Goal: Transaction & Acquisition: Purchase product/service

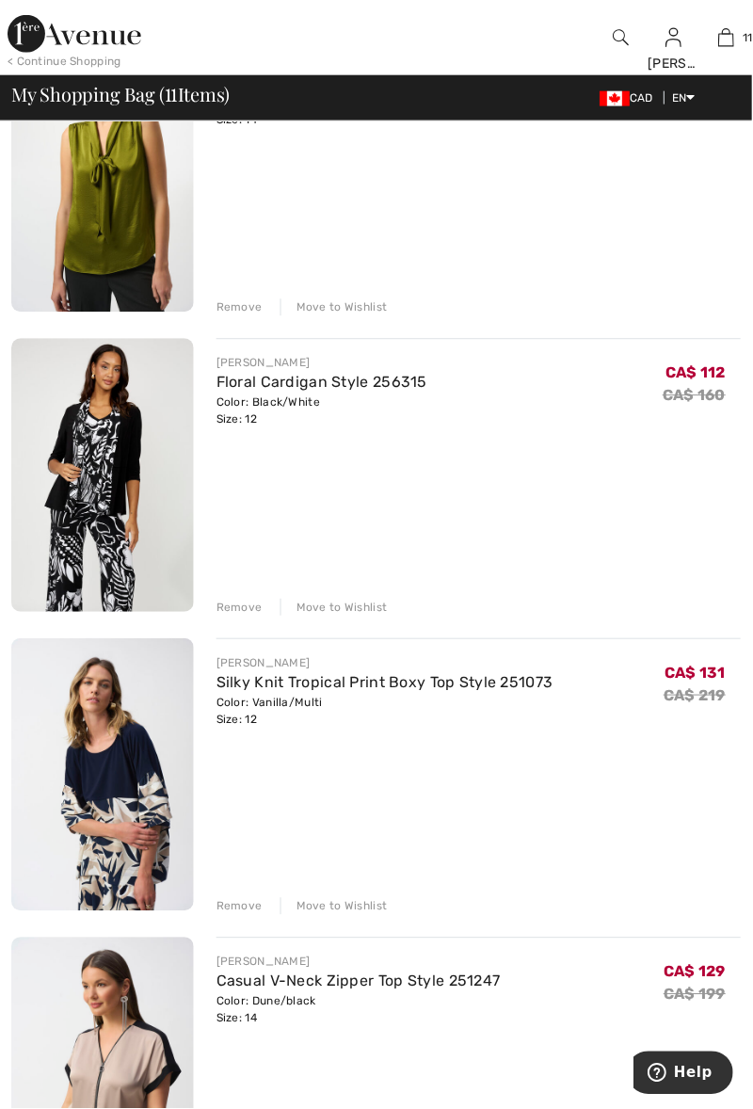
scroll to position [2375, 0]
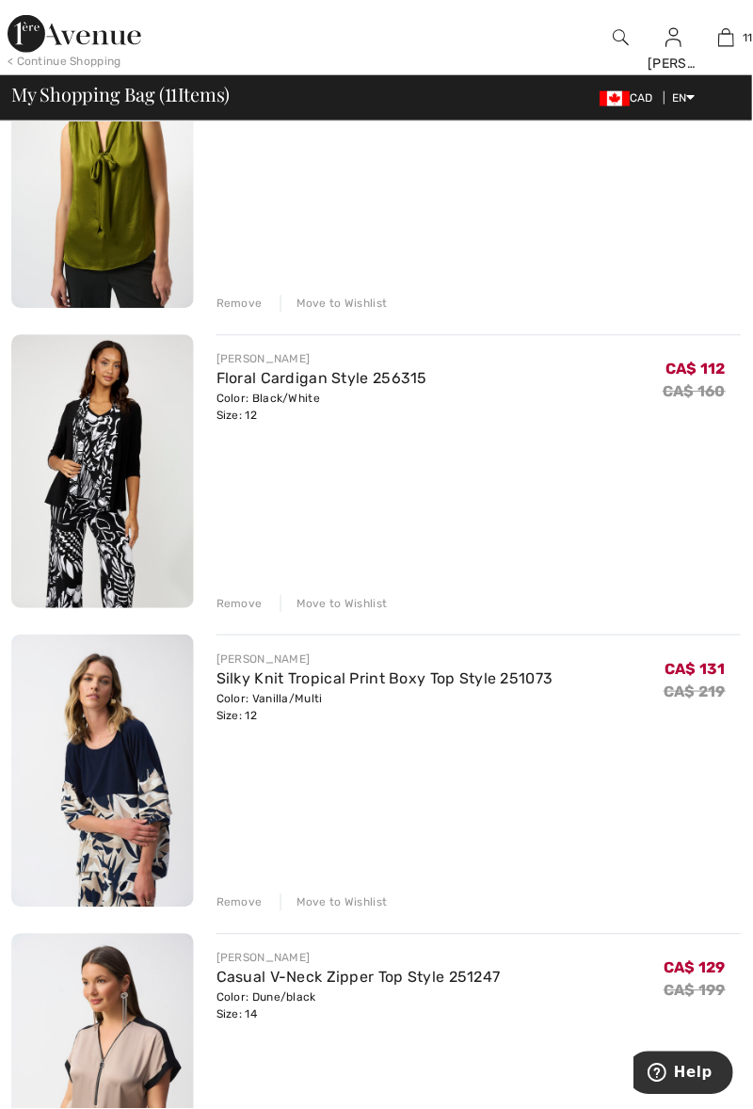
click at [231, 895] on div "Remove Move to Wishlist" at bounding box center [480, 902] width 526 height 21
click at [237, 899] on div "Remove" at bounding box center [240, 904] width 46 height 17
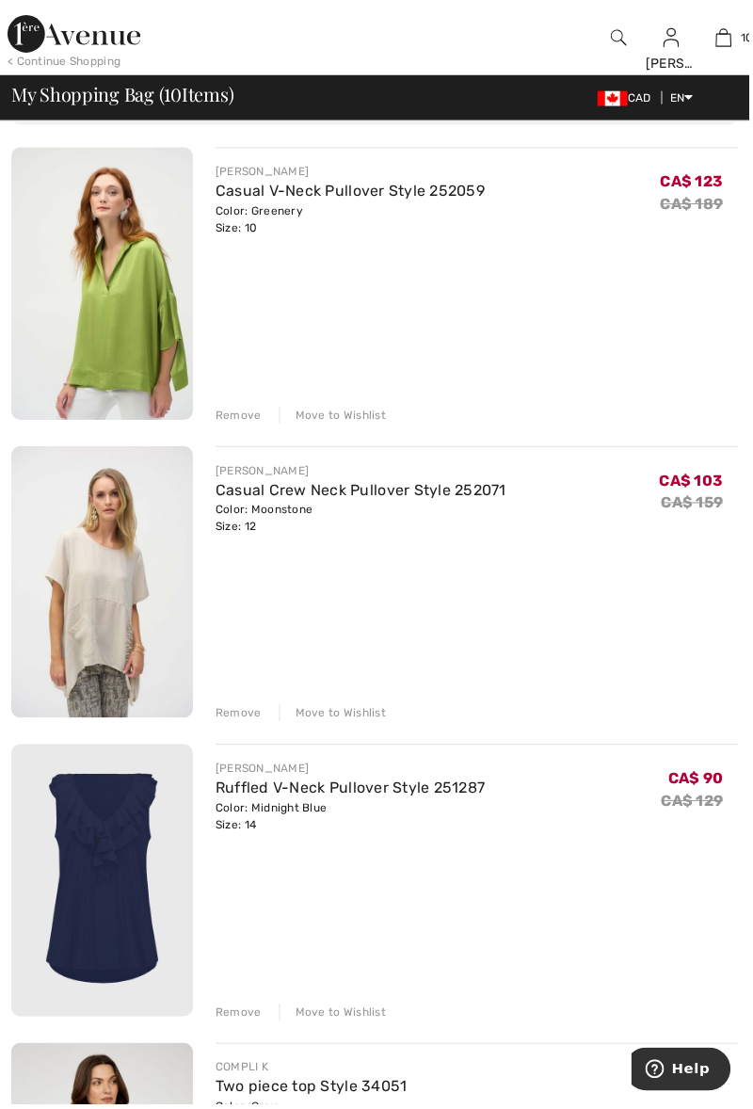
scroll to position [0, 0]
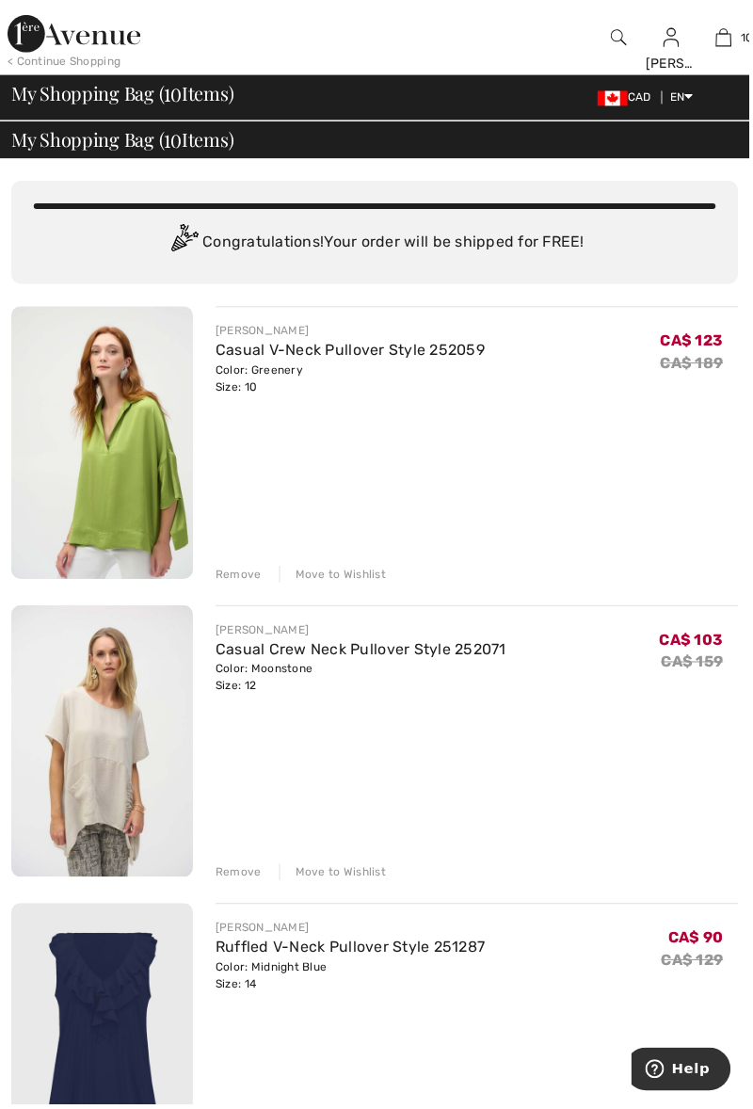
click at [729, 32] on img at bounding box center [728, 37] width 16 height 23
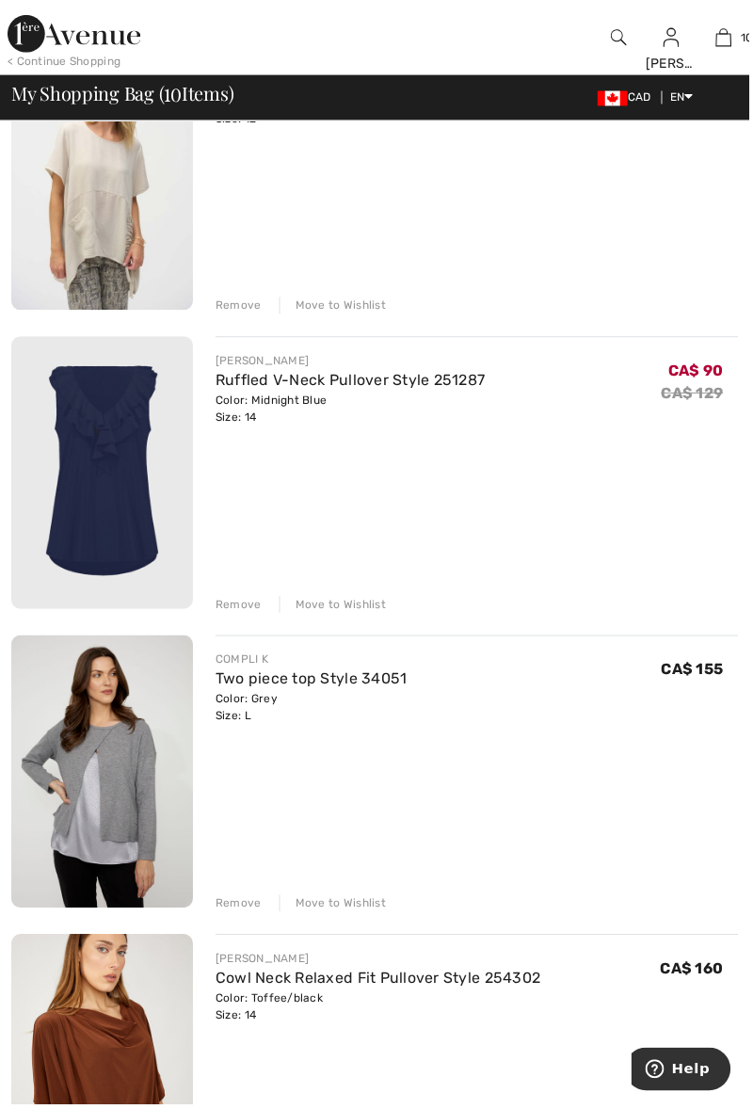
click at [262, 387] on link "Ruffled V-Neck Pullover Style 251287" at bounding box center [352, 382] width 271 height 18
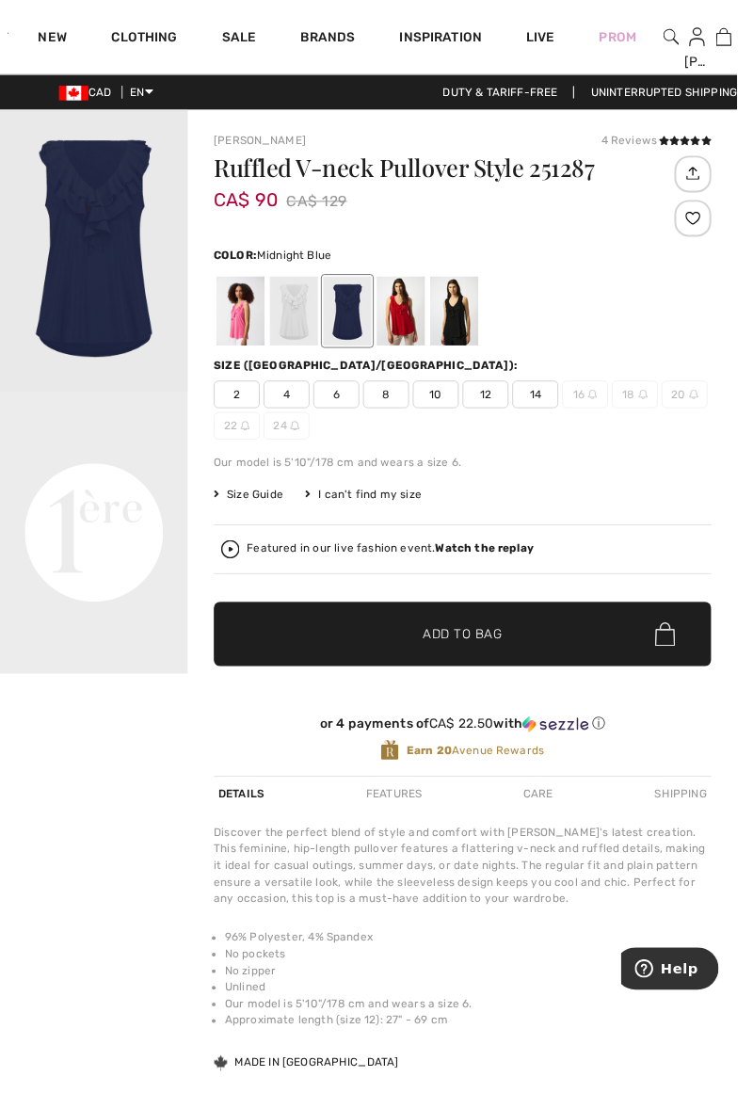
click at [493, 555] on strong "Watch the replay" at bounding box center [495, 560] width 101 height 13
click at [234, 309] on div at bounding box center [245, 318] width 49 height 71
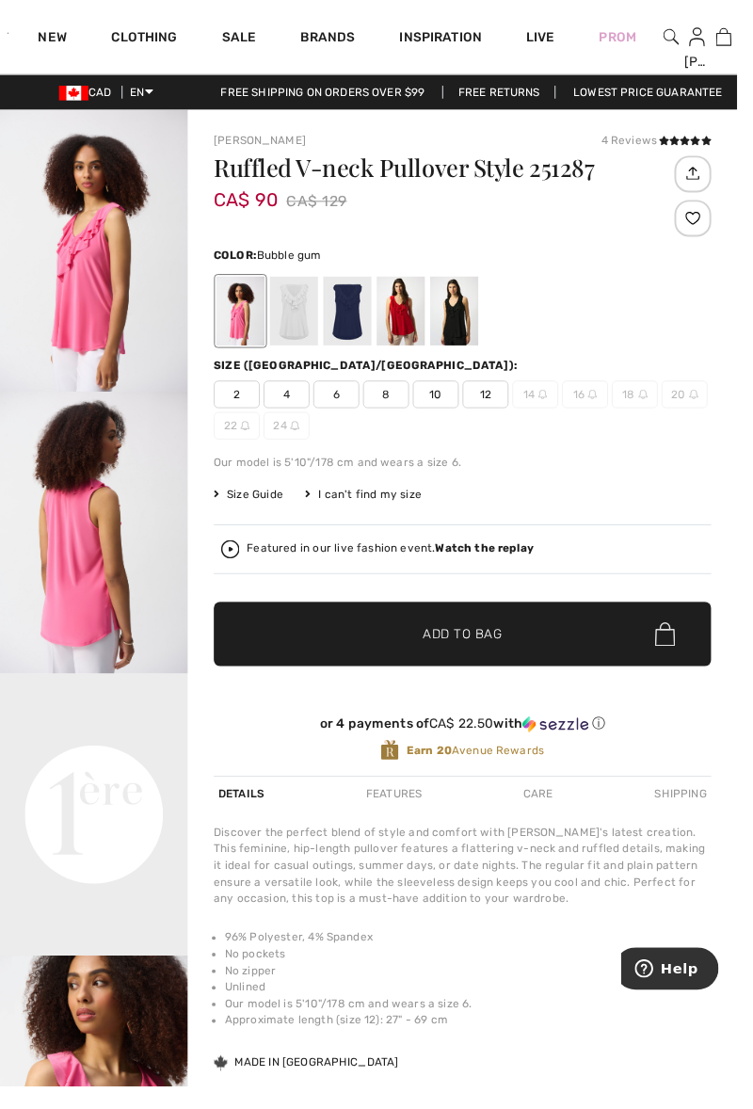
click at [296, 322] on div at bounding box center [300, 318] width 49 height 71
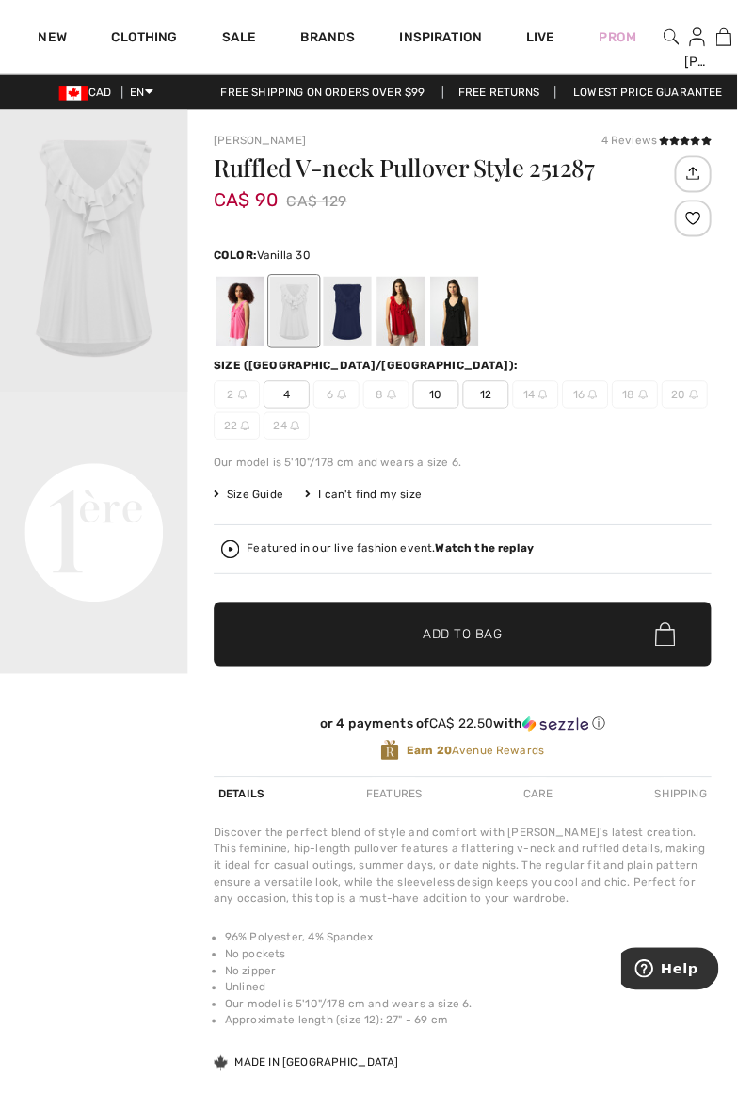
click at [353, 324] on div at bounding box center [355, 318] width 49 height 71
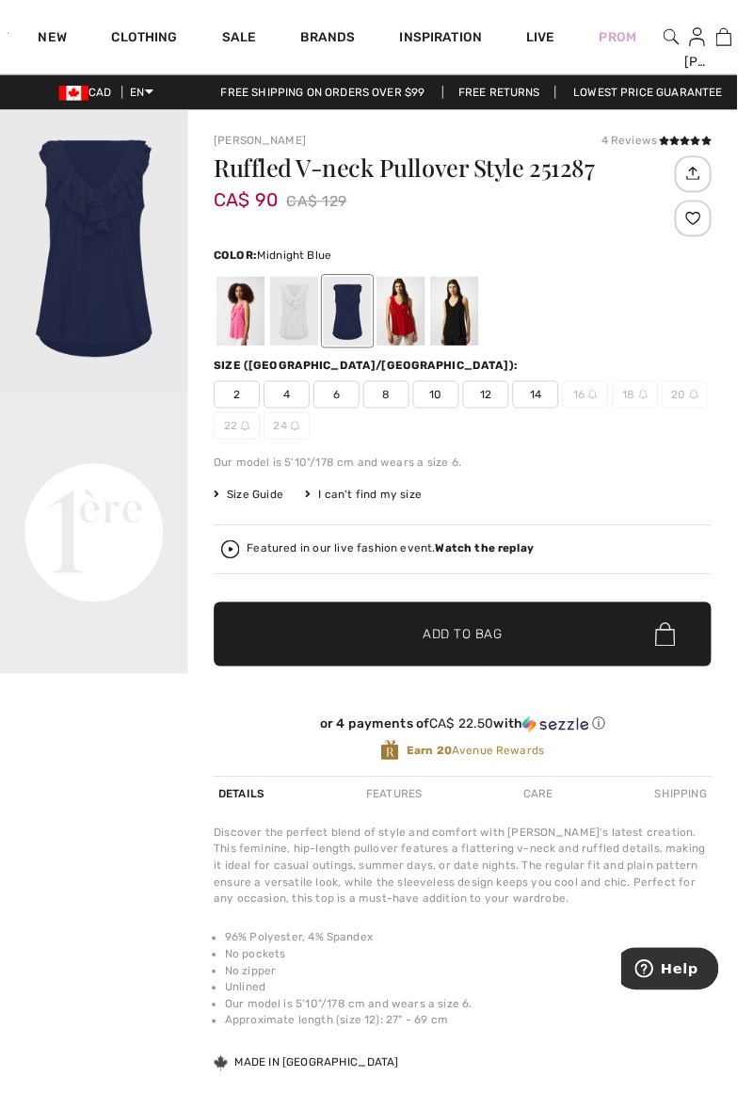
click at [410, 324] on div at bounding box center [409, 318] width 49 height 71
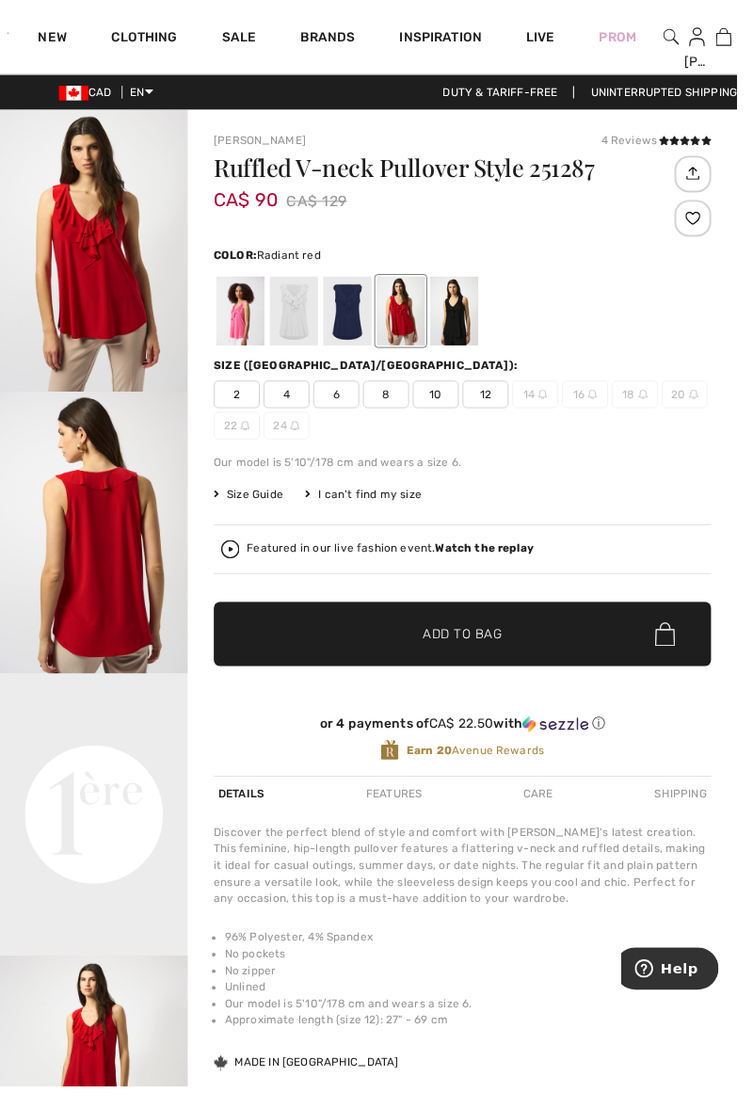
click at [463, 321] on div at bounding box center [464, 318] width 49 height 71
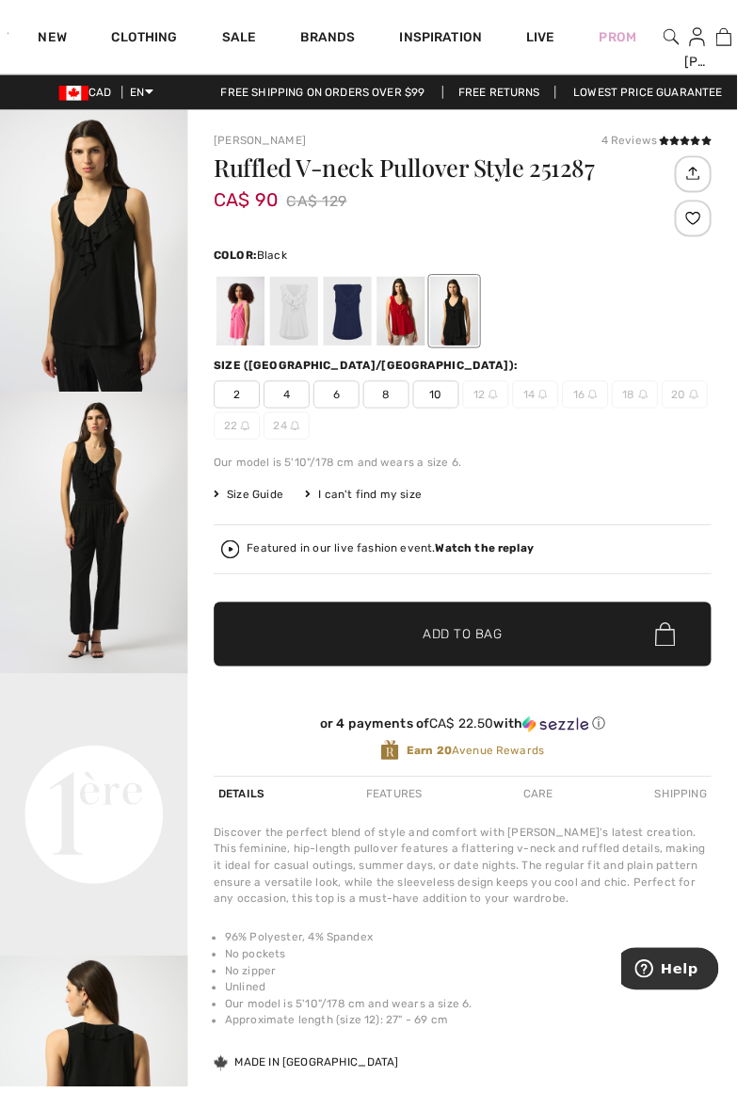
click at [752, 34] on link "10" at bounding box center [739, 37] width 25 height 23
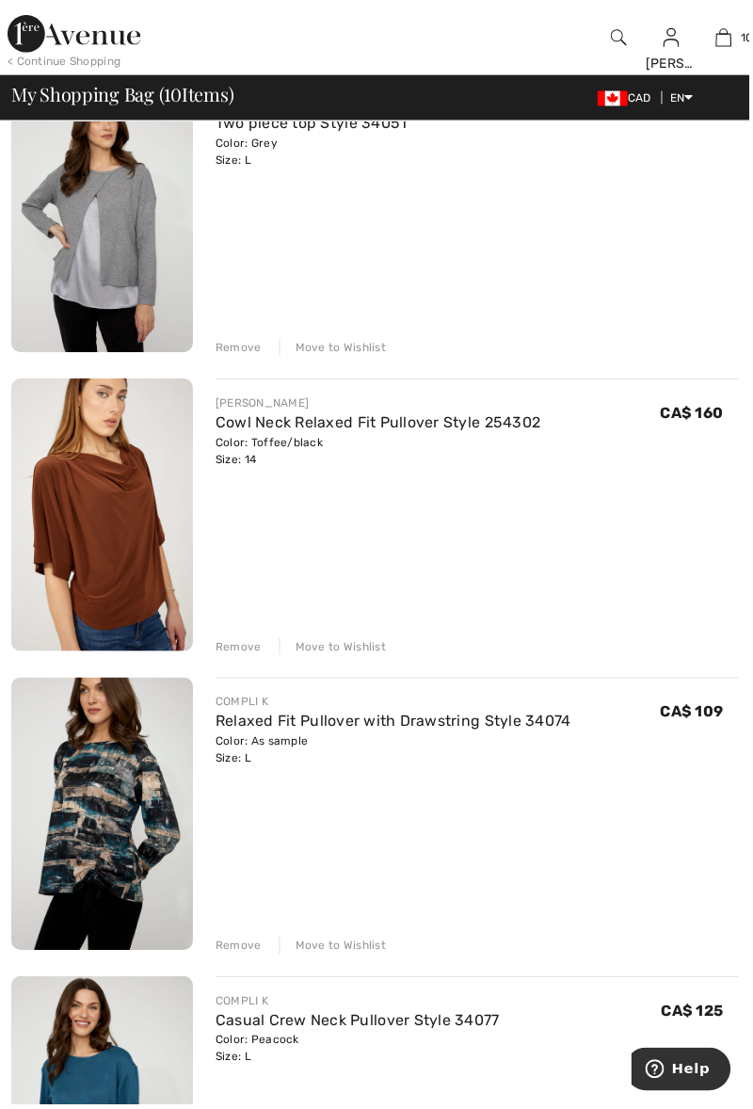
scroll to position [1129, 0]
click at [295, 423] on link "Cowl Neck Relaxed Fit Pullover Style 254302" at bounding box center [380, 423] width 327 height 18
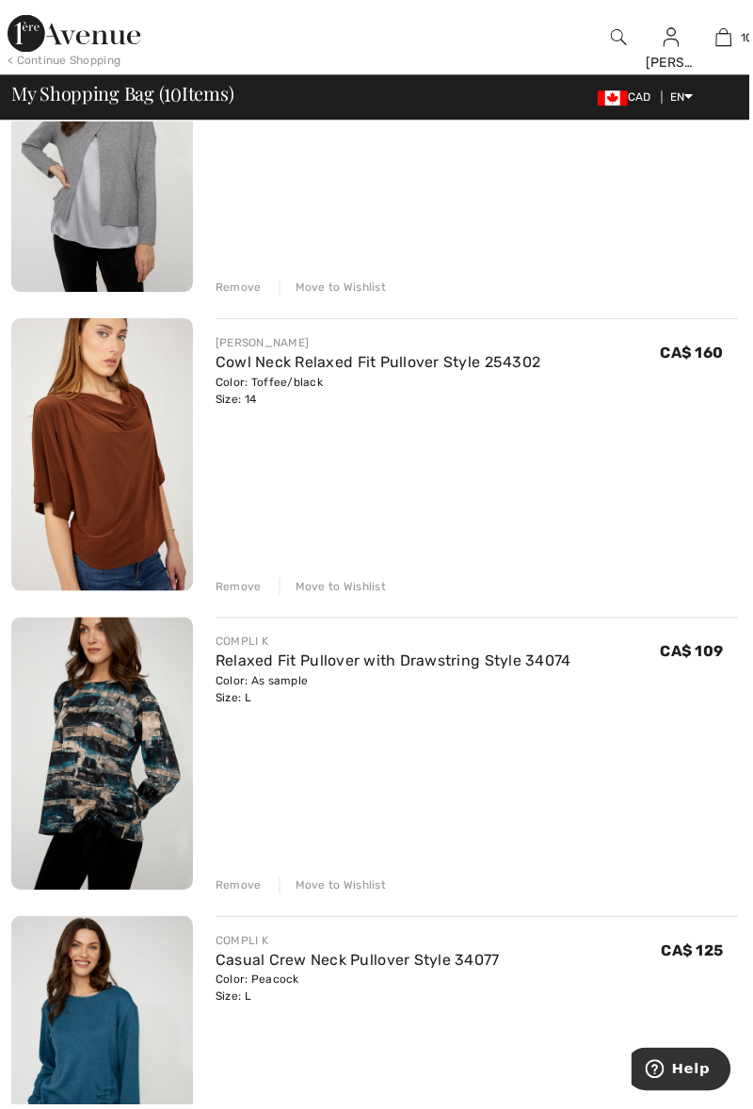
scroll to position [1195, 0]
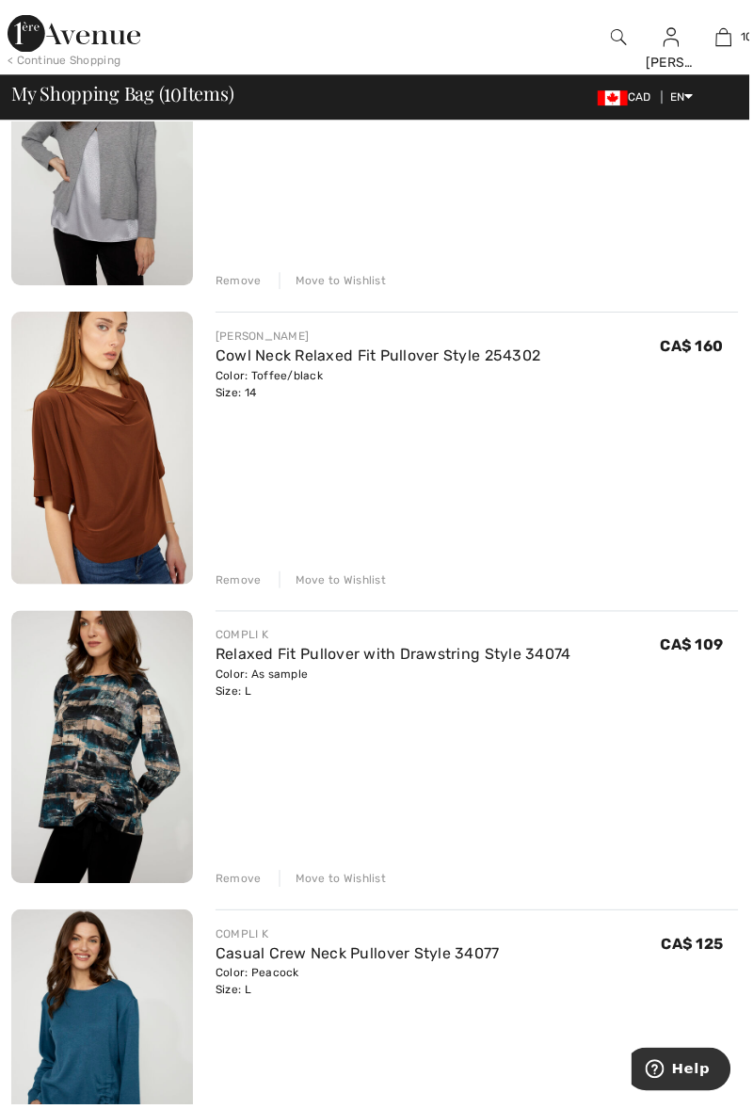
click at [235, 576] on div "Remove" at bounding box center [240, 583] width 46 height 17
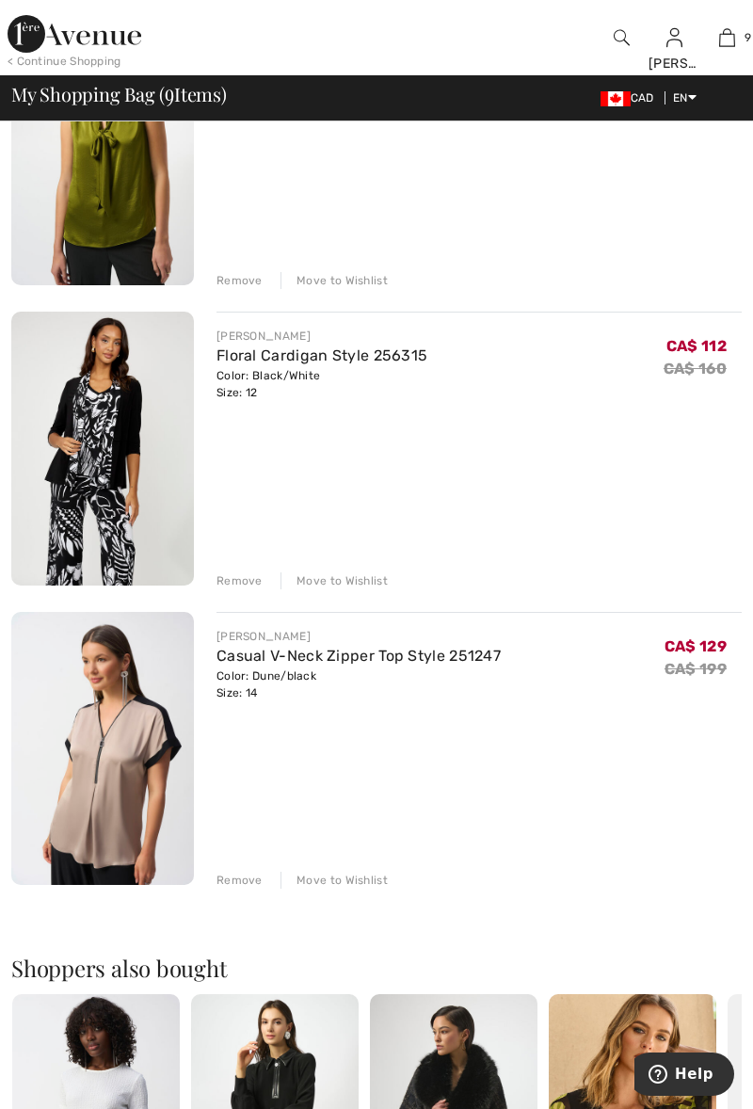
scroll to position [2097, 0]
click at [241, 576] on div "Remove" at bounding box center [240, 582] width 46 height 17
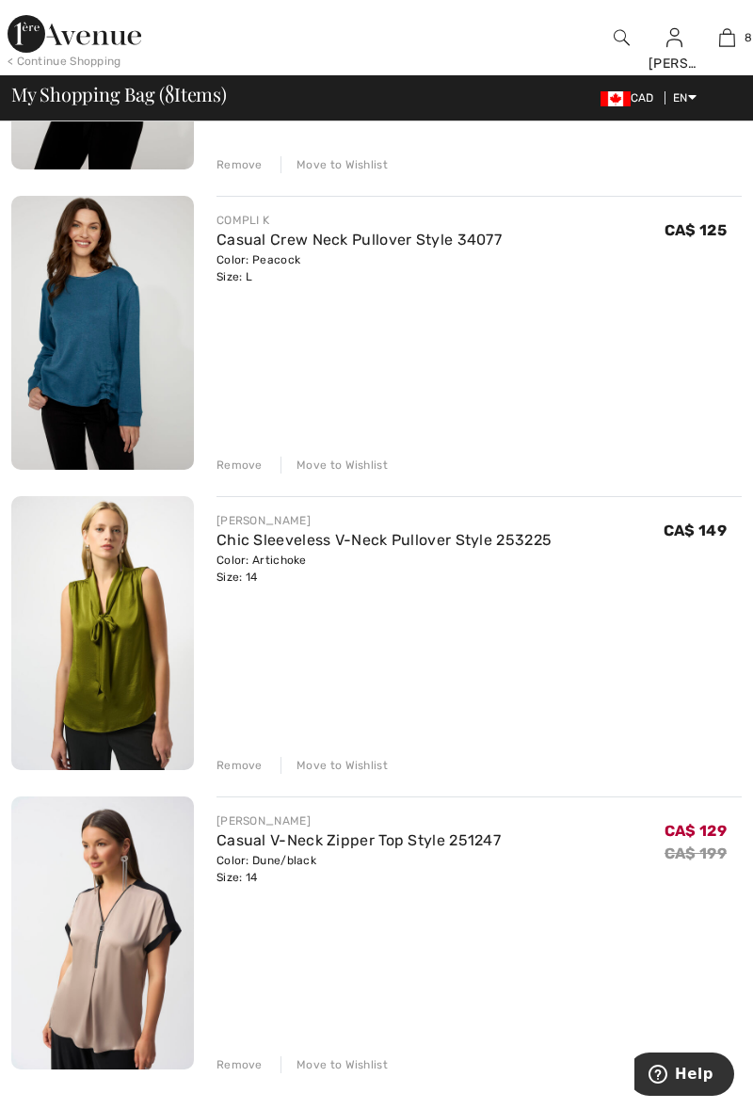
scroll to position [1614, 0]
click at [269, 547] on link "Chic Sleeveless V-Neck Pullover Style 253225" at bounding box center [384, 539] width 335 height 18
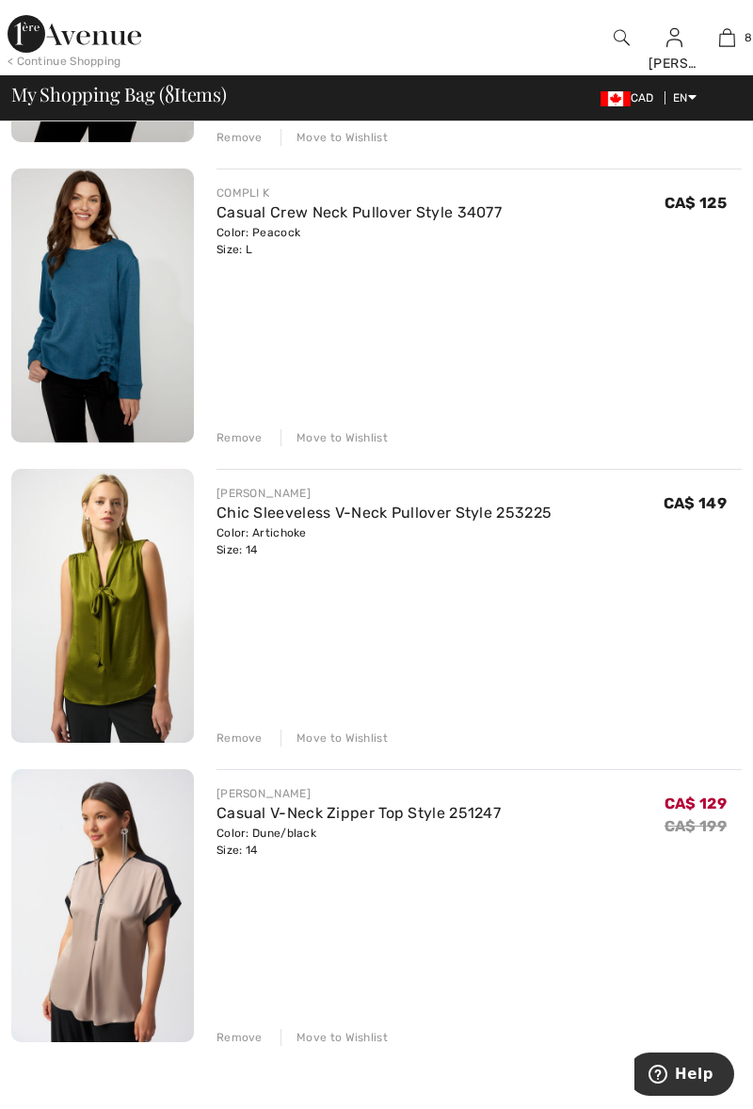
scroll to position [1693, 0]
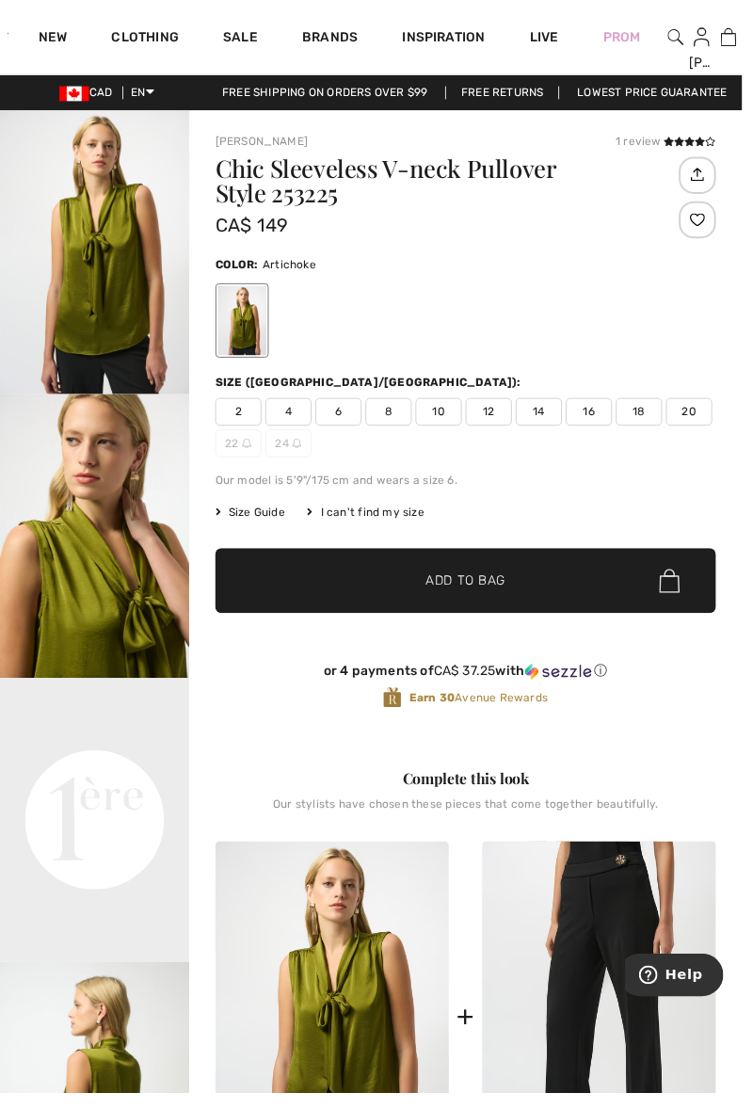
click at [74, 785] on video "Your browser does not support the video tag." at bounding box center [96, 736] width 192 height 96
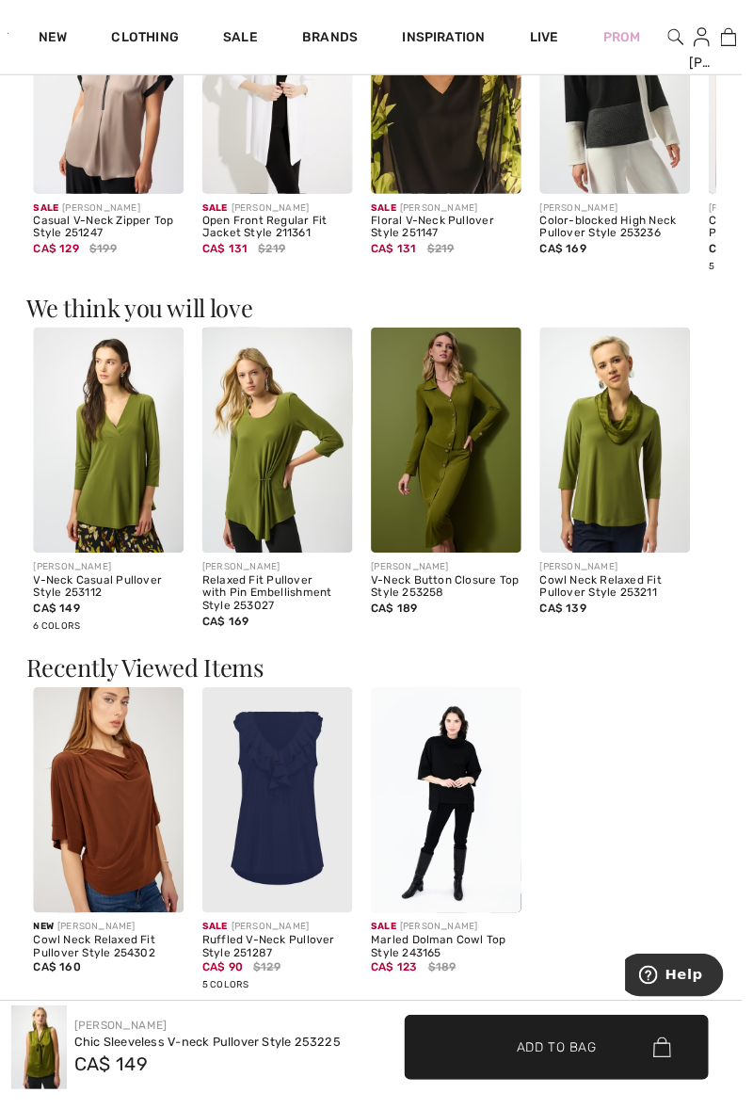
scroll to position [1855, 0]
click at [622, 477] on img at bounding box center [624, 446] width 153 height 229
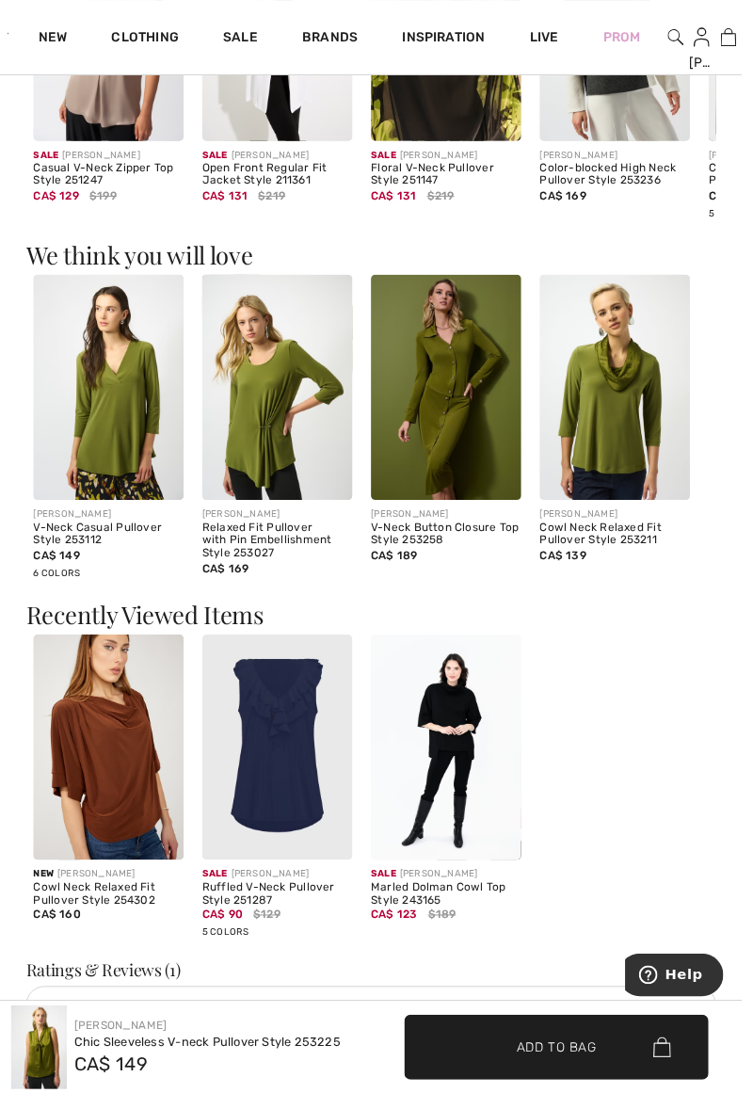
scroll to position [1936, 0]
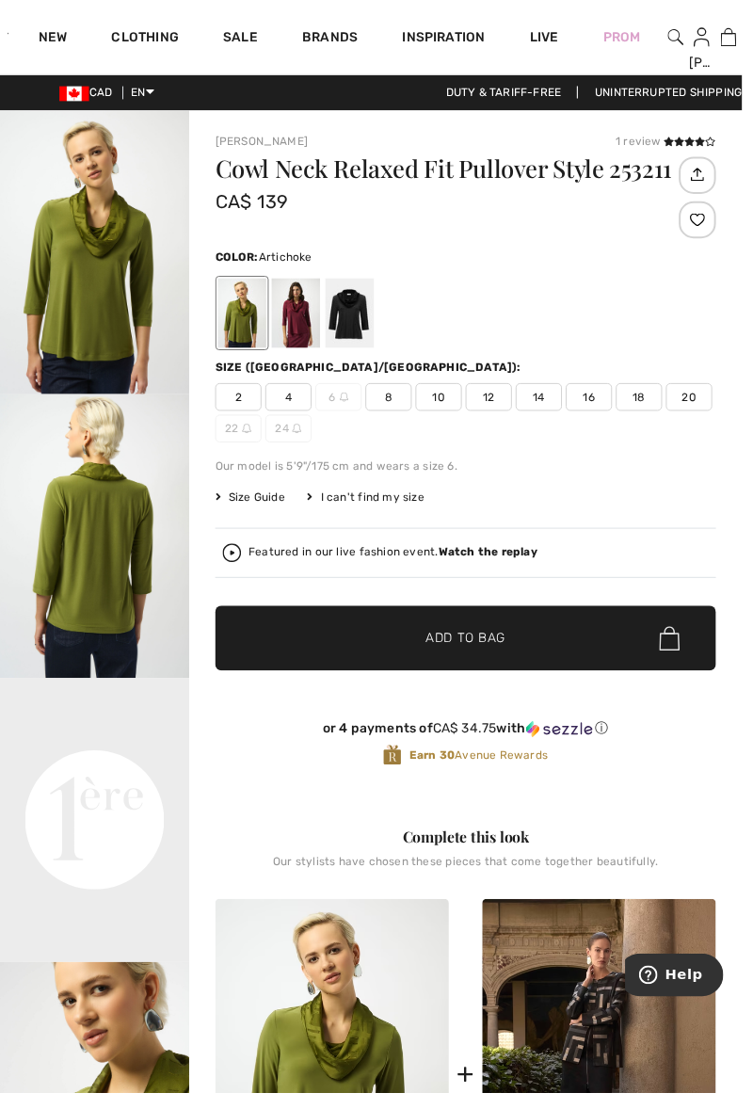
click at [489, 565] on strong "Watch the replay" at bounding box center [495, 560] width 101 height 13
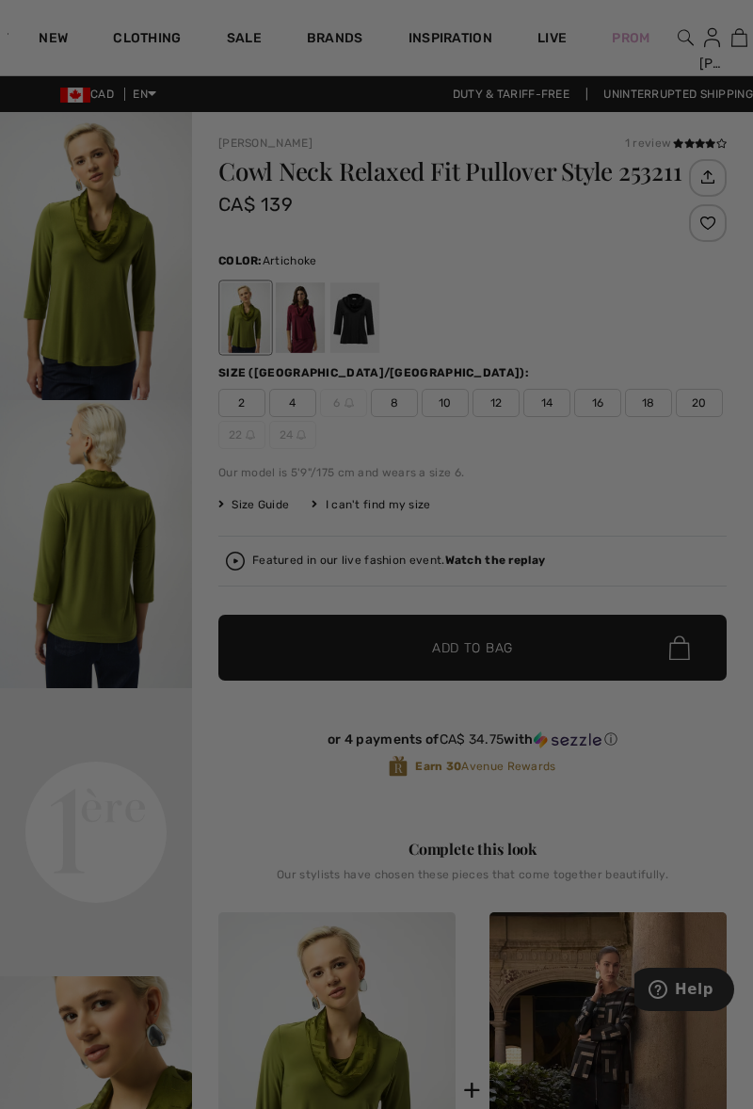
checkbox input "true"
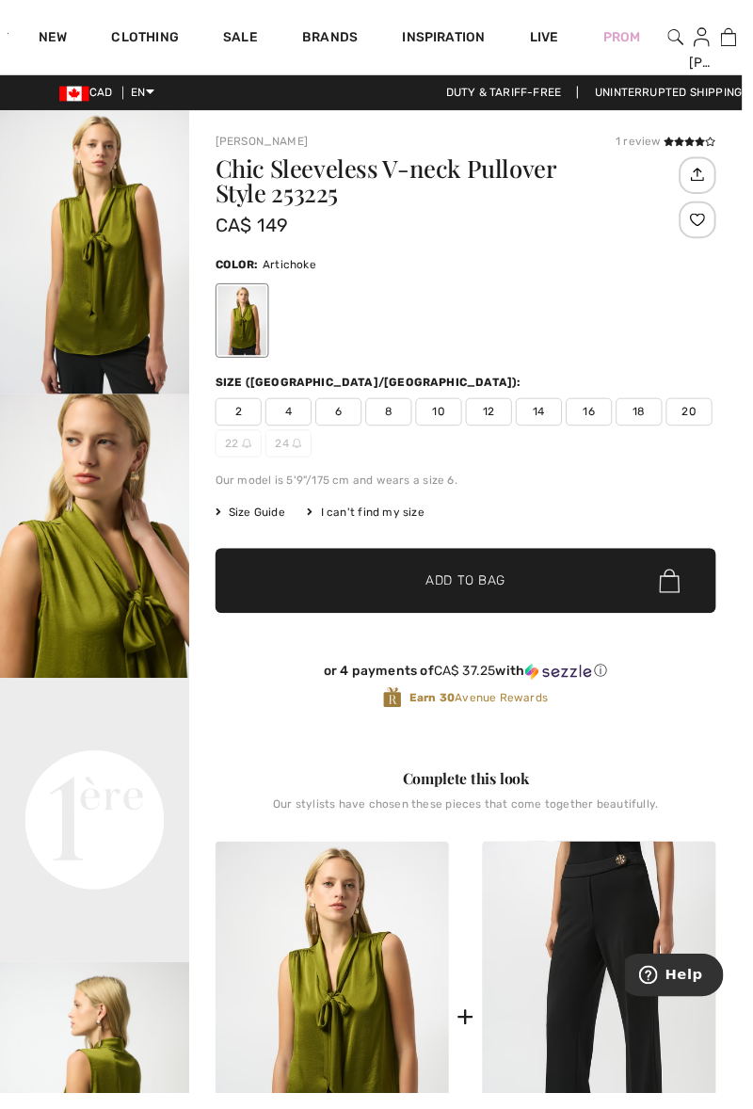
click at [753, 39] on span "8" at bounding box center [761, 37] width 8 height 17
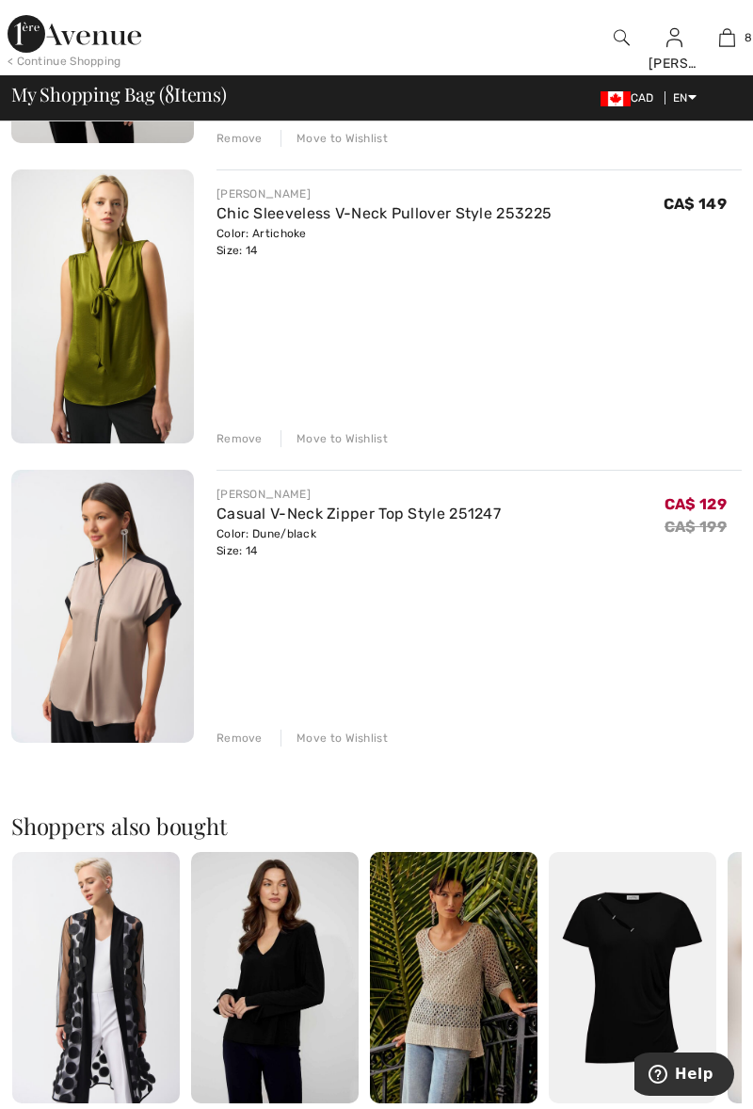
scroll to position [1934, 0]
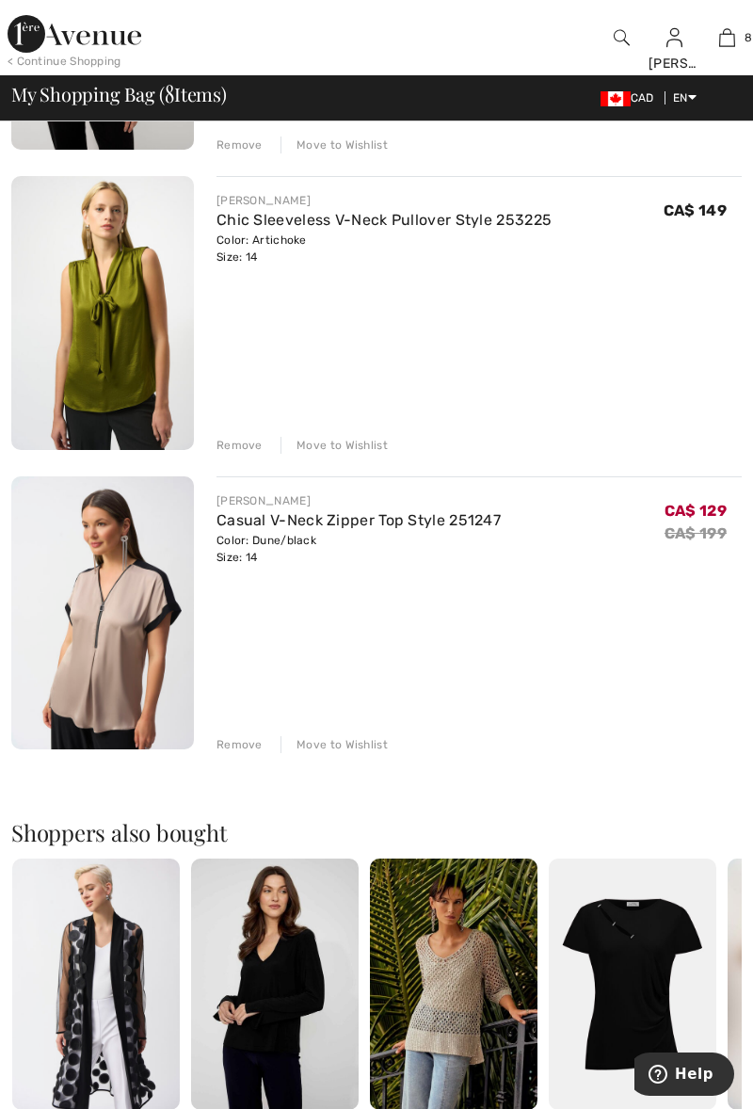
click at [232, 448] on div "Remove" at bounding box center [240, 445] width 46 height 17
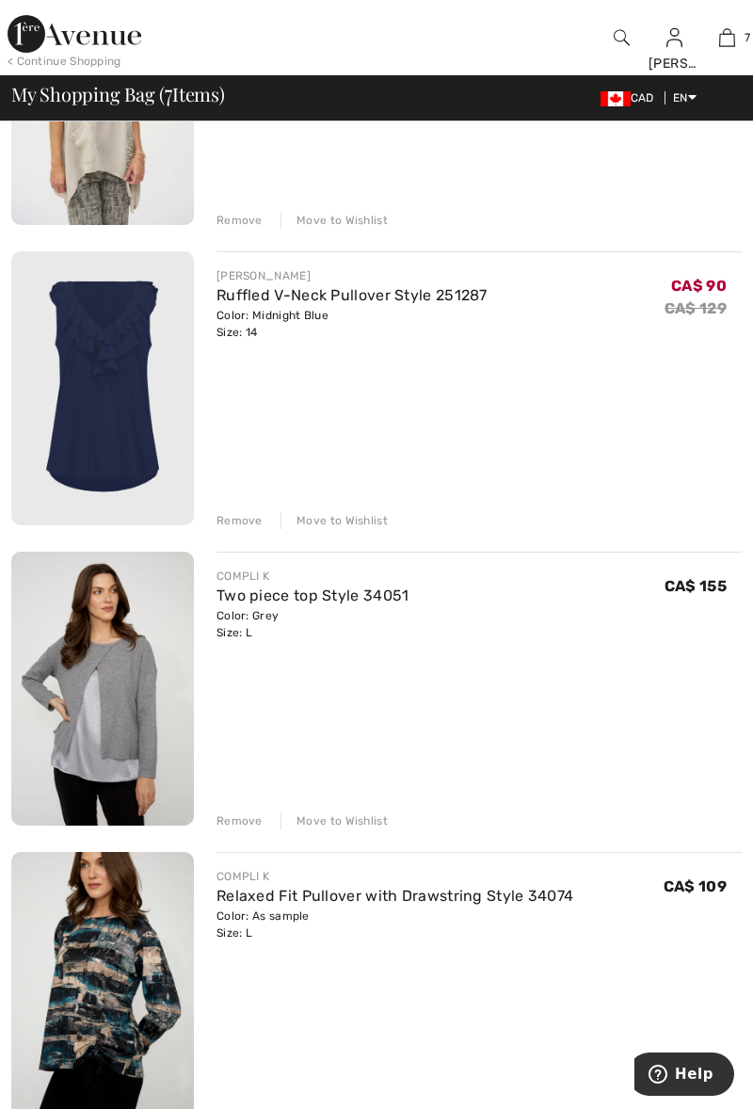
scroll to position [656, 0]
click at [228, 524] on div "Remove" at bounding box center [240, 521] width 46 height 17
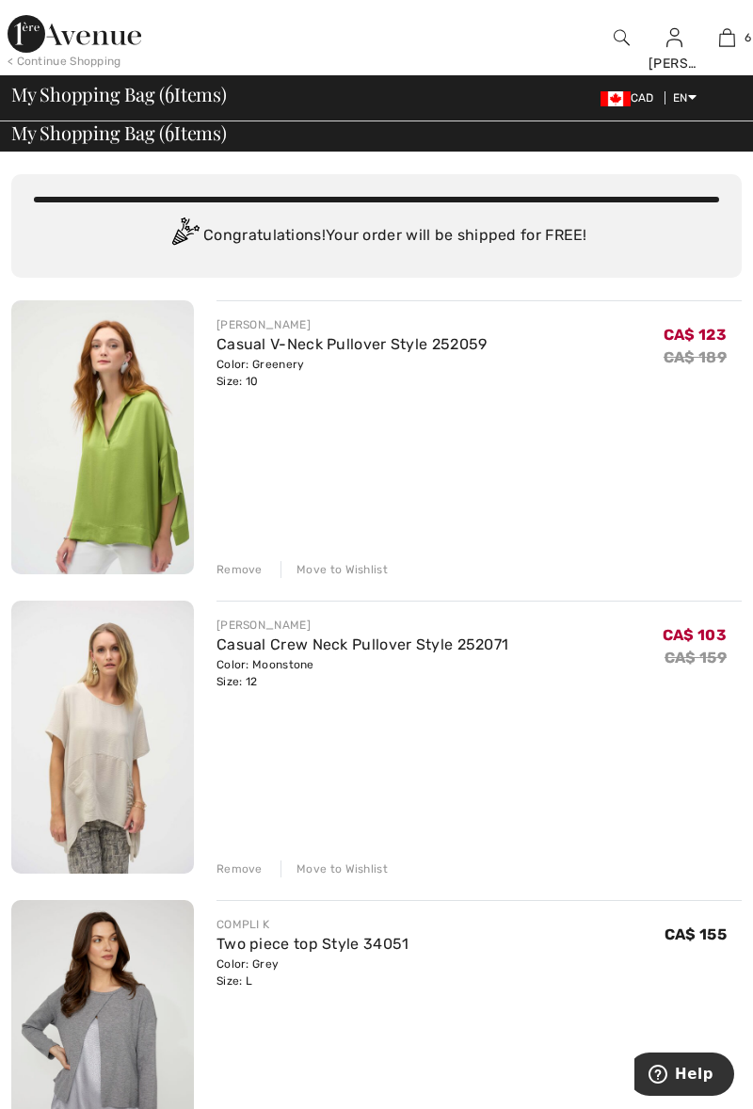
scroll to position [0, 0]
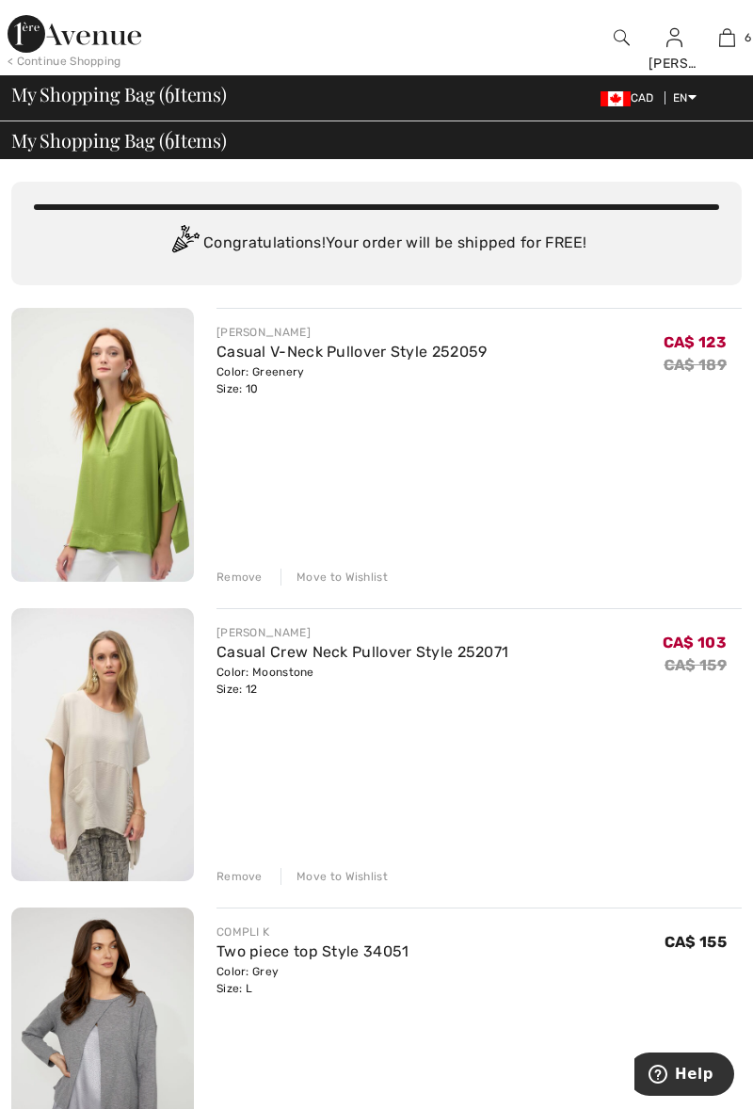
click at [281, 655] on link "Casual Crew Neck Pullover Style 252071" at bounding box center [363, 652] width 292 height 18
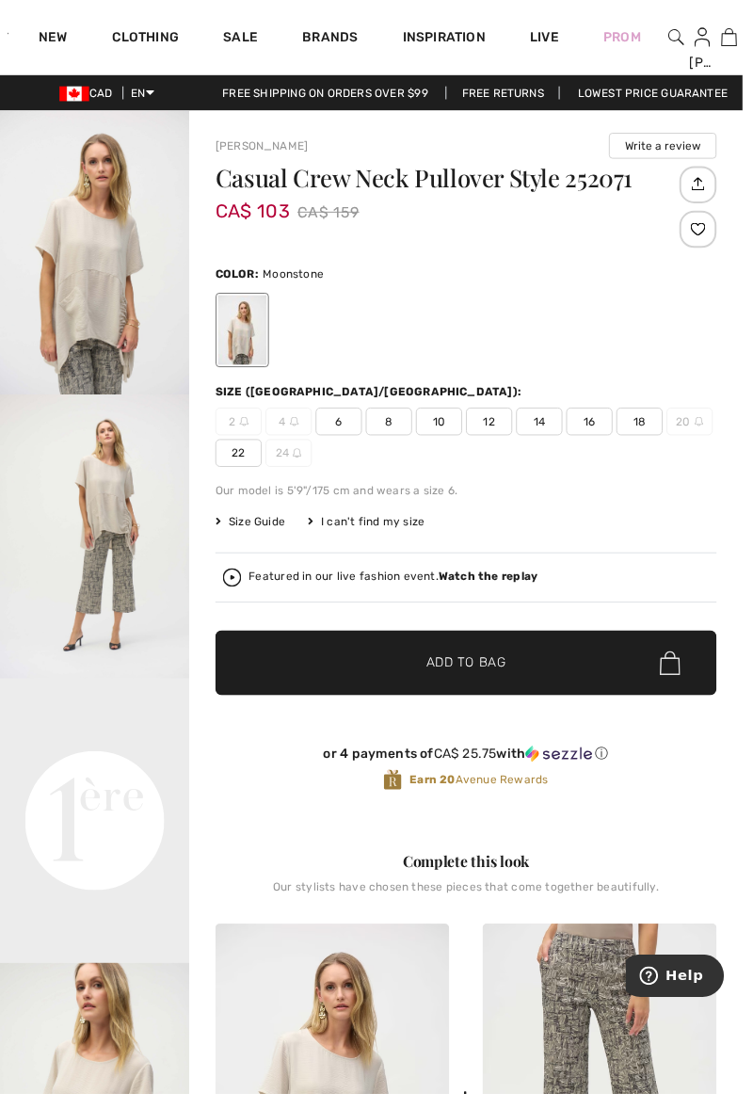
click at [486, 585] on strong "Watch the replay" at bounding box center [495, 584] width 101 height 13
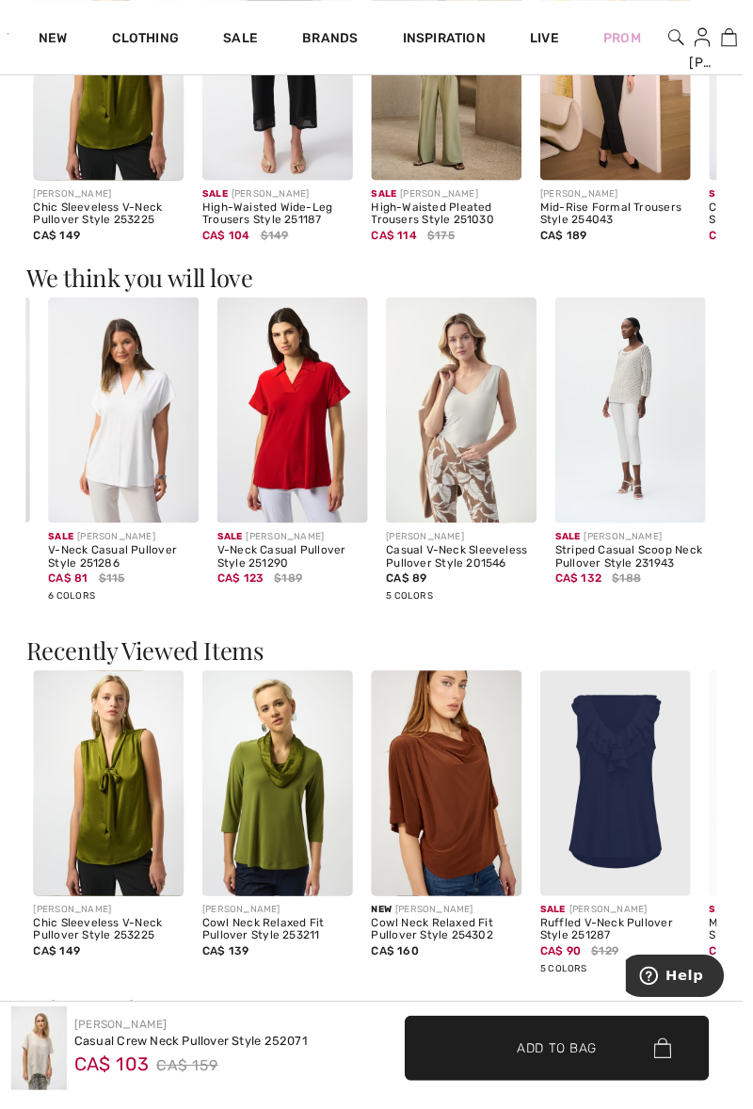
scroll to position [1874, 0]
click at [96, 583] on div "CA$ 81 $115" at bounding box center [125, 585] width 153 height 17
click at [113, 455] on img at bounding box center [125, 414] width 153 height 229
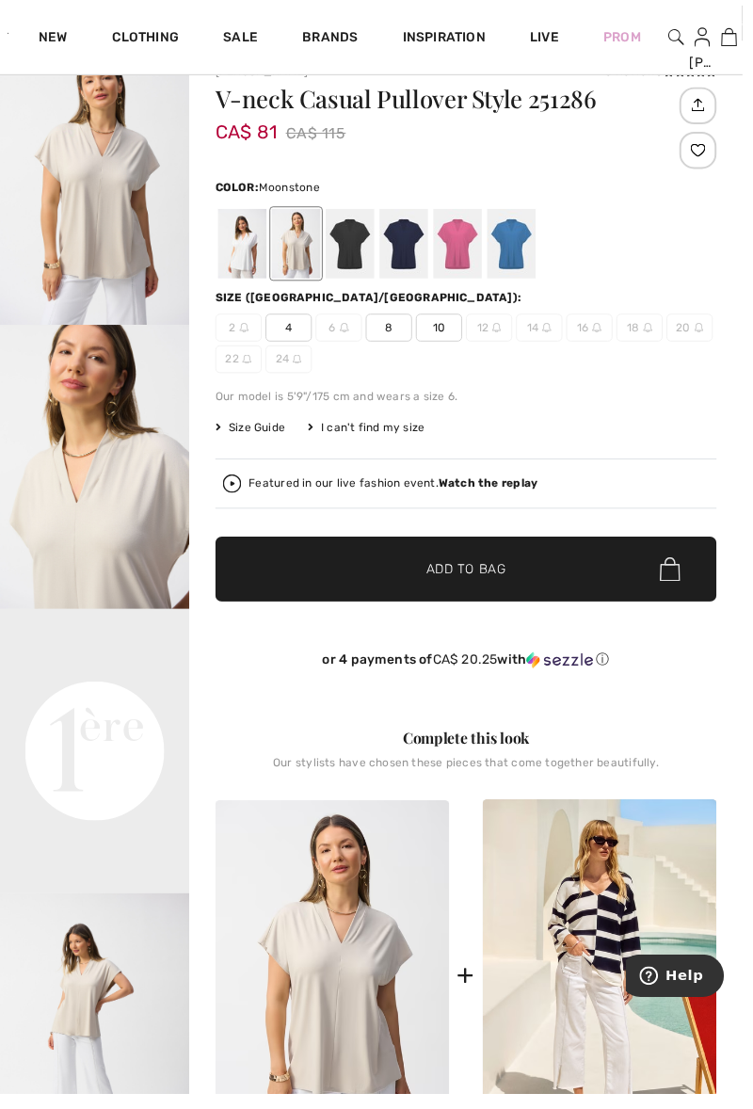
scroll to position [70, 0]
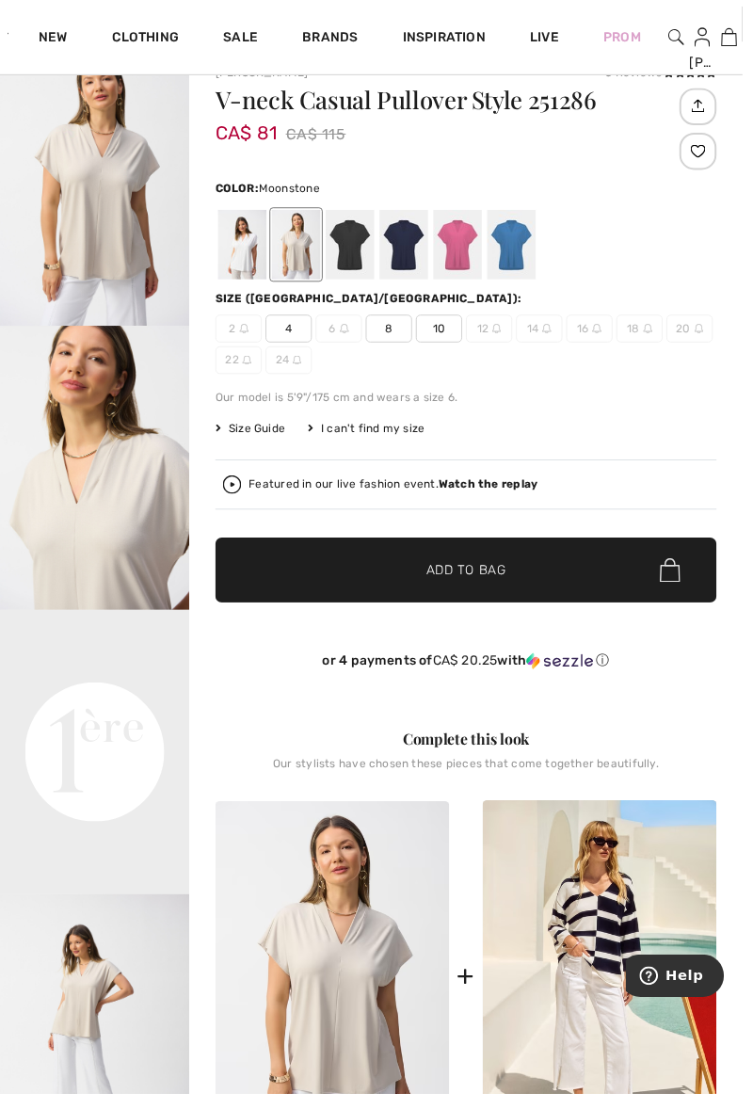
click at [229, 258] on div at bounding box center [245, 248] width 49 height 71
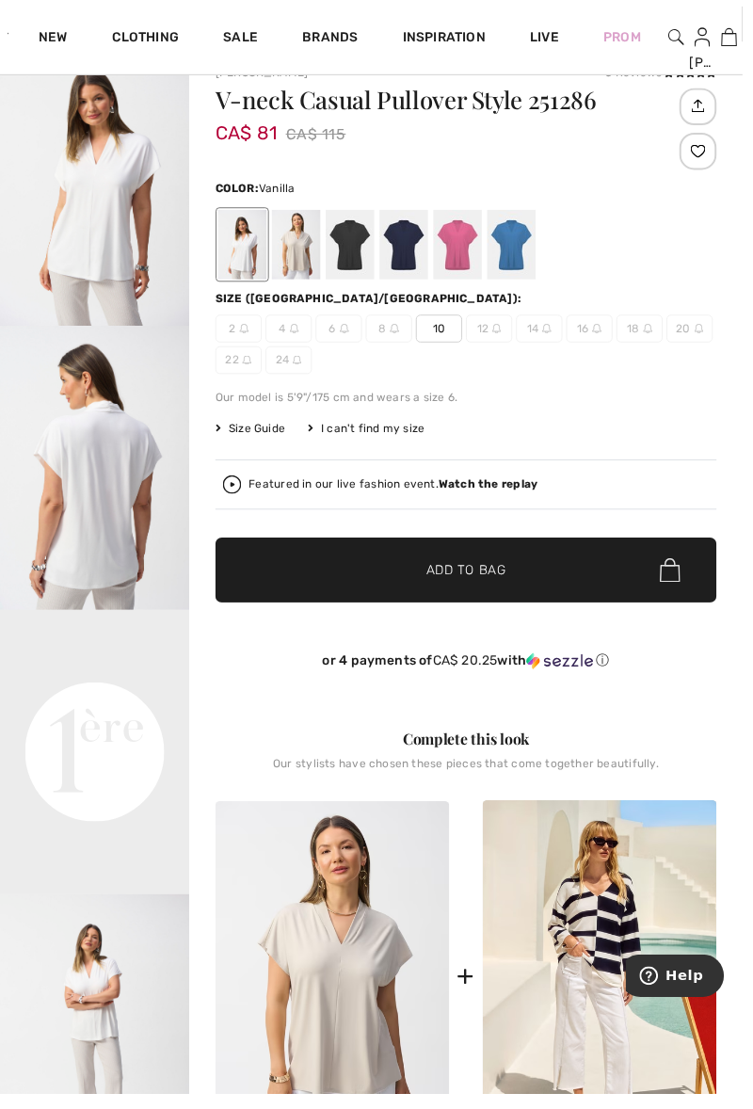
click at [305, 258] on div at bounding box center [300, 248] width 49 height 71
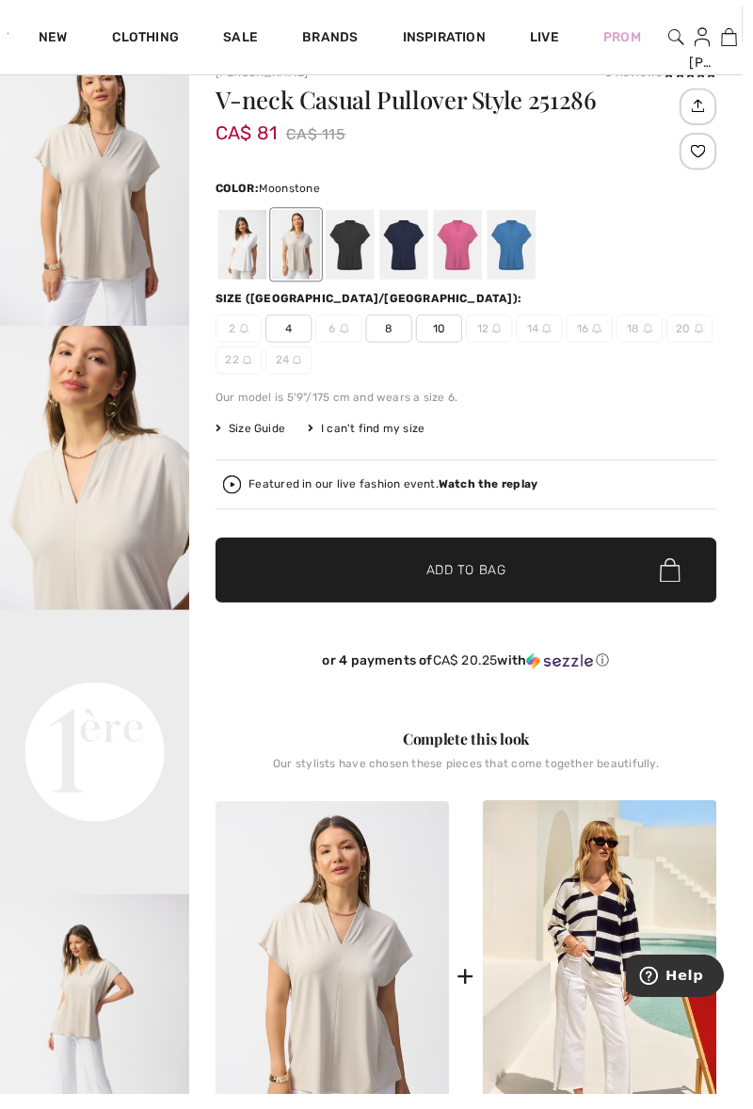
click at [364, 260] on div at bounding box center [355, 248] width 49 height 71
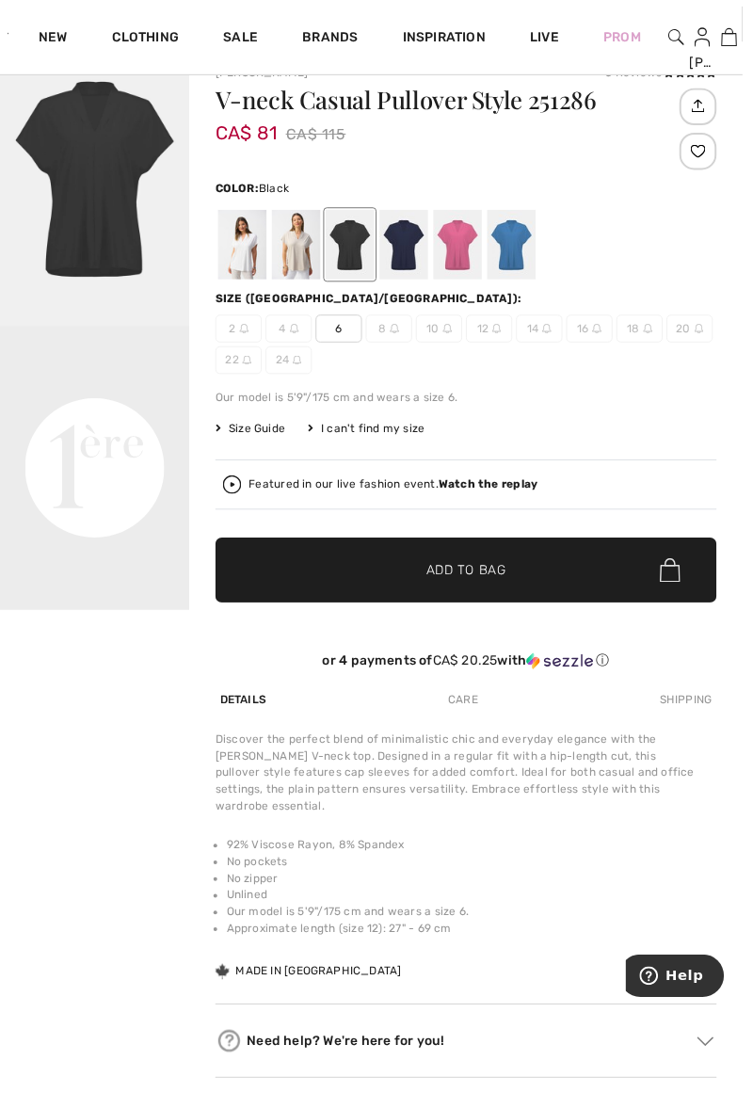
click at [408, 258] on div at bounding box center [409, 248] width 49 height 71
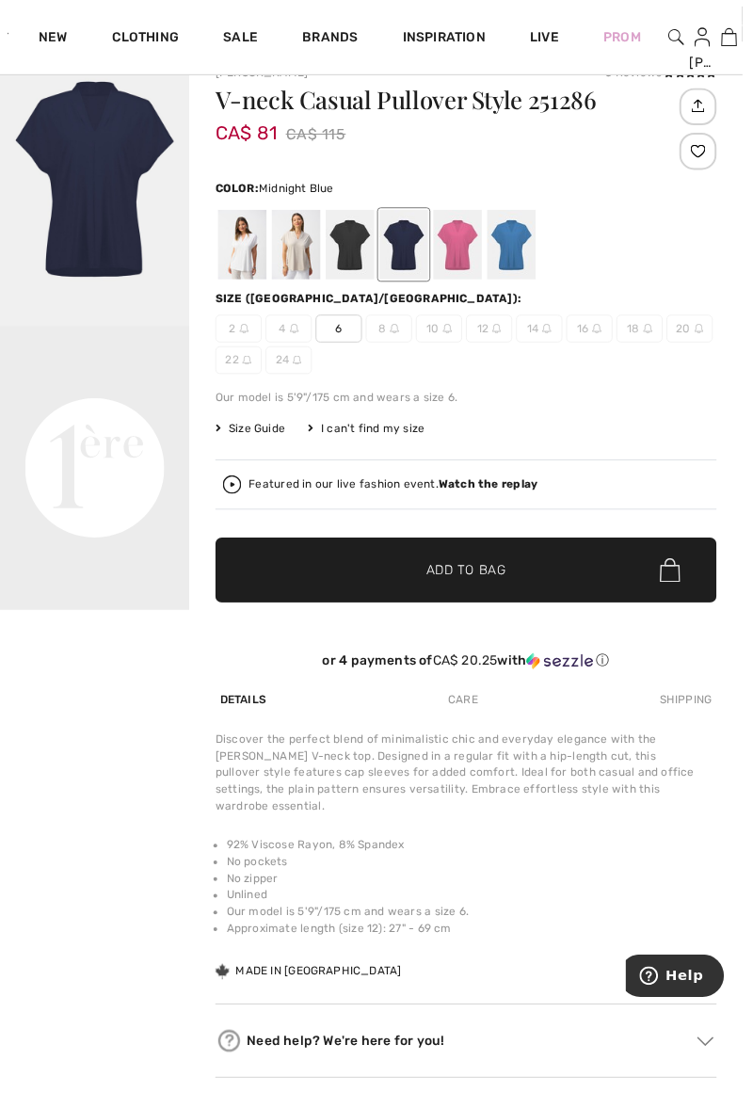
click at [462, 260] on div at bounding box center [464, 248] width 49 height 71
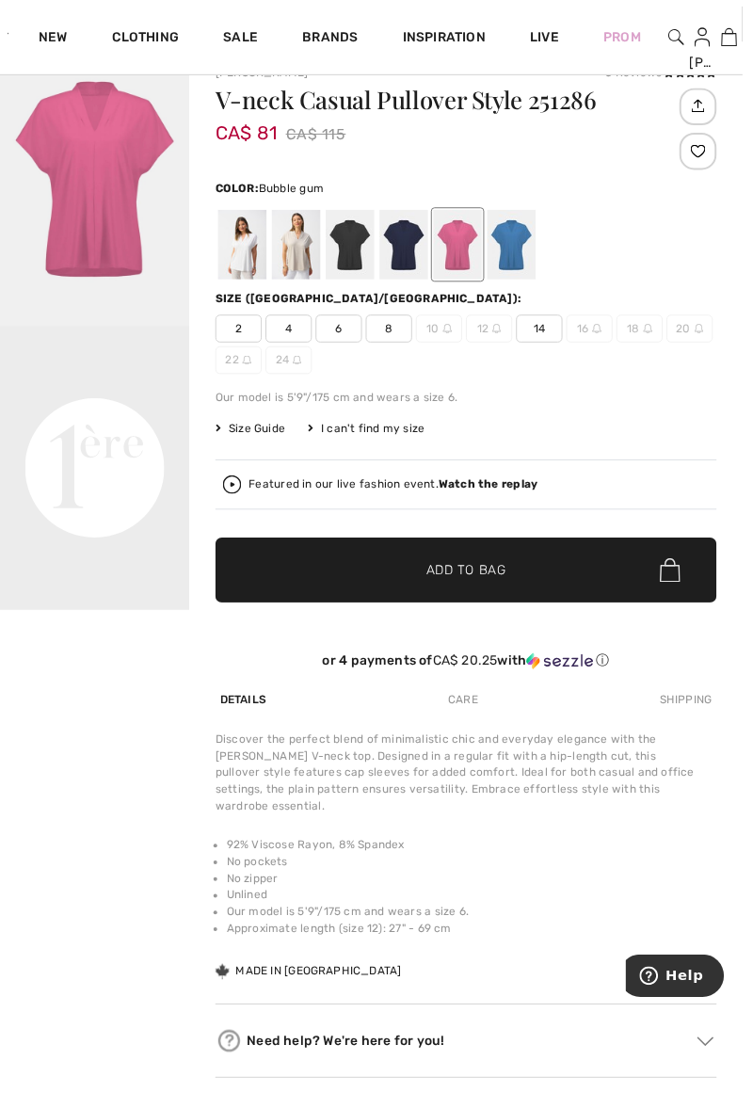
click at [519, 249] on div at bounding box center [518, 248] width 49 height 71
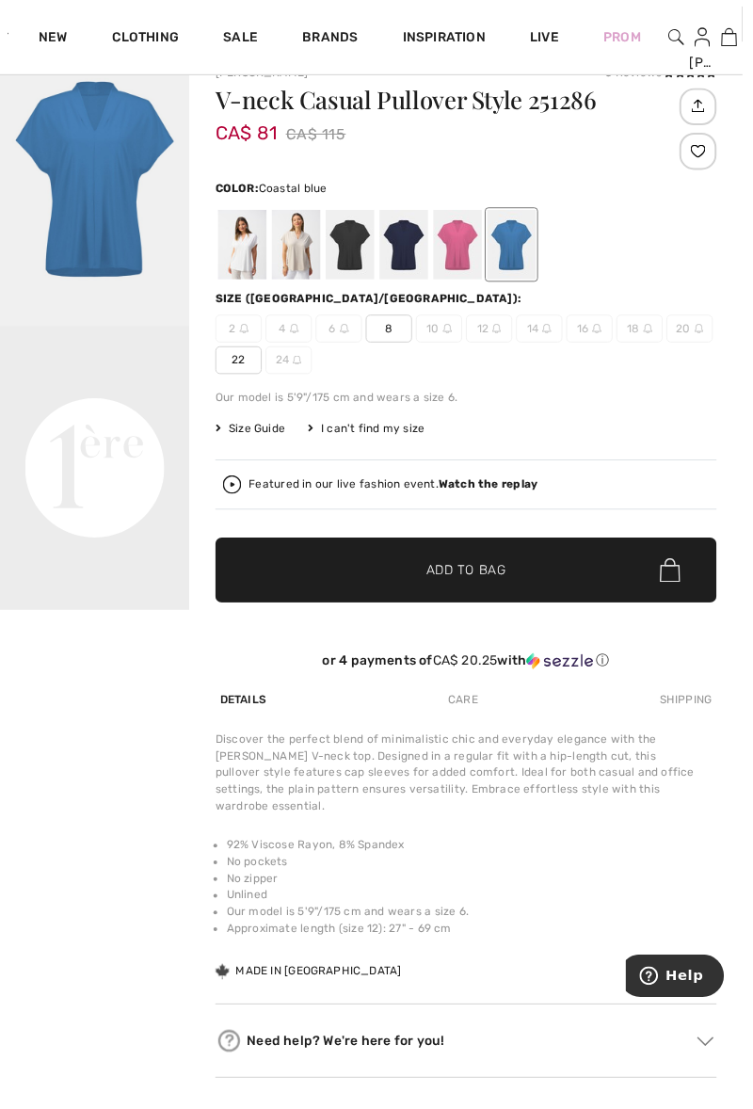
click at [83, 427] on video "Your browser does not support the video tag." at bounding box center [96, 379] width 192 height 96
click at [492, 496] on div "Featured in our live fashion event. Watch the replay" at bounding box center [473, 491] width 494 height 19
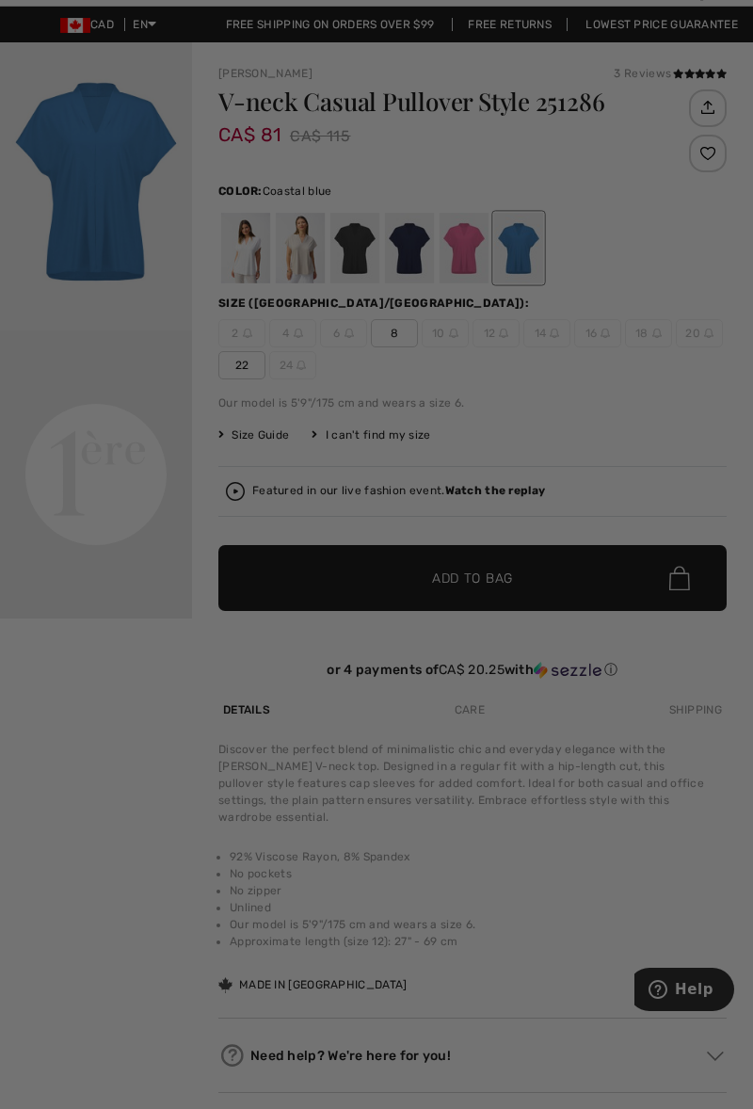
scroll to position [0, 0]
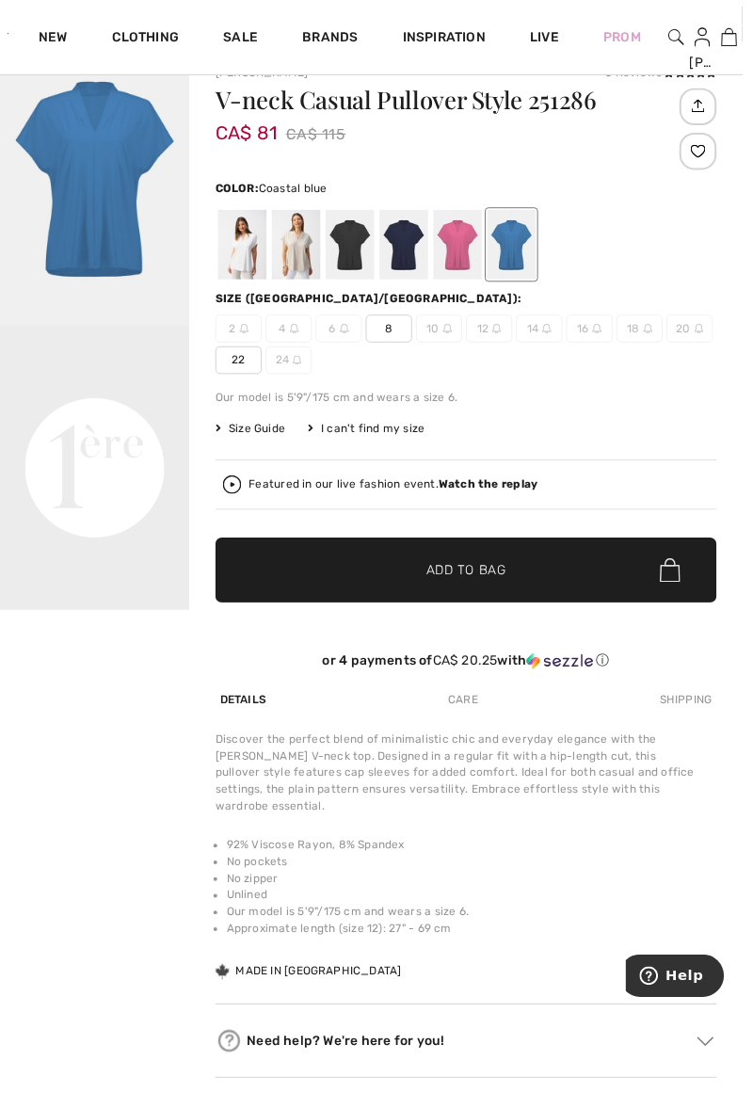
click at [445, 239] on div at bounding box center [464, 248] width 49 height 71
click at [469, 245] on div at bounding box center [464, 248] width 49 height 71
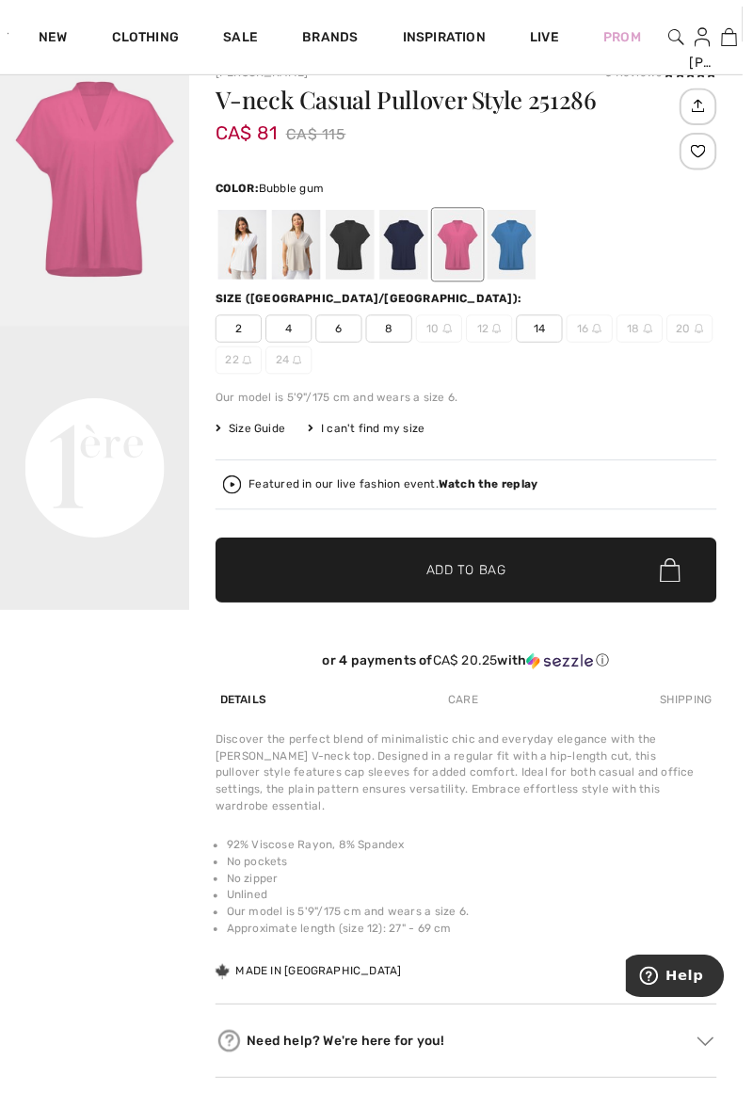
click at [550, 330] on span "14" at bounding box center [547, 333] width 47 height 28
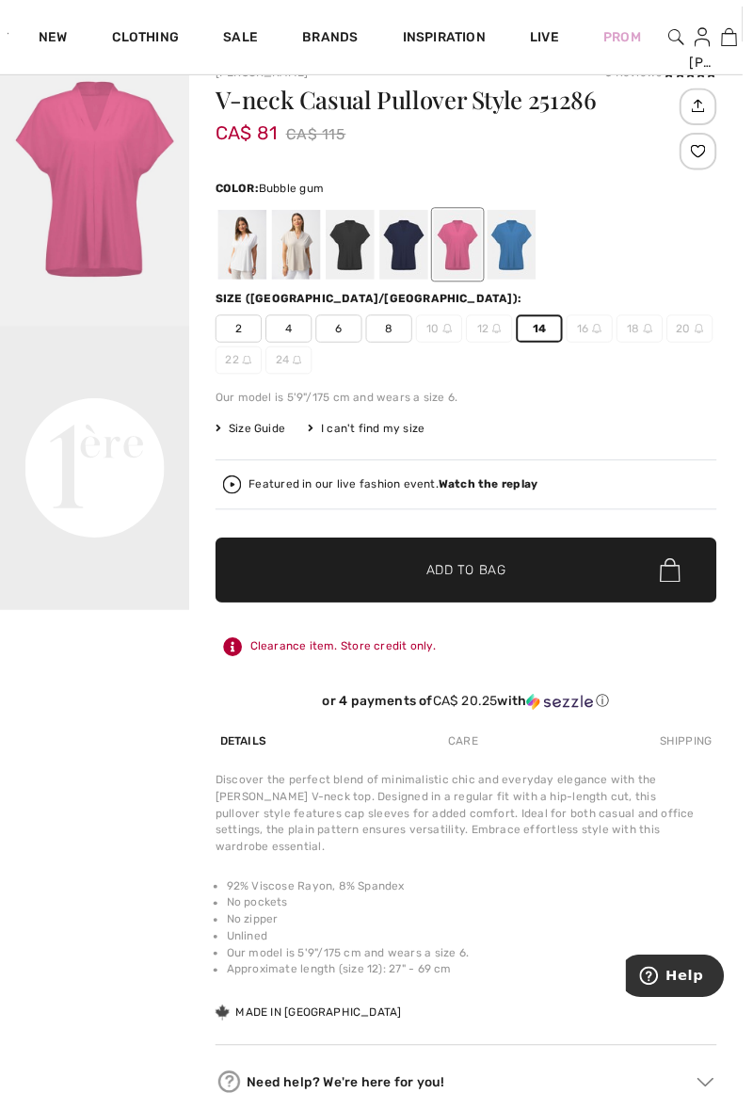
click at [544, 565] on span "✔ Added to Bag Add to Bag" at bounding box center [473, 578] width 509 height 66
click at [753, 41] on span "7" at bounding box center [760, 37] width 6 height 17
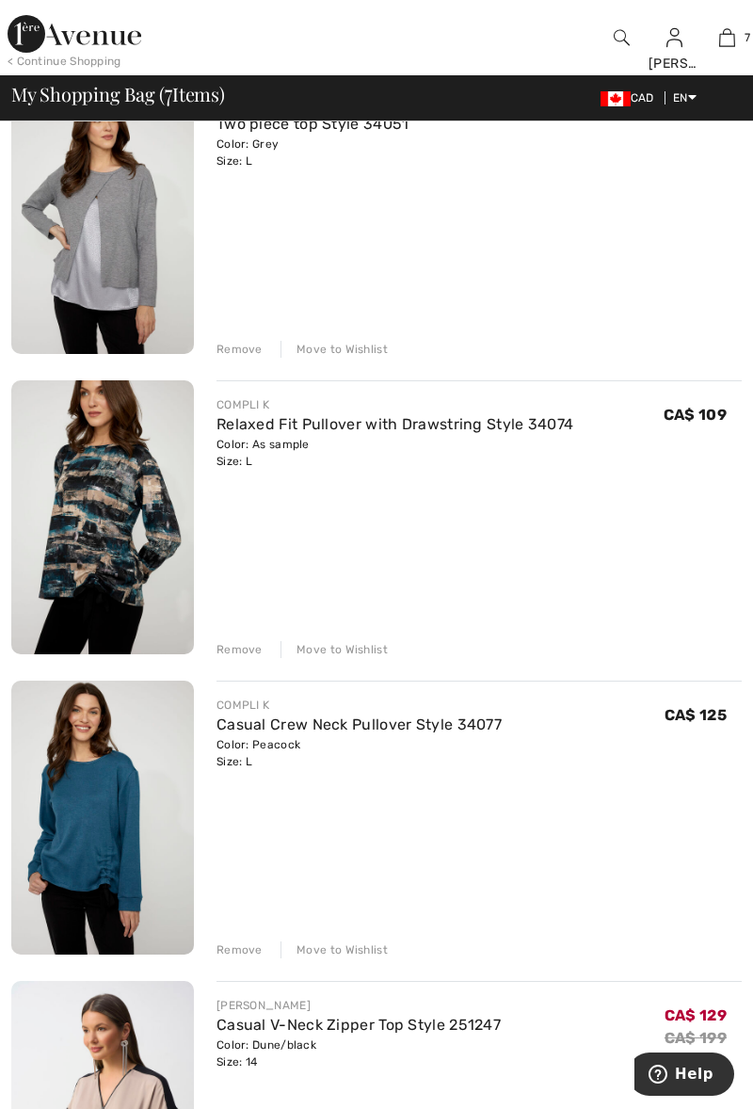
scroll to position [826, 0]
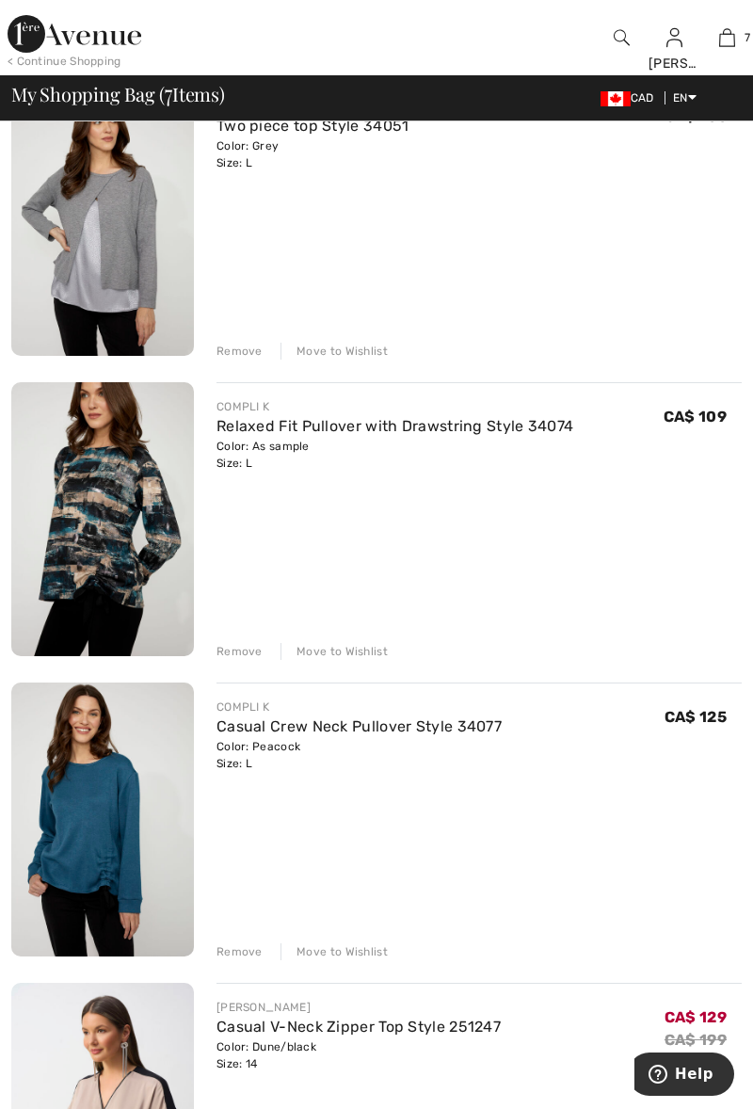
click at [269, 427] on link "Relaxed Fit Pullover with Drawstring Style 34074" at bounding box center [395, 426] width 357 height 18
click at [281, 745] on div "Color: Peacock Size: L" at bounding box center [359, 755] width 285 height 34
click at [261, 744] on div "Color: Peacock Size: L" at bounding box center [359, 755] width 285 height 34
click at [387, 735] on link "Casual Crew Neck Pullover Style 34077" at bounding box center [359, 727] width 285 height 18
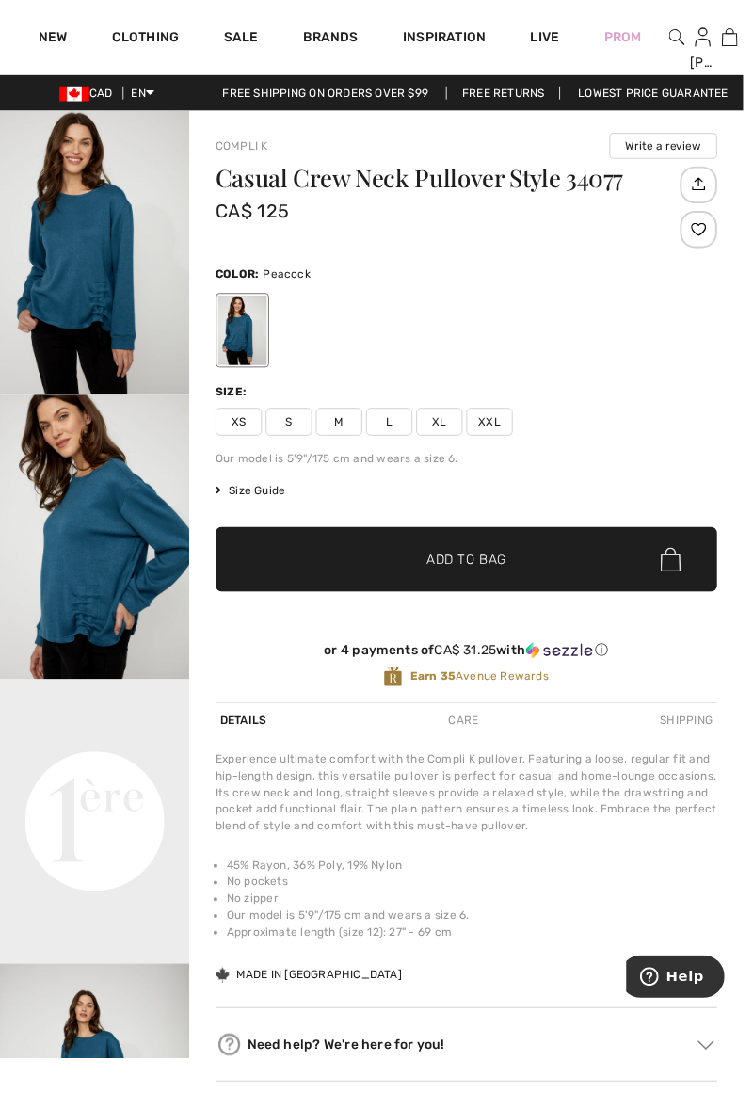
click at [104, 563] on img "2 / 4" at bounding box center [96, 544] width 192 height 288
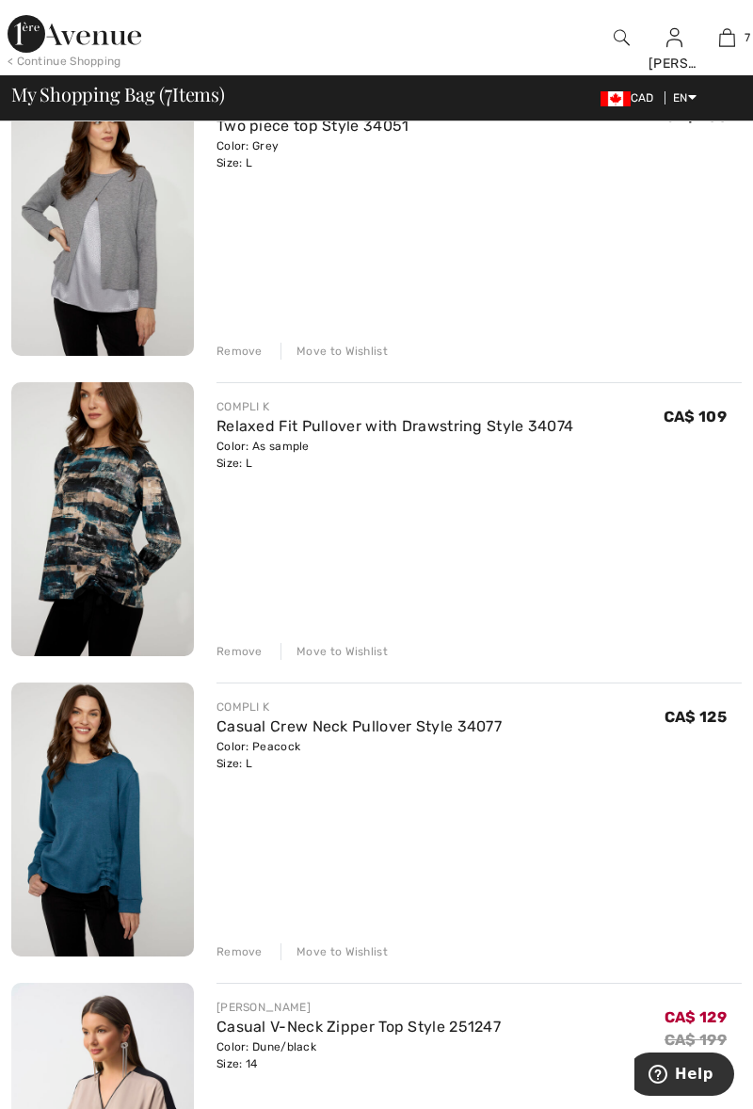
click at [333, 959] on div "Move to Wishlist" at bounding box center [334, 952] width 107 height 17
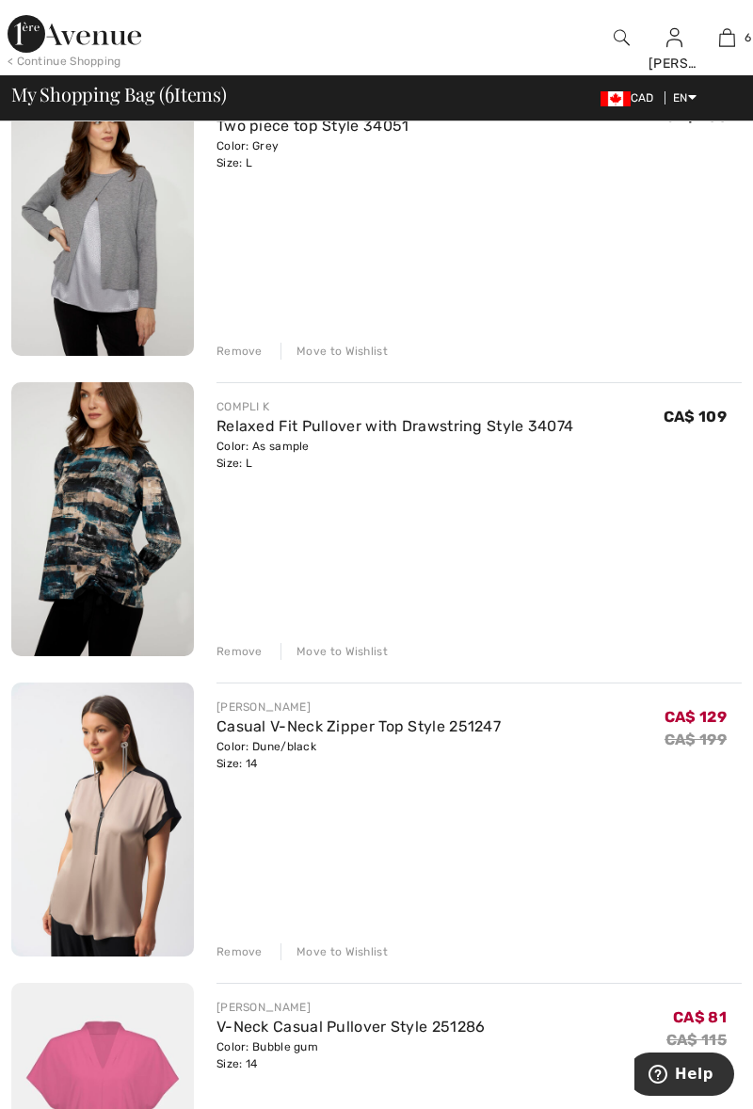
click at [322, 660] on div "[PERSON_NAME] Casual V-Neck Pullover Style 252059 Color: Greenery Size: 10 Fina…" at bounding box center [376, 593] width 731 height 2223
click at [333, 657] on div "Move to Wishlist" at bounding box center [334, 651] width 107 height 17
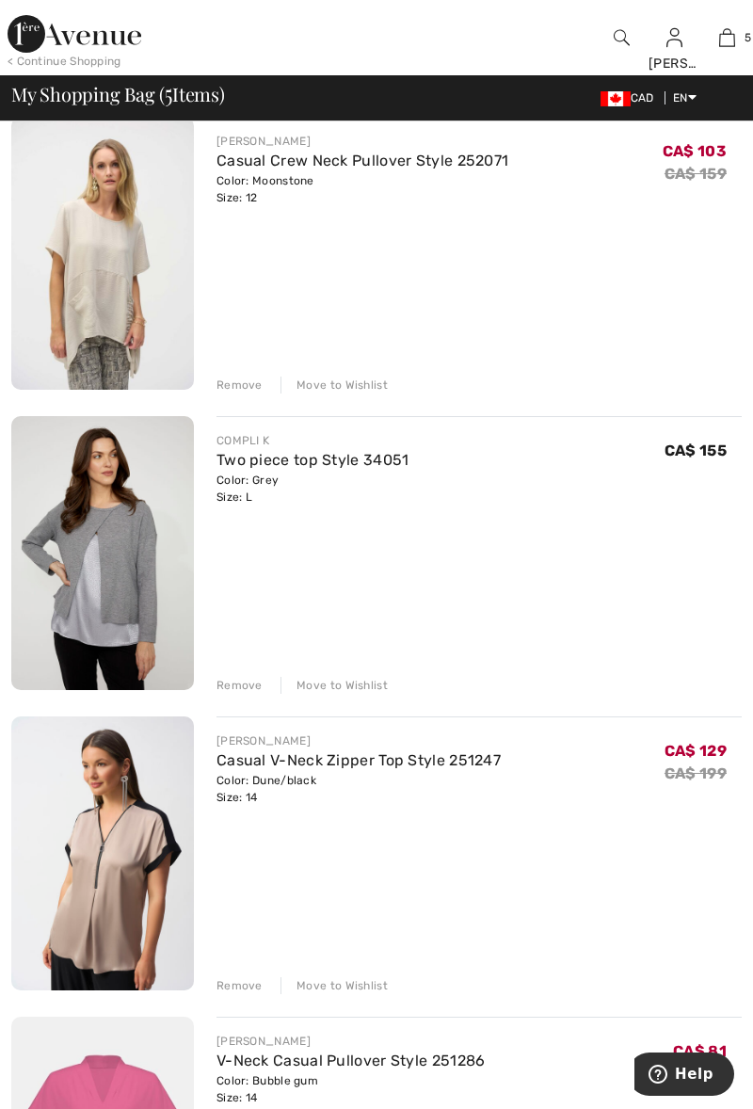
scroll to position [491, 0]
click at [338, 693] on div "Move to Wishlist" at bounding box center [334, 686] width 107 height 17
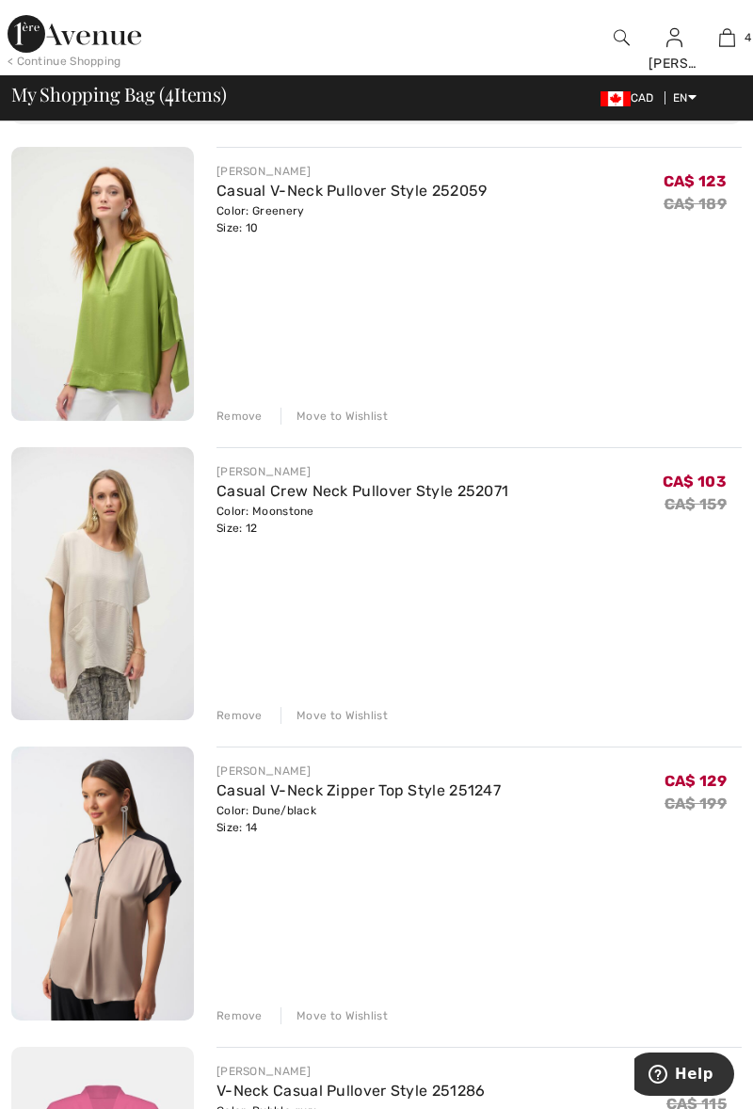
scroll to position [162, 0]
click at [264, 494] on link "Casual Crew Neck Pullover Style 252071" at bounding box center [363, 490] width 292 height 18
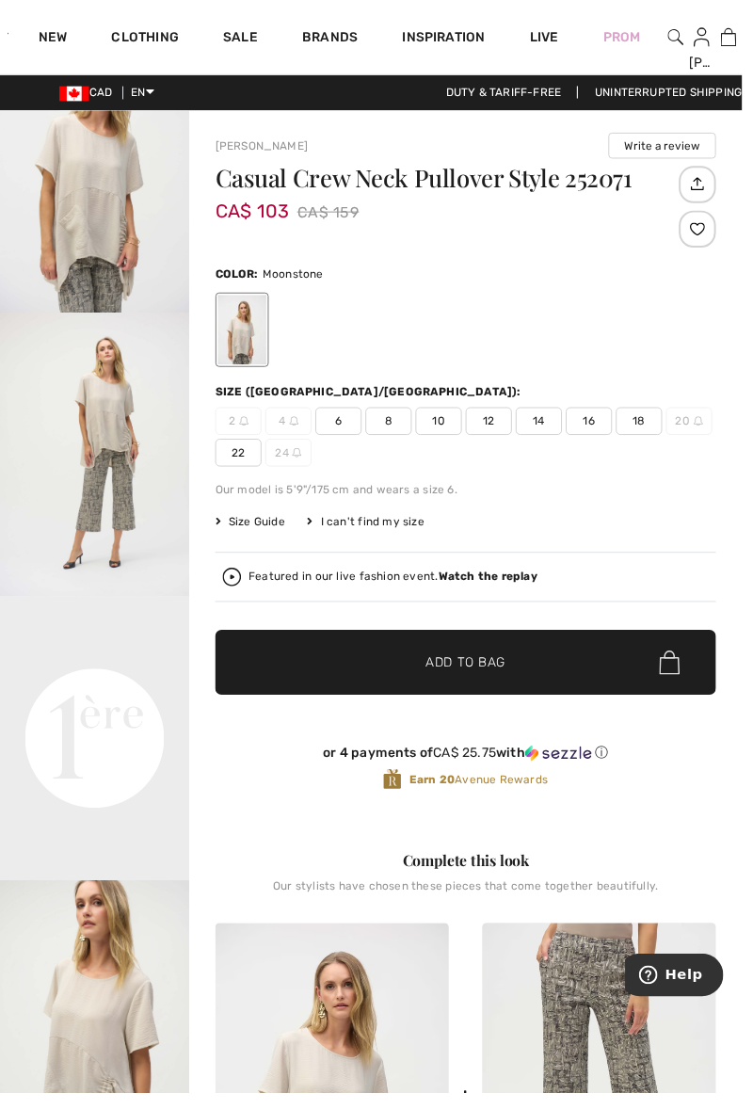
click at [672, 35] on div "Prom" at bounding box center [631, 37] width 83 height 77
click at [672, 36] on div at bounding box center [684, 37] width 25 height 75
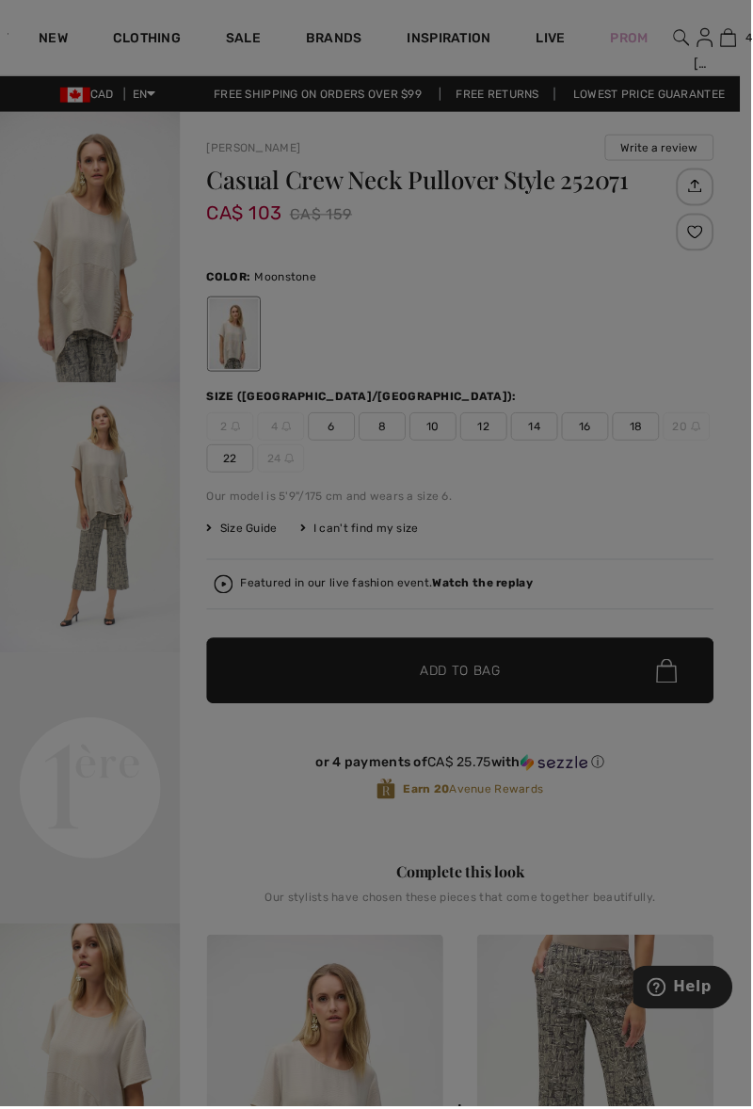
scroll to position [0, 322]
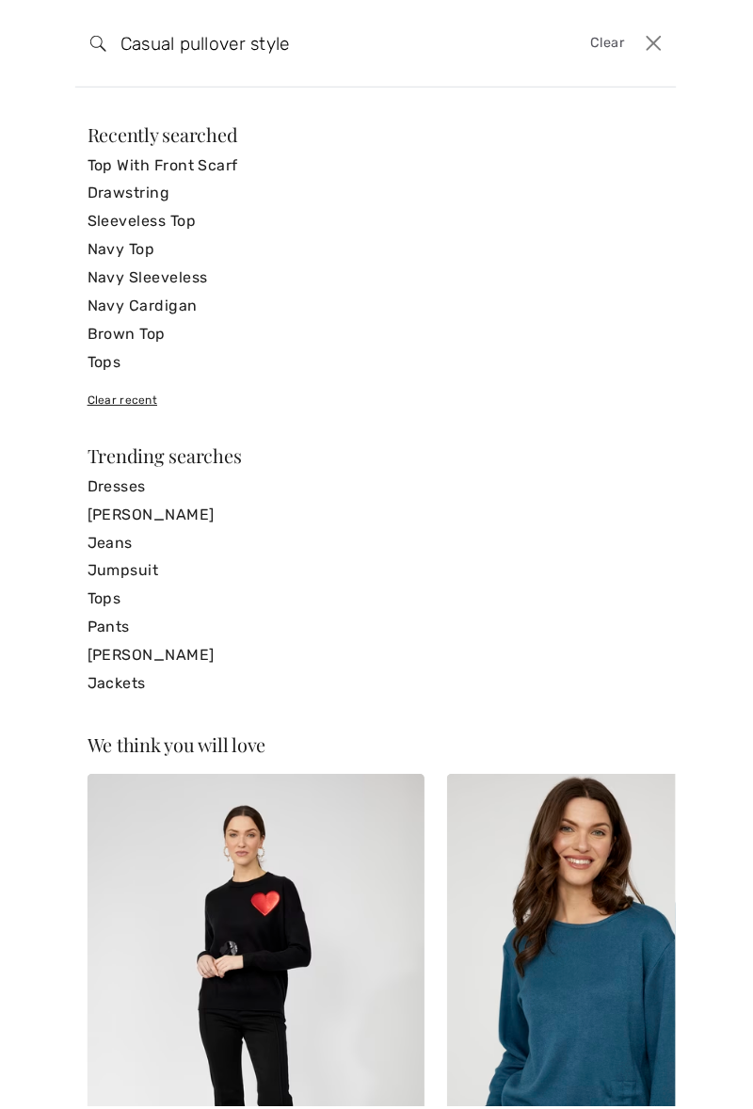
type input "Casual pullover style"
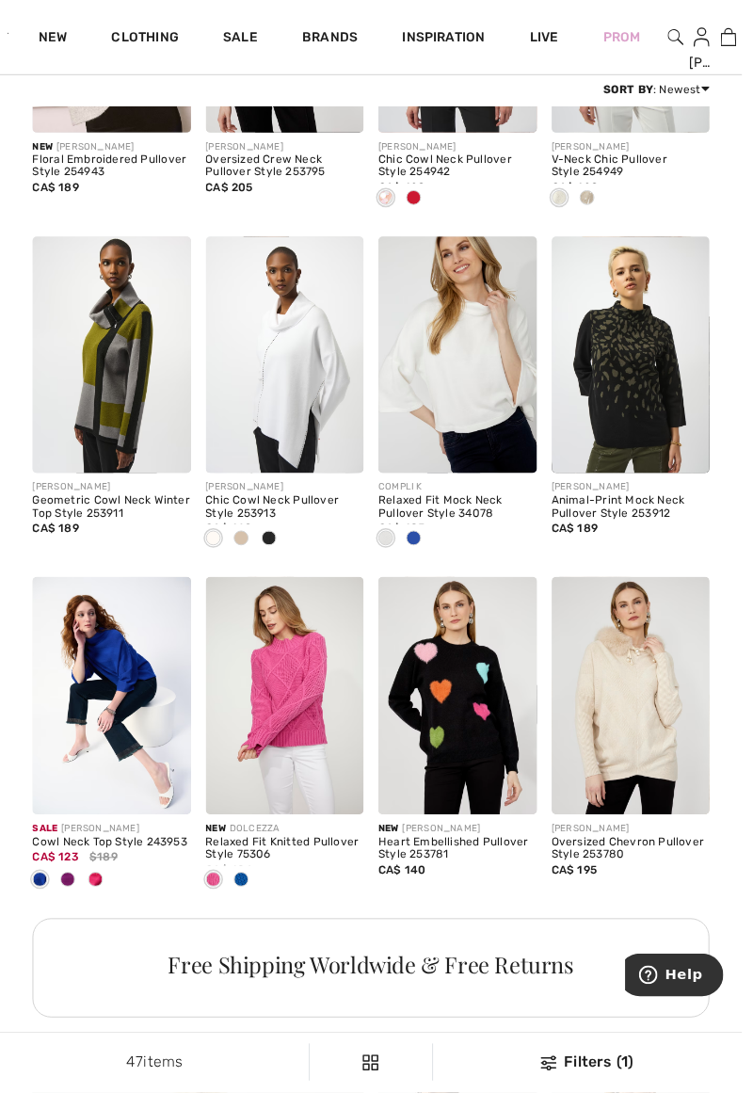
scroll to position [1851, 0]
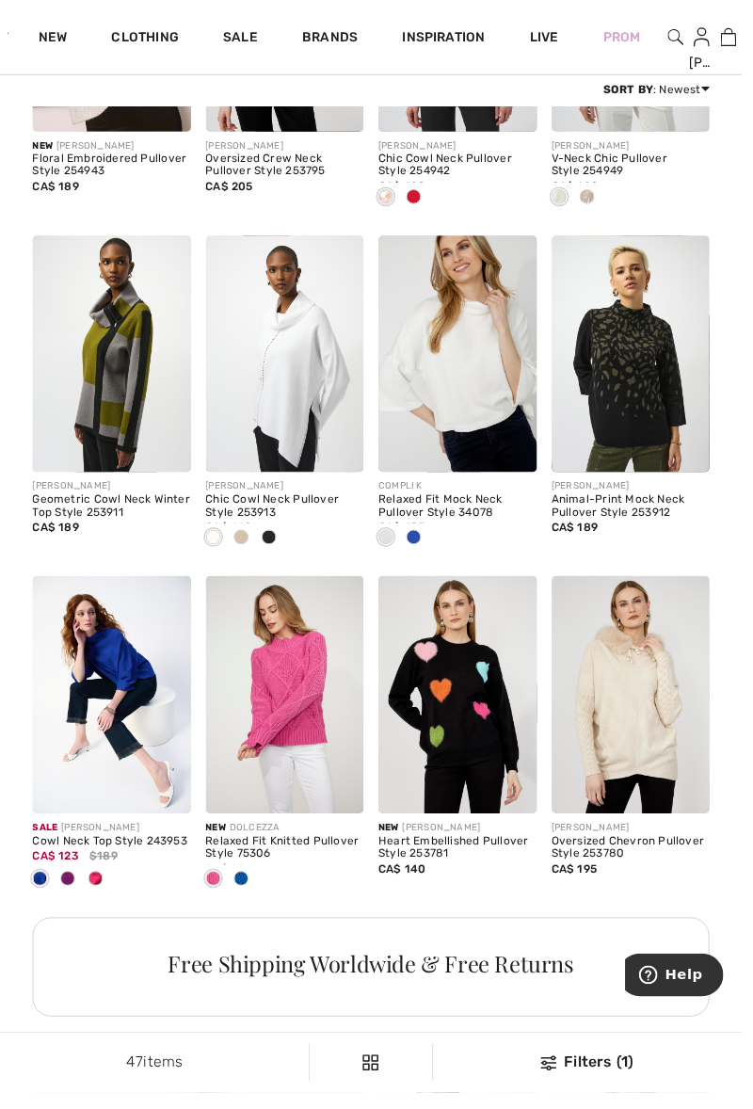
click at [486, 372] on img at bounding box center [464, 359] width 161 height 241
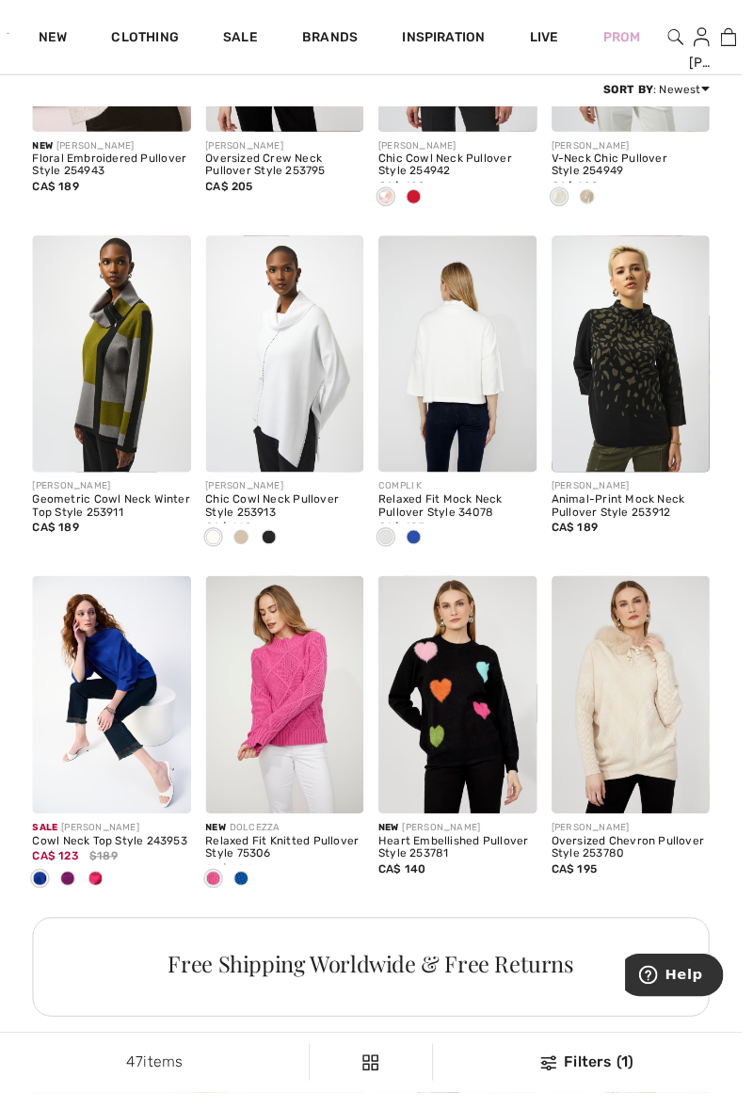
scroll to position [1931, 0]
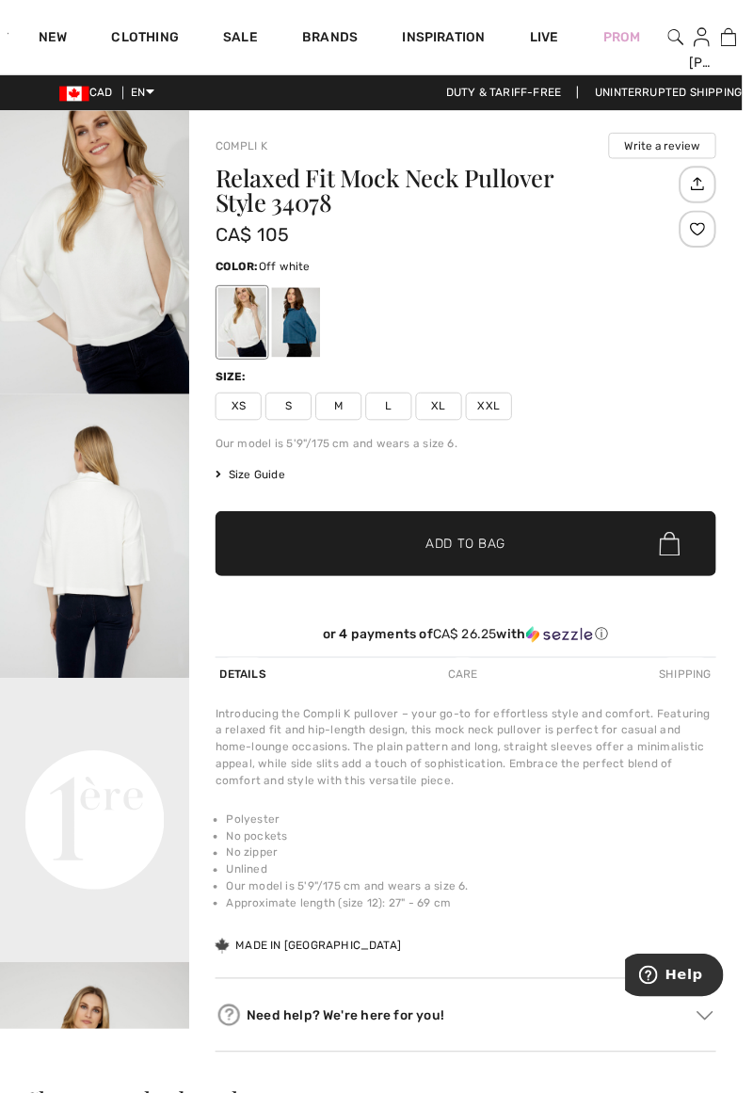
click at [296, 332] on div at bounding box center [300, 327] width 49 height 71
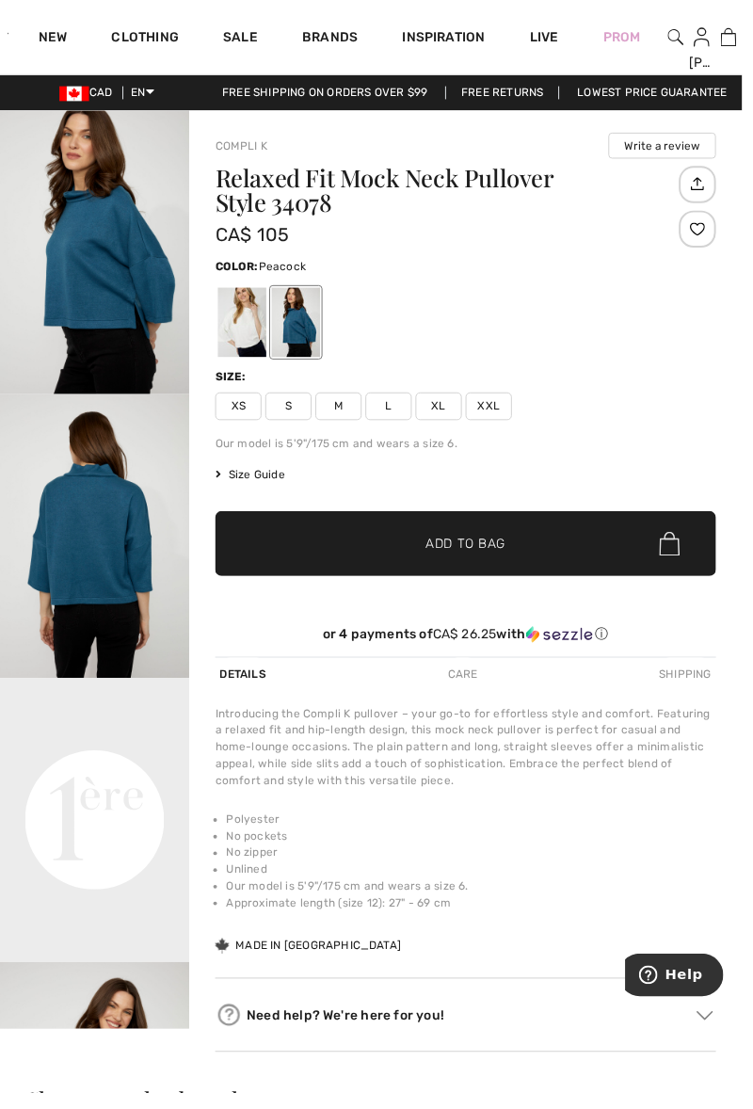
click at [82, 785] on video "Your browser does not support the video tag." at bounding box center [96, 736] width 192 height 96
click at [392, 410] on span "L" at bounding box center [394, 412] width 47 height 28
click at [392, 554] on span "✔ Added to Bag" at bounding box center [444, 552] width 115 height 20
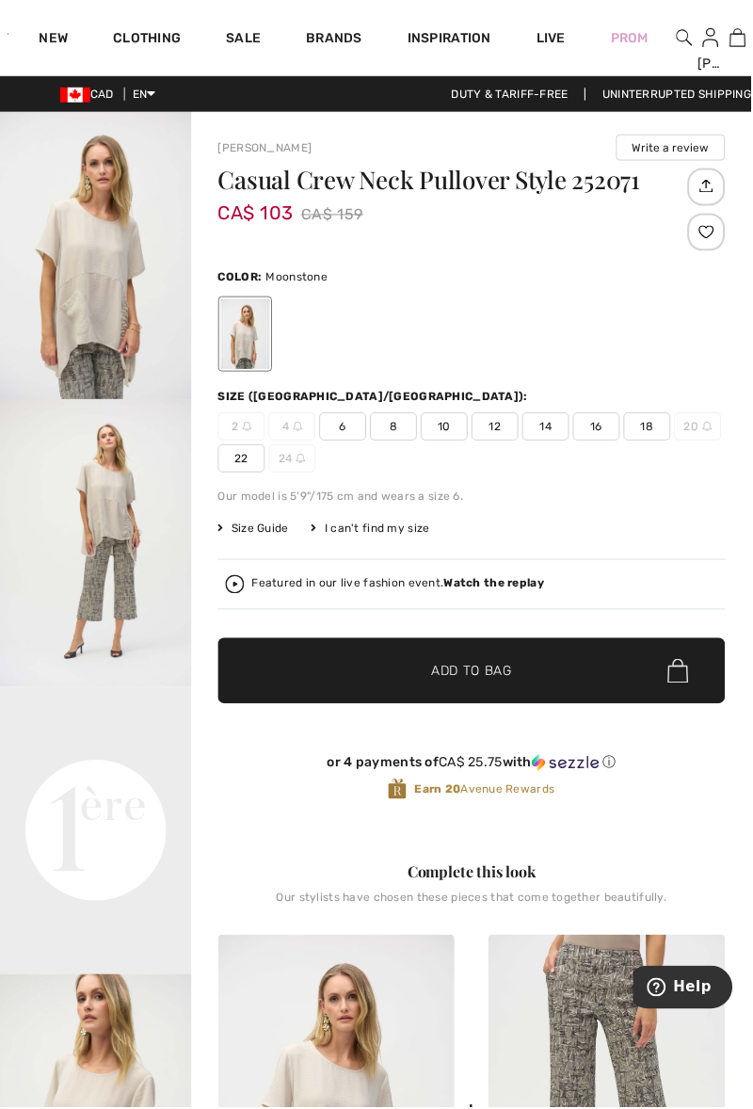
click at [672, 40] on div "Prom" at bounding box center [631, 37] width 83 height 77
click at [672, 31] on div "Prom" at bounding box center [631, 37] width 83 height 77
click at [685, 42] on img at bounding box center [686, 37] width 16 height 23
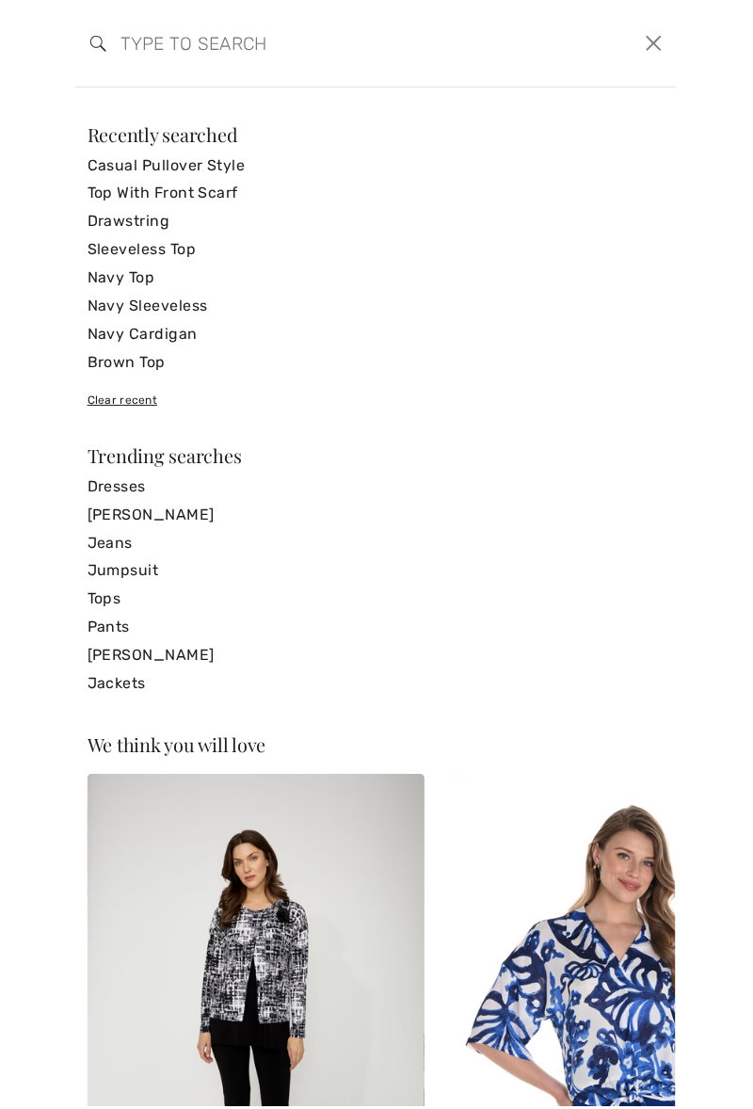
click at [133, 162] on link "Casual Pullover Style" at bounding box center [377, 166] width 578 height 28
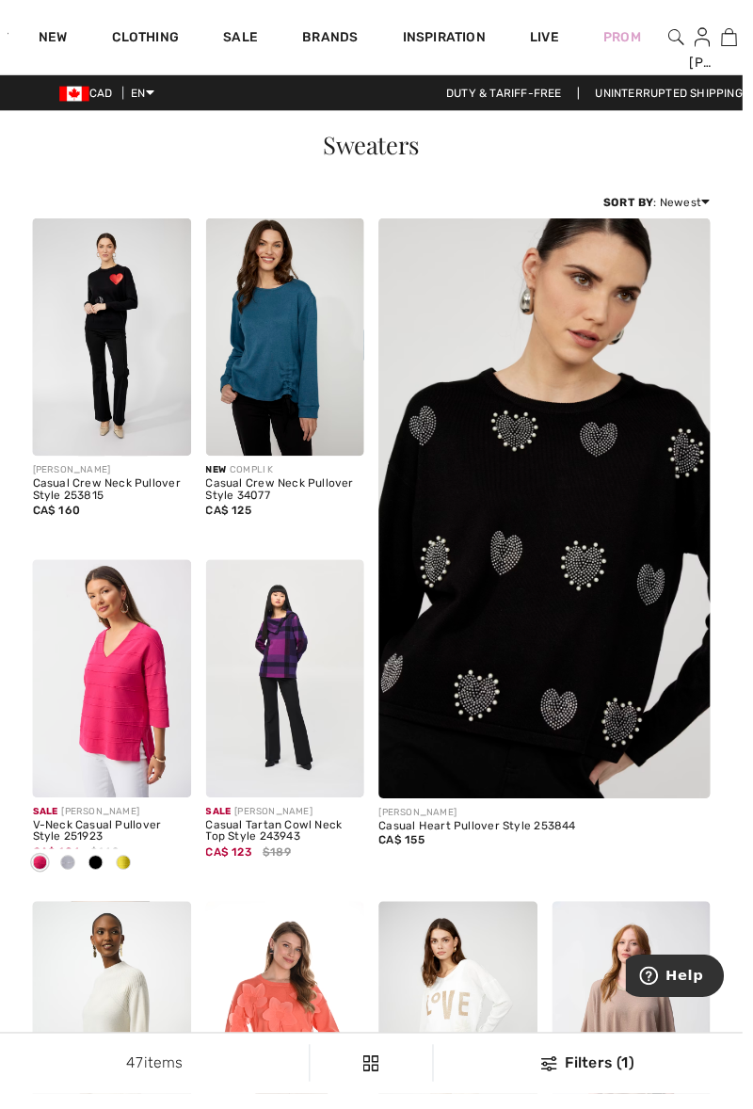
click at [670, 40] on div "Prom" at bounding box center [631, 37] width 83 height 77
click at [684, 47] on img at bounding box center [686, 37] width 16 height 23
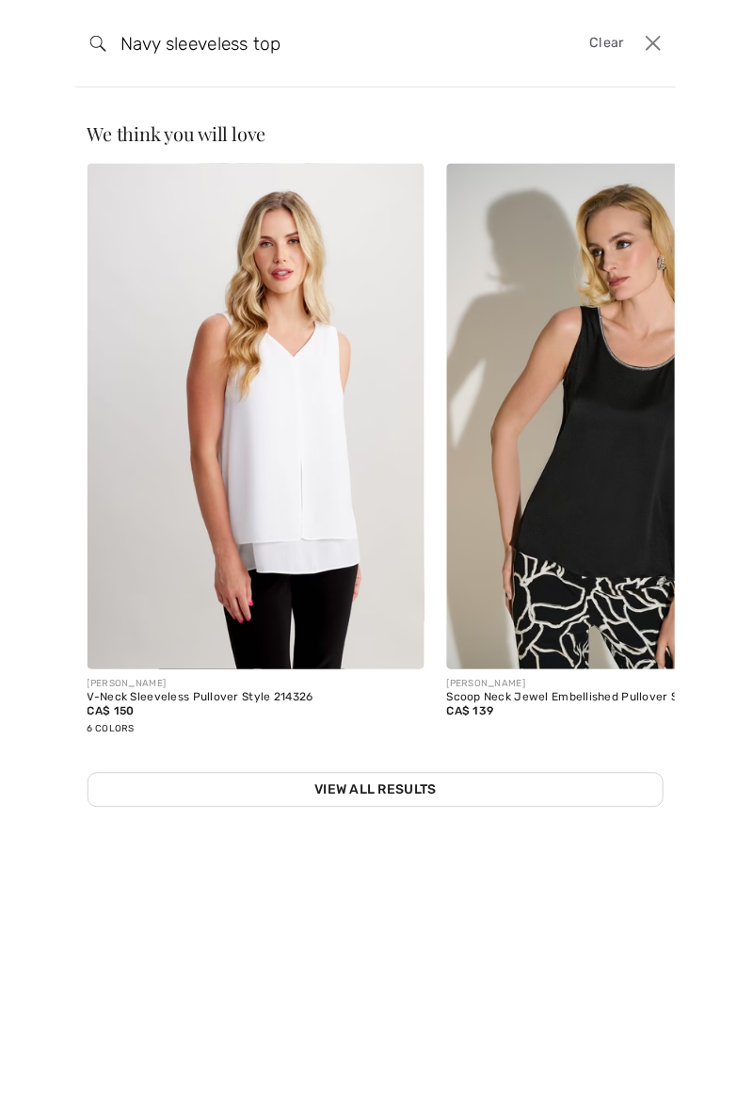
type input "Navy sleeveless top"
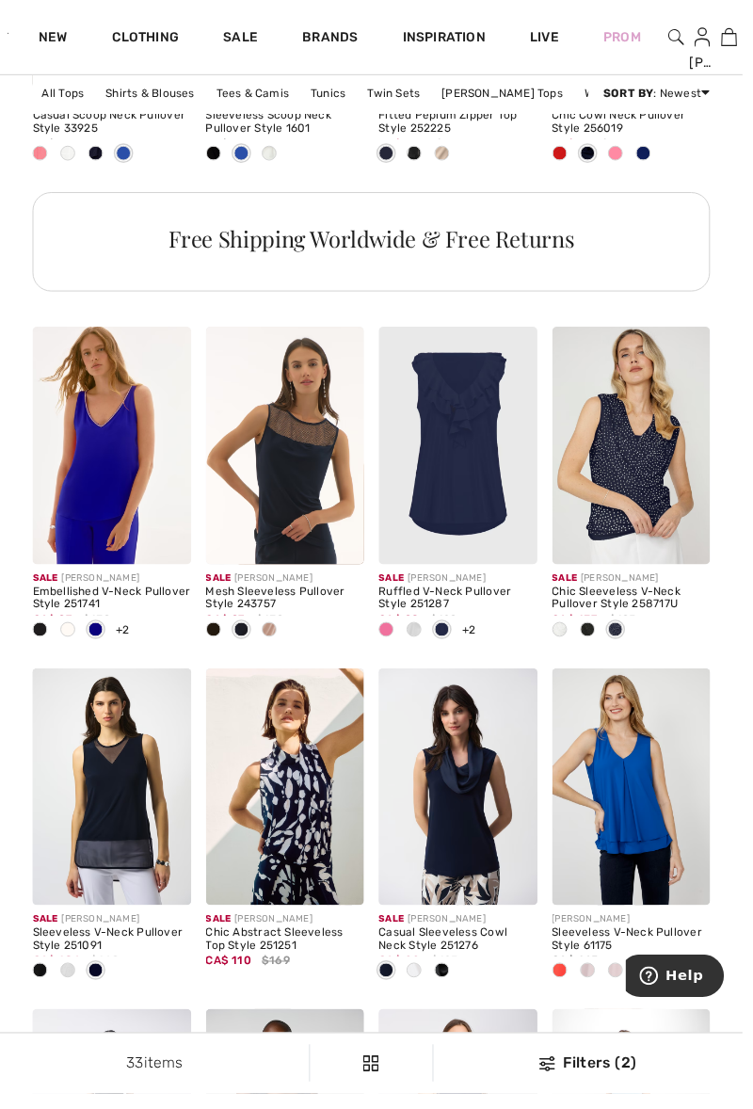
scroll to position [1424, 0]
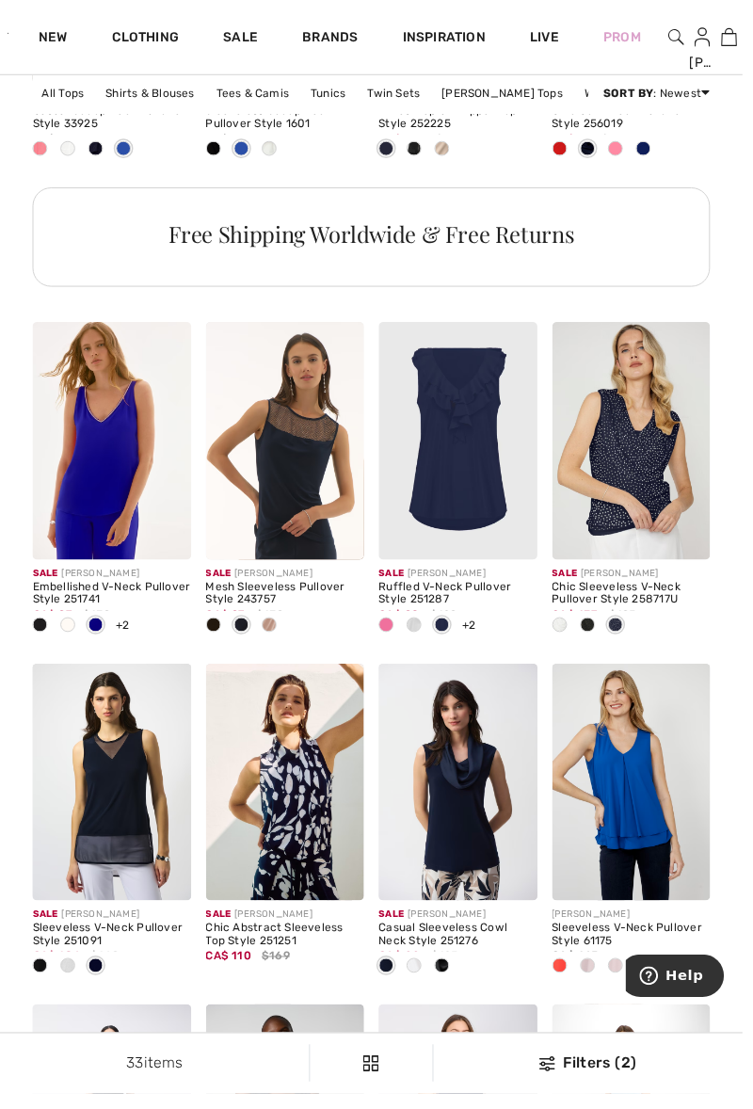
click at [96, 827] on img at bounding box center [113, 793] width 161 height 241
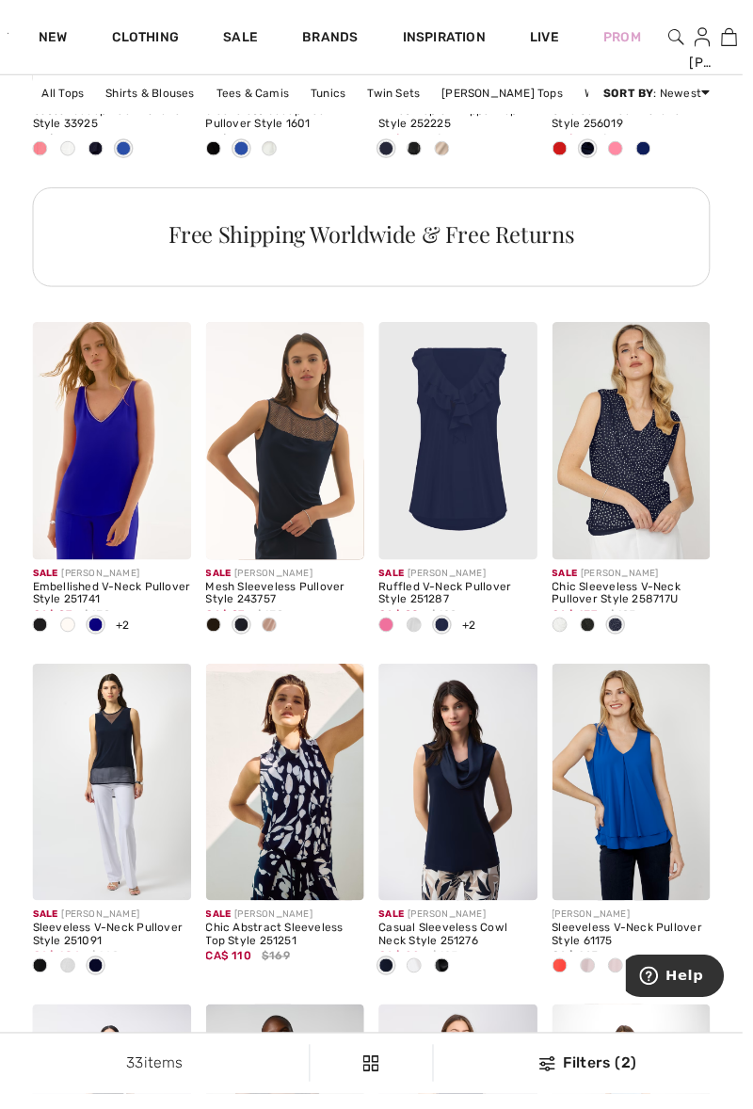
scroll to position [1504, 0]
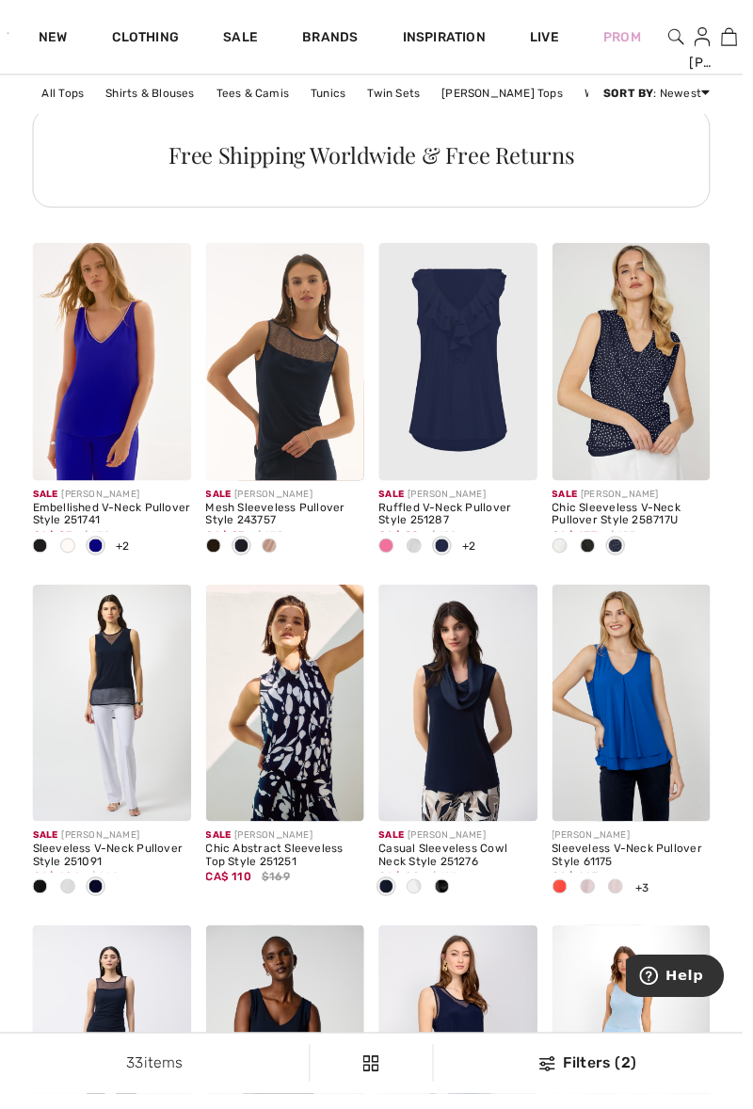
click at [638, 386] on img at bounding box center [640, 367] width 161 height 241
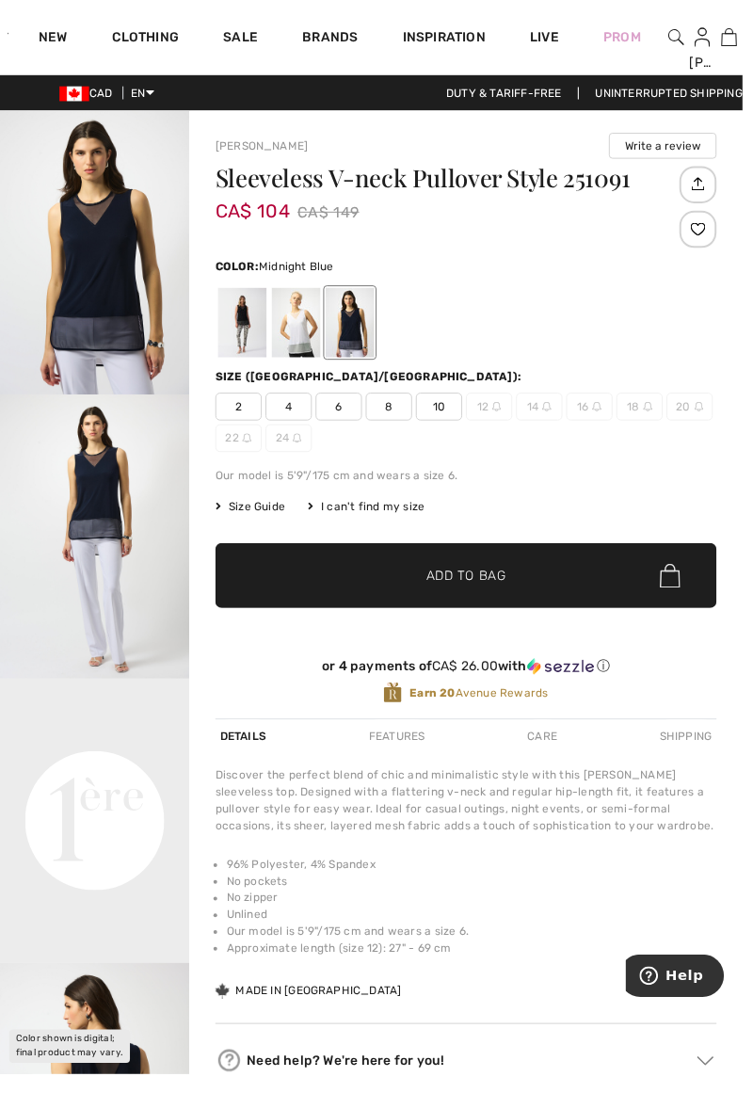
click at [350, 324] on div at bounding box center [355, 327] width 49 height 71
click at [300, 326] on div at bounding box center [300, 327] width 49 height 71
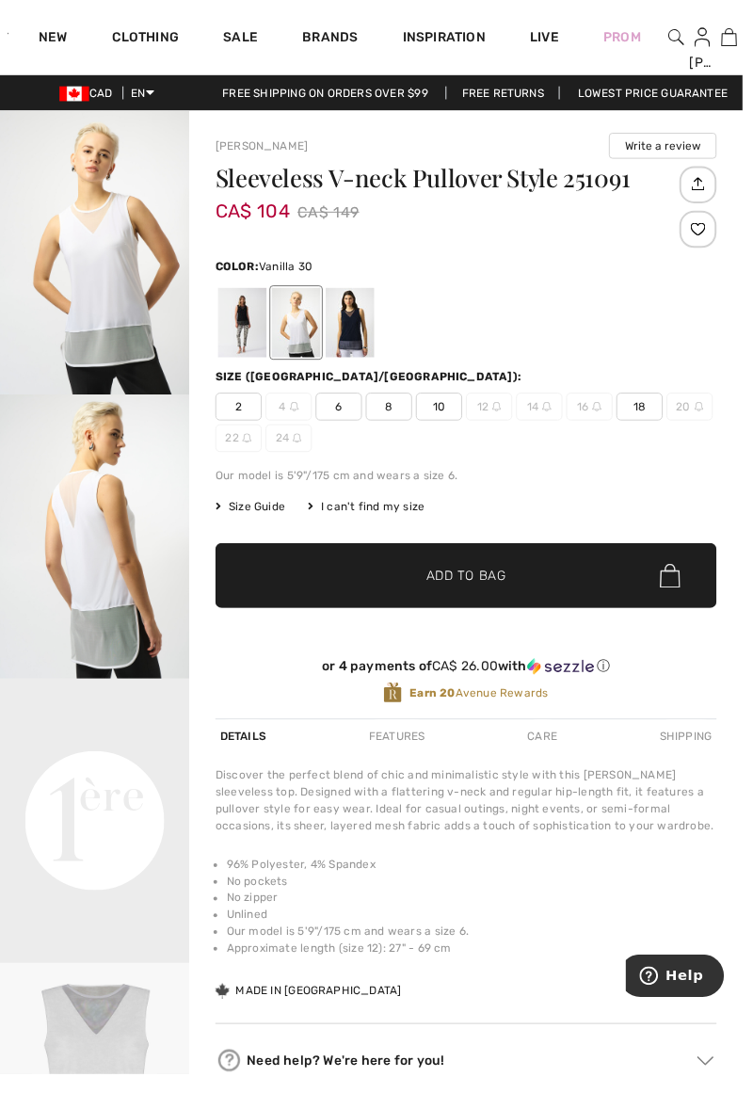
click at [234, 330] on div at bounding box center [245, 327] width 49 height 71
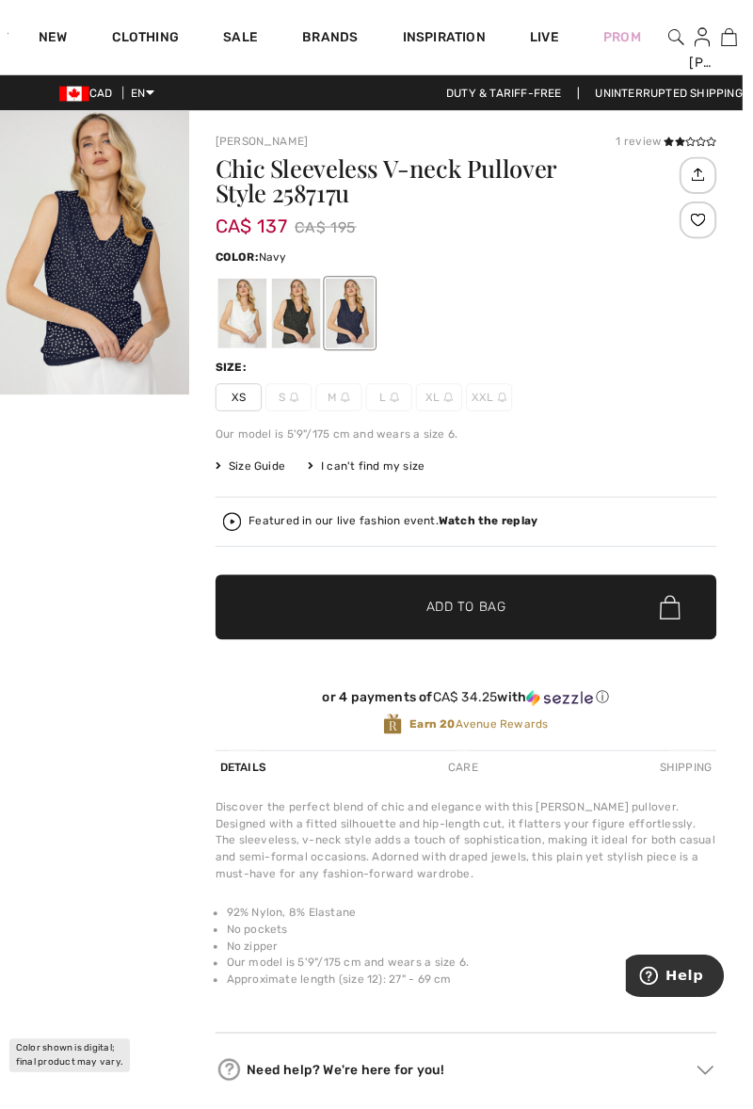
click at [360, 318] on div at bounding box center [355, 318] width 49 height 71
click at [239, 318] on div at bounding box center [245, 318] width 49 height 71
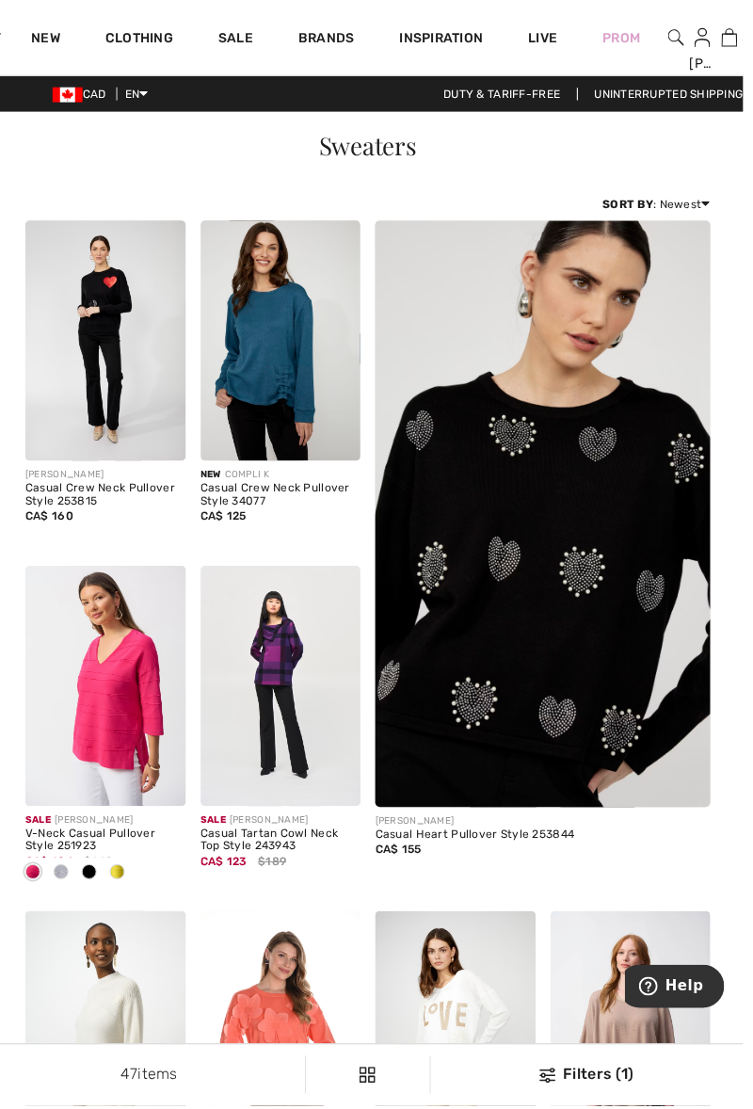
click at [672, 53] on div "Prom" at bounding box center [631, 37] width 83 height 77
click at [709, 49] on img at bounding box center [712, 37] width 16 height 23
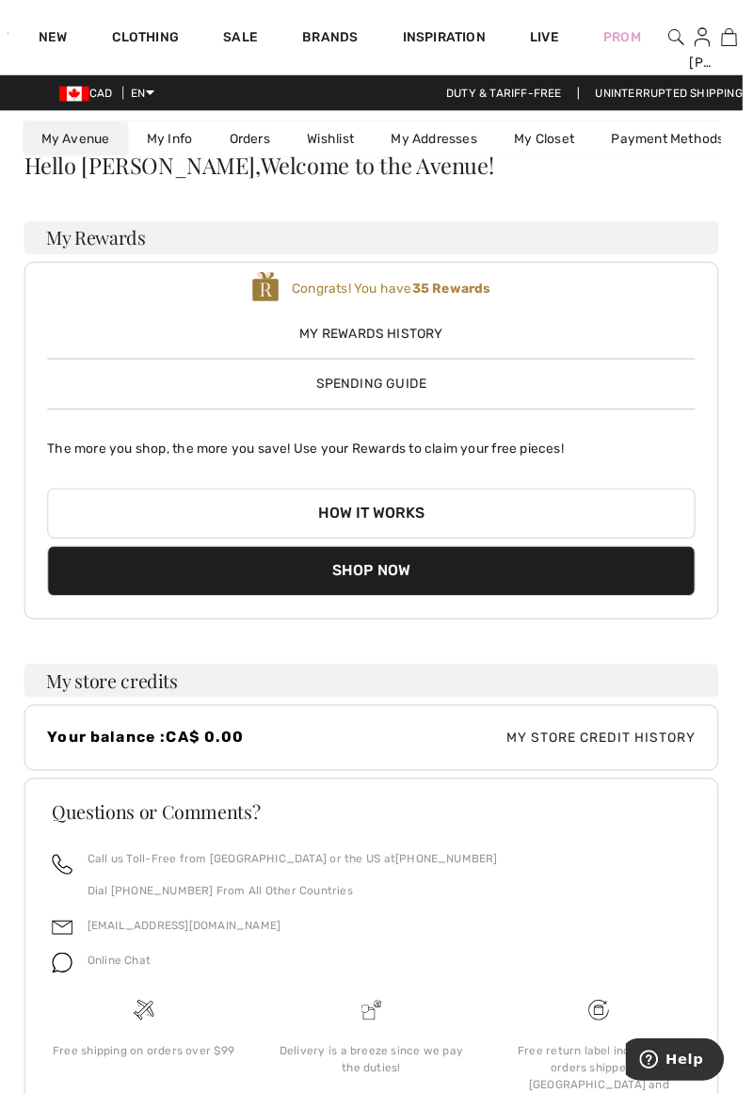
click at [701, 40] on div "[PERSON_NAME] Hi, [PERSON_NAME]! 35 Reward points My Info Orders My Addresses W…" at bounding box center [712, 37] width 27 height 75
click at [705, 44] on img at bounding box center [712, 37] width 16 height 23
click at [671, 49] on div "Prom" at bounding box center [631, 37] width 83 height 77
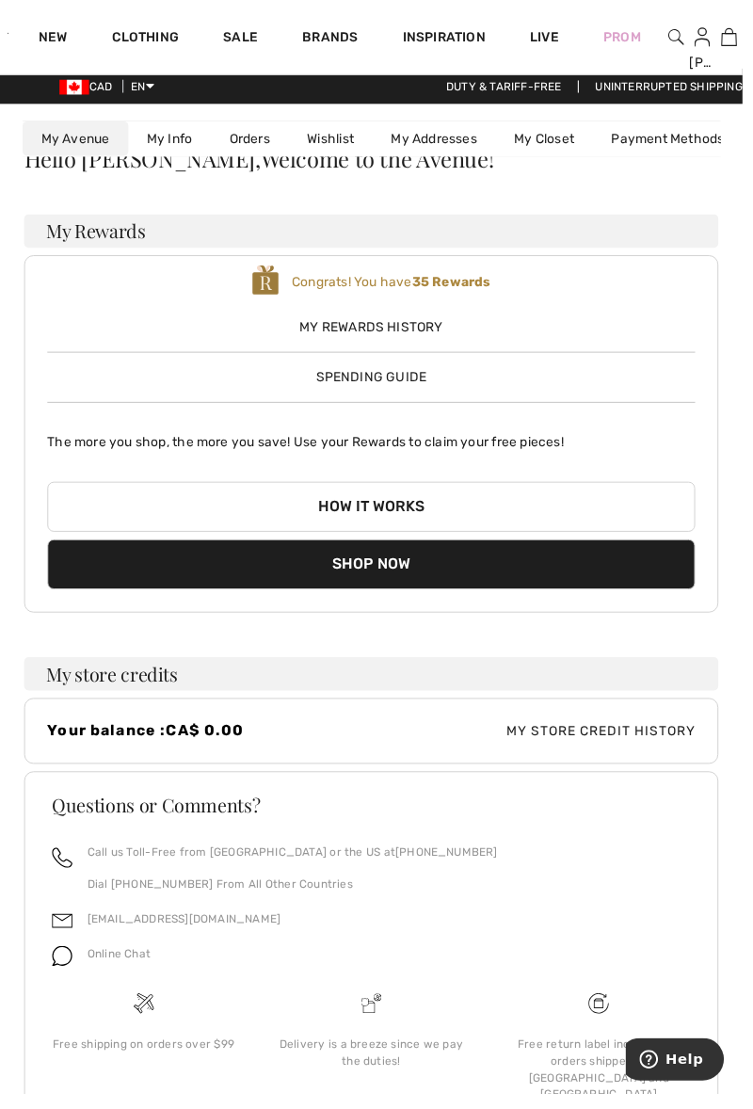
click at [688, 42] on img at bounding box center [686, 37] width 16 height 23
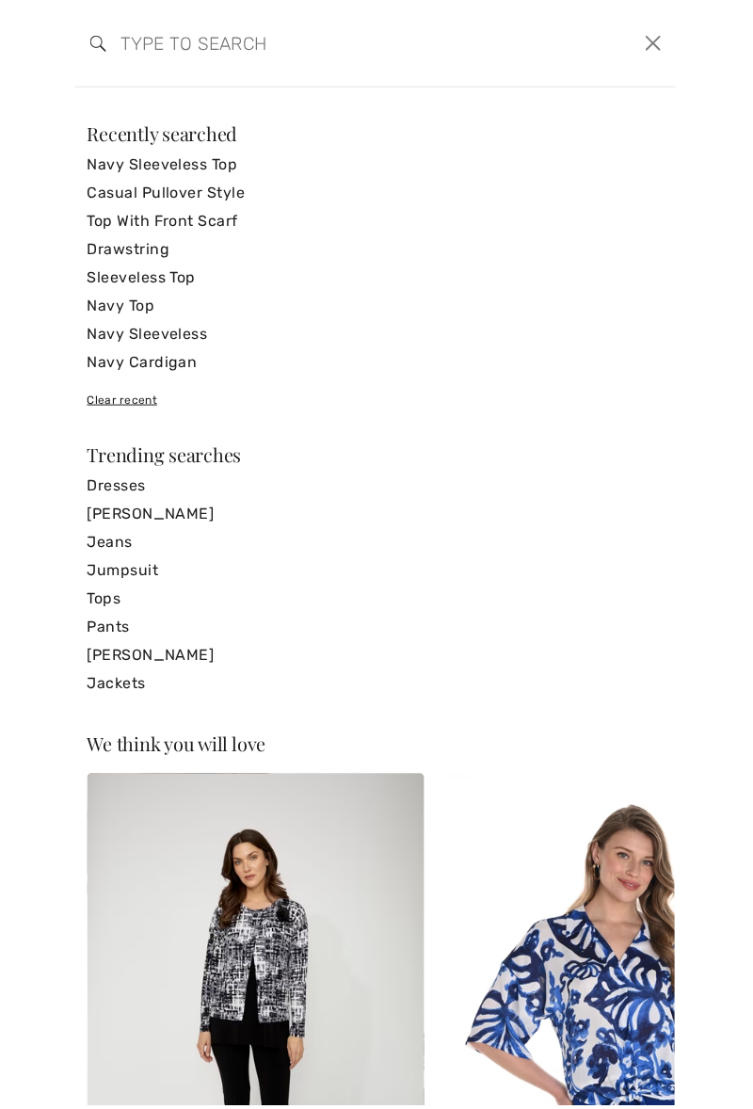
click at [154, 164] on link "Navy Sleeveless Top" at bounding box center [377, 166] width 578 height 28
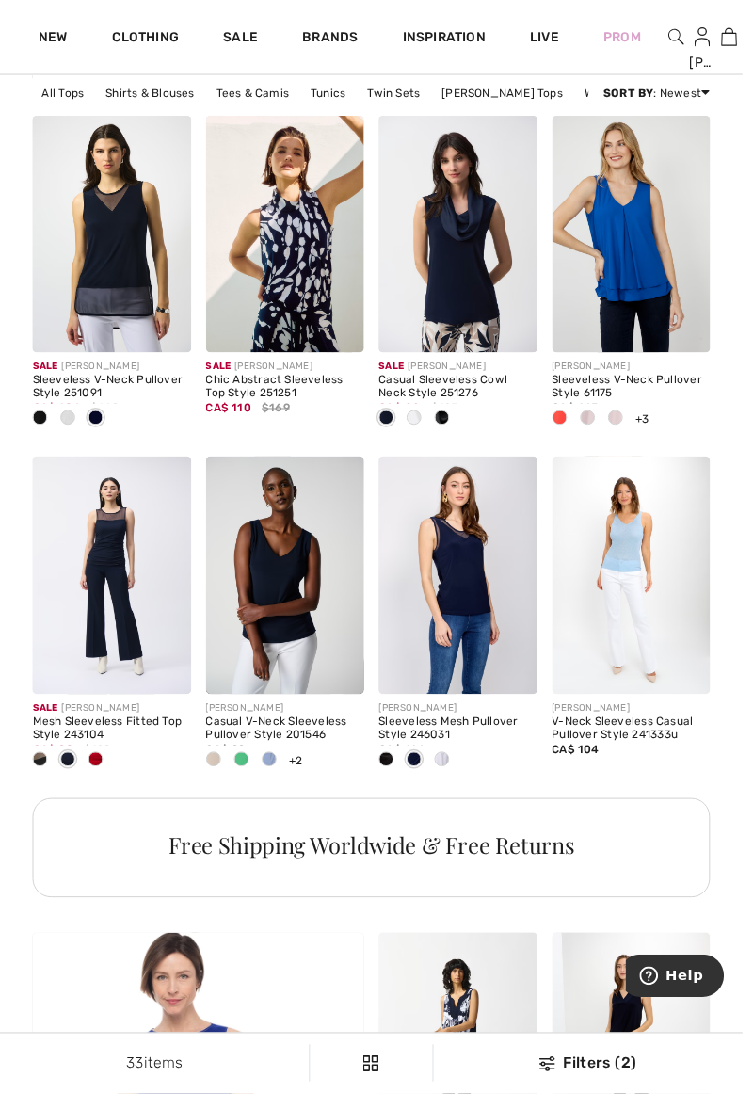
scroll to position [1984, 0]
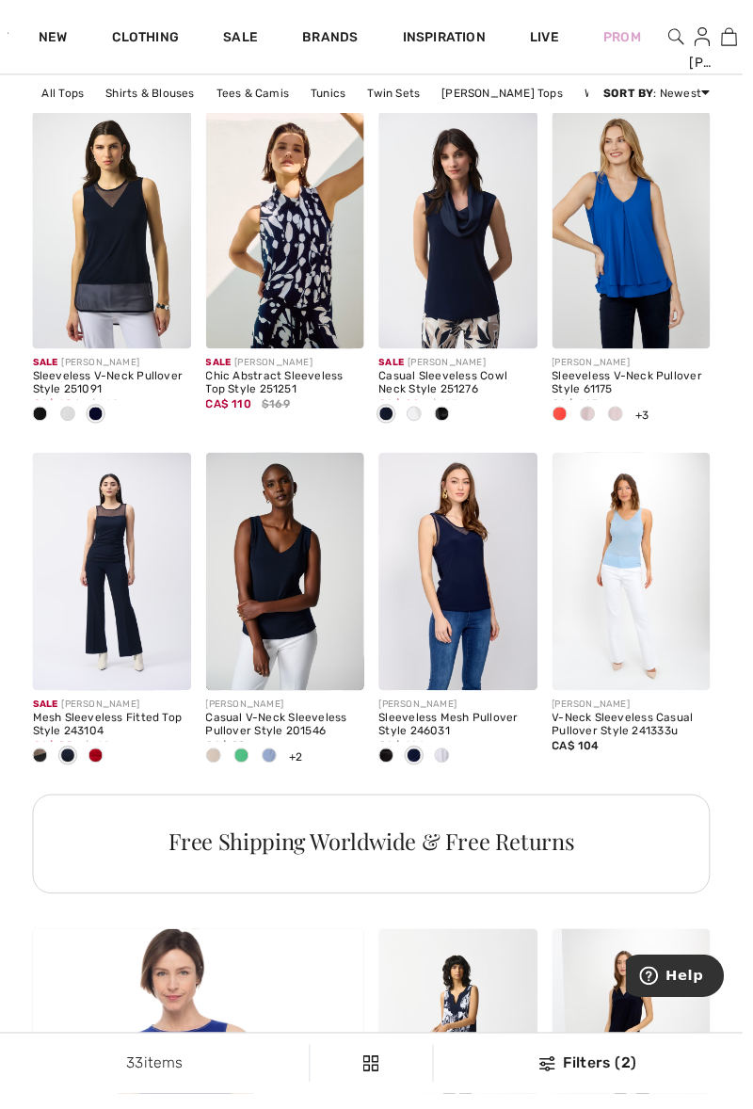
click at [660, 261] on img at bounding box center [640, 234] width 161 height 241
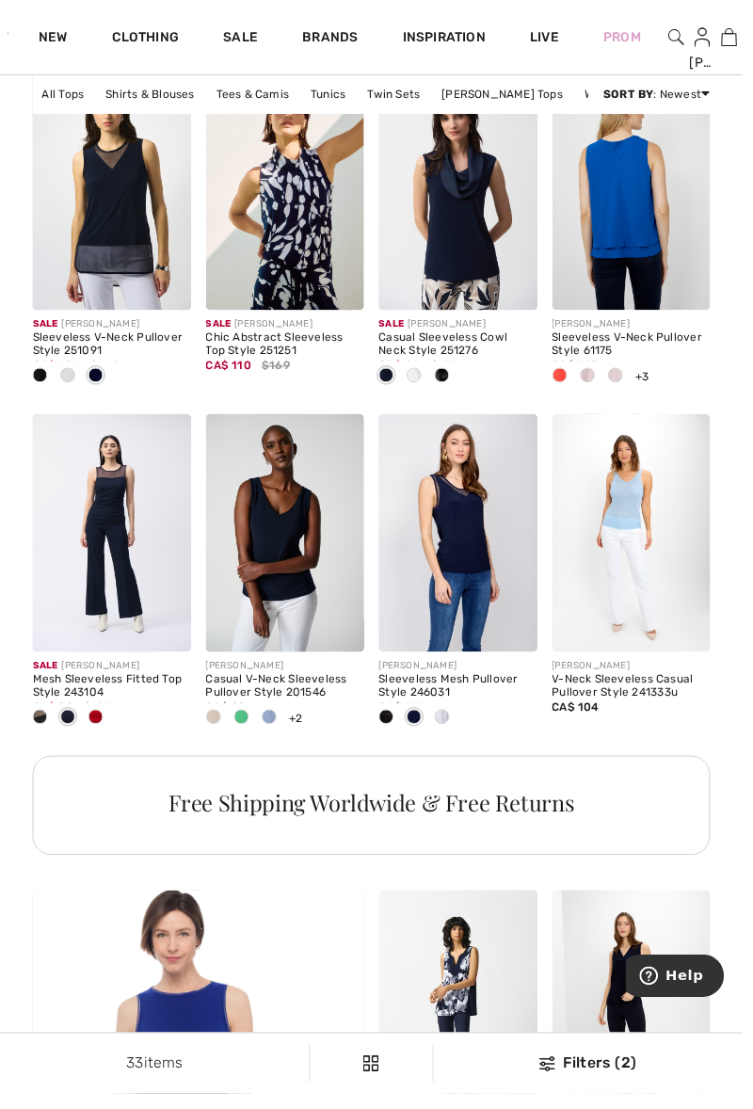
scroll to position [2063, 0]
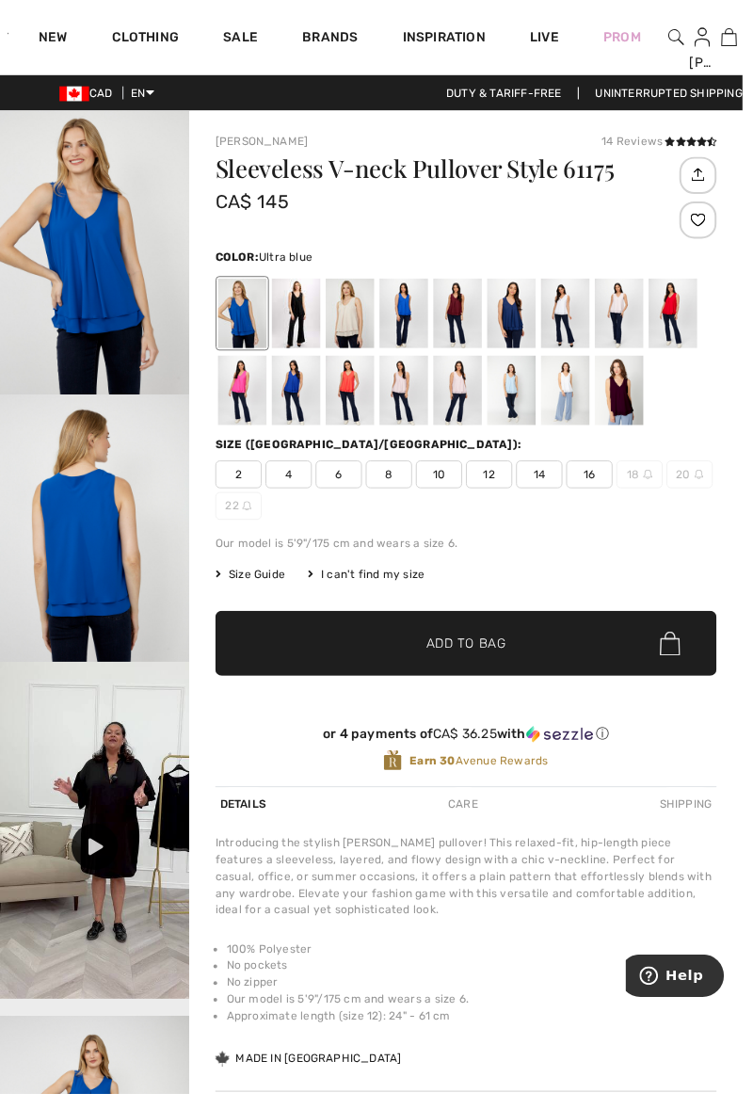
click at [546, 490] on span "14" at bounding box center [547, 481] width 47 height 28
click at [510, 396] on div at bounding box center [518, 396] width 49 height 71
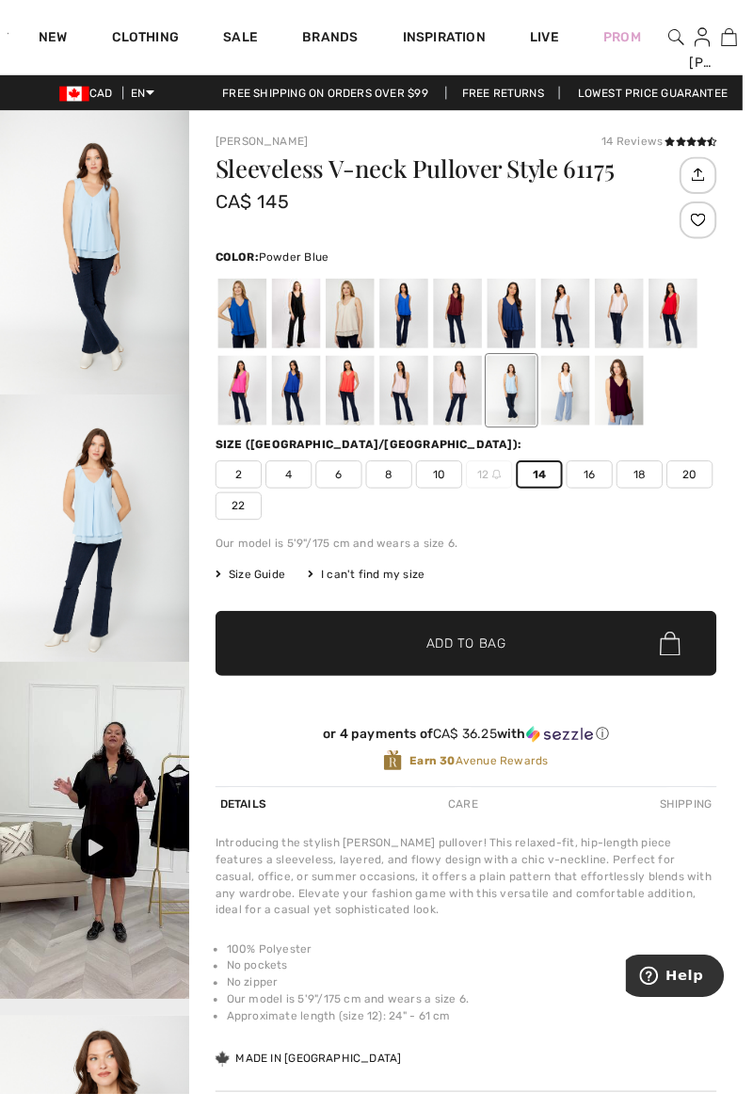
click at [241, 401] on div at bounding box center [245, 396] width 49 height 71
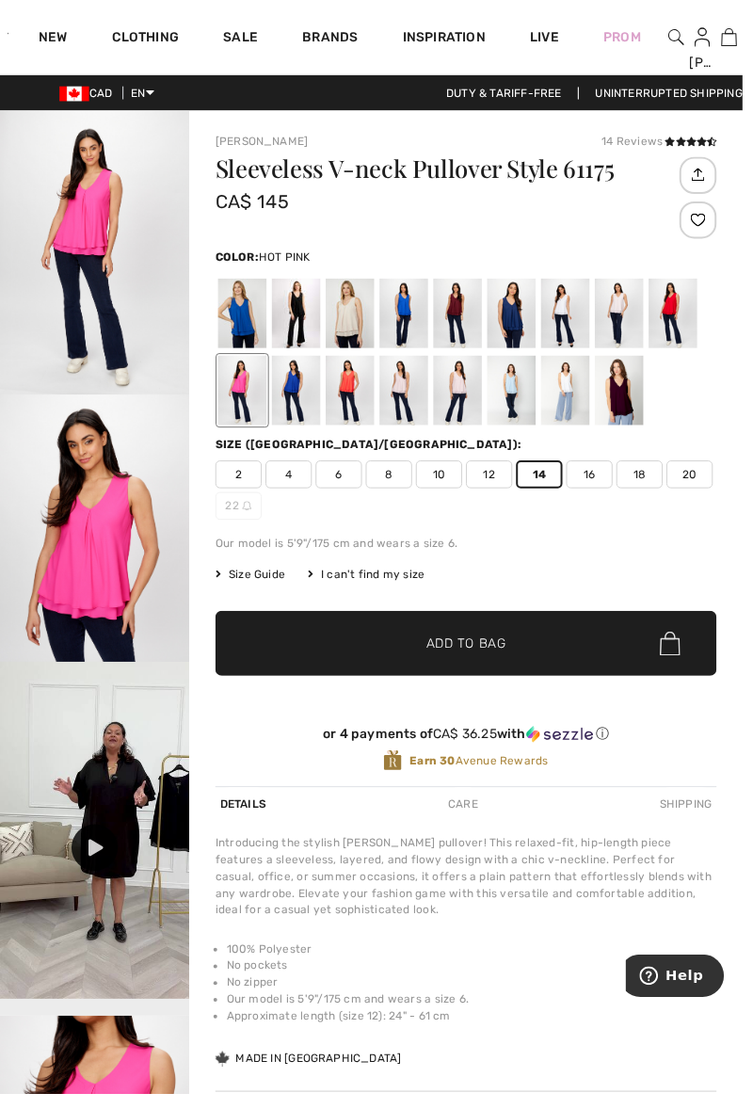
click at [356, 316] on div at bounding box center [355, 318] width 49 height 71
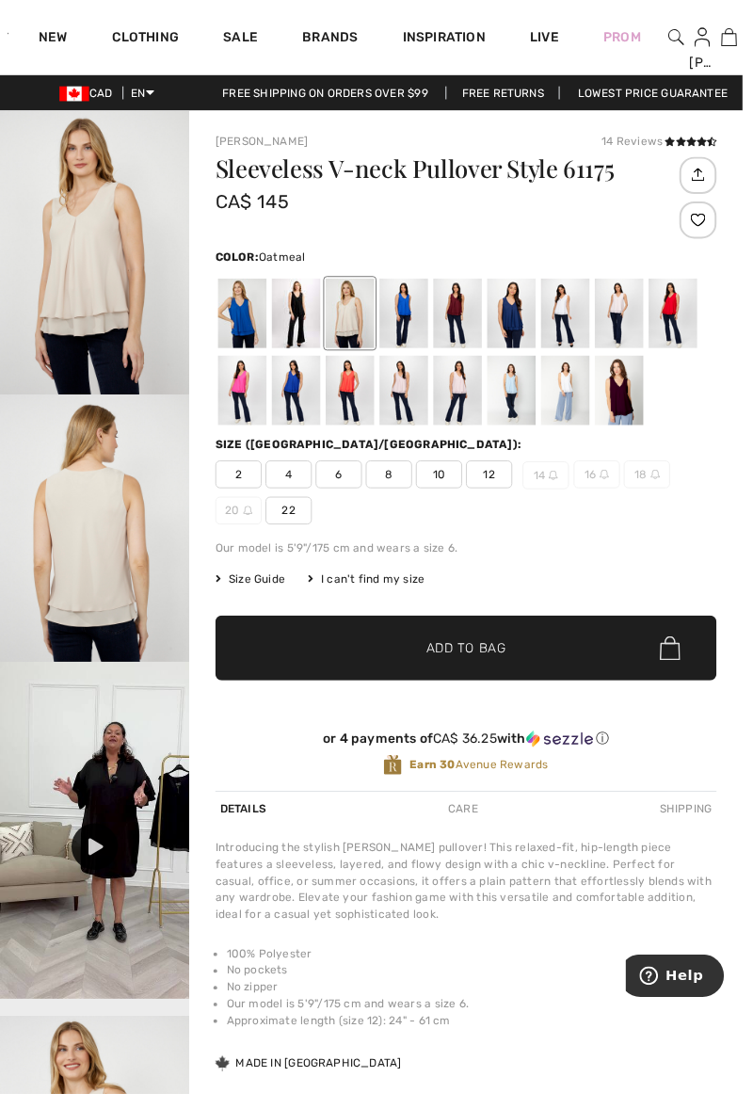
click at [624, 401] on div at bounding box center [628, 396] width 49 height 71
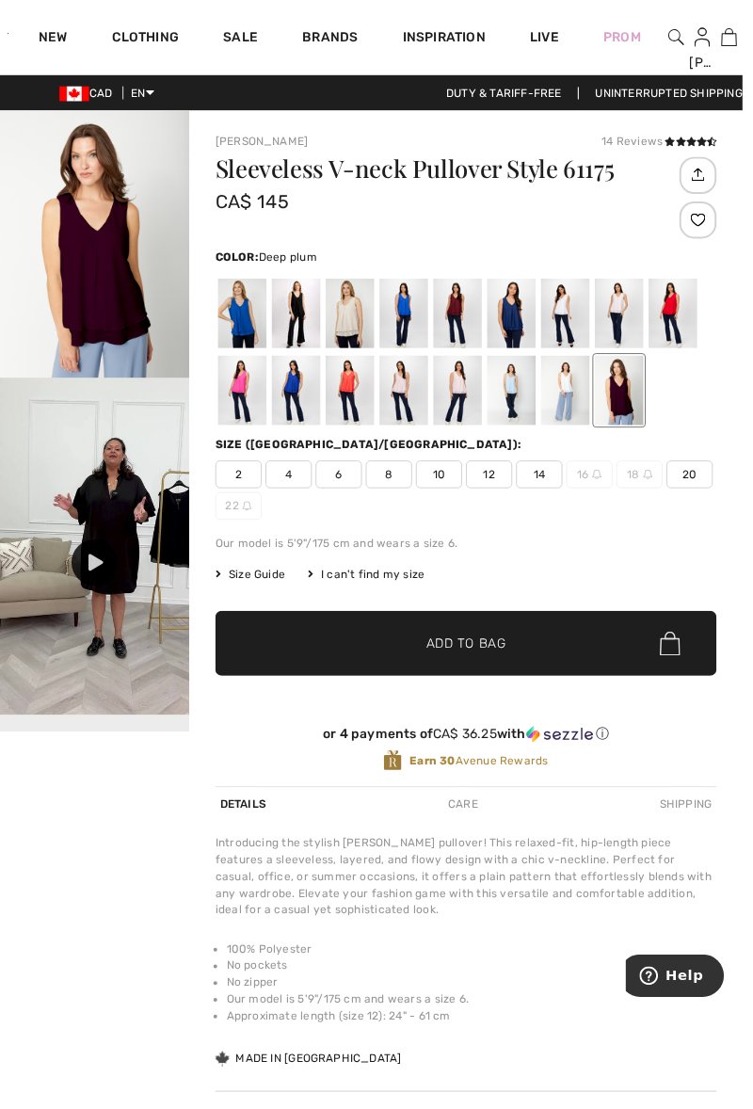
click at [521, 392] on div at bounding box center [518, 396] width 49 height 71
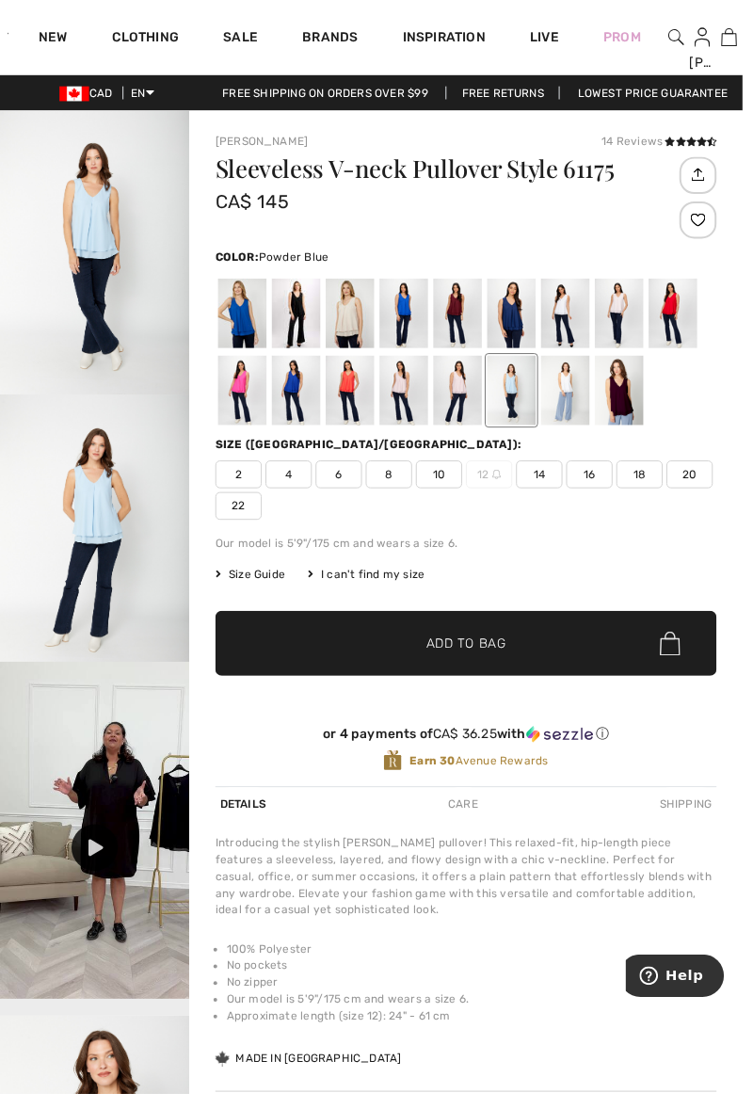
click at [465, 396] on div at bounding box center [464, 396] width 49 height 71
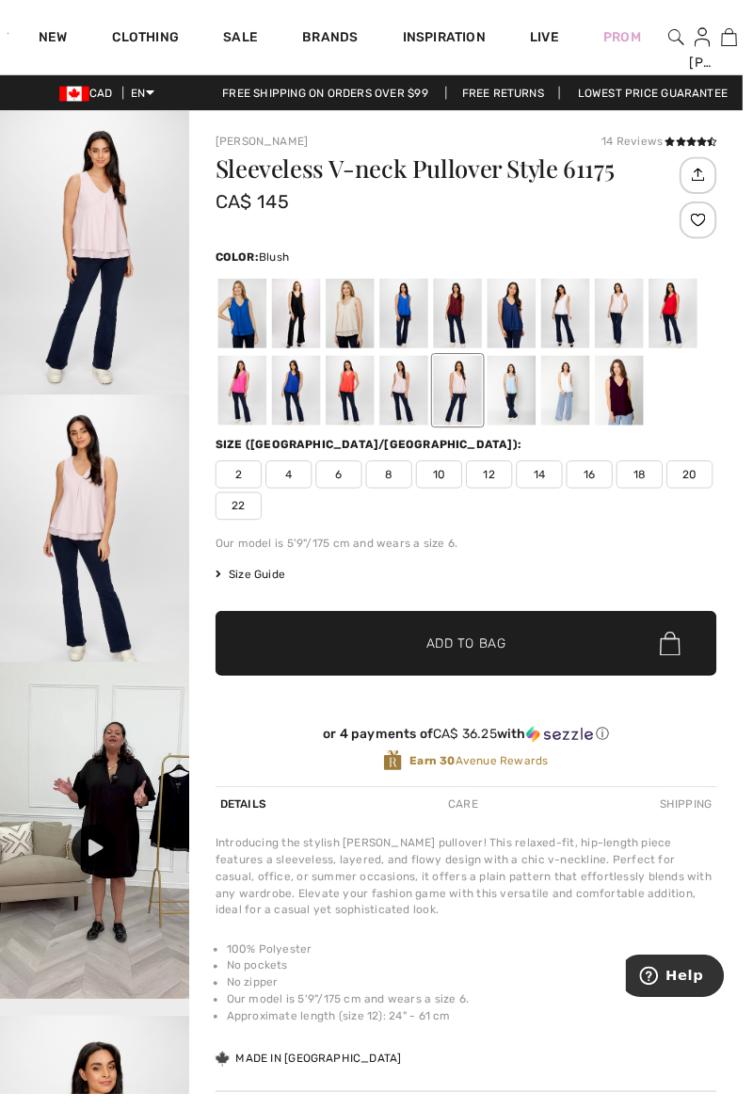
click at [409, 397] on div at bounding box center [409, 396] width 49 height 71
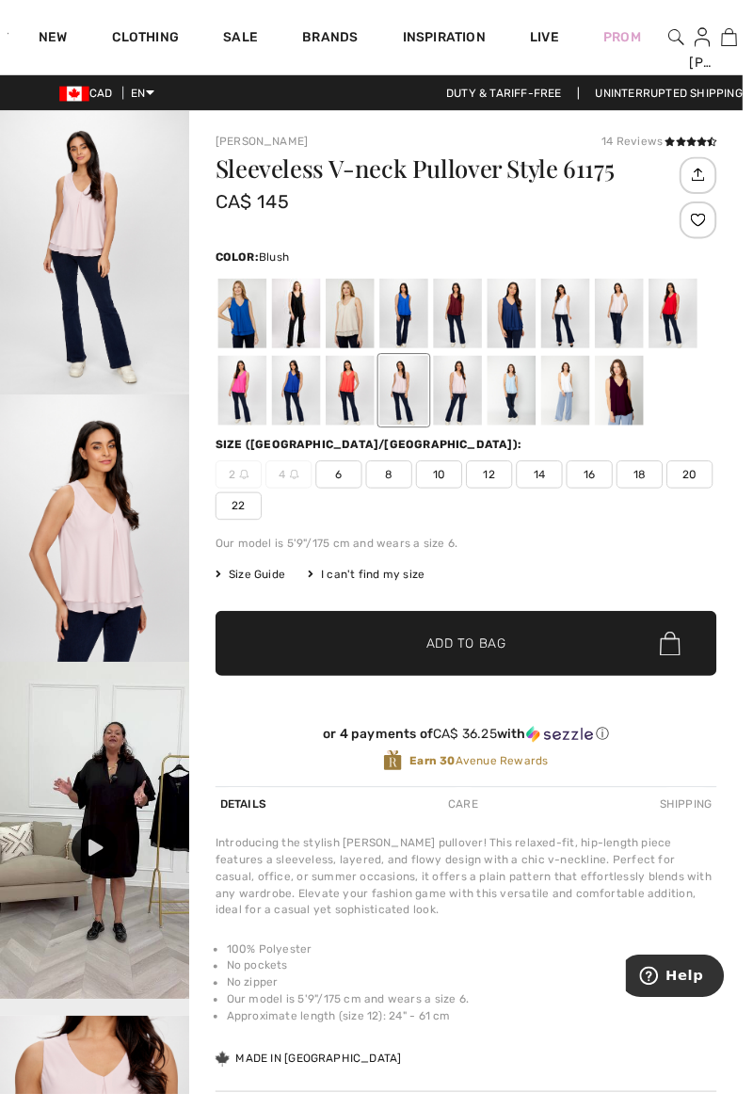
click at [241, 309] on div at bounding box center [245, 318] width 49 height 71
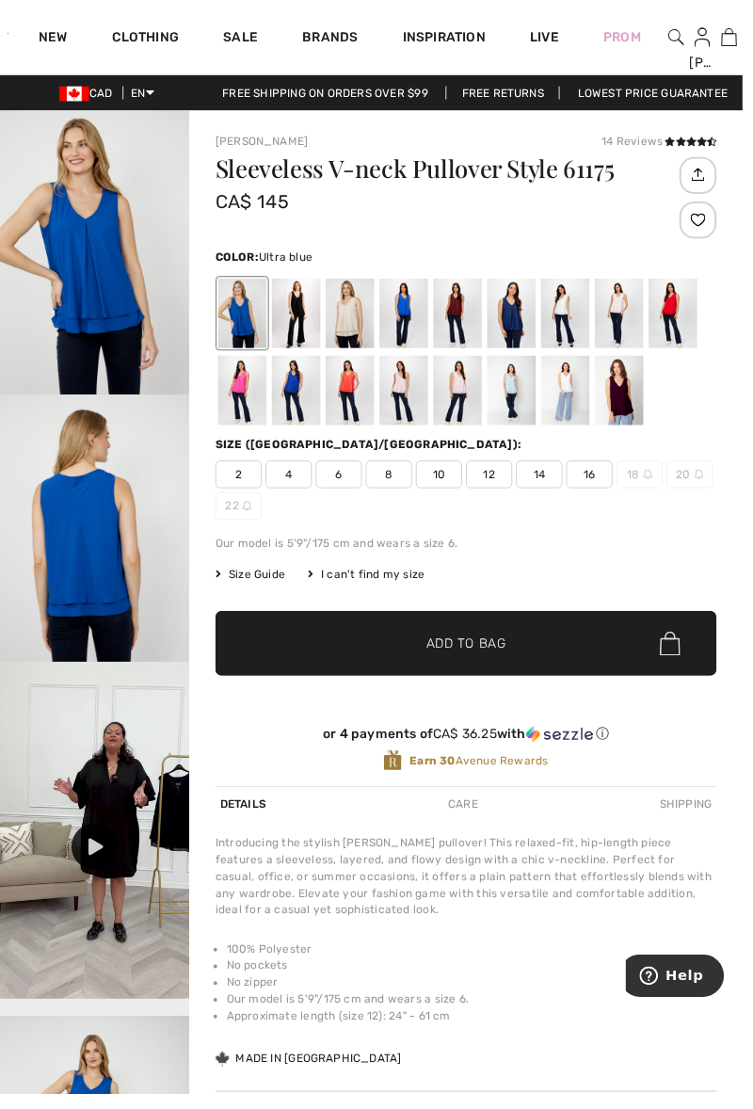
click at [313, 303] on div at bounding box center [300, 318] width 49 height 71
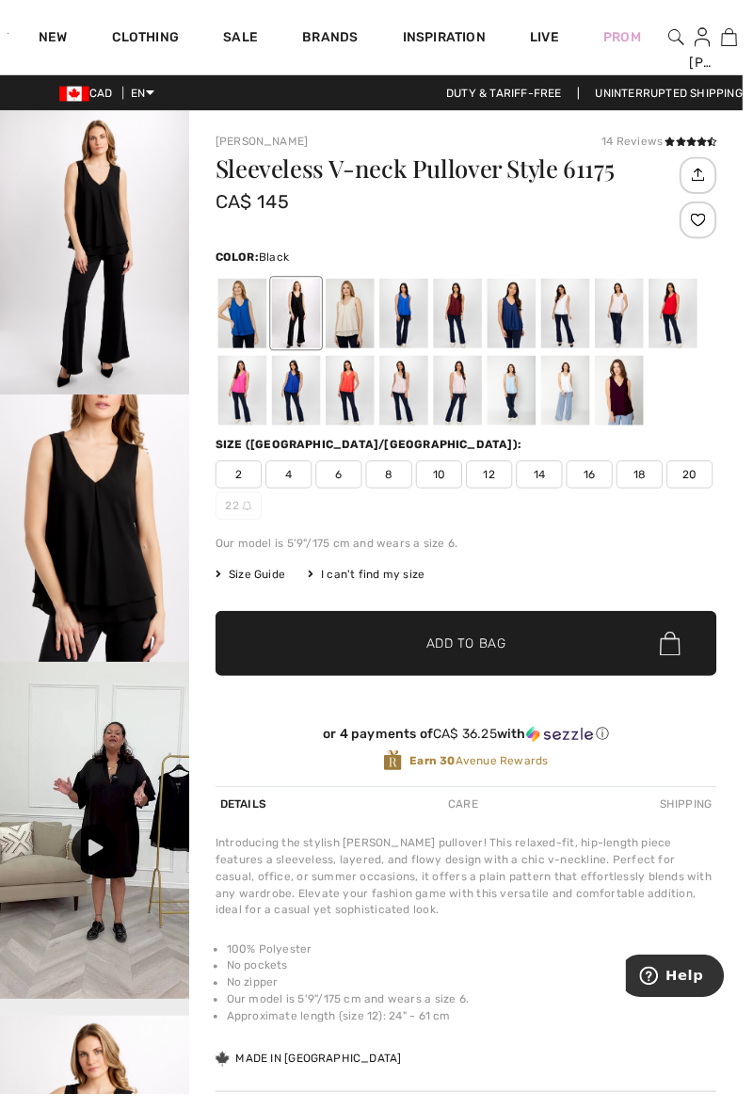
click at [531, 319] on div at bounding box center [518, 318] width 49 height 71
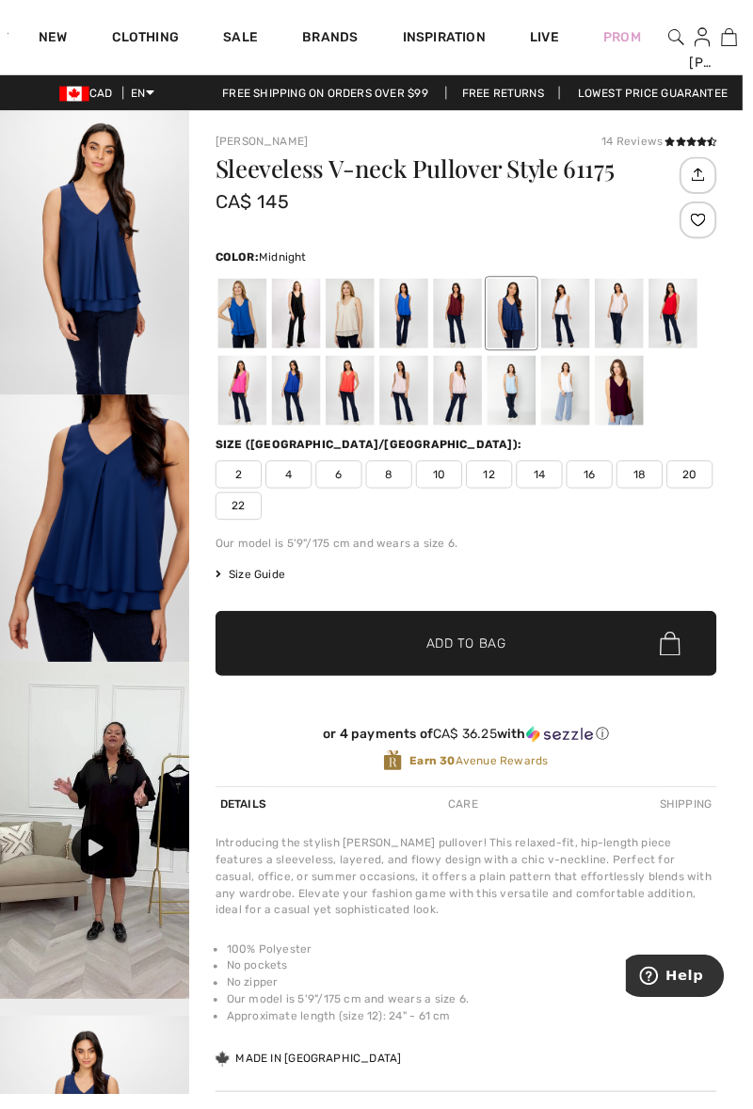
click at [550, 484] on span "14" at bounding box center [547, 481] width 47 height 28
click at [94, 872] on div at bounding box center [96, 859] width 47 height 47
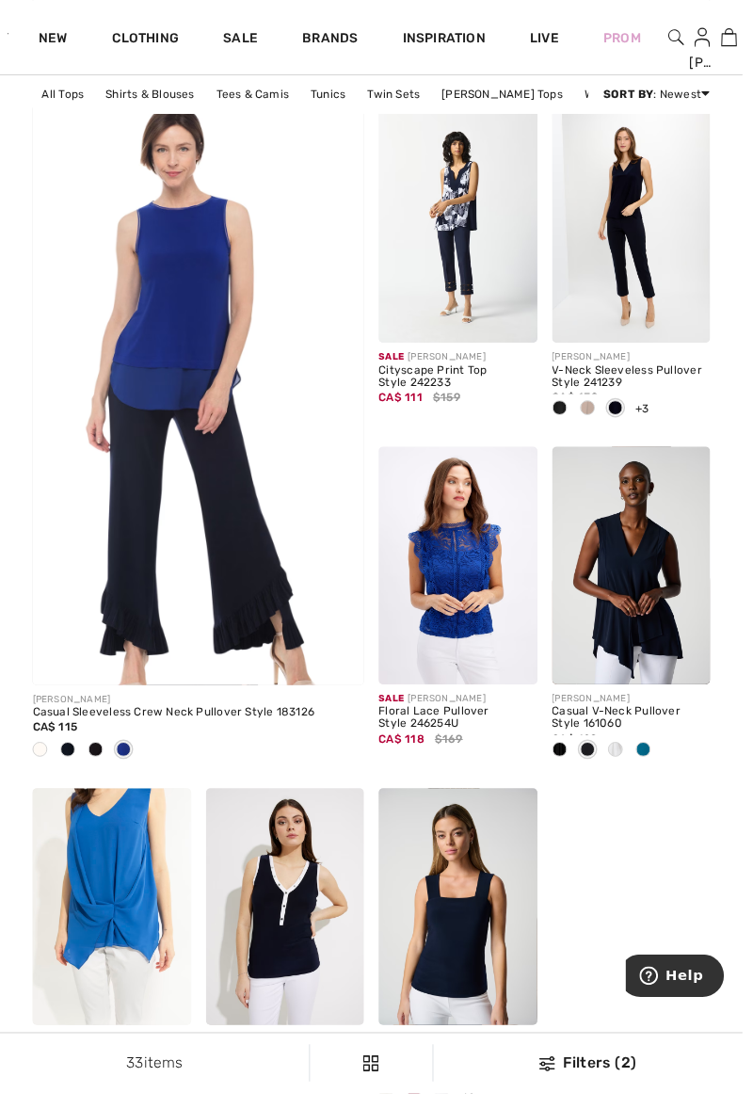
scroll to position [2822, 0]
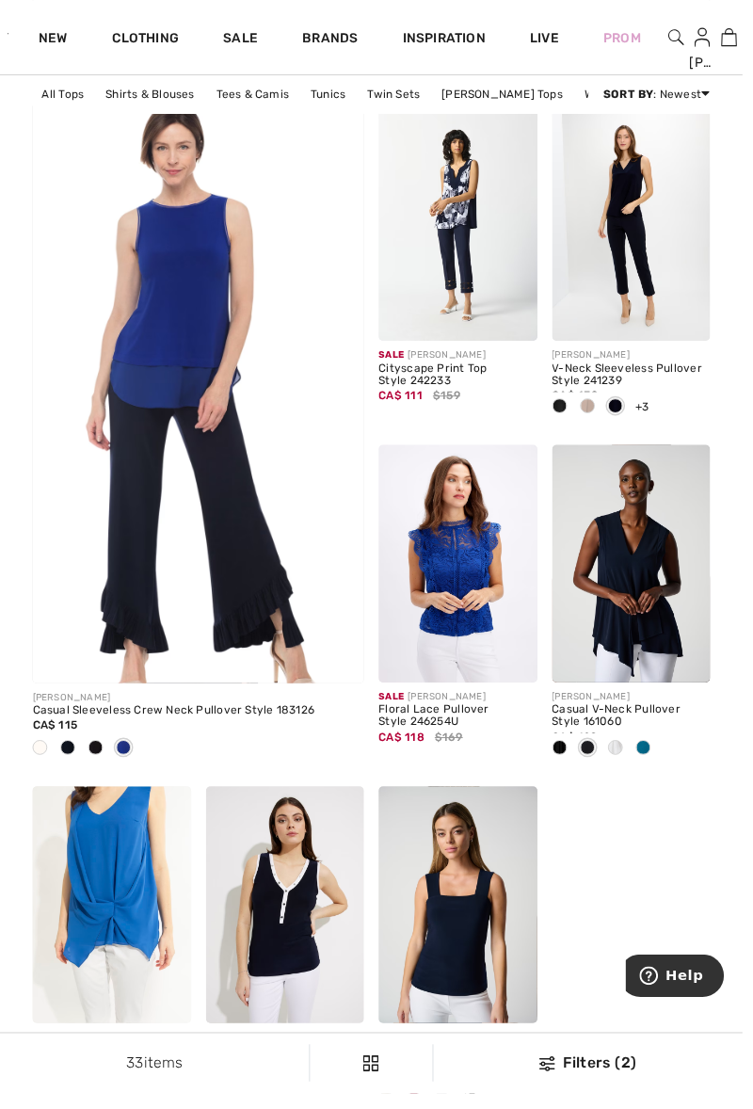
click at [128, 772] on div at bounding box center [125, 759] width 28 height 31
click at [97, 763] on span at bounding box center [96, 758] width 15 height 15
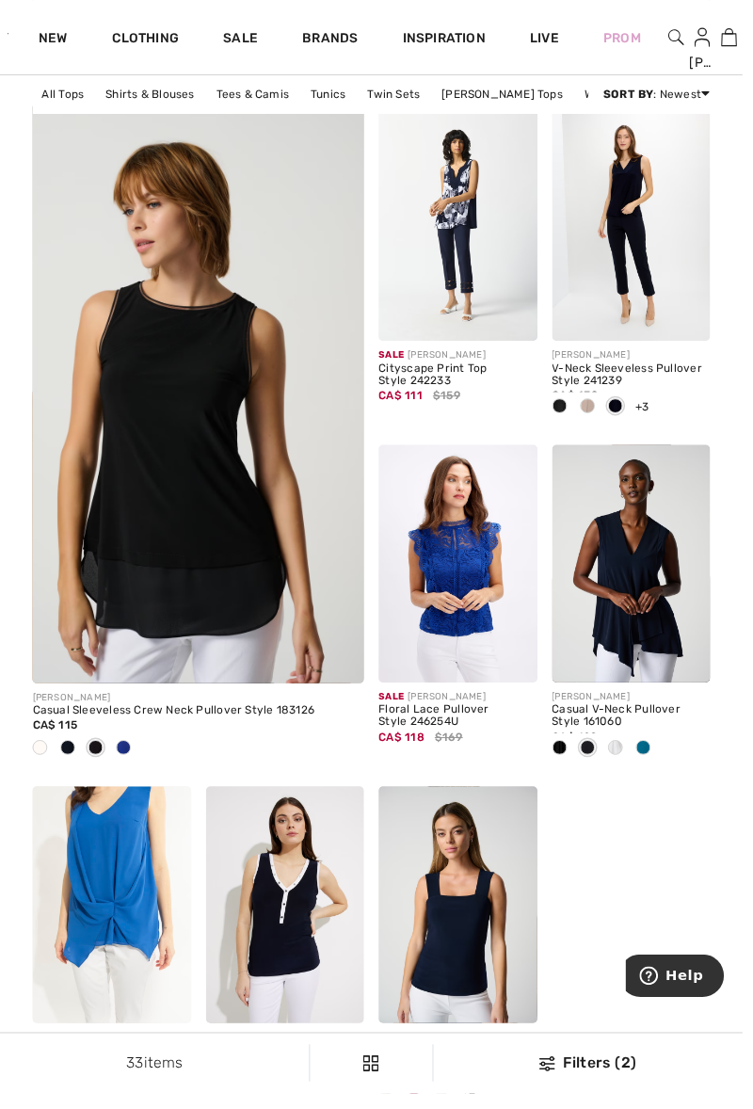
click at [69, 757] on span at bounding box center [68, 758] width 15 height 15
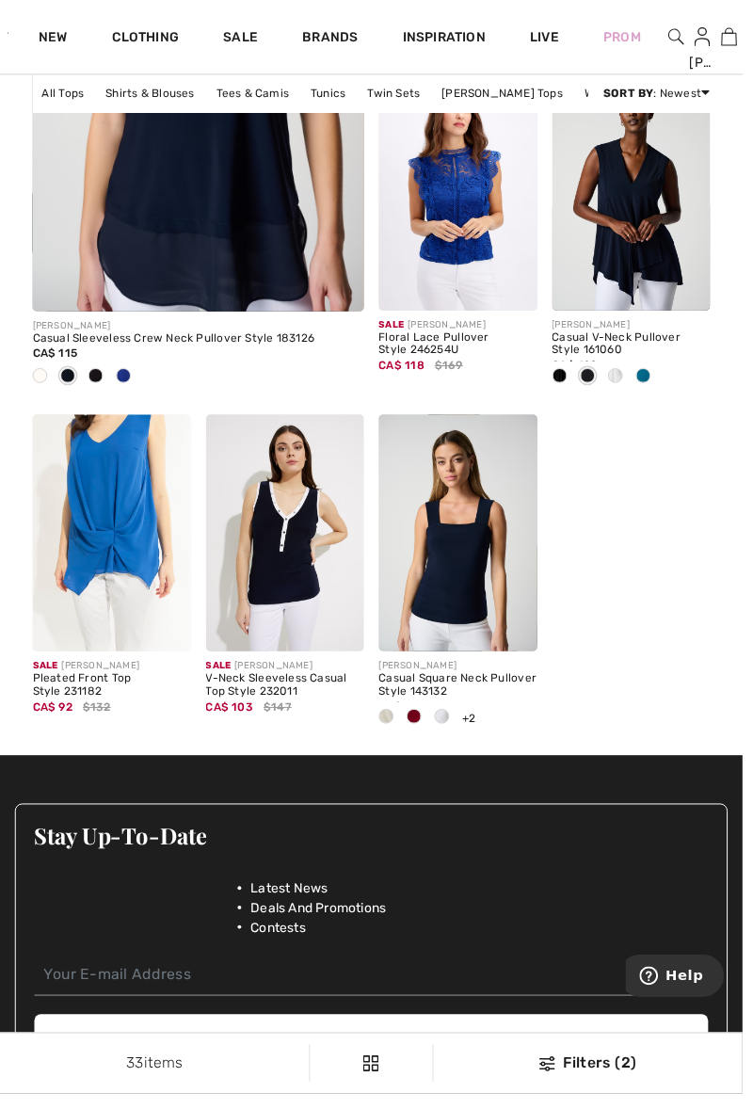
scroll to position [3198, 0]
click at [104, 546] on img at bounding box center [113, 541] width 161 height 241
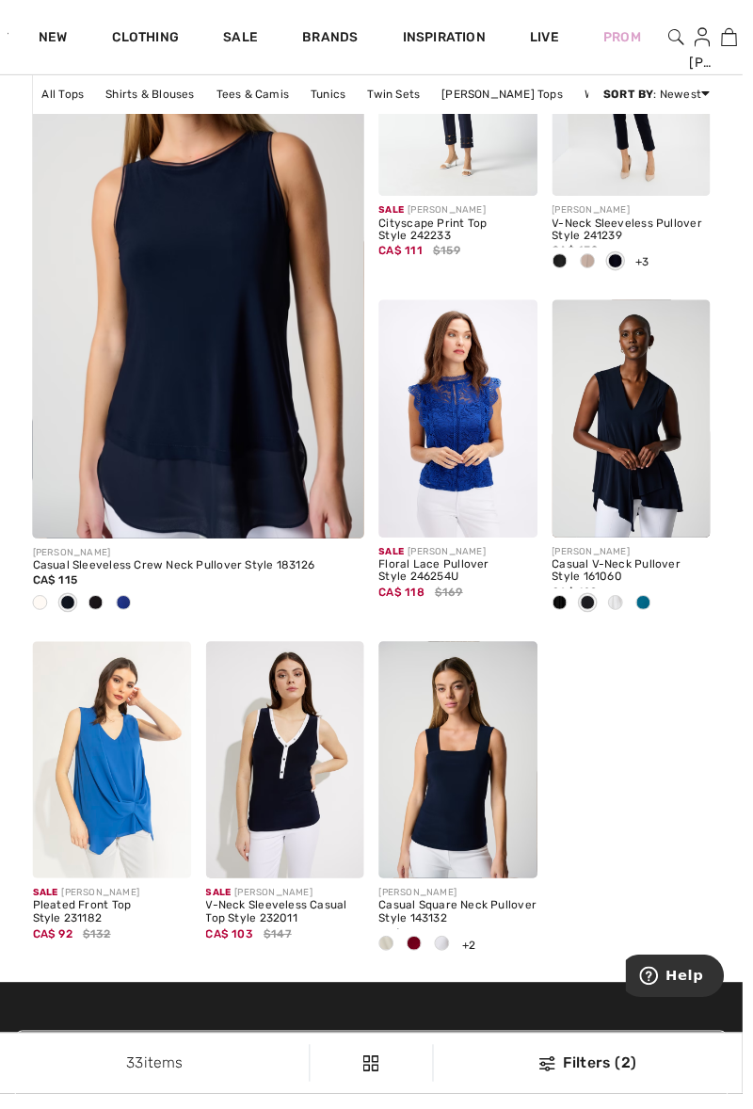
scroll to position [2967, 0]
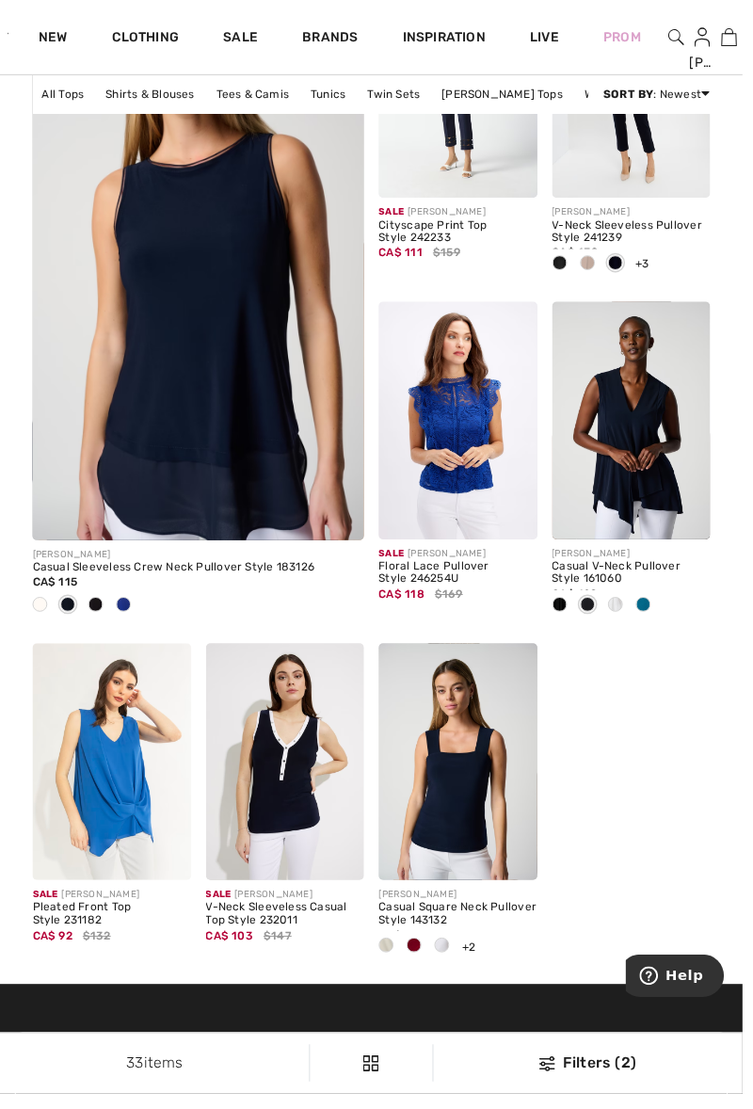
click at [589, 612] on span at bounding box center [596, 613] width 15 height 15
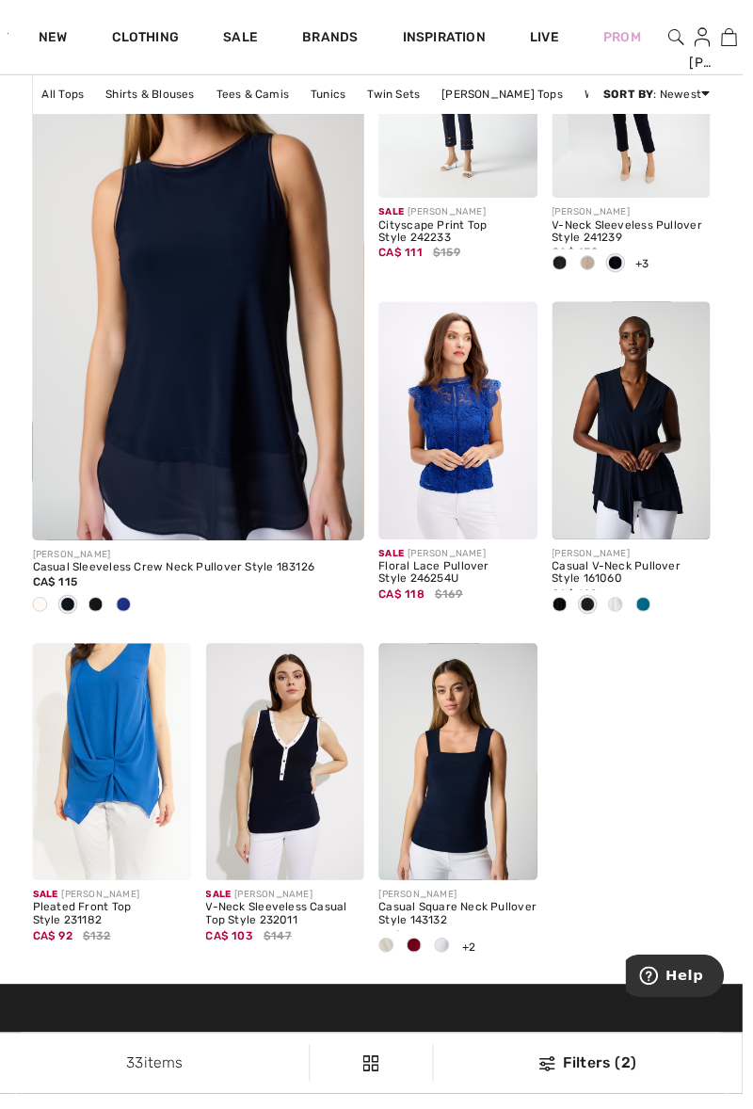
click at [657, 484] on div at bounding box center [688, 515] width 63 height 63
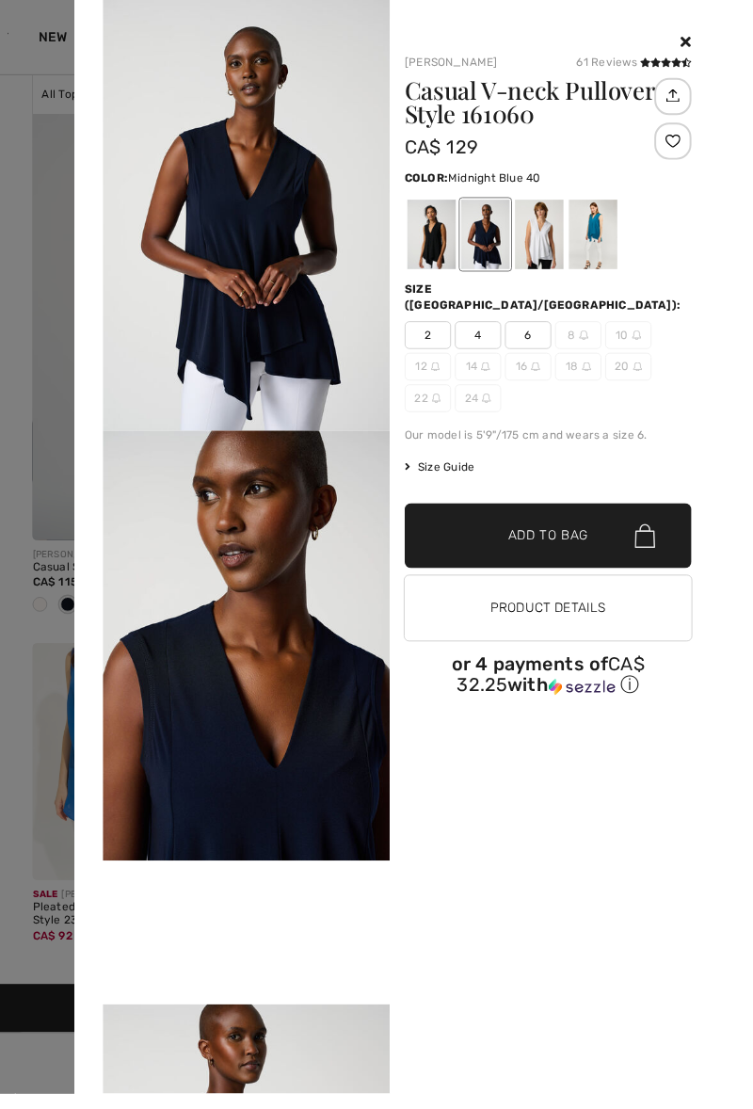
click at [480, 358] on span "14" at bounding box center [484, 372] width 47 height 28
click at [429, 257] on div at bounding box center [437, 237] width 49 height 71
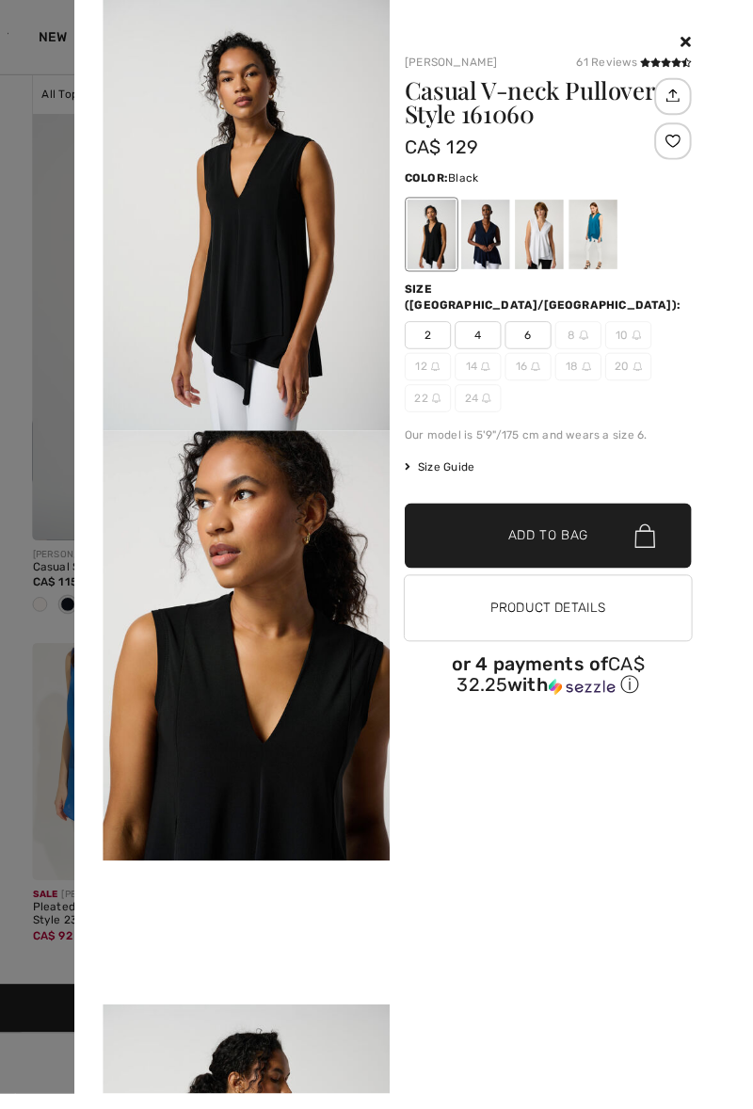
click at [558, 248] on div at bounding box center [547, 237] width 49 height 71
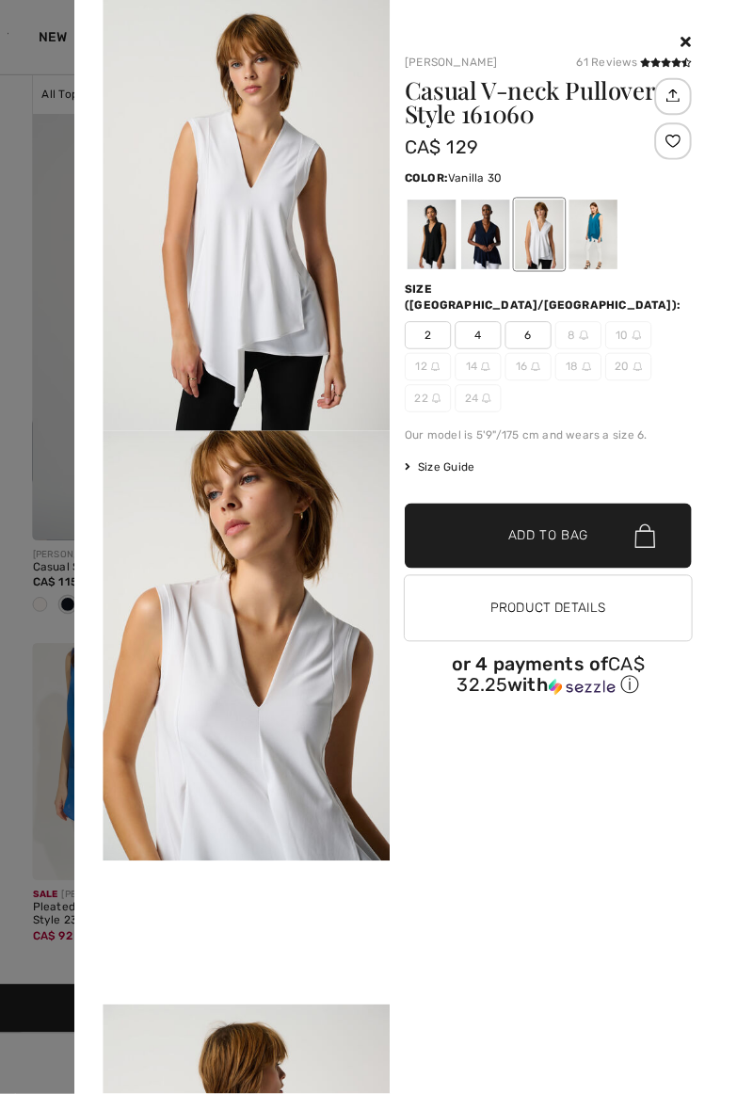
click at [622, 232] on div at bounding box center [601, 237] width 49 height 71
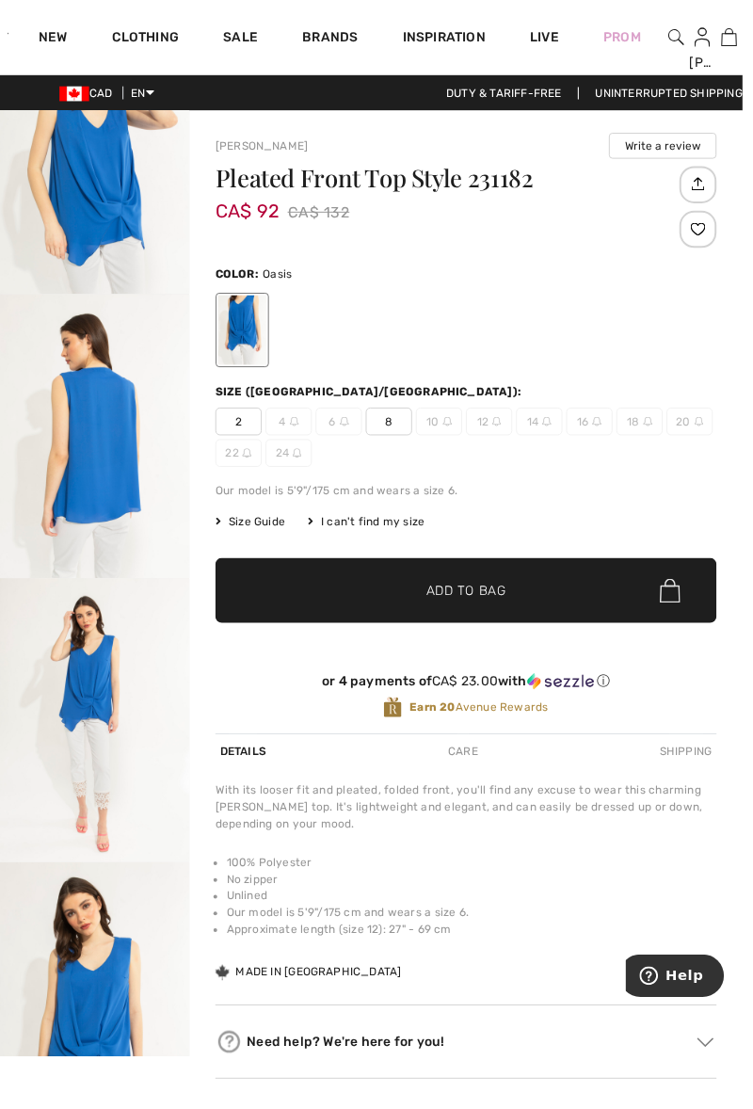
scroll to position [482, 0]
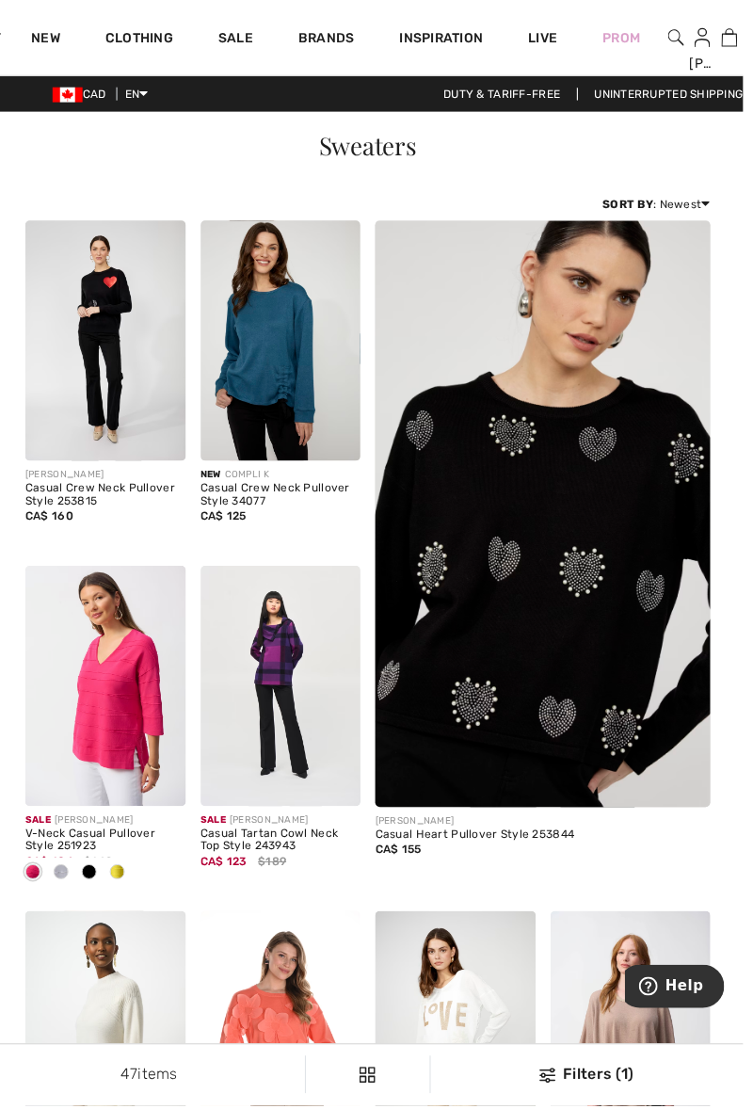
click at [688, 51] on div at bounding box center [684, 37] width 25 height 75
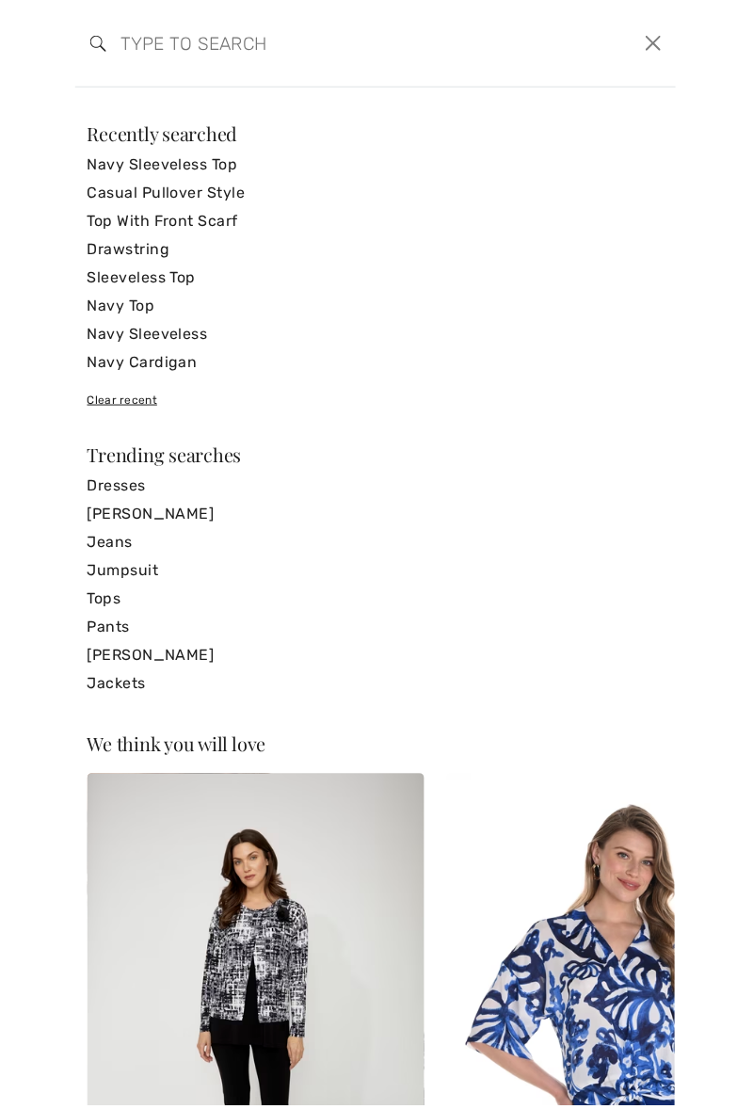
click at [115, 306] on link "Navy Top" at bounding box center [377, 307] width 578 height 28
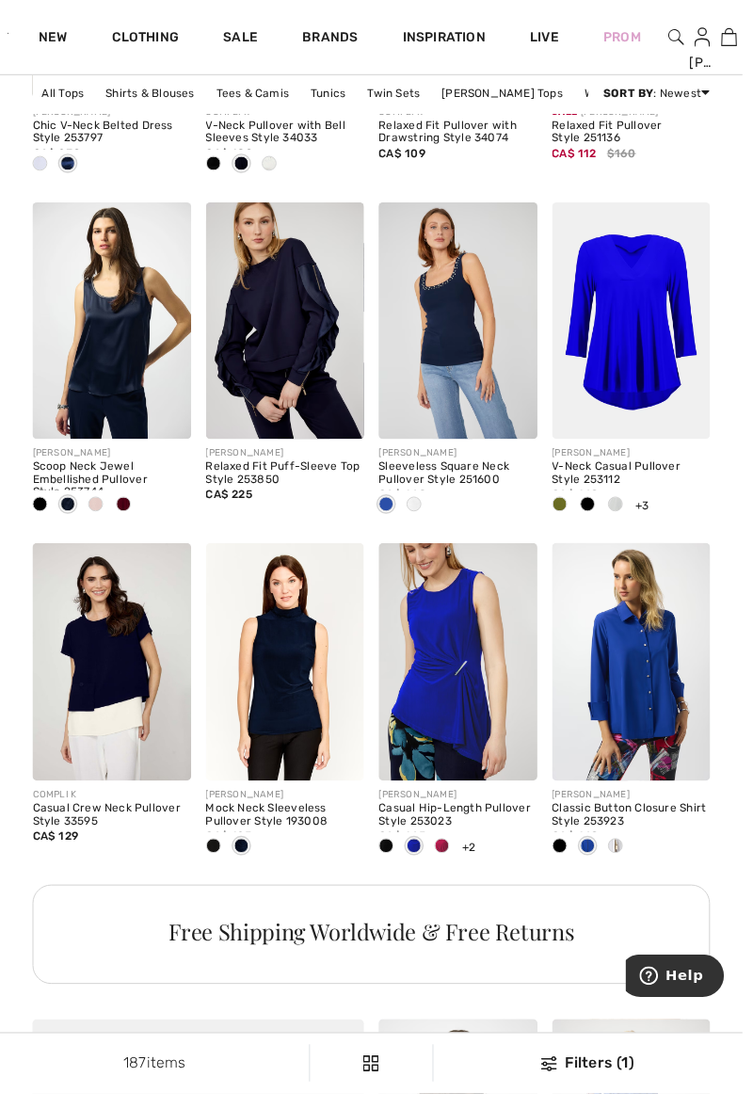
scroll to position [1893, 0]
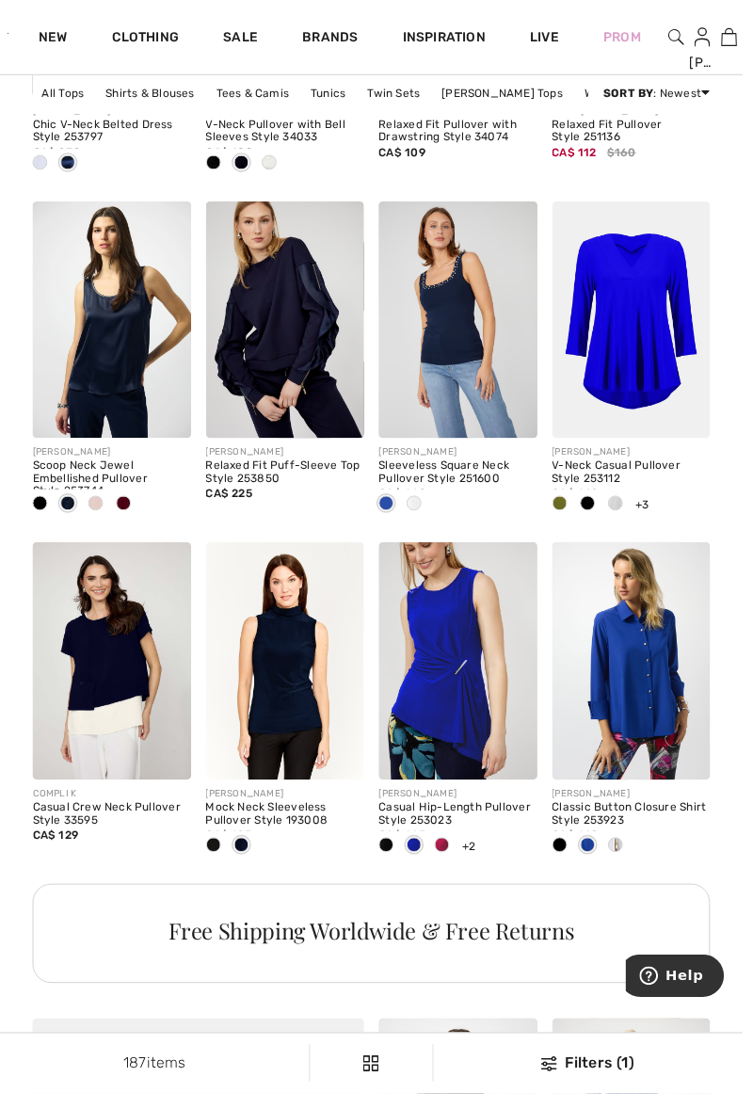
click at [80, 821] on div "Casual Crew Neck Pullover Style 33595" at bounding box center [113, 826] width 161 height 26
click at [96, 672] on img at bounding box center [113, 670] width 161 height 241
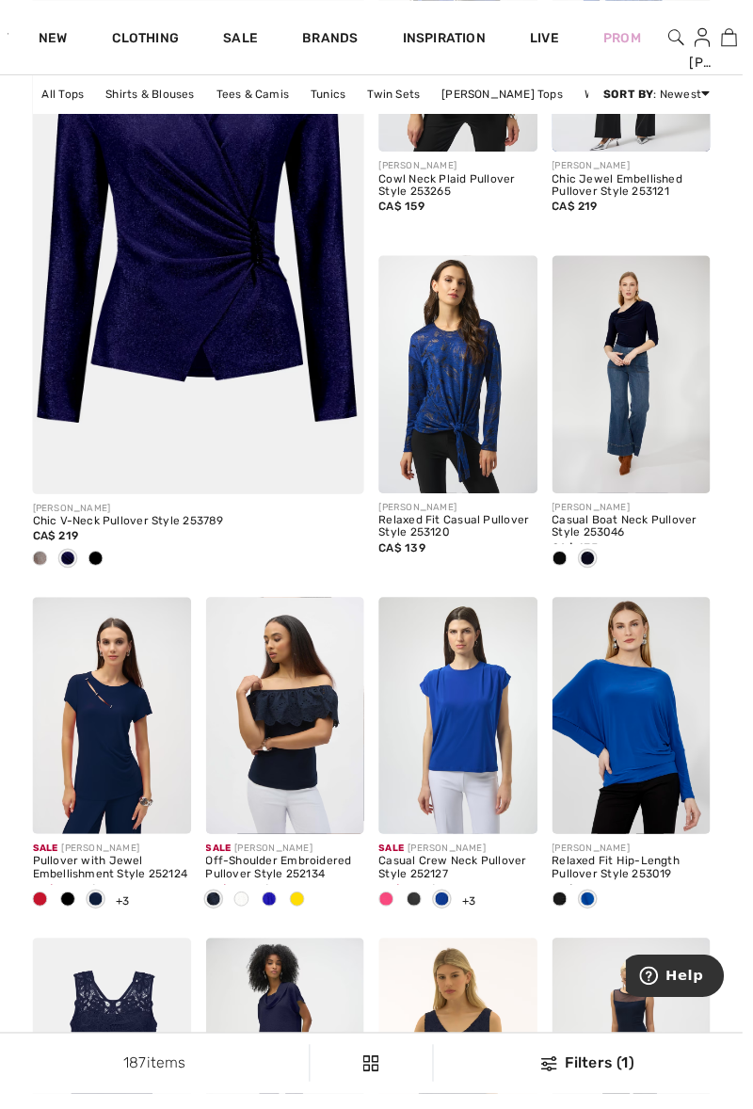
scroll to position [3011, 0]
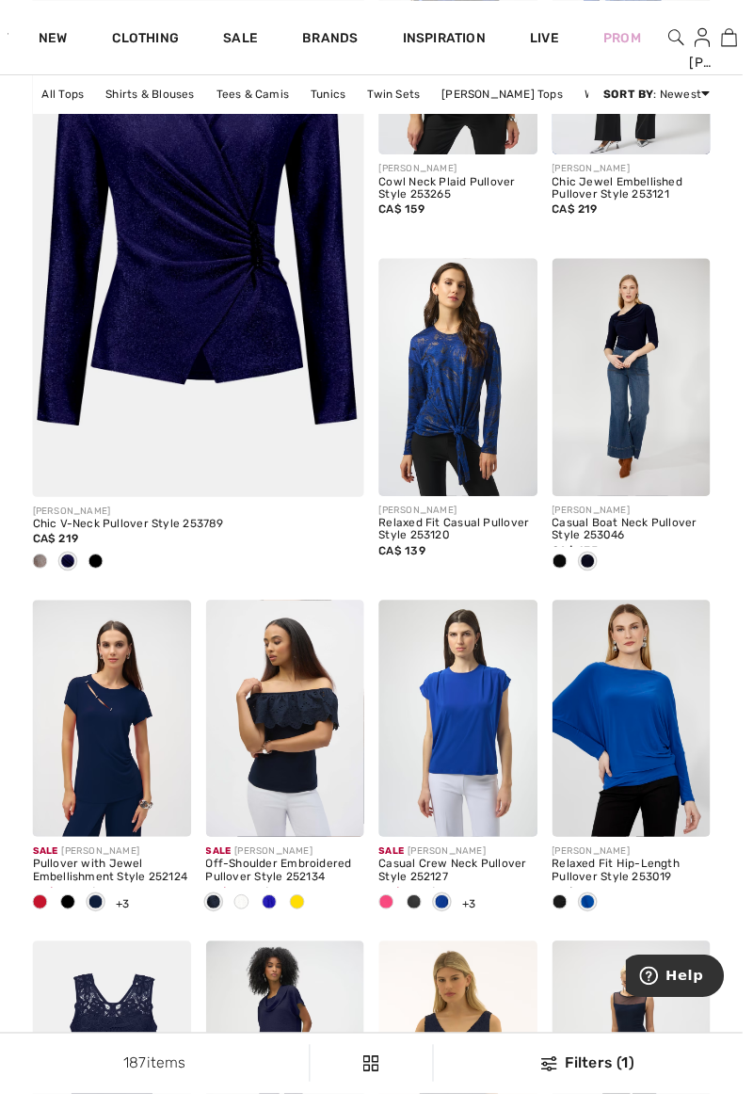
click at [456, 533] on div "Relaxed Fit Casual Pullover Style 253120" at bounding box center [464, 538] width 161 height 26
click at [465, 405] on img at bounding box center [464, 382] width 161 height 241
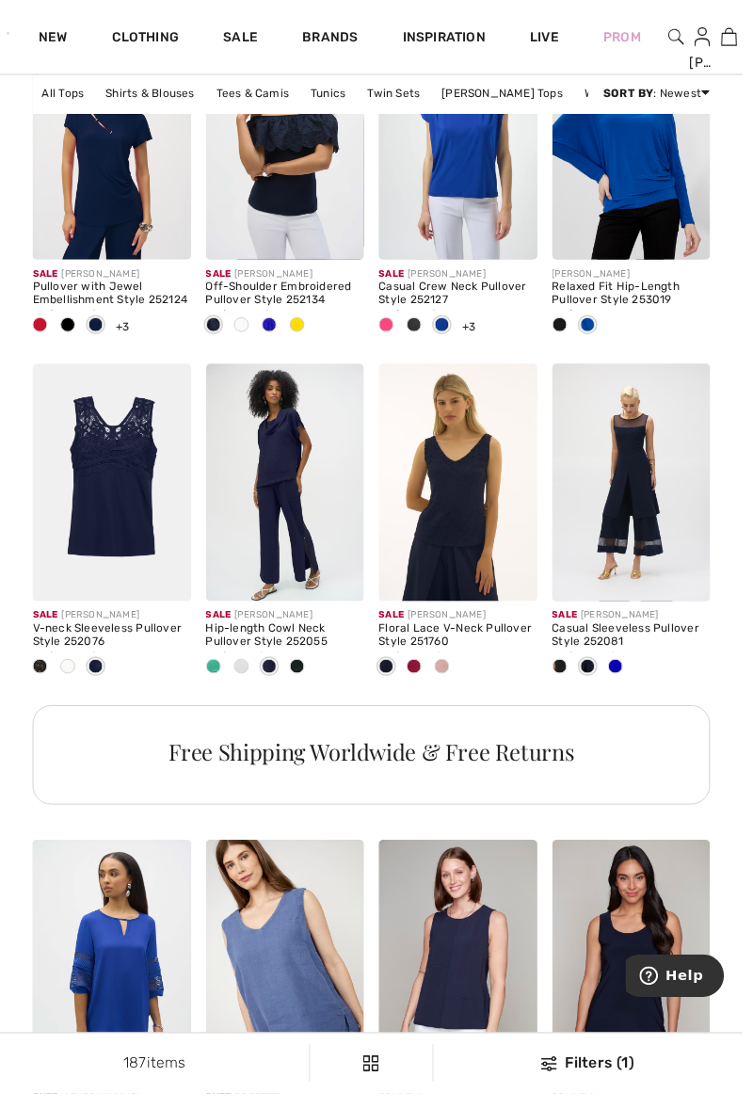
scroll to position [3598, 0]
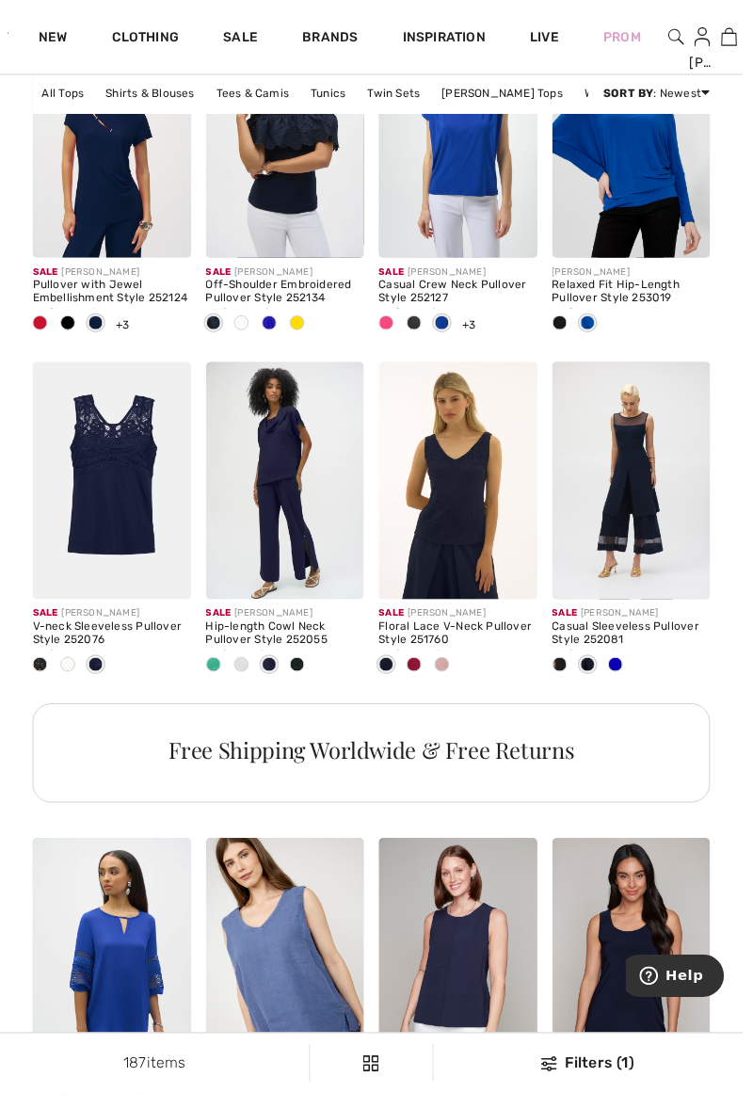
click at [271, 513] on img at bounding box center [289, 487] width 161 height 241
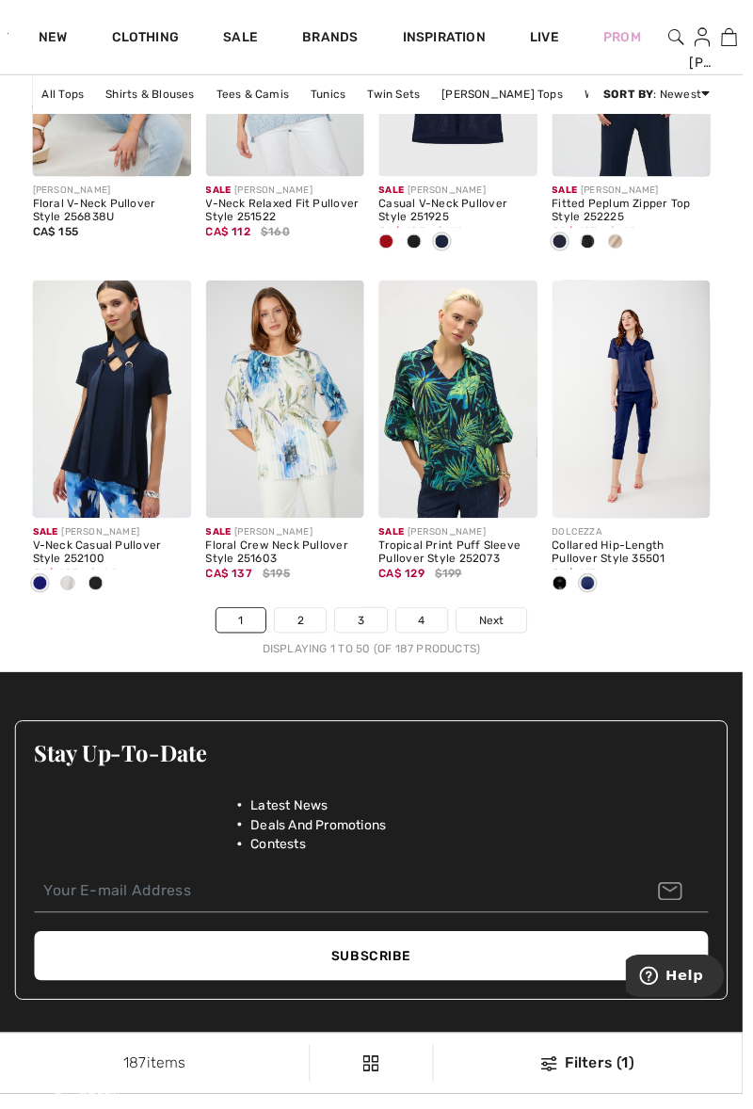
scroll to position [4858, 0]
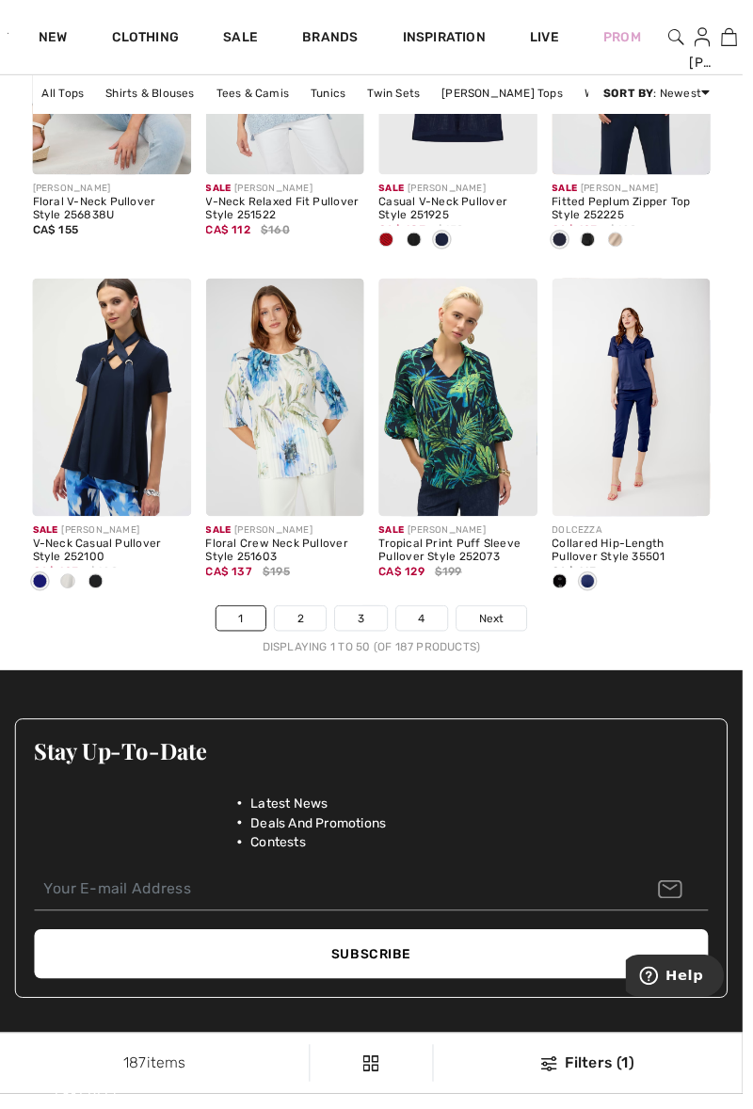
click at [659, 409] on img at bounding box center [640, 403] width 161 height 241
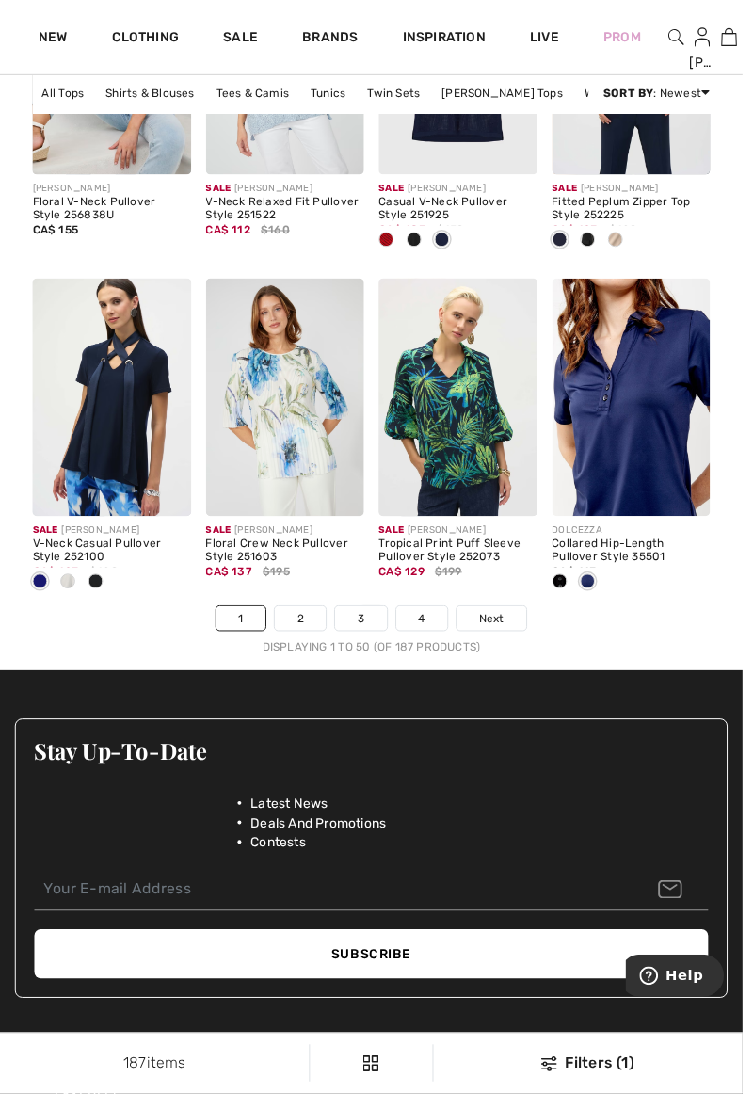
scroll to position [4938, 0]
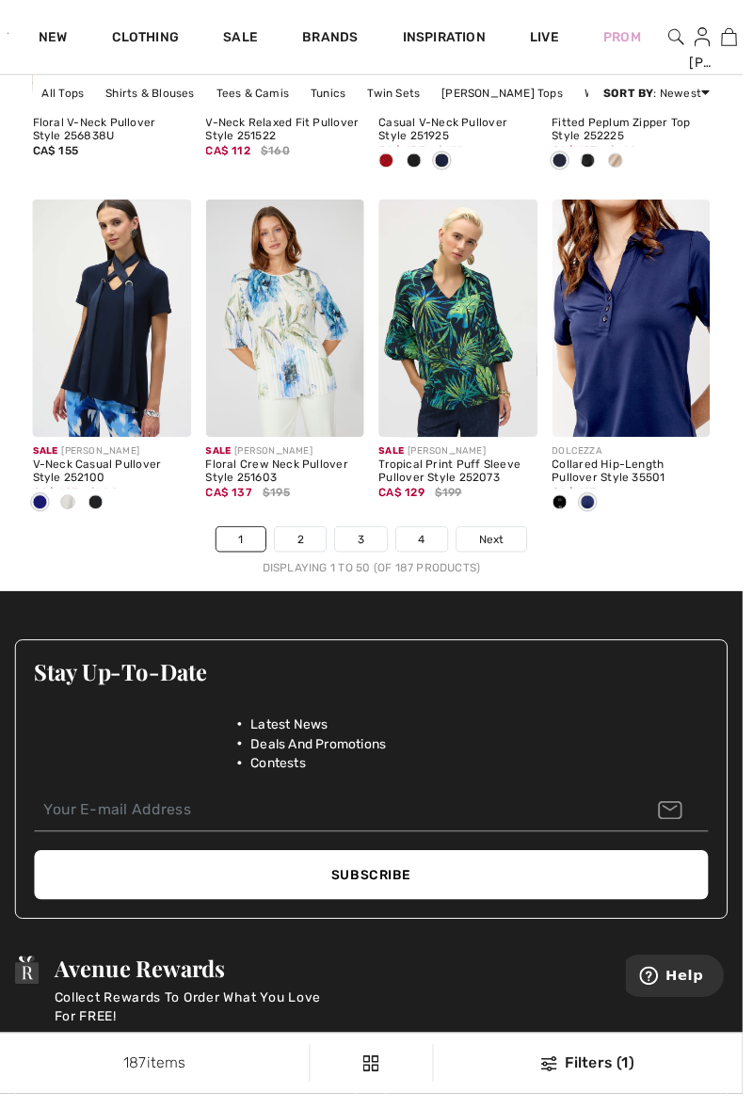
click at [305, 547] on link "2" at bounding box center [305, 547] width 52 height 24
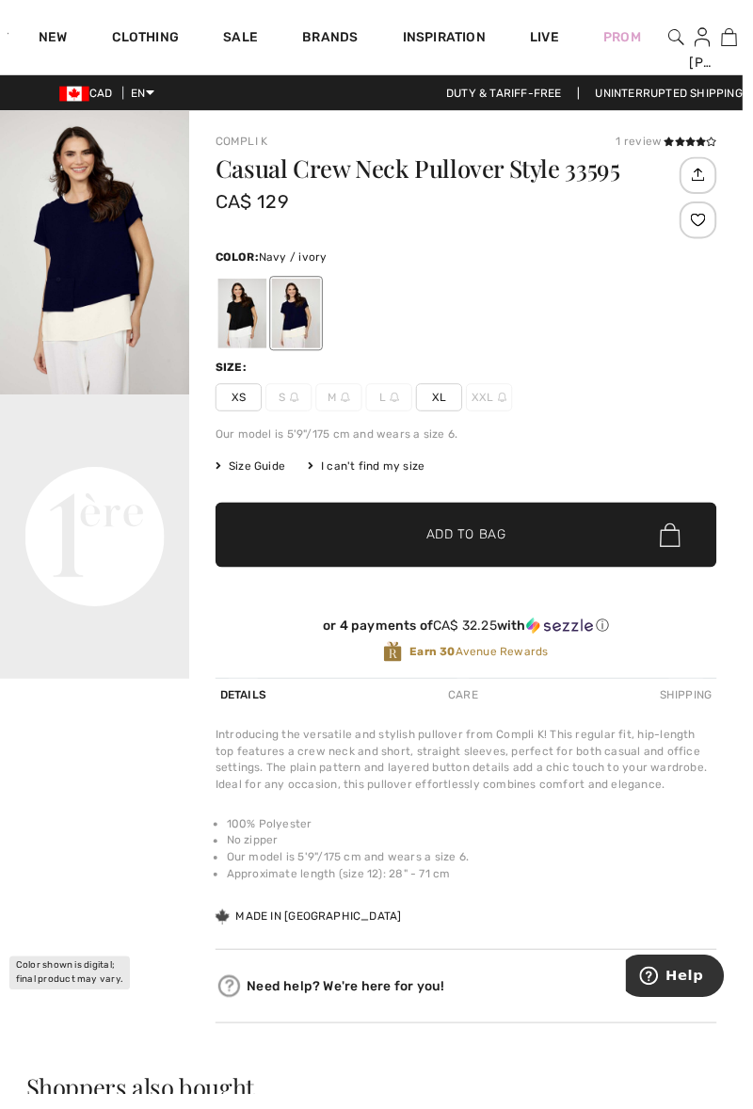
click at [300, 315] on div at bounding box center [300, 318] width 49 height 71
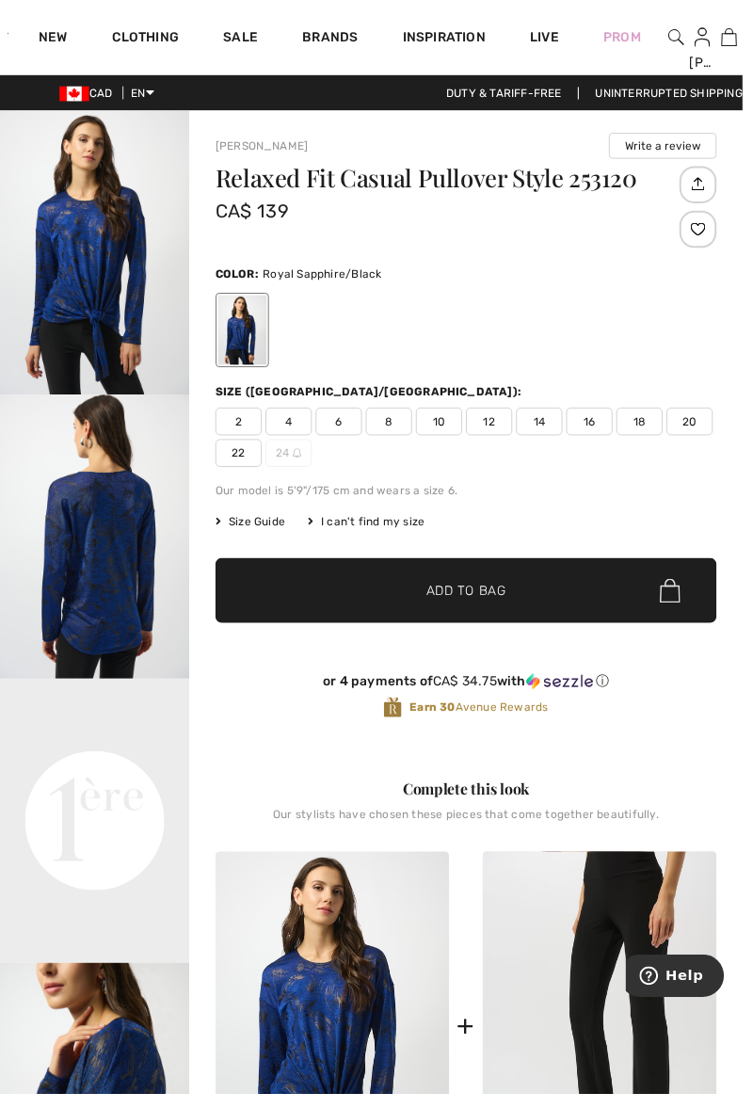
click at [544, 429] on span "14" at bounding box center [547, 427] width 47 height 28
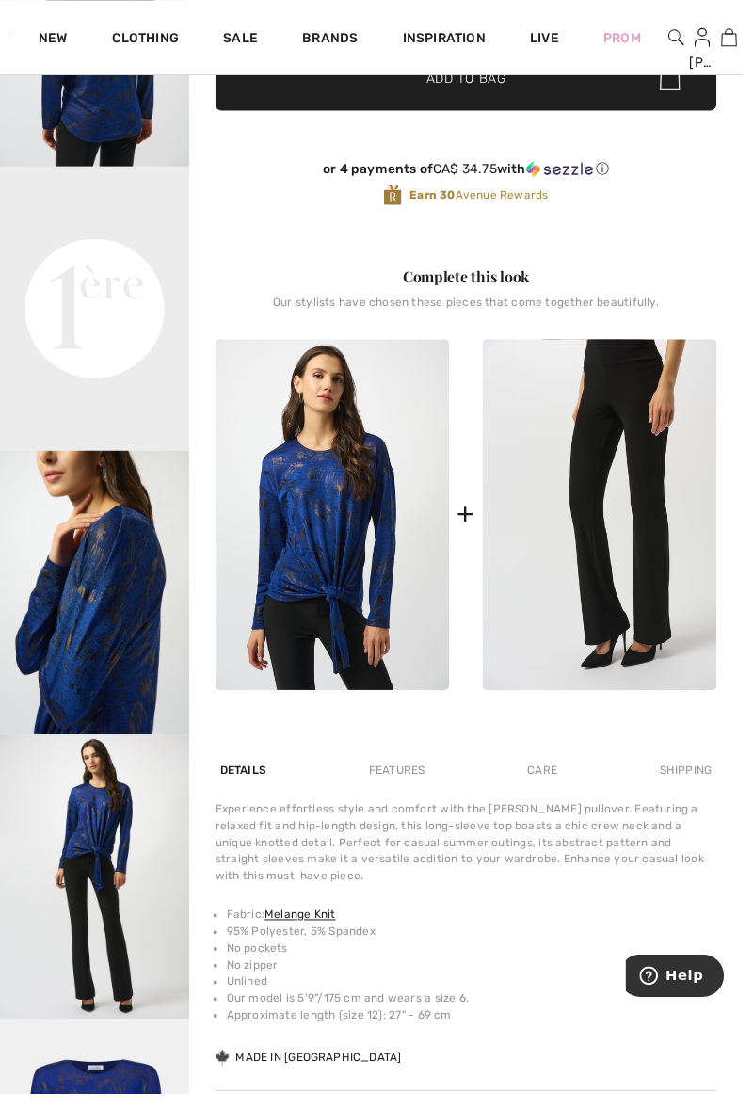
scroll to position [518, 0]
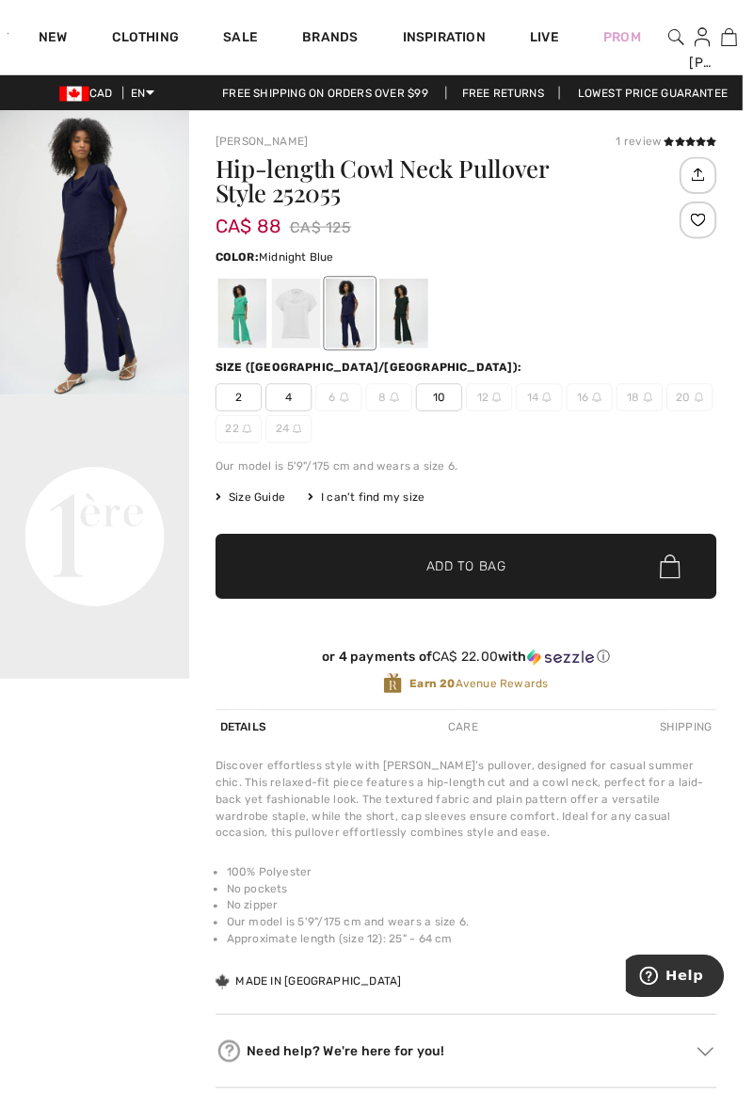
click at [241, 318] on div at bounding box center [245, 318] width 49 height 71
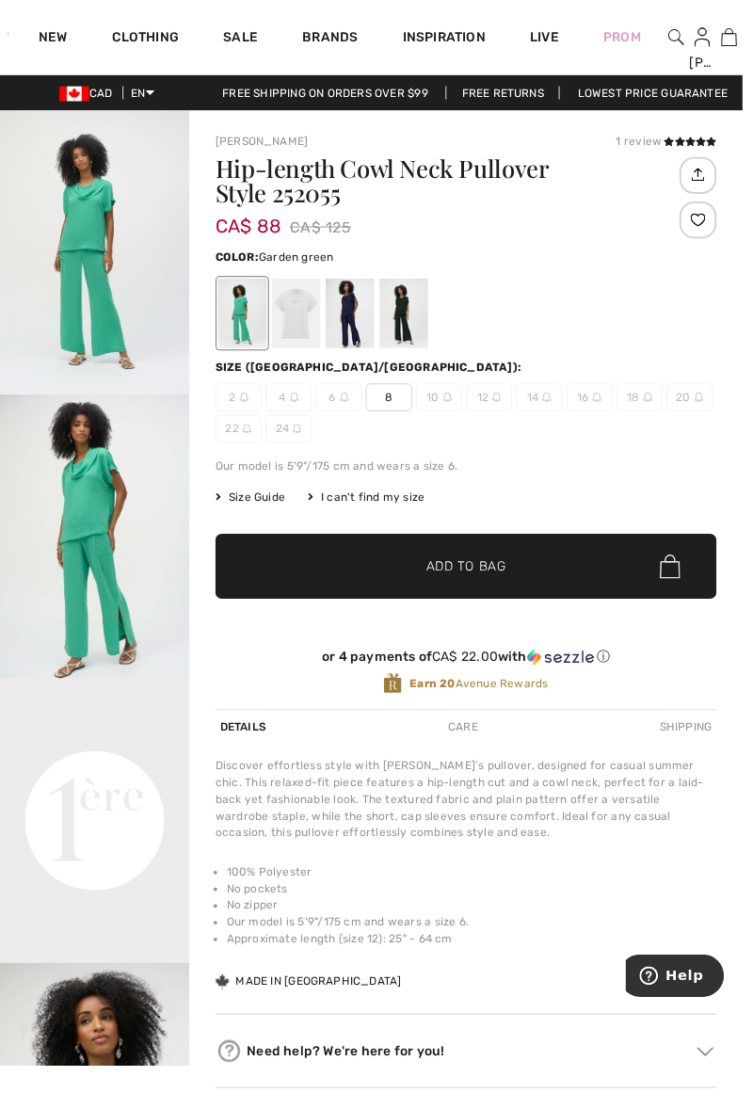
click at [315, 315] on div at bounding box center [300, 318] width 49 height 71
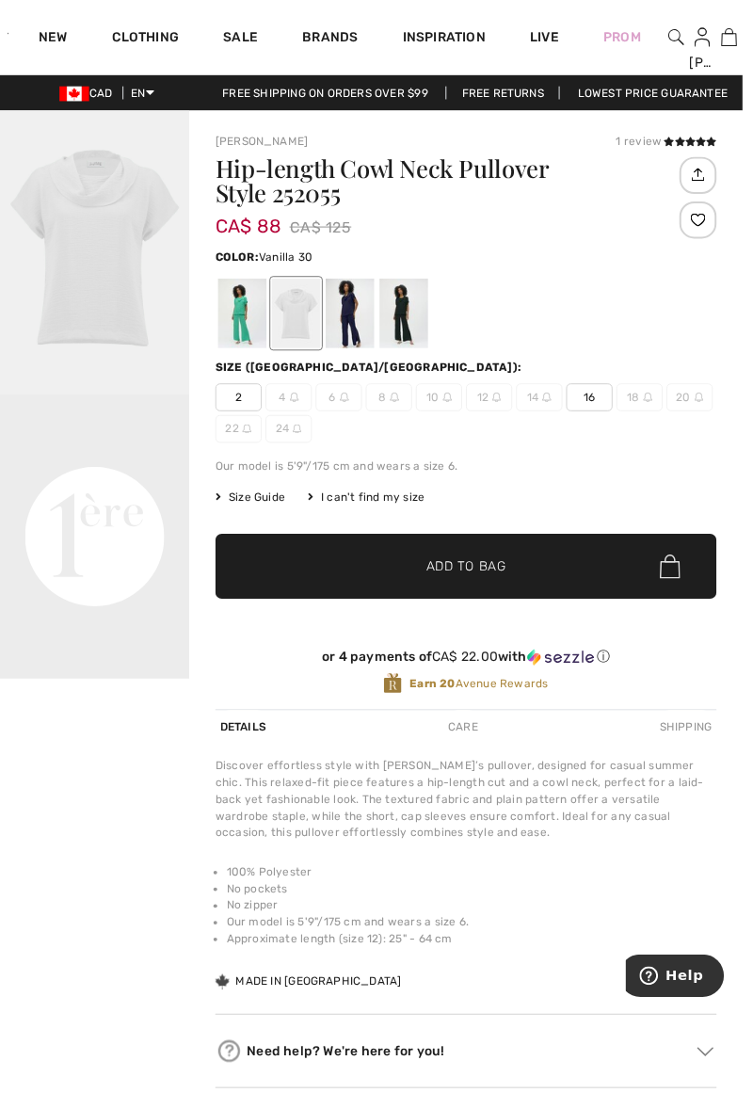
click at [356, 313] on div at bounding box center [355, 318] width 49 height 71
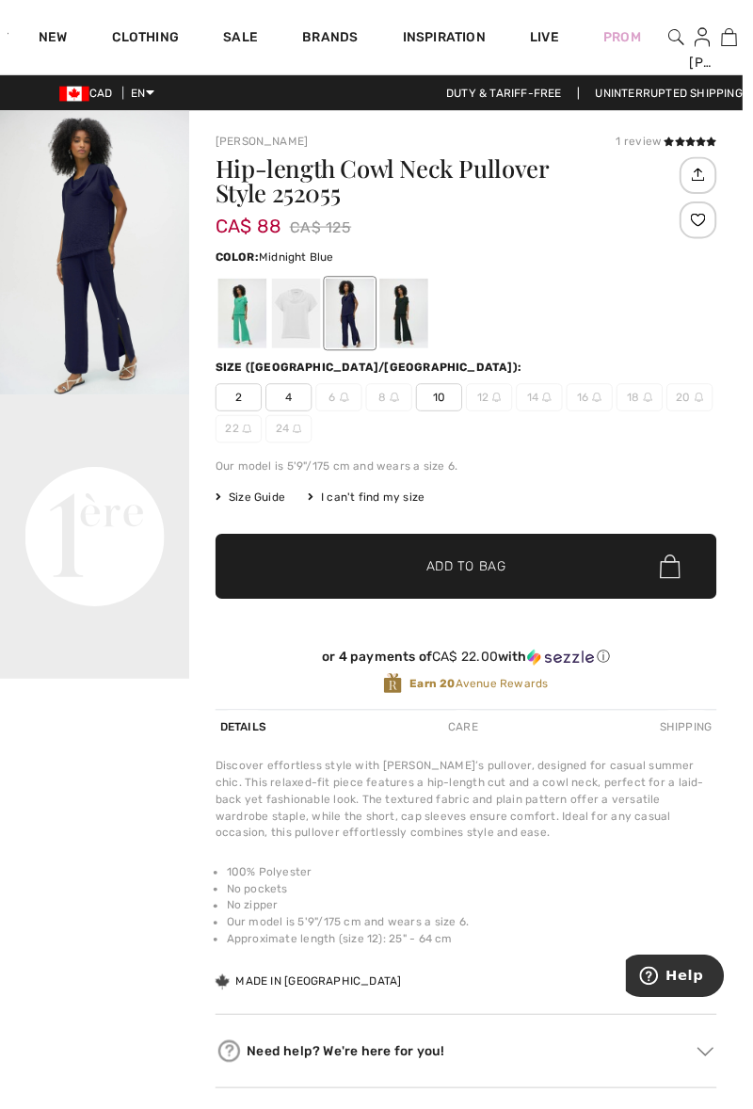
click at [420, 311] on div at bounding box center [409, 318] width 49 height 71
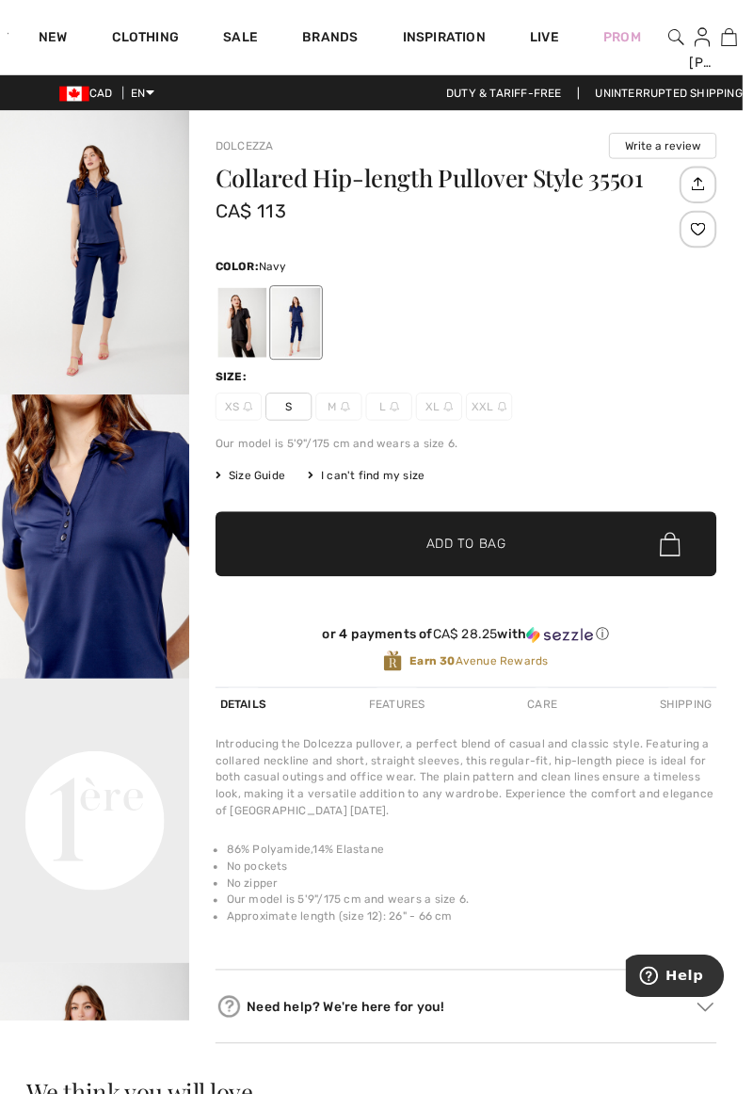
click at [230, 324] on div at bounding box center [245, 327] width 49 height 71
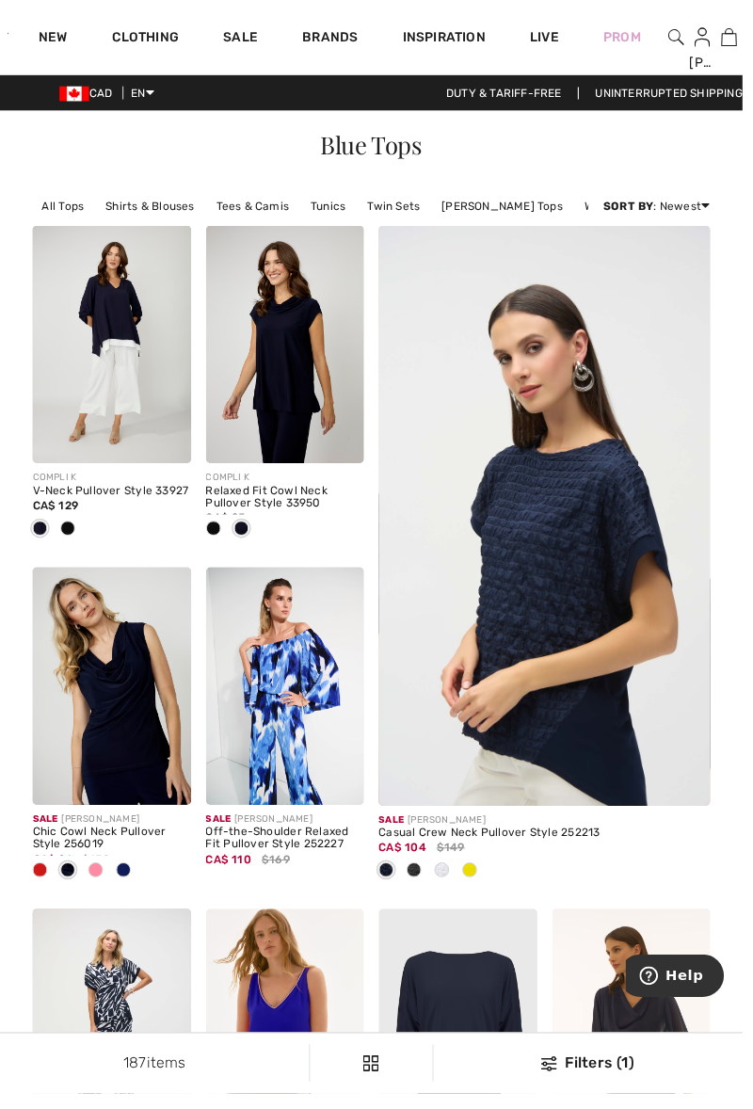
click at [105, 750] on img at bounding box center [113, 695] width 161 height 241
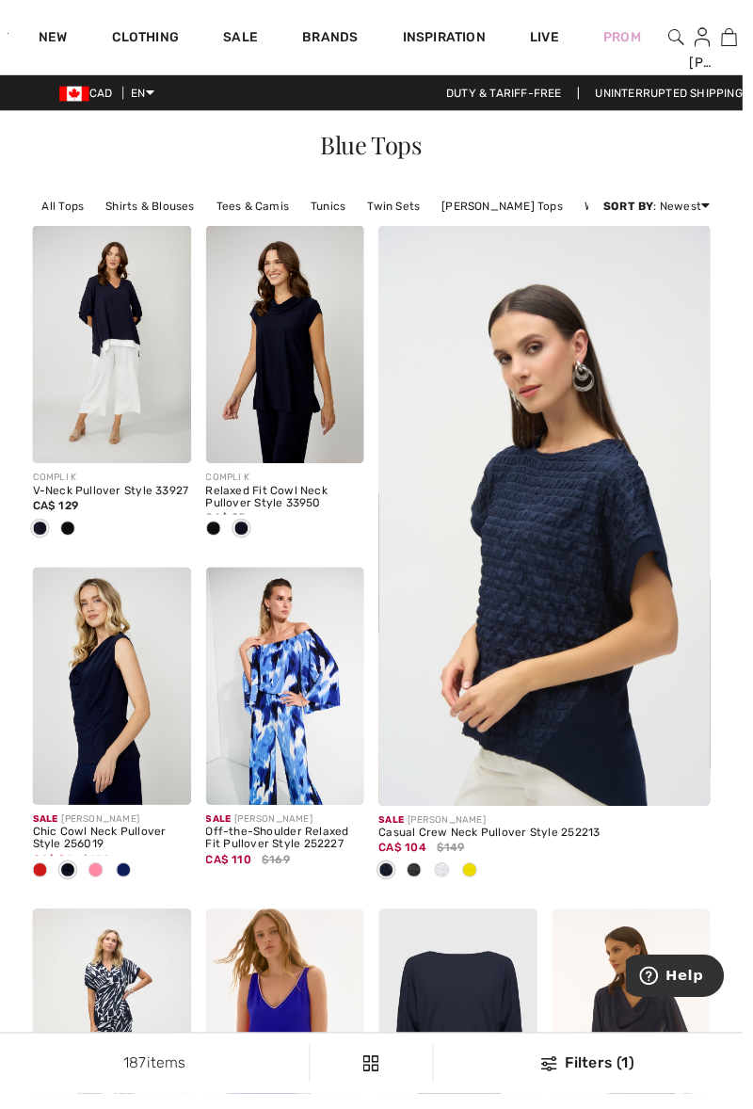
click at [288, 386] on img at bounding box center [289, 349] width 161 height 241
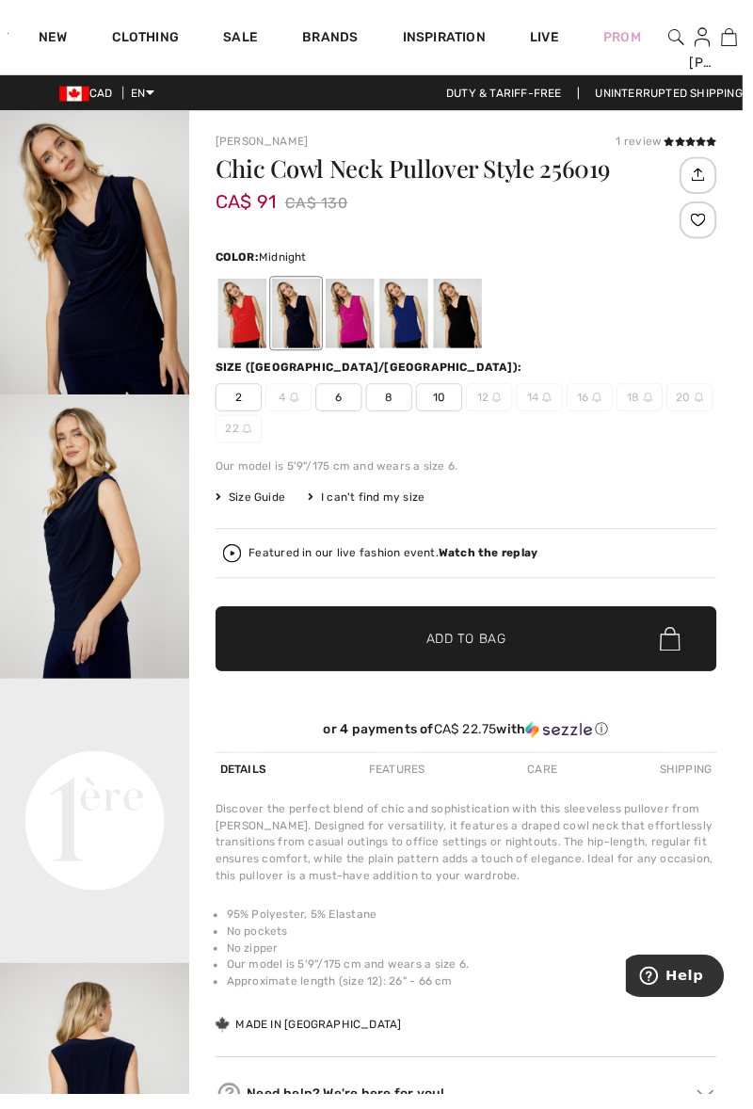
click at [401, 318] on div at bounding box center [409, 318] width 49 height 71
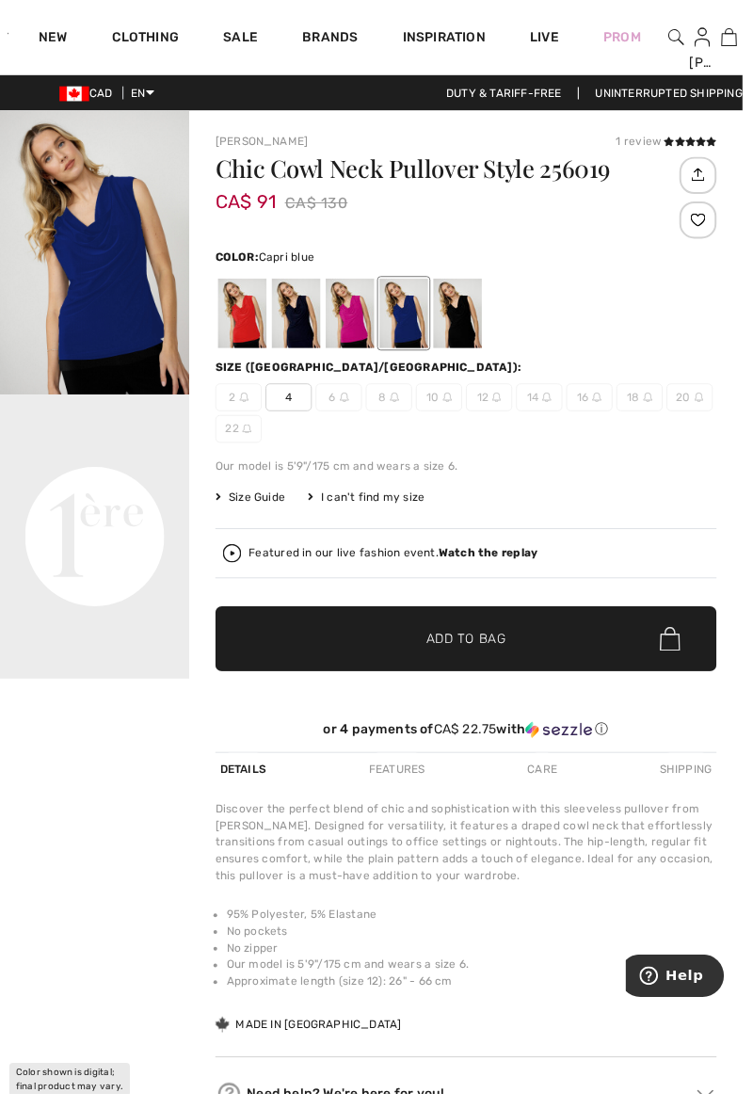
click at [299, 323] on div at bounding box center [300, 318] width 49 height 71
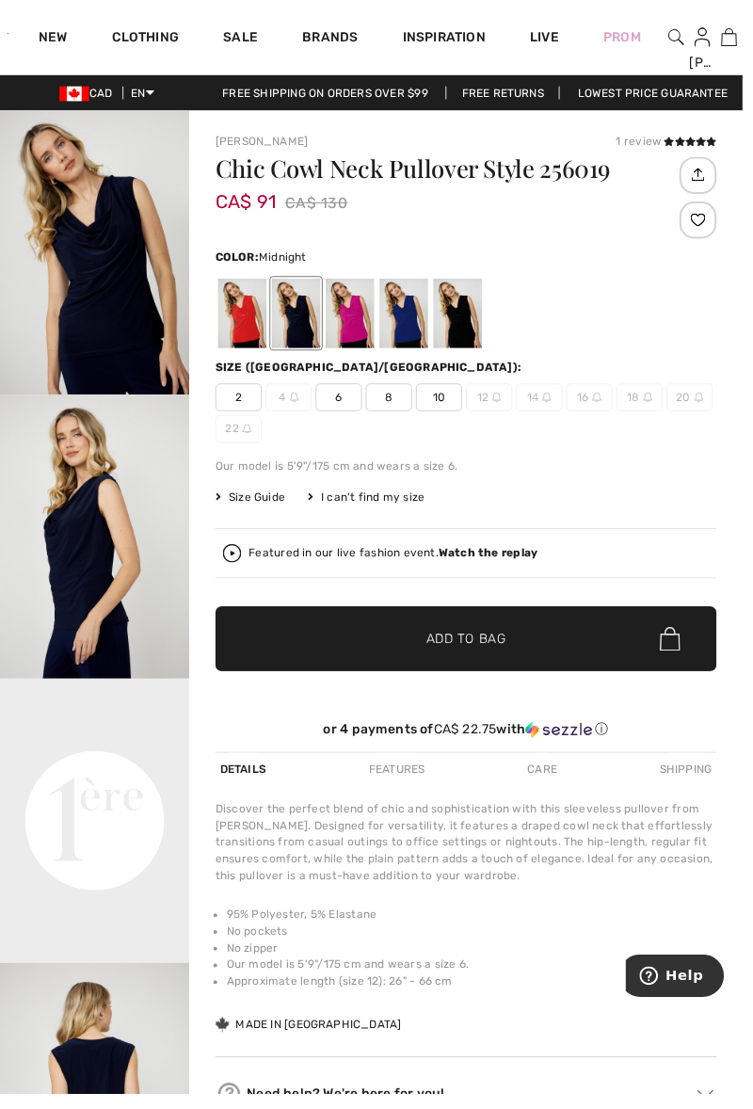
click at [473, 323] on div at bounding box center [464, 318] width 49 height 71
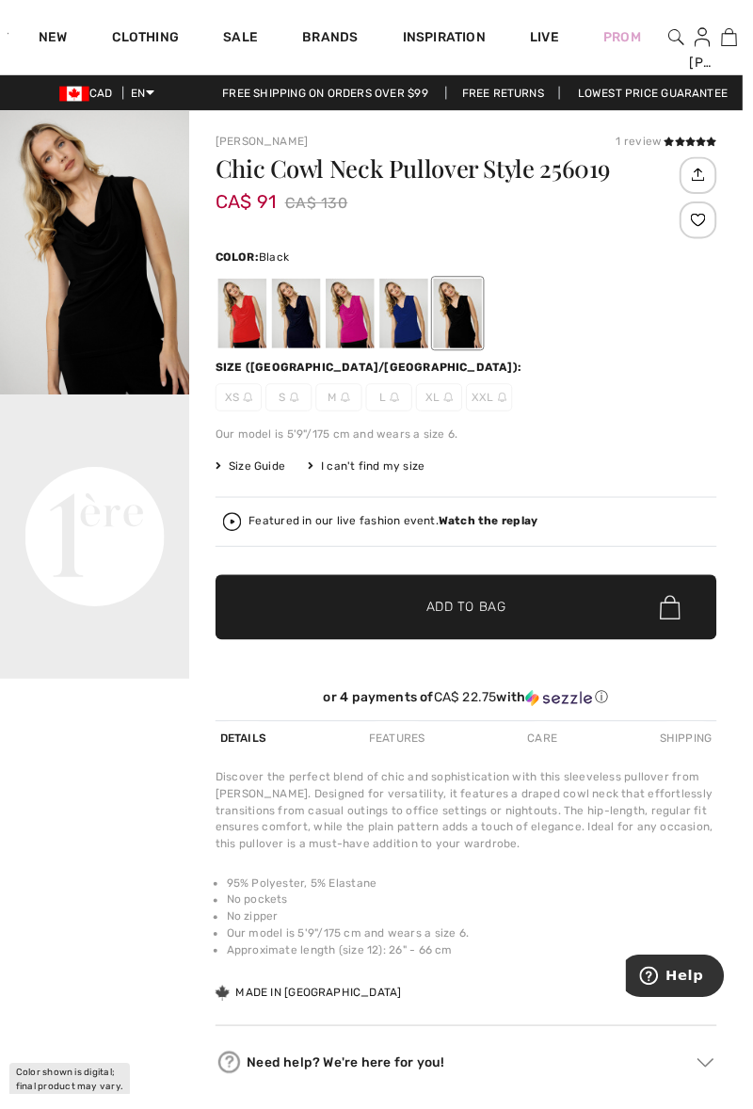
click at [297, 313] on div at bounding box center [300, 318] width 49 height 71
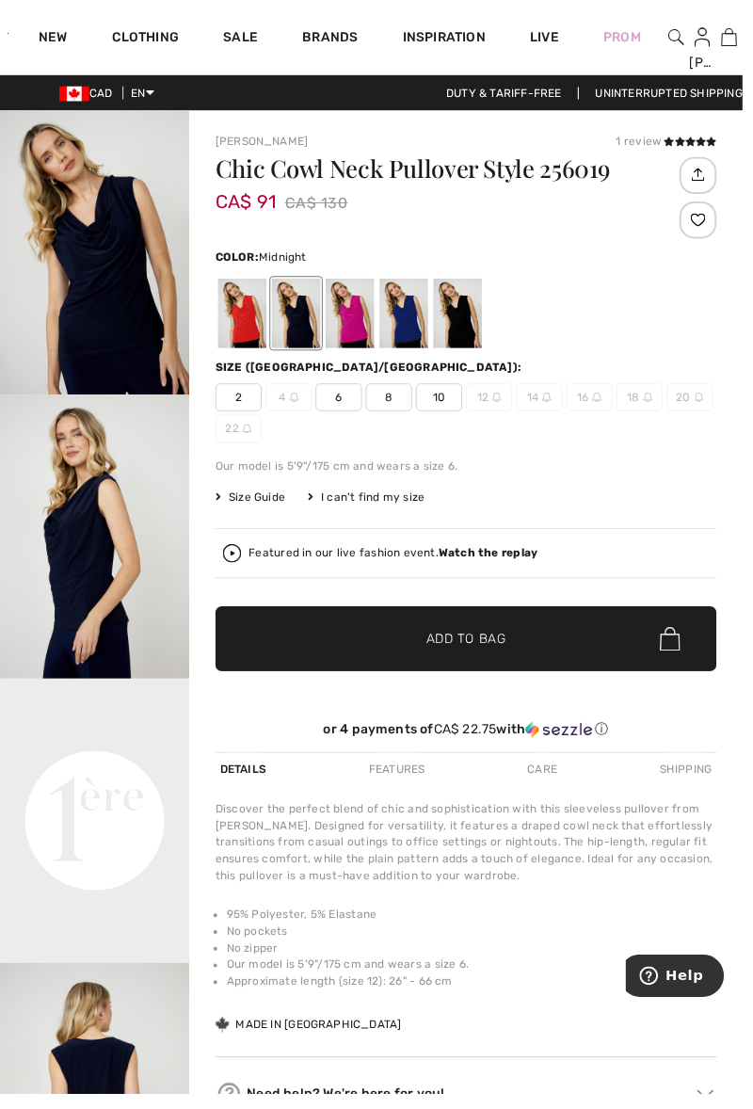
click at [426, 320] on div at bounding box center [409, 318] width 49 height 71
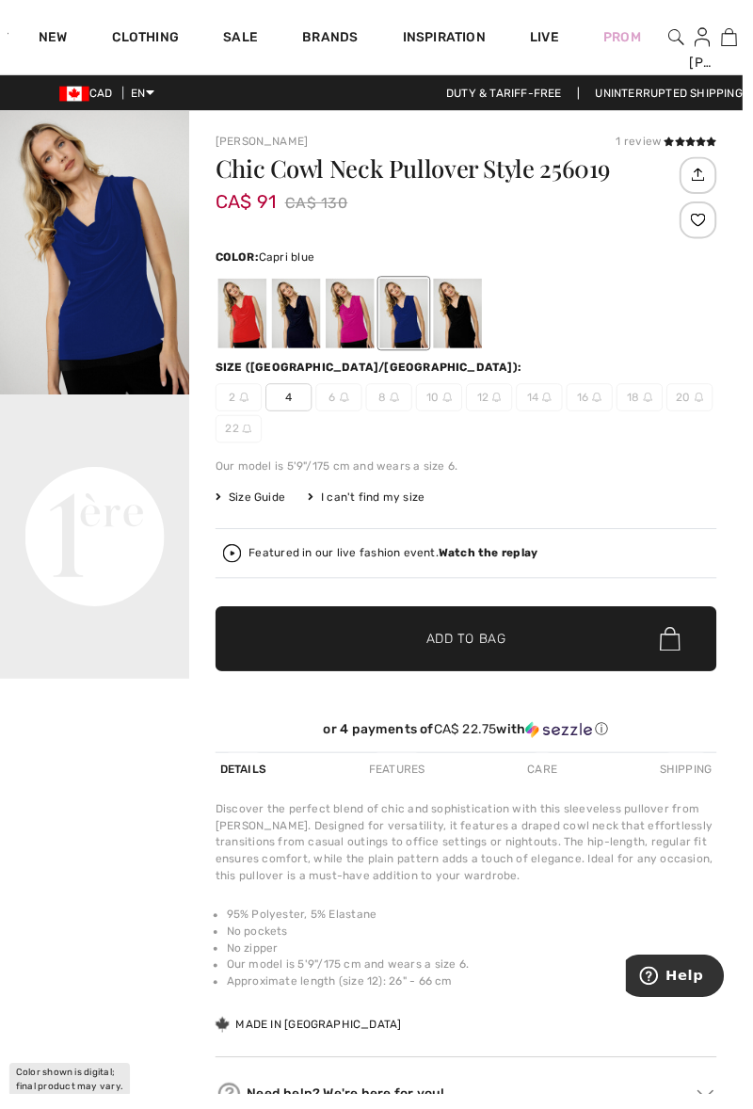
click at [232, 319] on div at bounding box center [245, 318] width 49 height 71
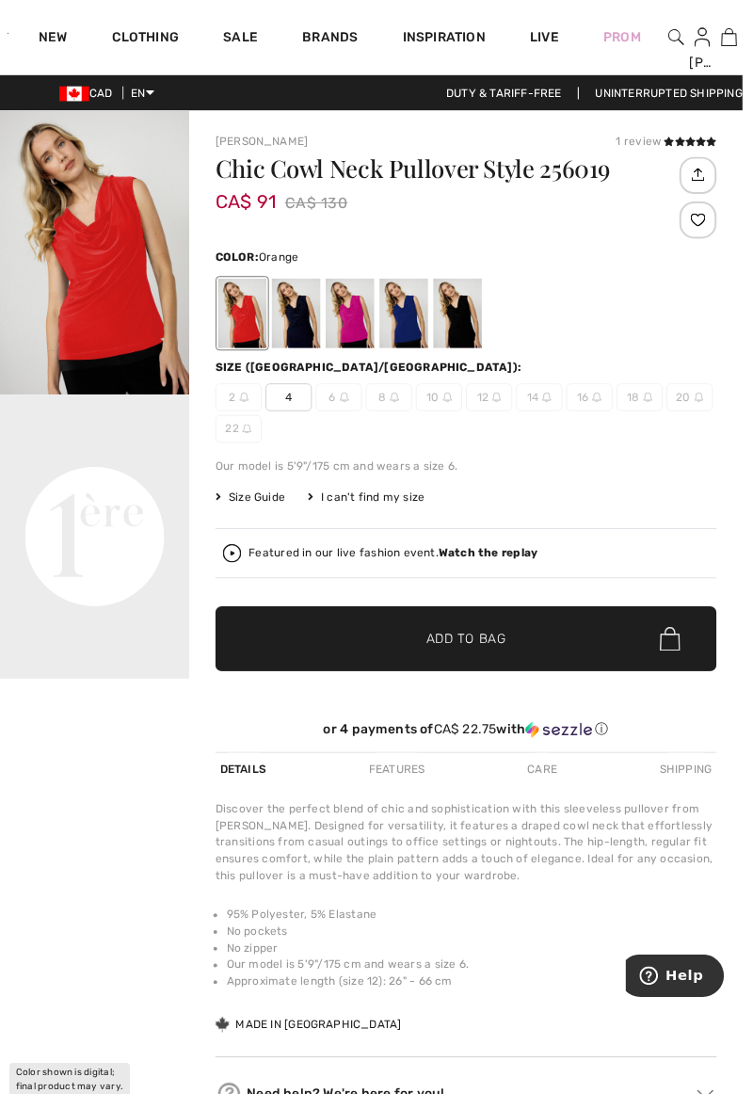
click at [306, 330] on div at bounding box center [300, 318] width 49 height 71
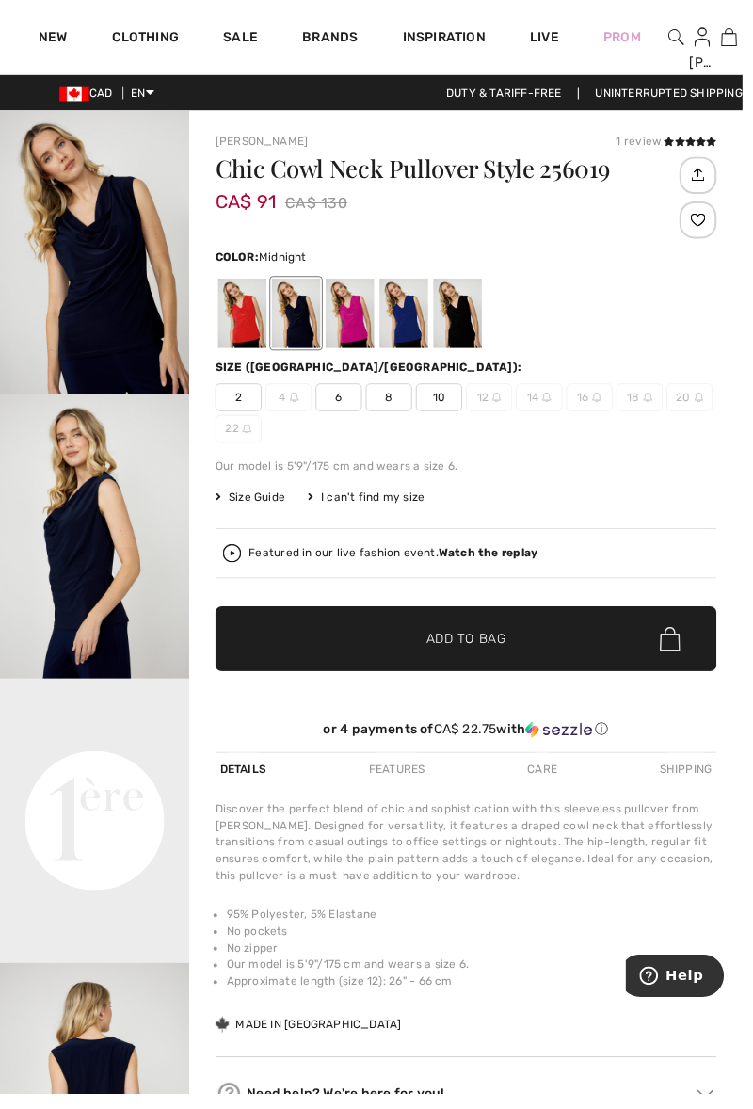
click at [369, 320] on div at bounding box center [355, 318] width 49 height 71
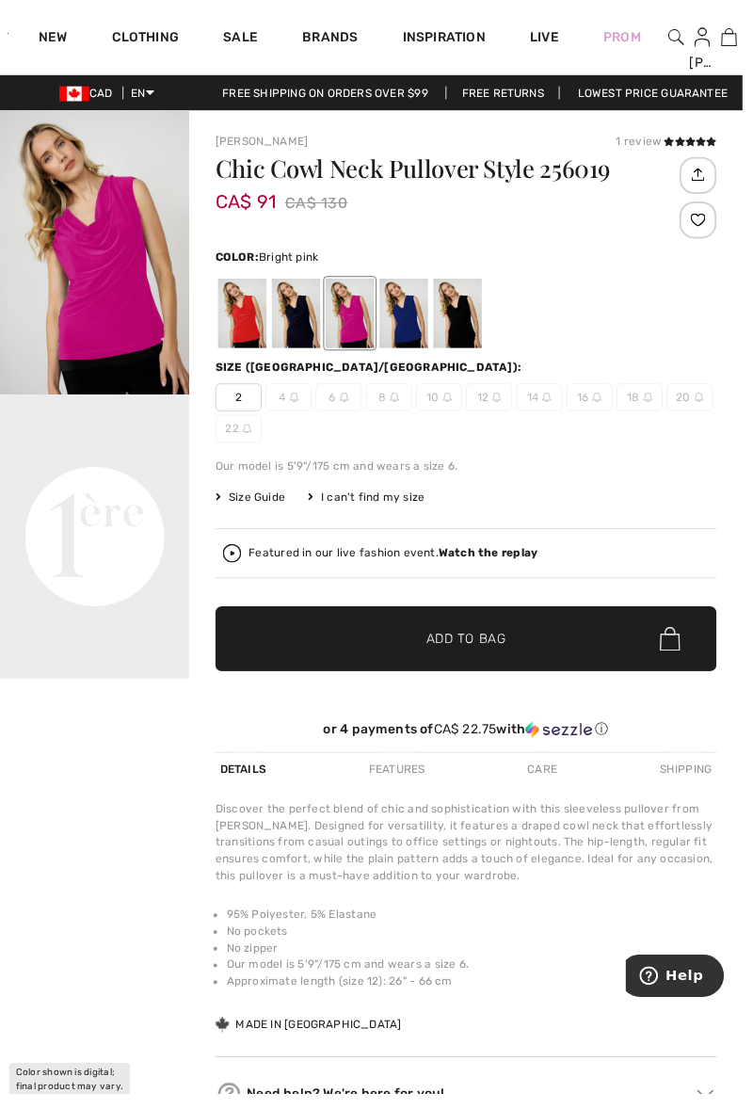
click at [412, 320] on div at bounding box center [409, 318] width 49 height 71
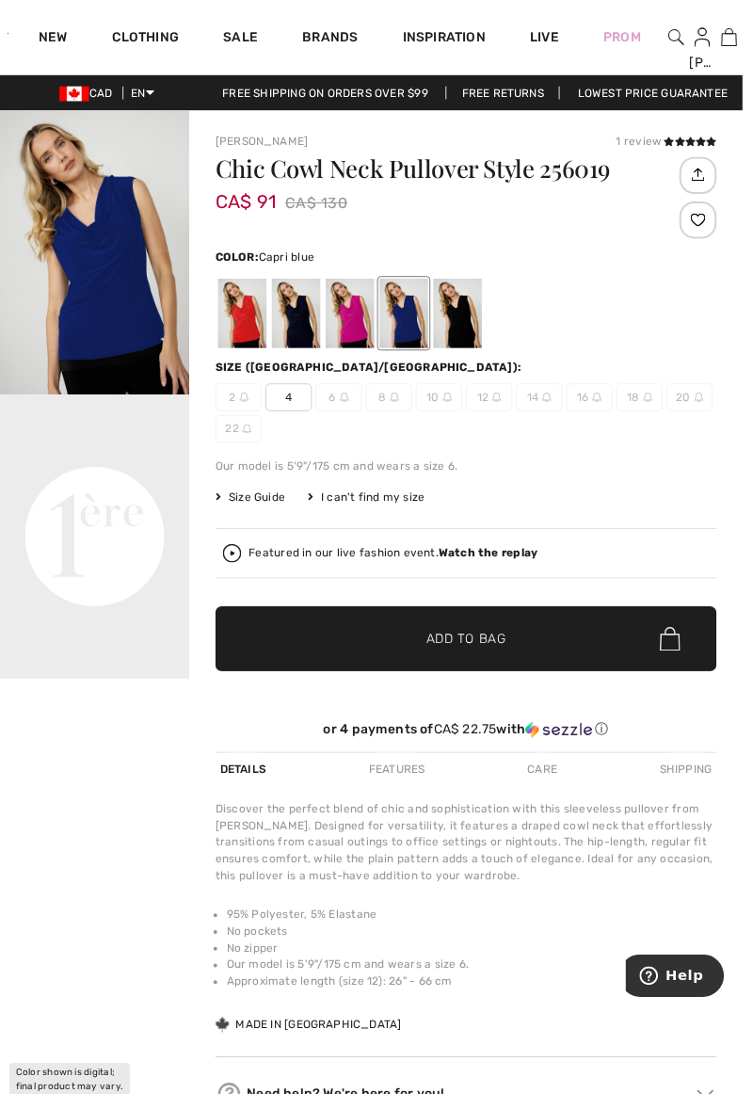
click at [468, 328] on div at bounding box center [464, 318] width 49 height 71
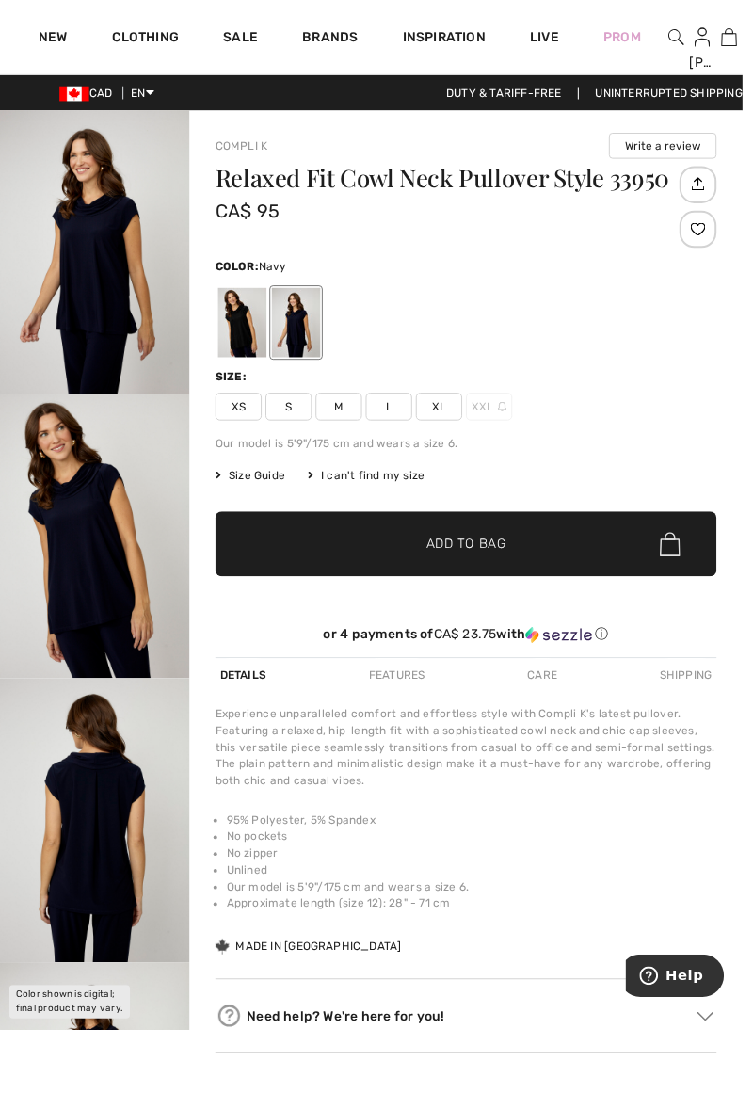
click at [233, 319] on div at bounding box center [245, 327] width 49 height 71
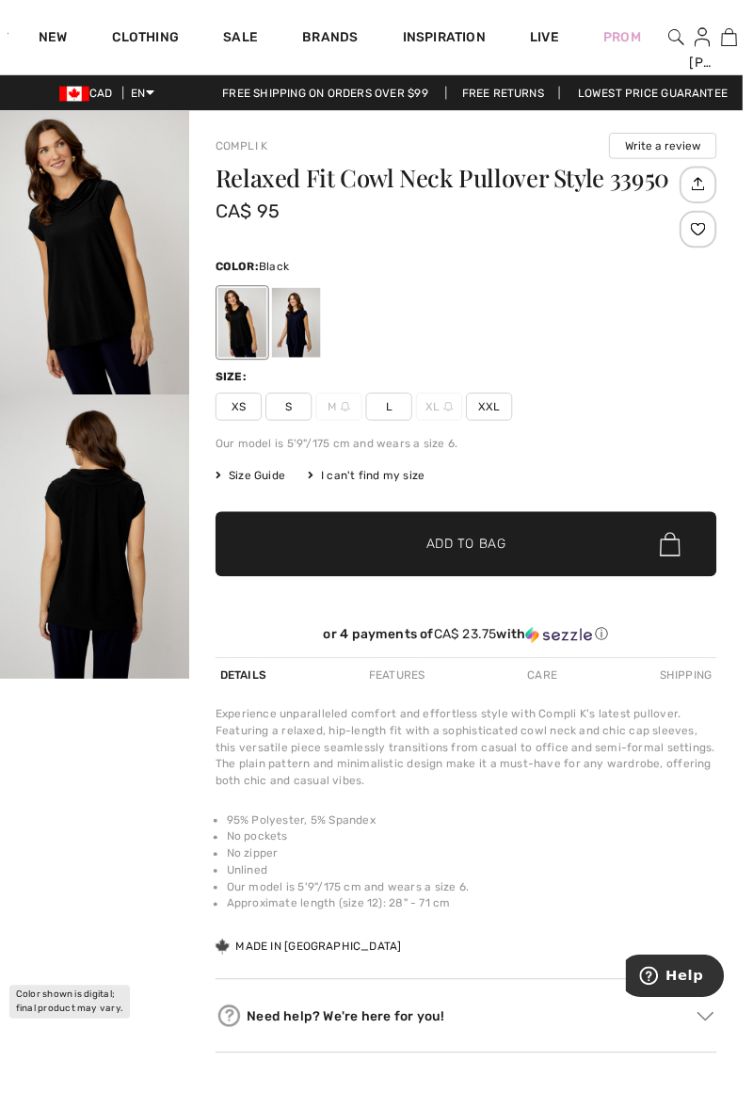
click at [312, 328] on div at bounding box center [300, 327] width 49 height 71
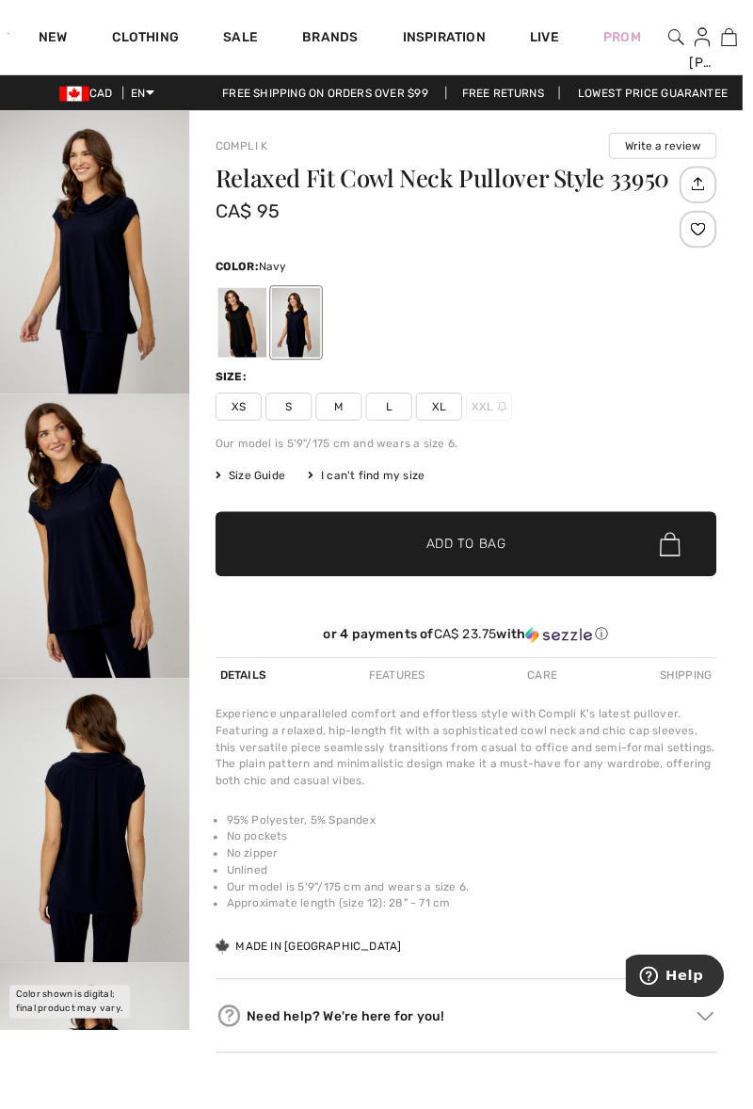
click at [401, 414] on span "L" at bounding box center [394, 412] width 47 height 28
click at [81, 295] on img "1 / 4" at bounding box center [96, 256] width 192 height 288
click at [435, 546] on span "Add to Bag" at bounding box center [472, 552] width 81 height 20
click at [251, 486] on span "Size Guide" at bounding box center [254, 482] width 71 height 17
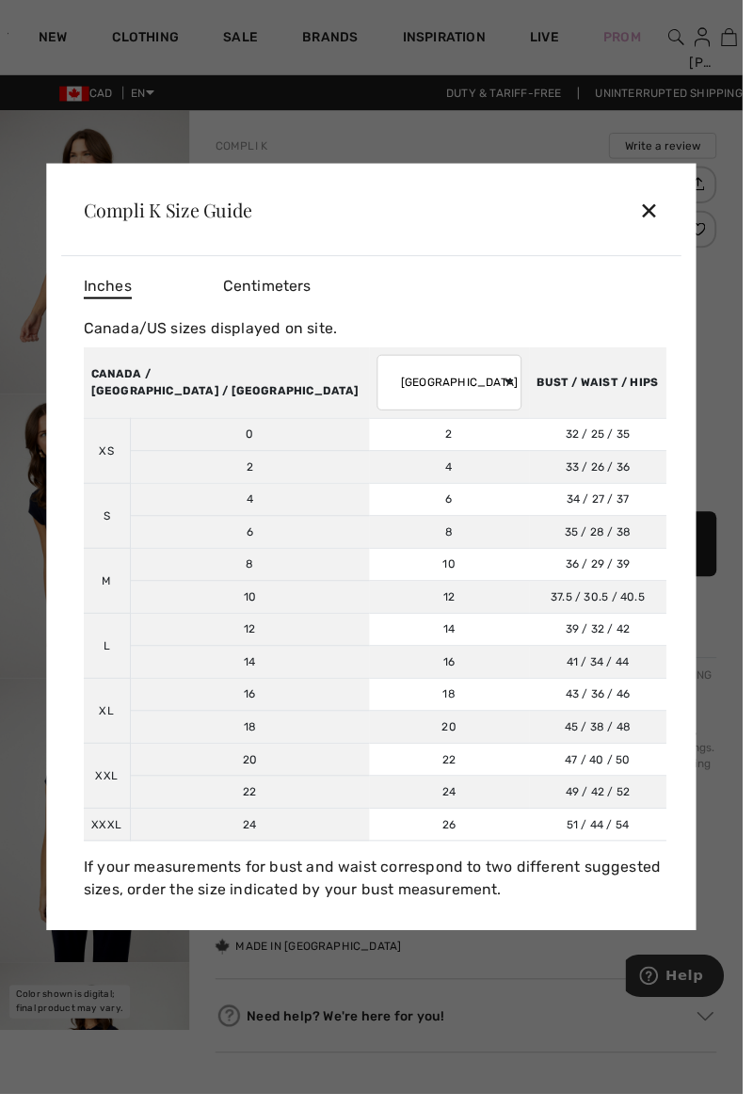
click at [669, 233] on div "✕" at bounding box center [659, 213] width 20 height 40
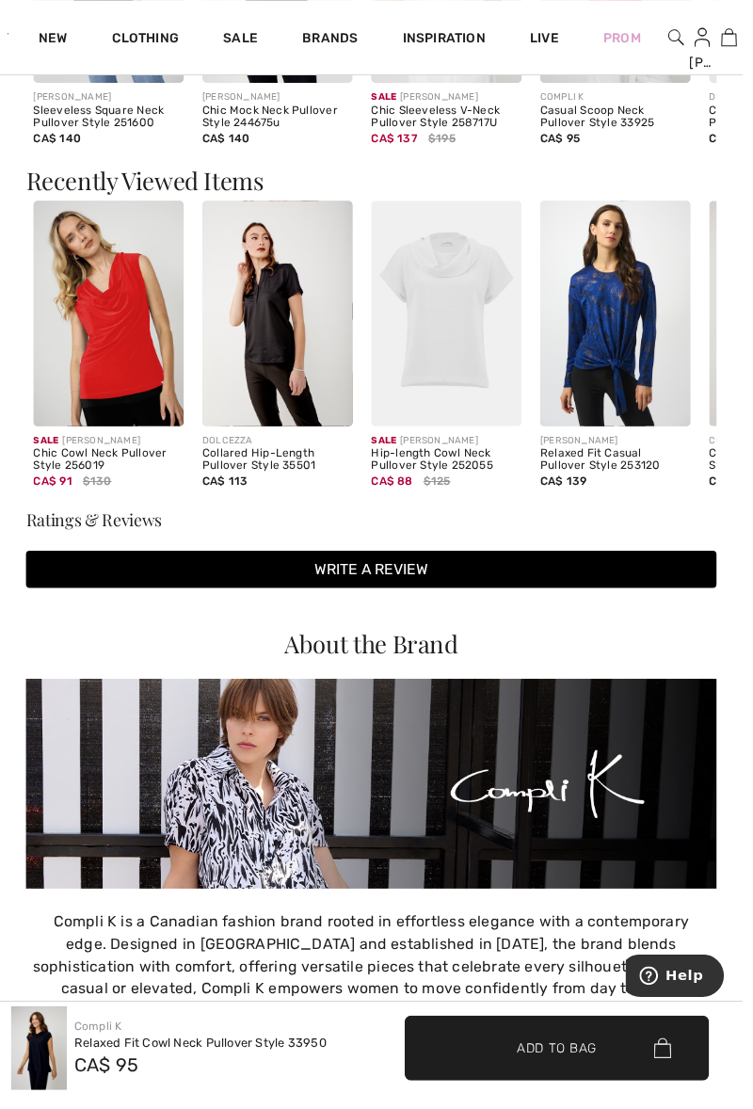
scroll to position [1749, 0]
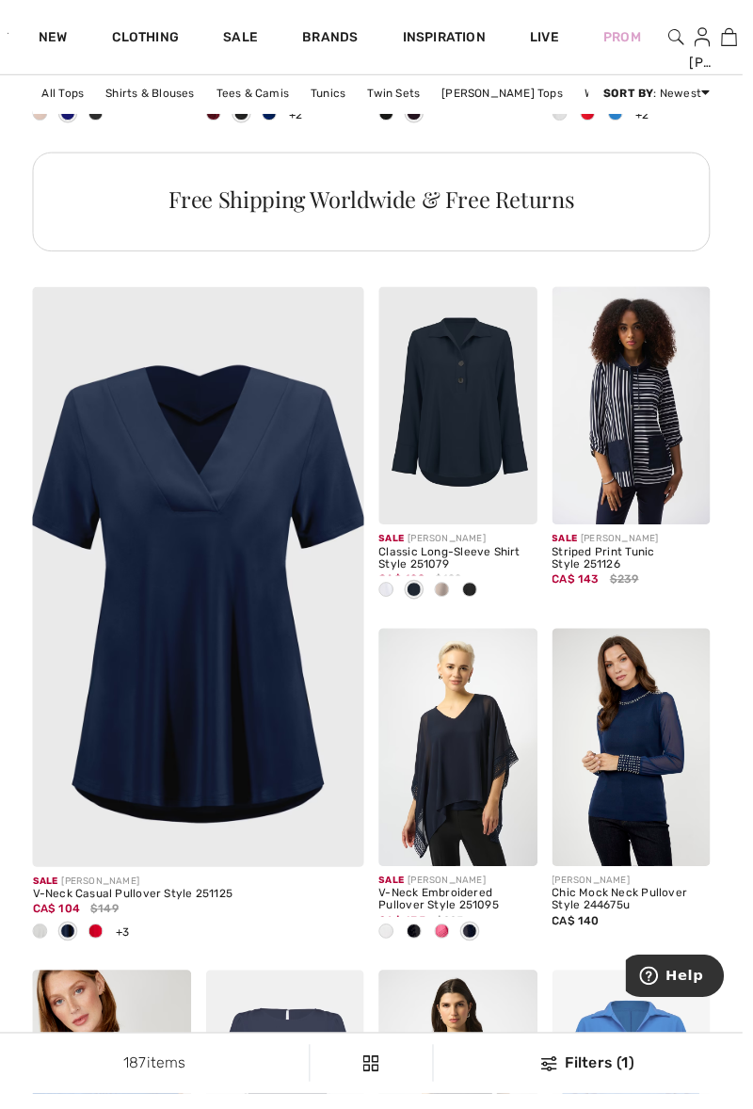
scroll to position [2636, 0]
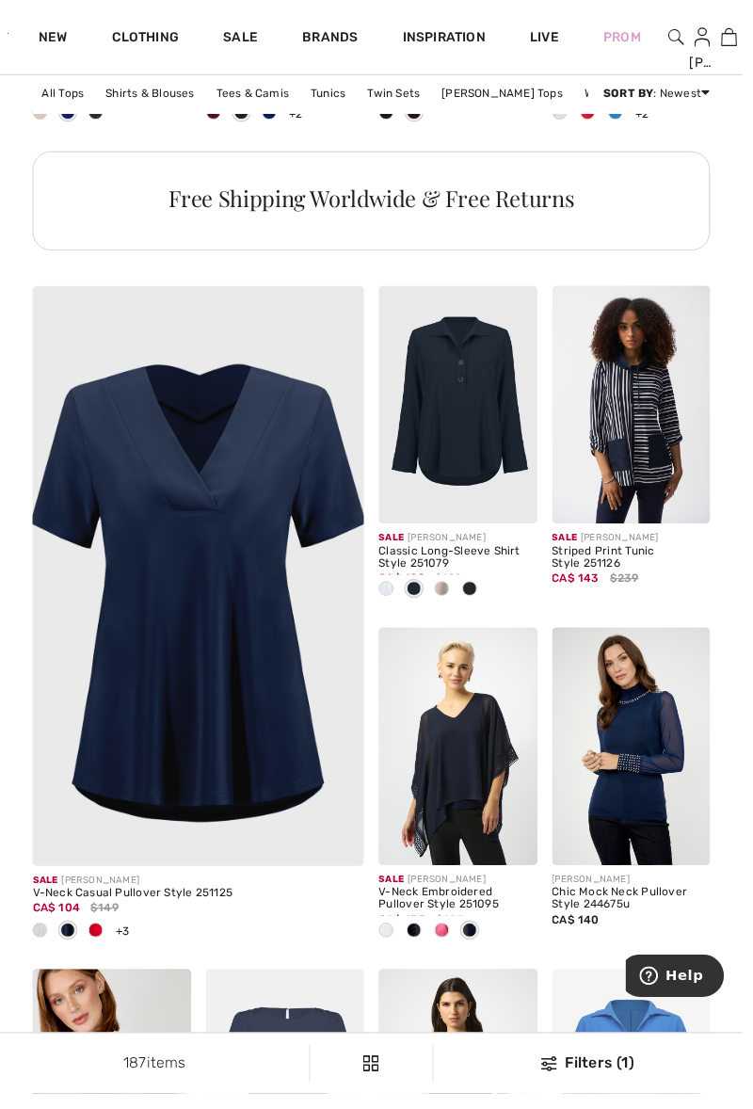
click at [106, 900] on div "V-Neck Casual Pullover Style 251125" at bounding box center [201, 906] width 336 height 13
click at [198, 693] on img at bounding box center [200, 593] width 403 height 606
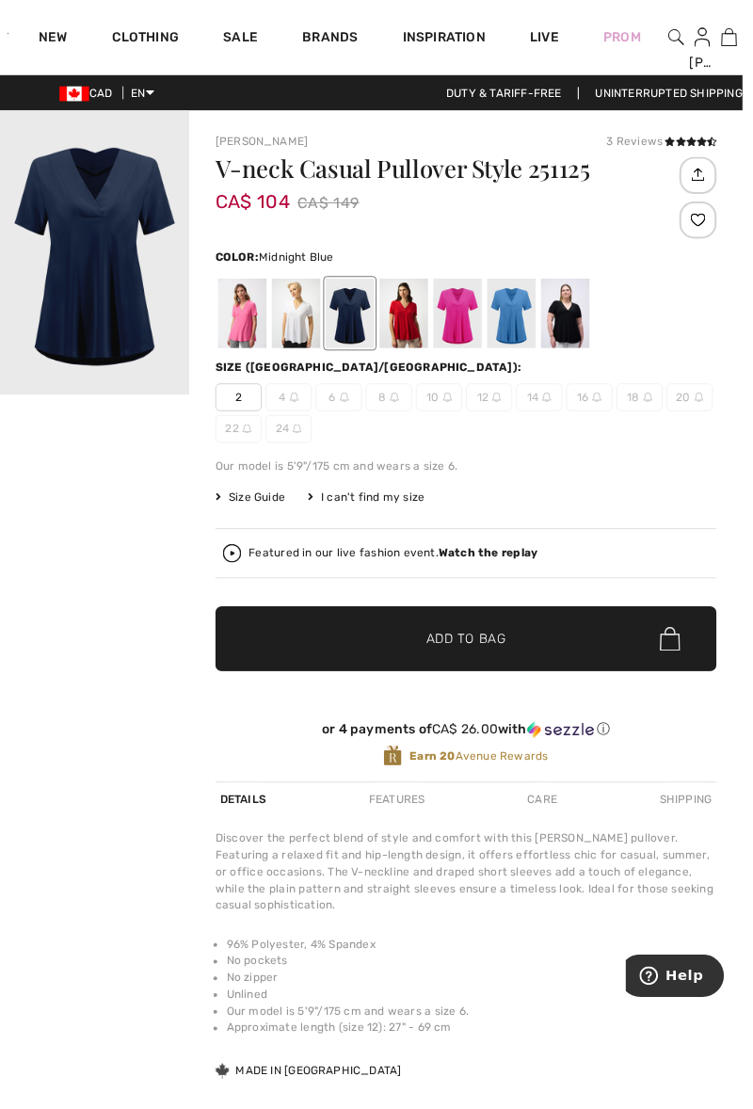
click at [537, 403] on span "14" at bounding box center [547, 403] width 47 height 28
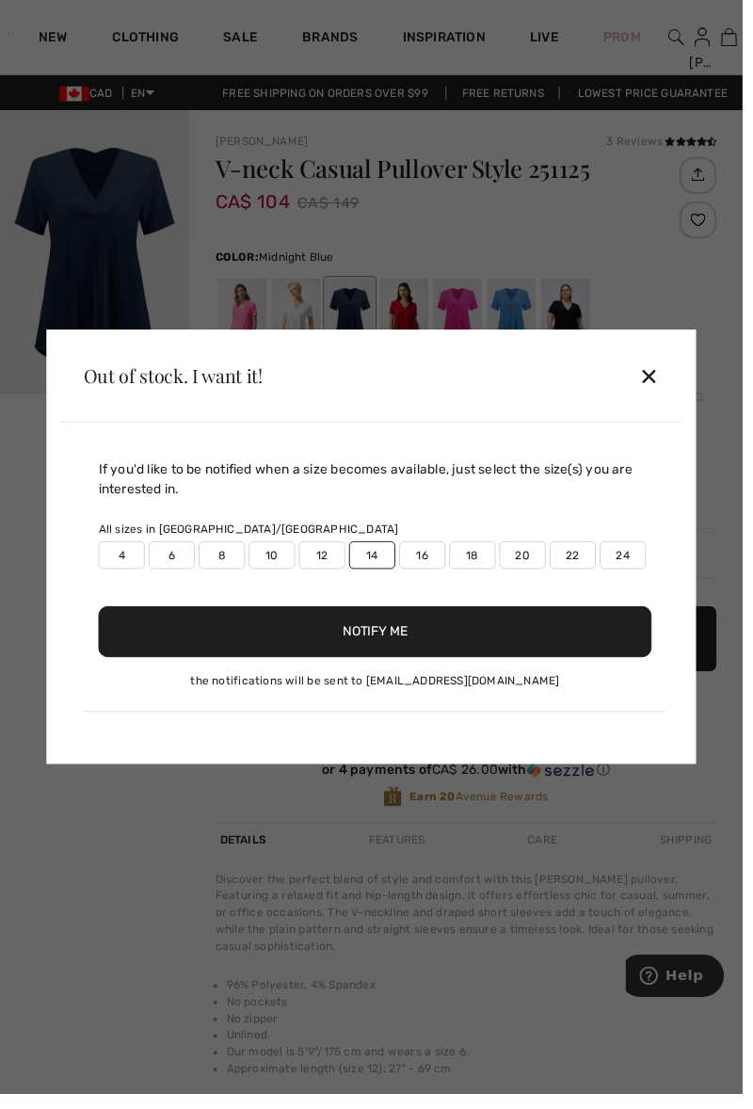
click at [555, 397] on div "Out of stock. I want it! ✕" at bounding box center [376, 381] width 629 height 94
click at [669, 401] on div "✕" at bounding box center [659, 382] width 20 height 40
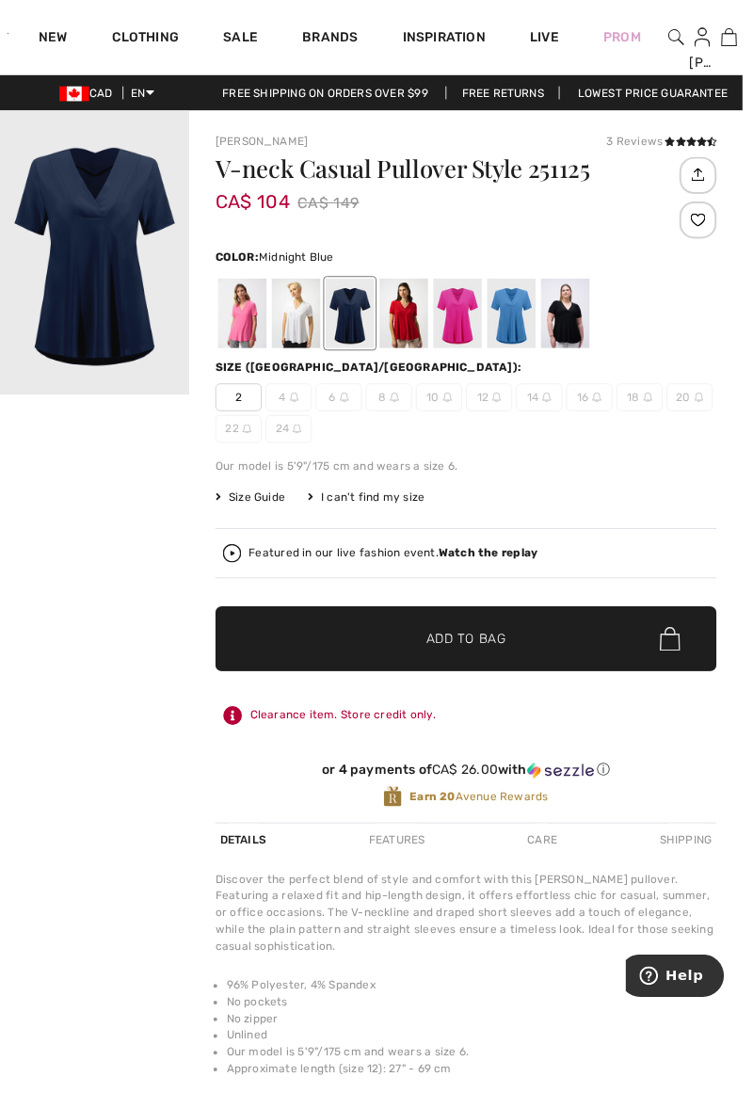
click at [526, 322] on div at bounding box center [518, 318] width 49 height 71
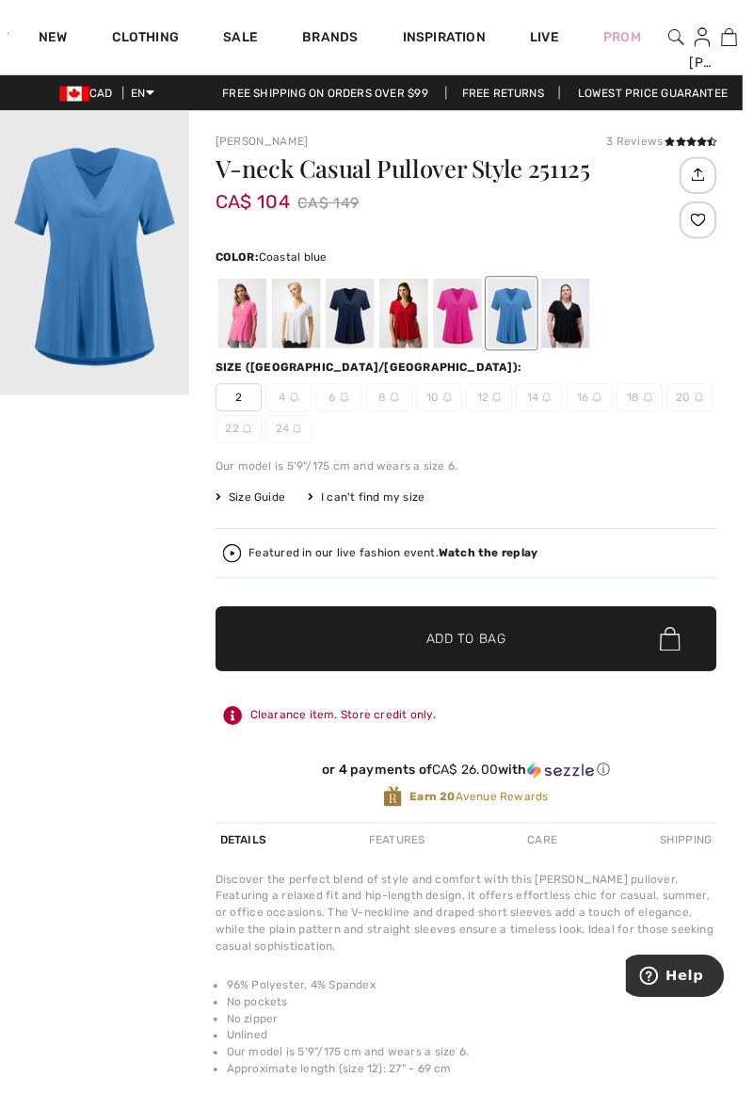
click at [488, 558] on strong "Watch the replay" at bounding box center [495, 560] width 101 height 13
click at [241, 316] on div at bounding box center [245, 318] width 49 height 71
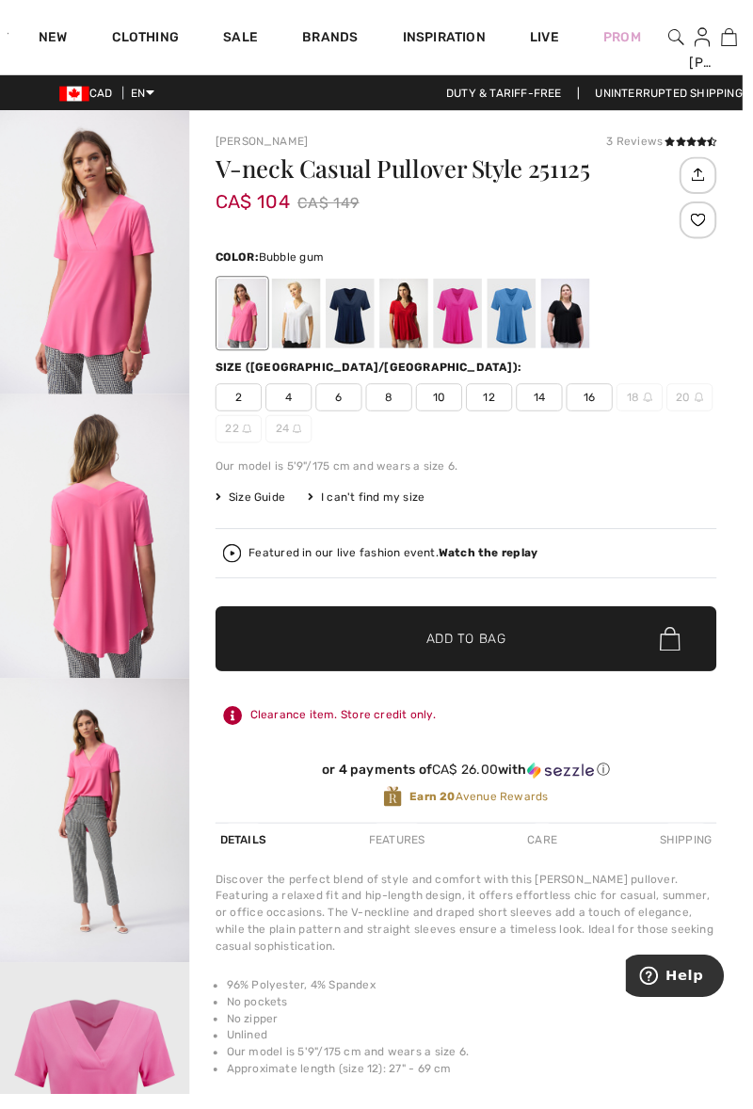
click at [307, 331] on div at bounding box center [300, 318] width 49 height 71
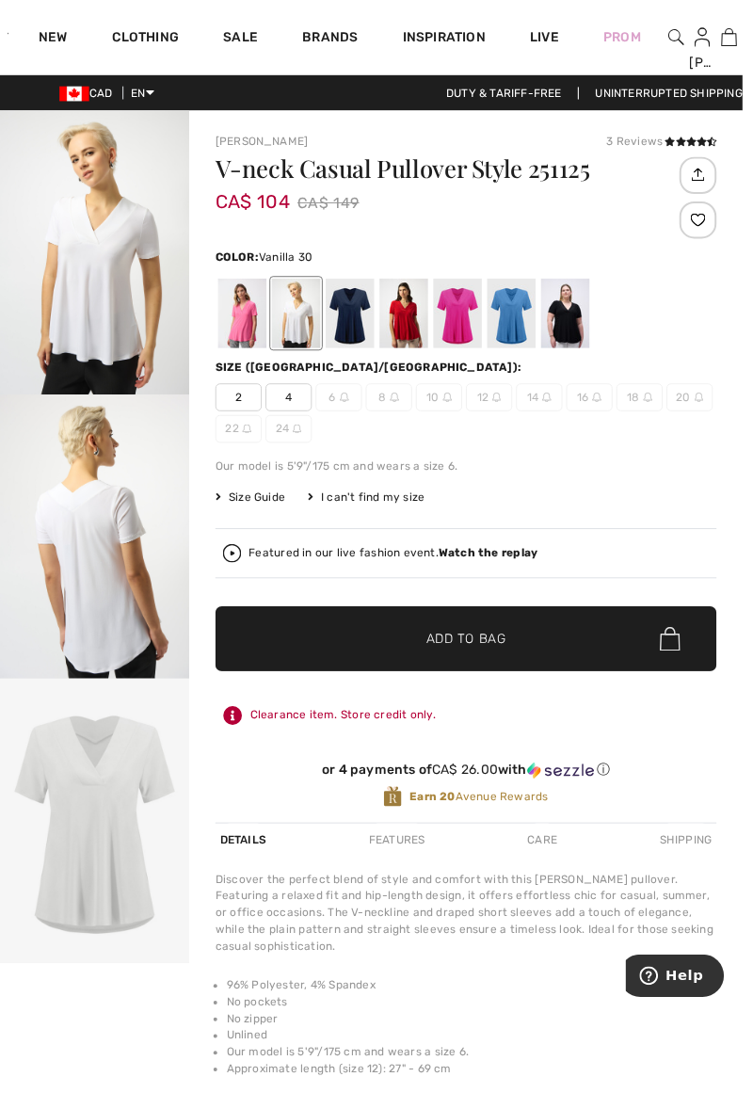
click at [354, 318] on div at bounding box center [355, 318] width 49 height 71
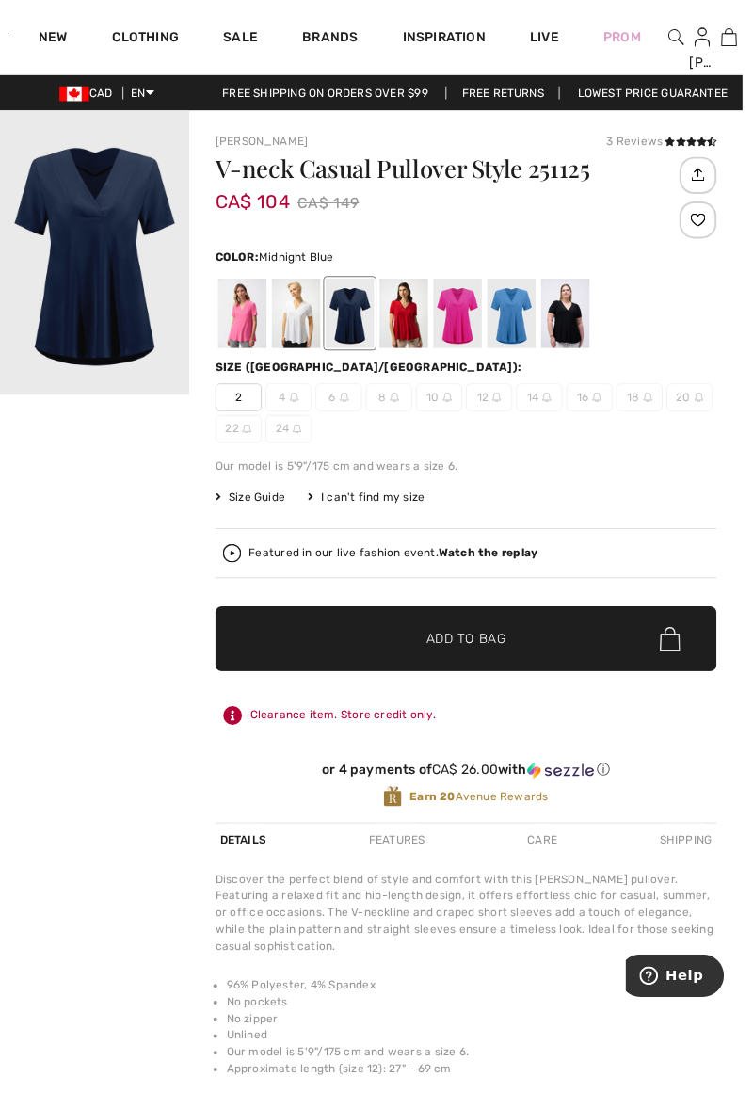
click at [414, 325] on div at bounding box center [409, 318] width 49 height 71
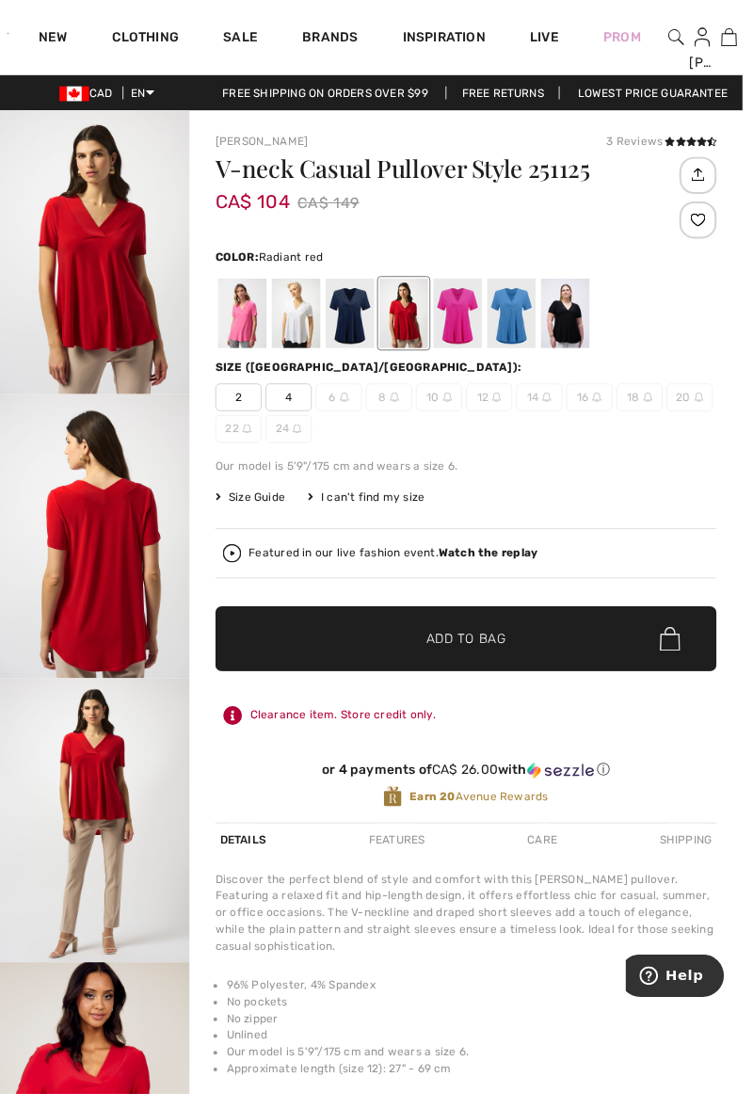
click at [456, 324] on div at bounding box center [464, 318] width 49 height 71
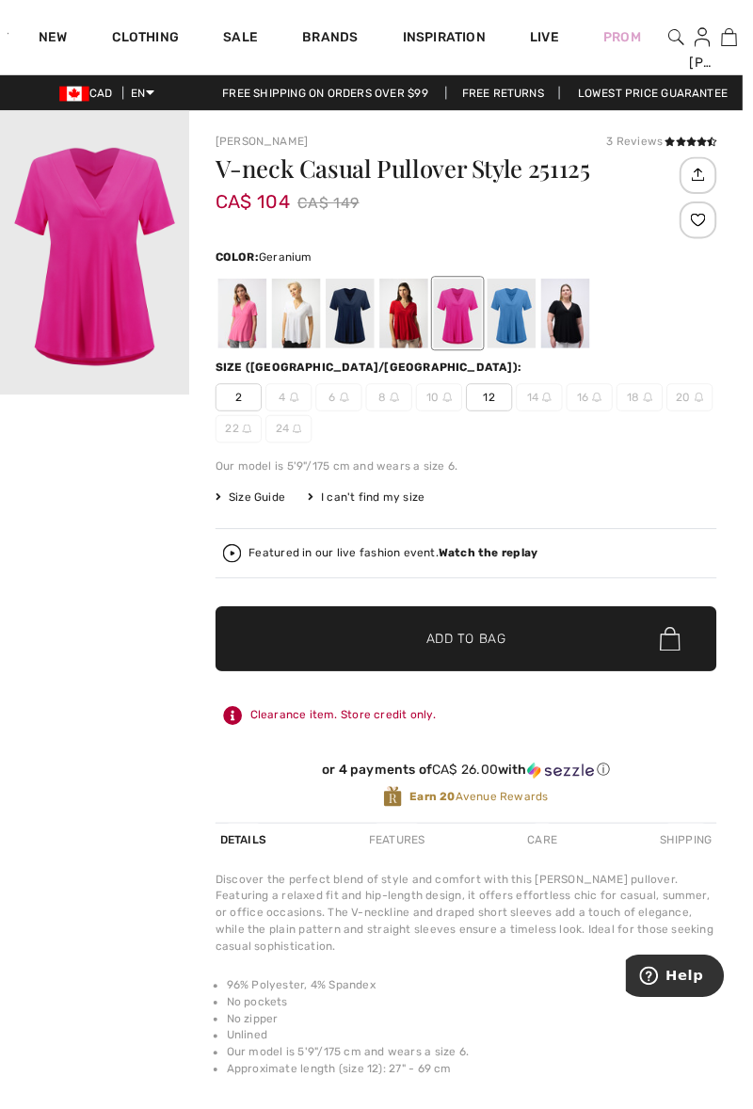
click at [520, 329] on div at bounding box center [518, 318] width 49 height 71
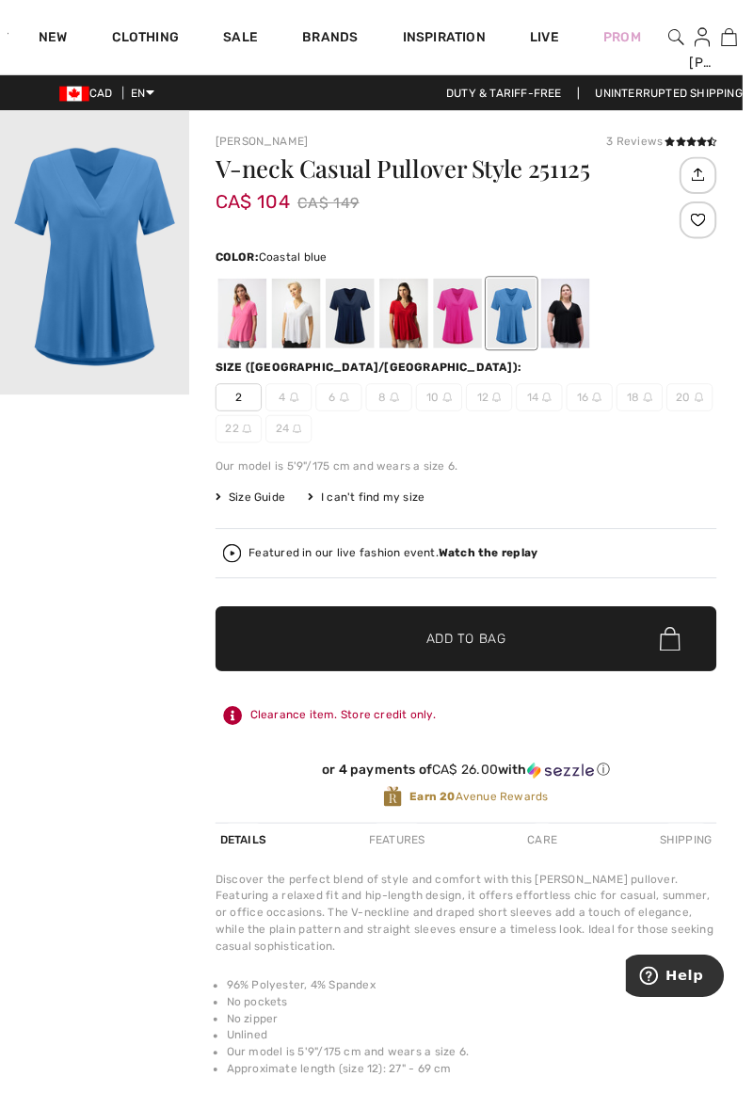
click at [586, 340] on div at bounding box center [573, 318] width 49 height 71
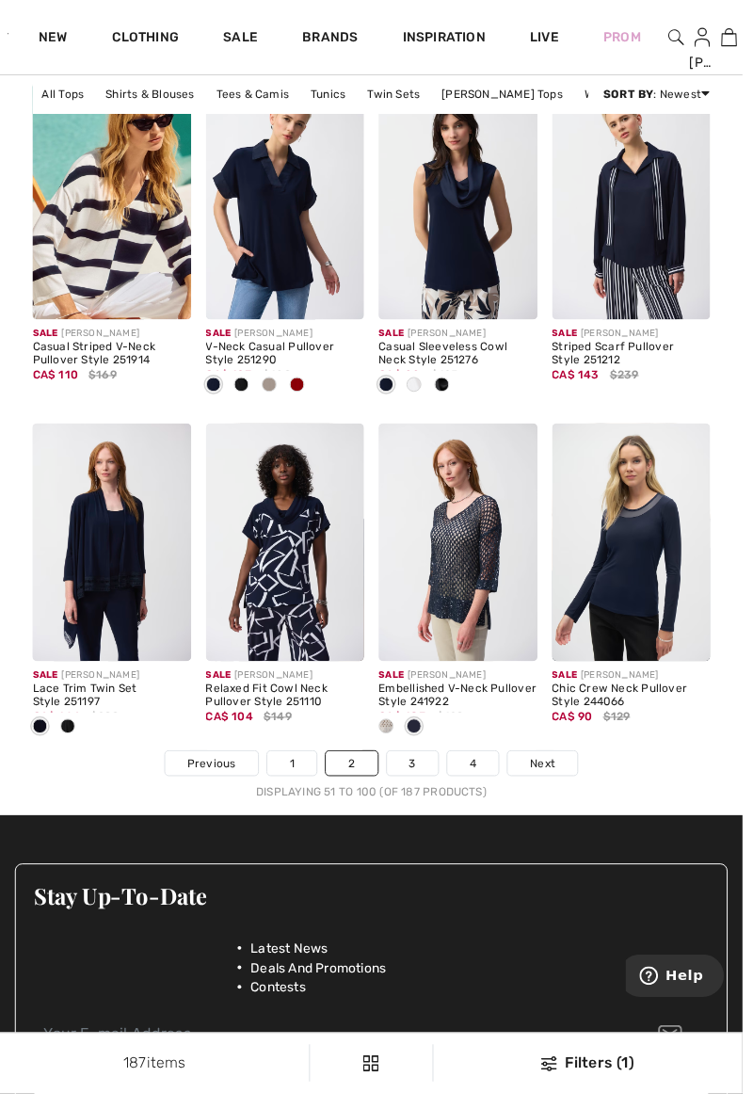
scroll to position [4713, 0]
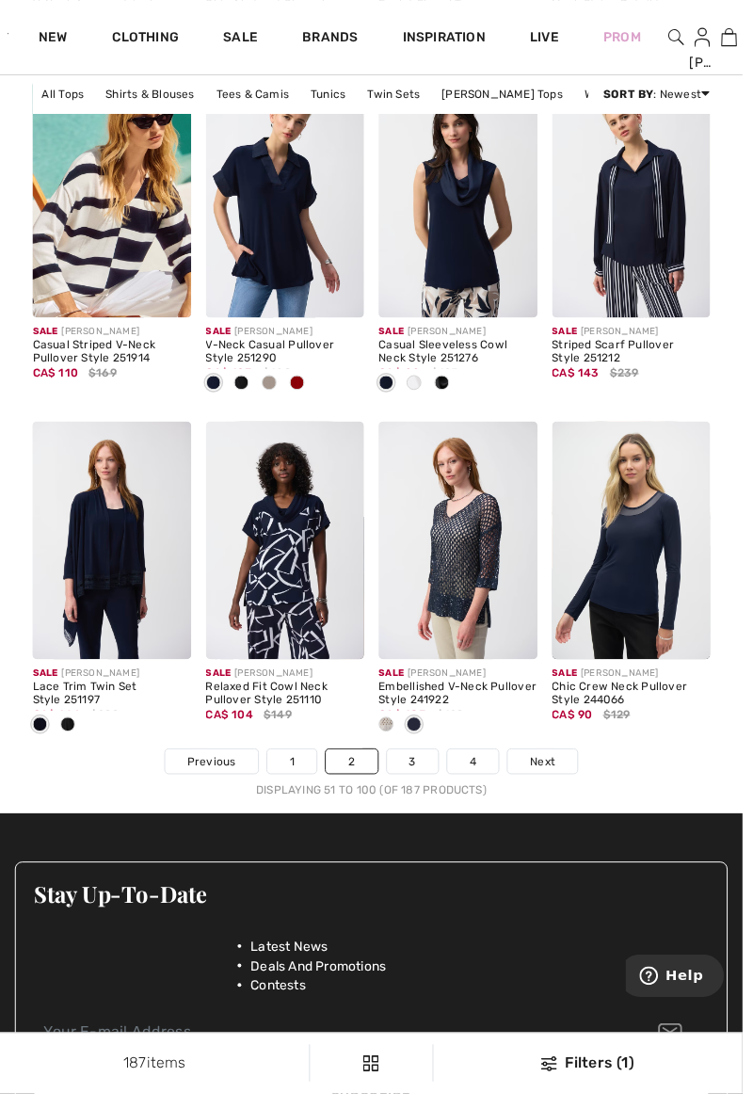
click at [416, 769] on link "3" at bounding box center [419, 772] width 52 height 24
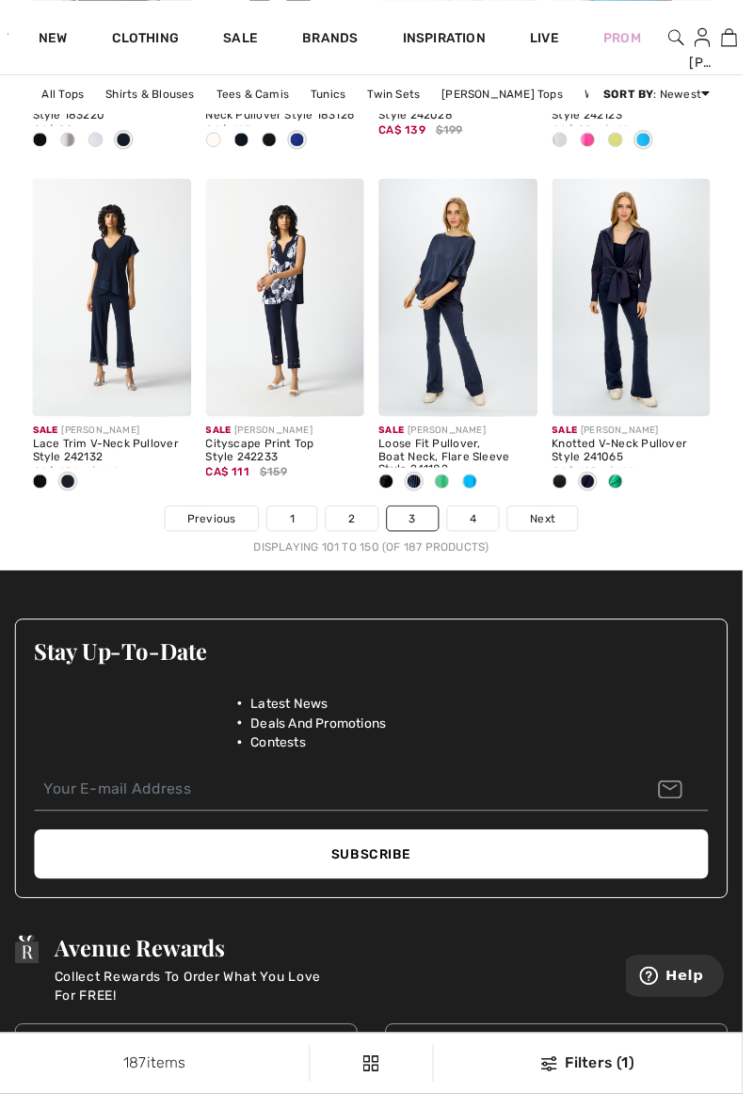
scroll to position [4973, 0]
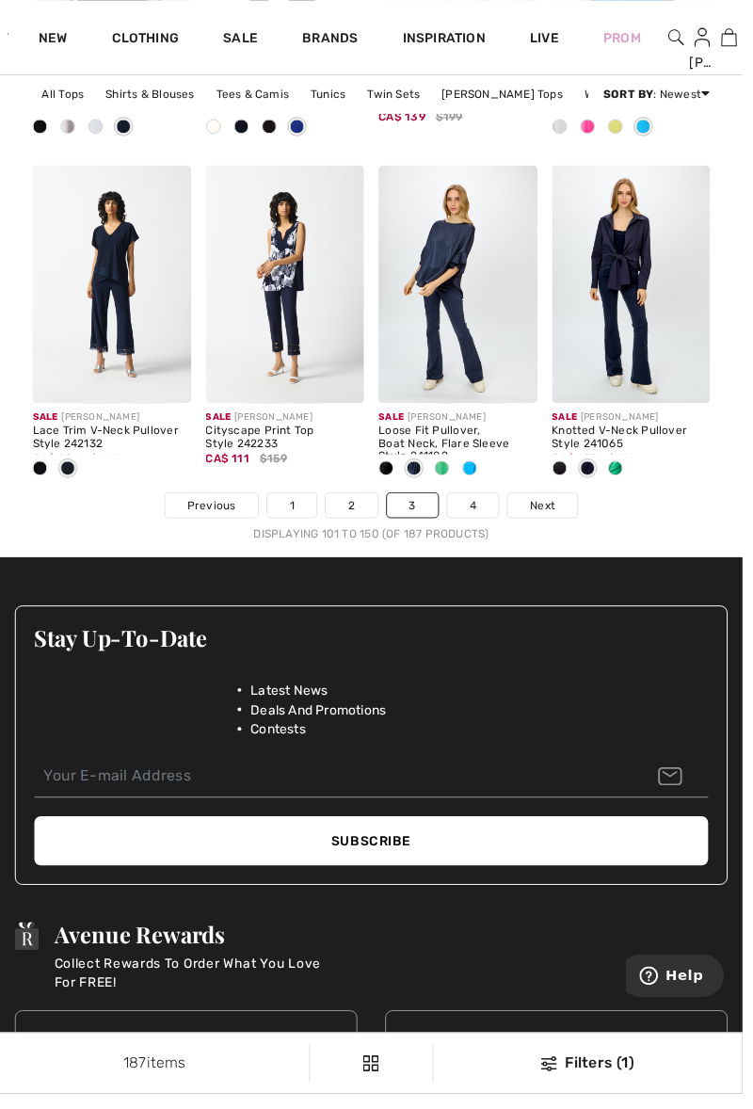
click at [478, 512] on link "4" at bounding box center [480, 512] width 52 height 24
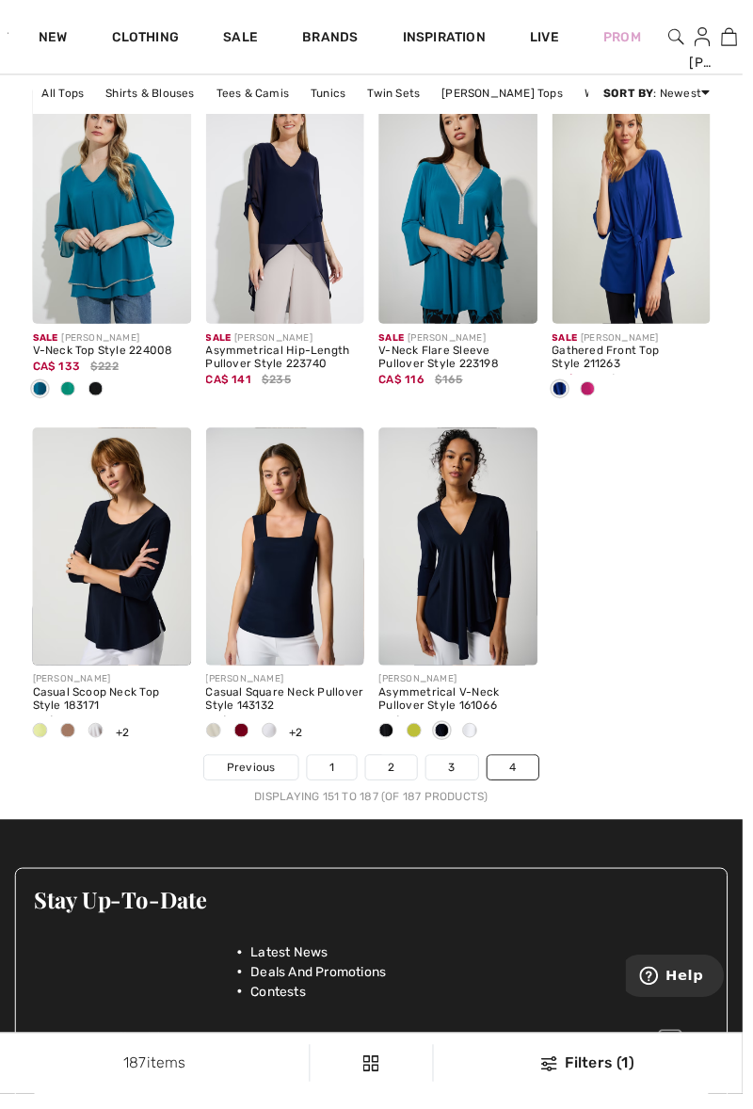
scroll to position [3532, 0]
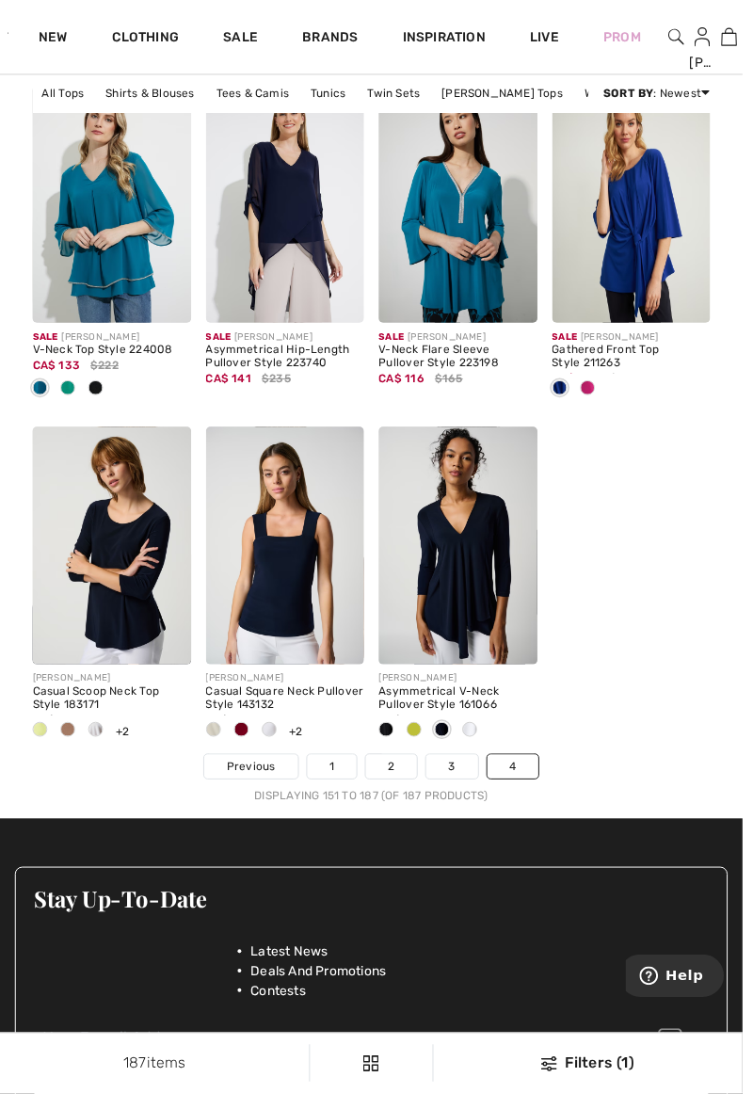
click at [473, 584] on img at bounding box center [464, 553] width 161 height 241
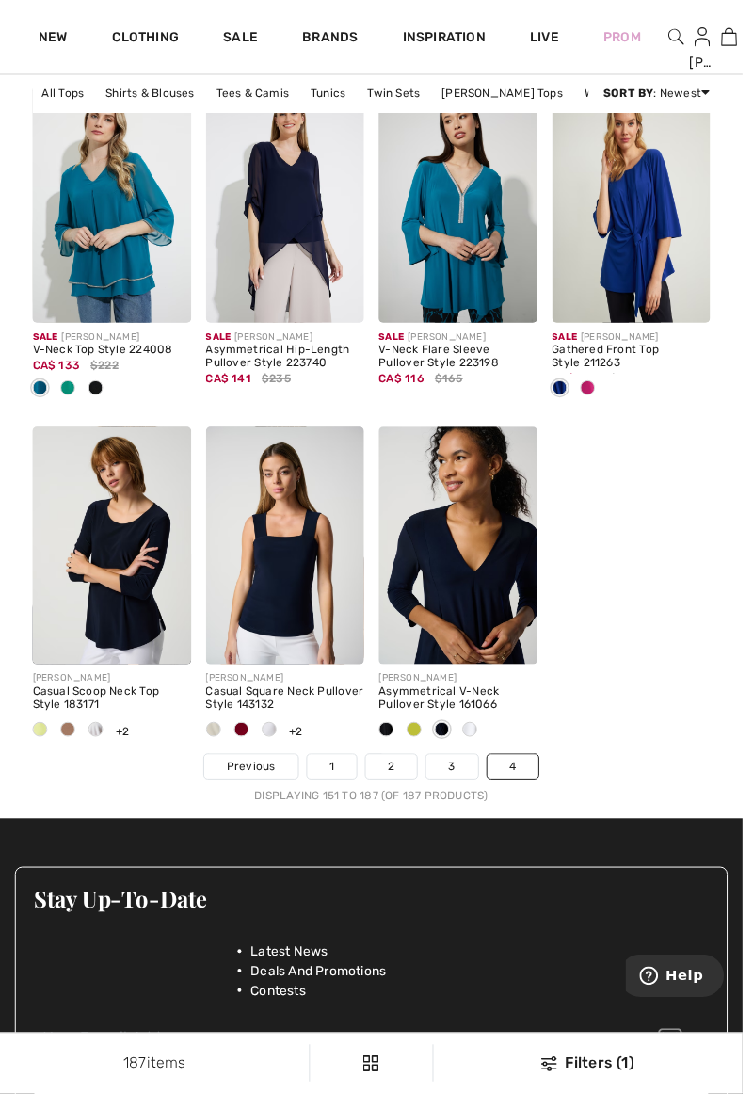
scroll to position [3611, 0]
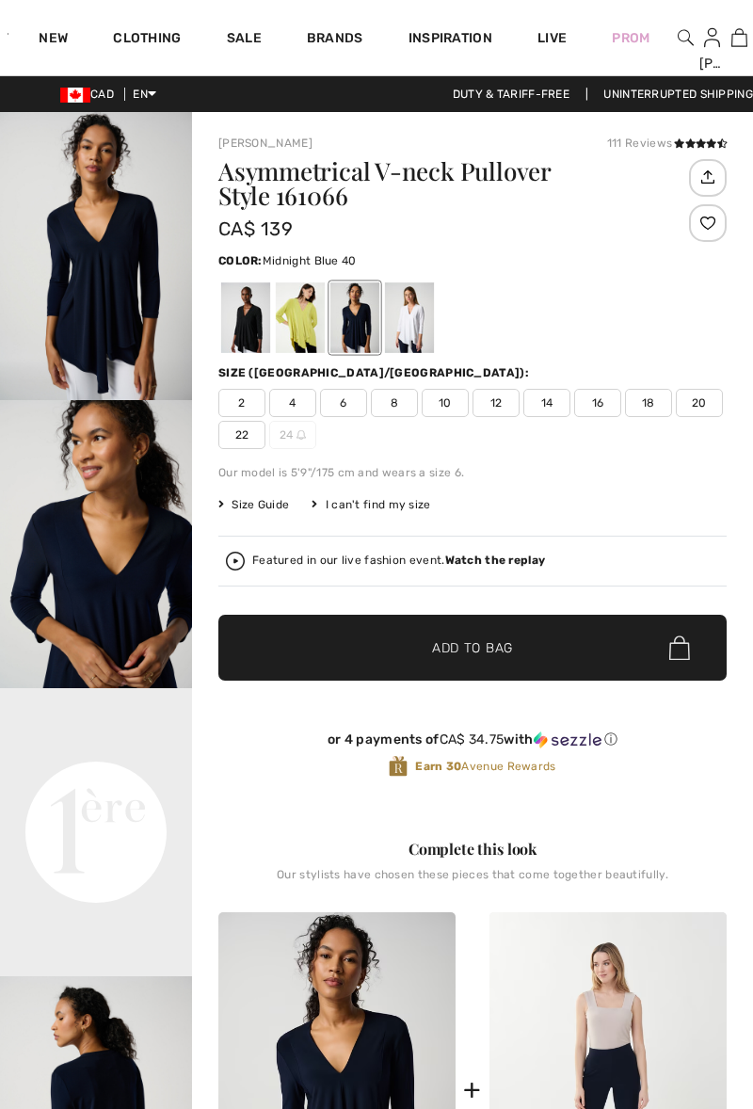
click at [243, 319] on div at bounding box center [245, 318] width 49 height 71
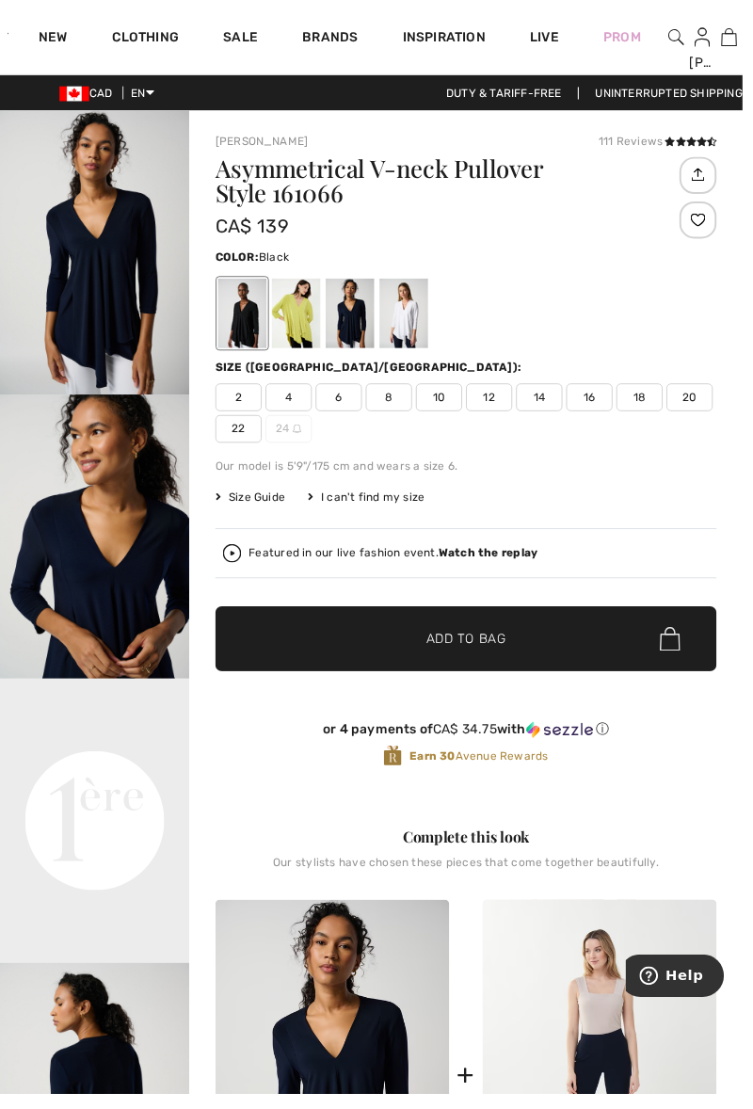
click at [300, 318] on div at bounding box center [300, 318] width 49 height 71
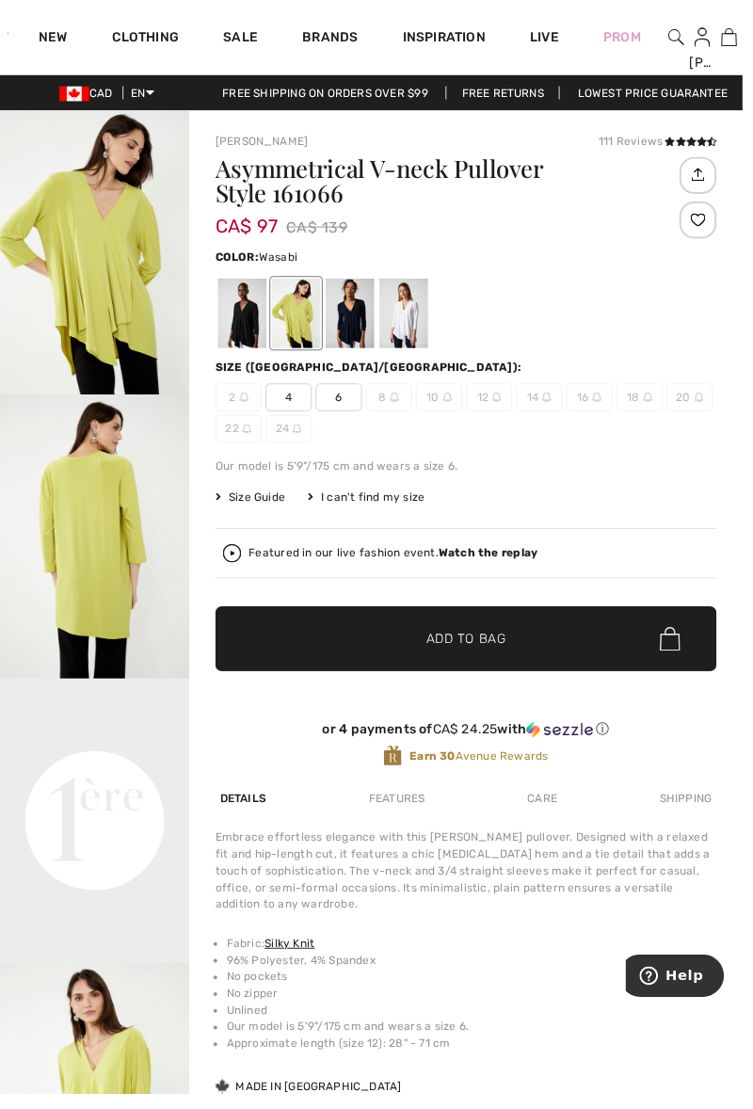
click at [360, 315] on div at bounding box center [355, 318] width 49 height 71
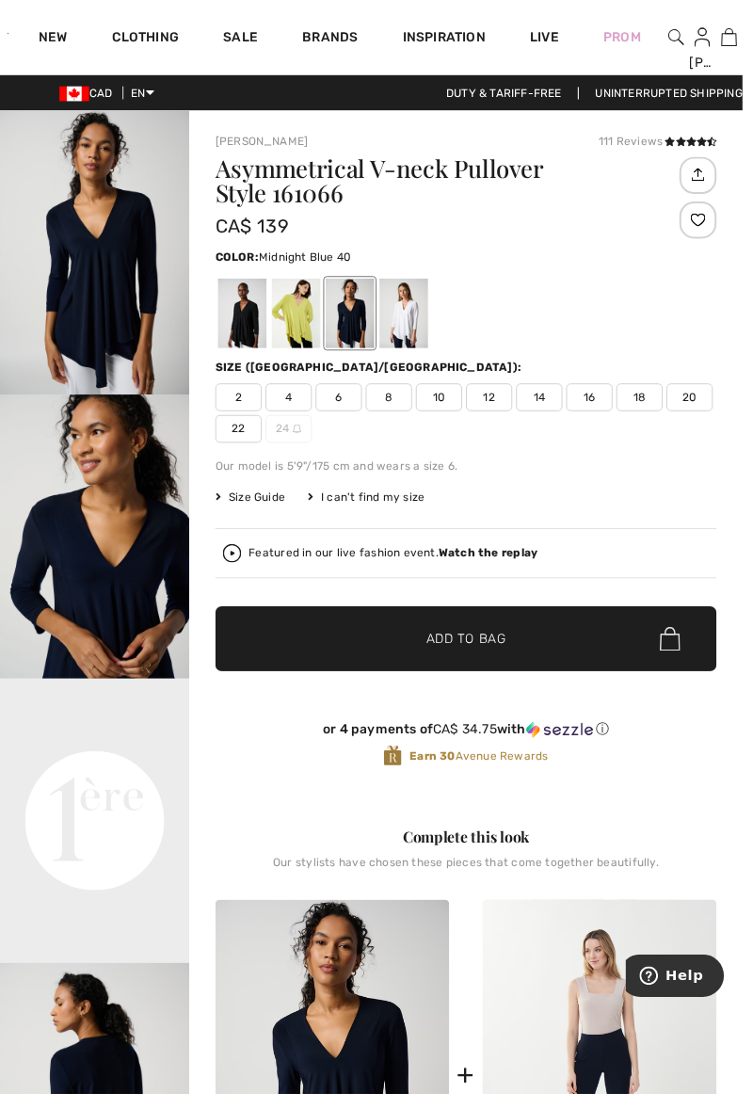
click at [491, 566] on strong "Watch the replay" at bounding box center [495, 560] width 101 height 13
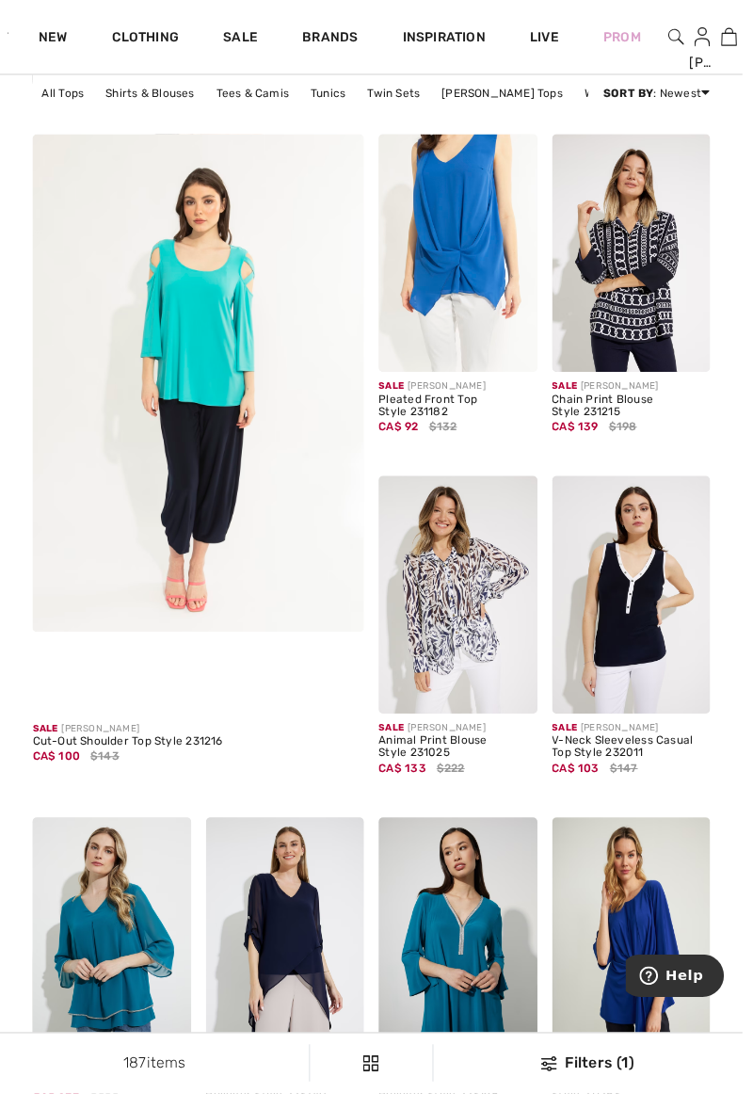
scroll to position [2788, 0]
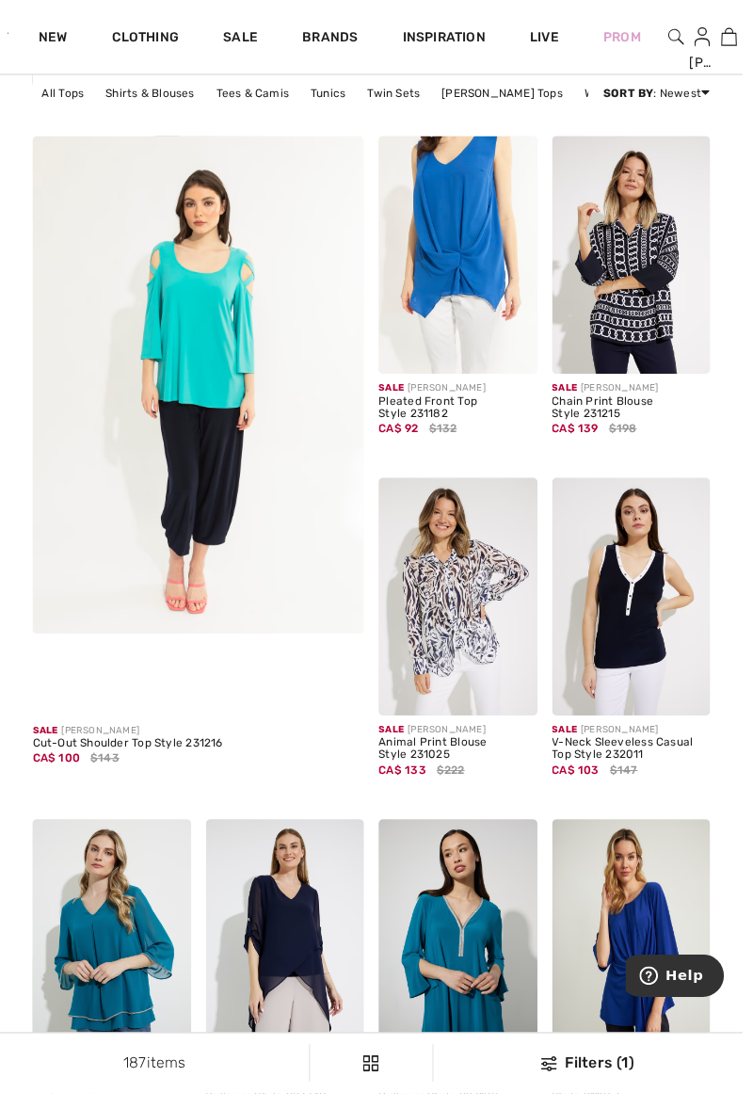
click at [182, 381] on img at bounding box center [201, 390] width 336 height 505
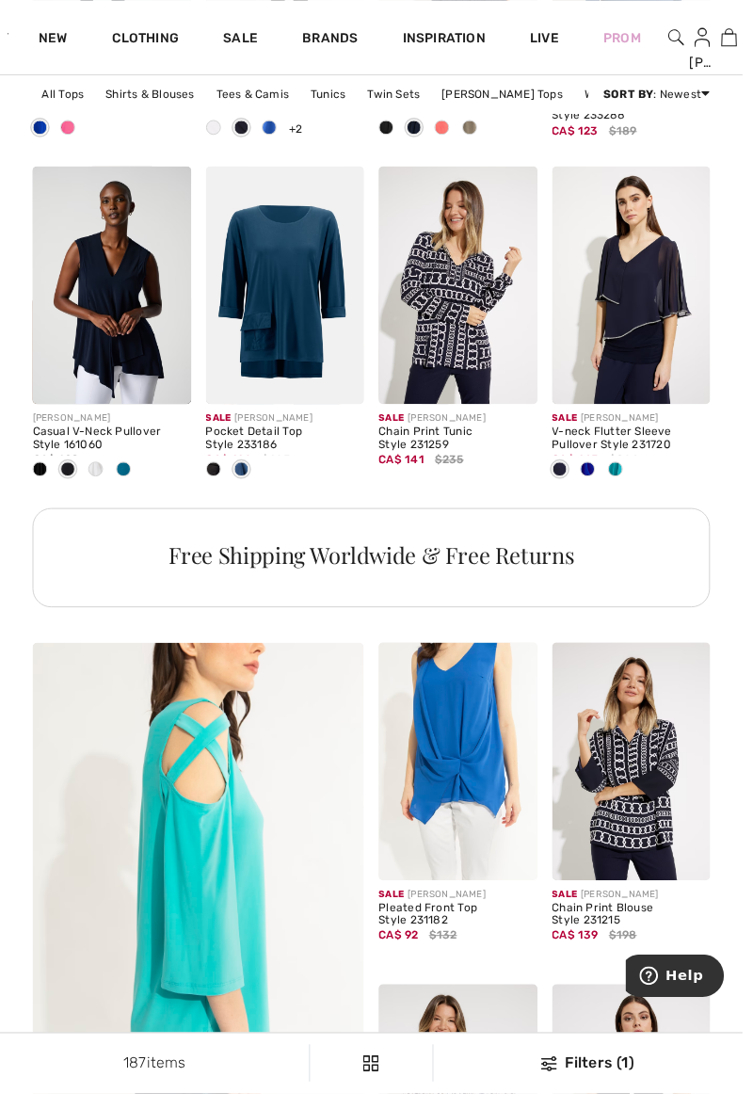
scroll to position [2274, 0]
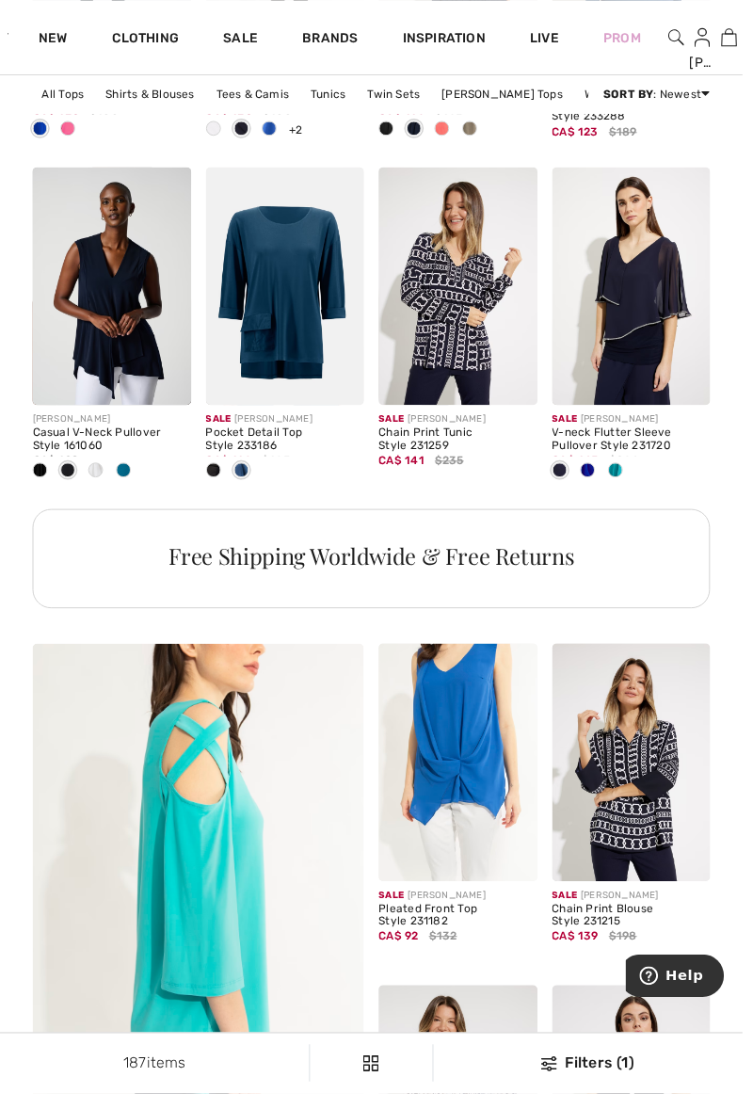
click at [129, 486] on div at bounding box center [125, 477] width 28 height 31
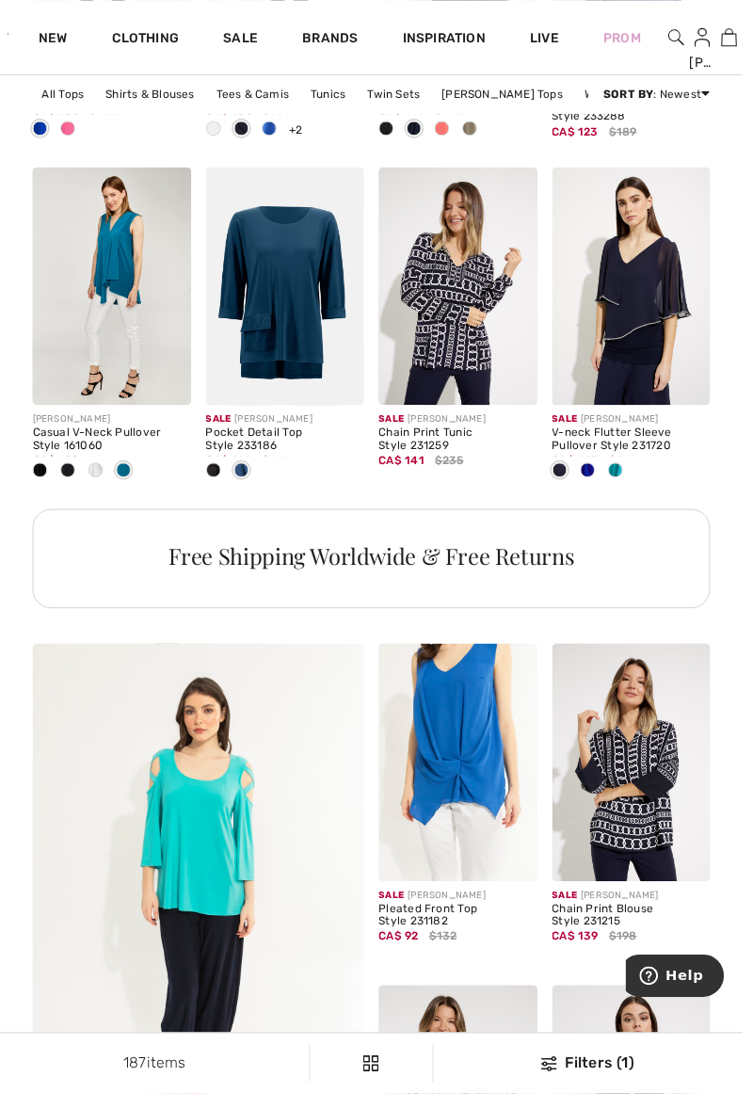
click at [108, 290] on img at bounding box center [113, 290] width 161 height 241
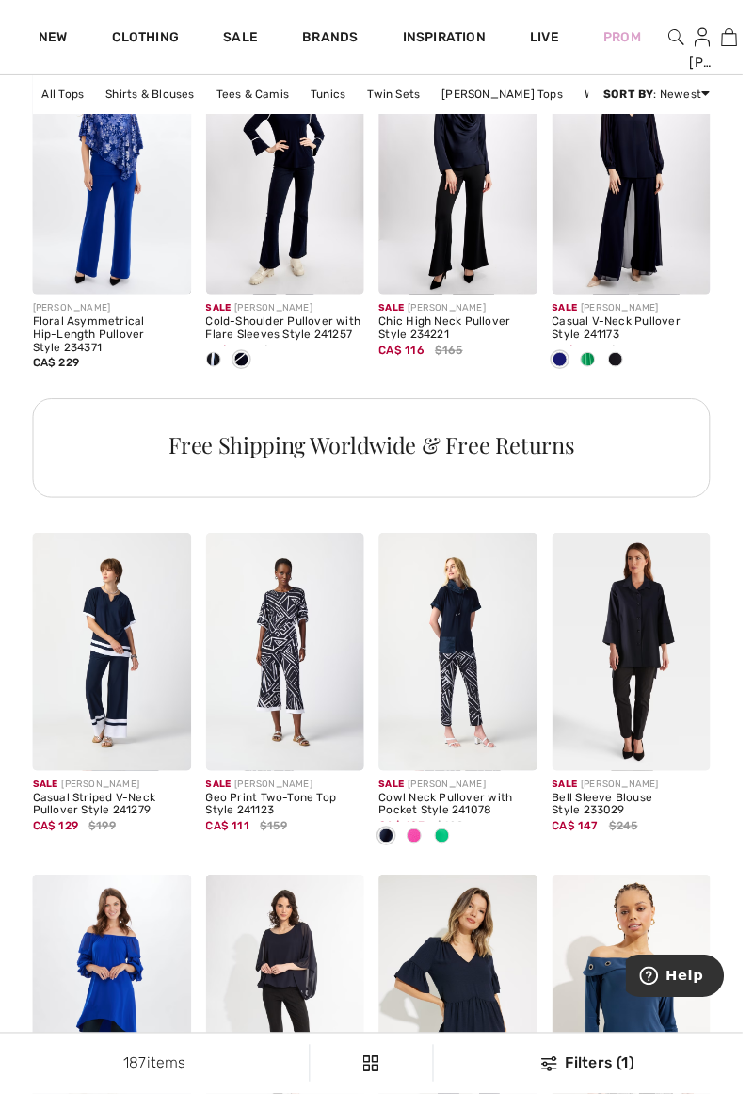
scroll to position [1208, 0]
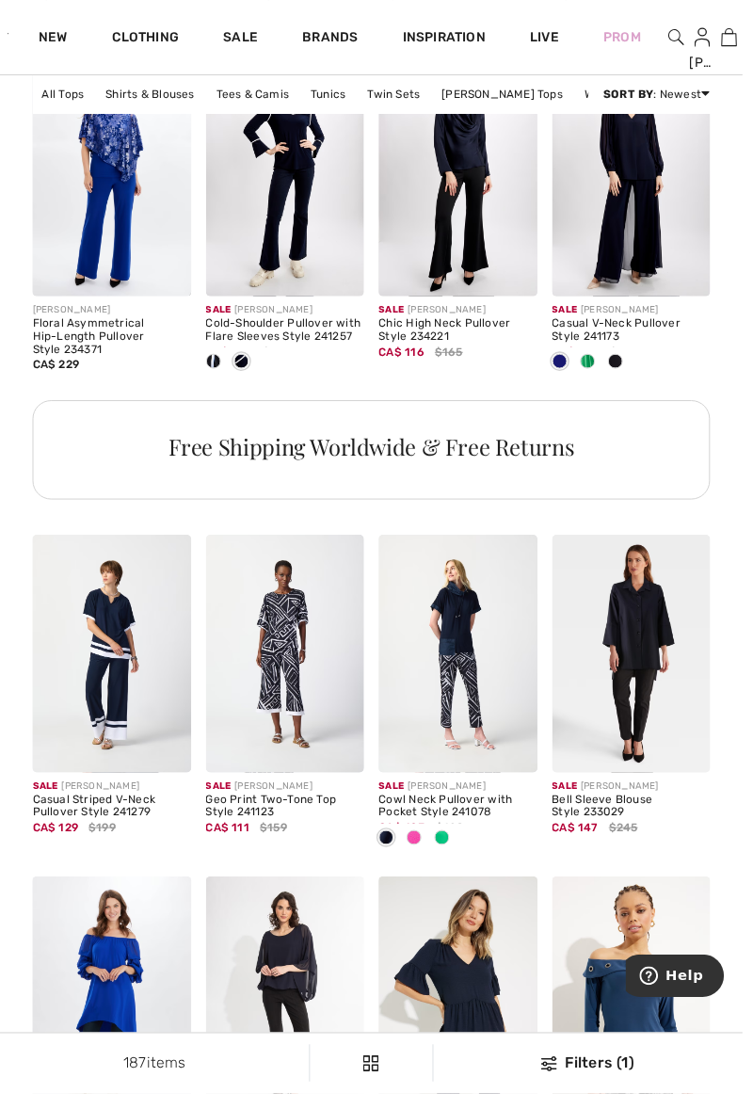
click at [446, 805] on div "Cowl Neck Pullover with Pocket Style 241078" at bounding box center [464, 818] width 161 height 26
click at [460, 659] on img at bounding box center [464, 662] width 161 height 241
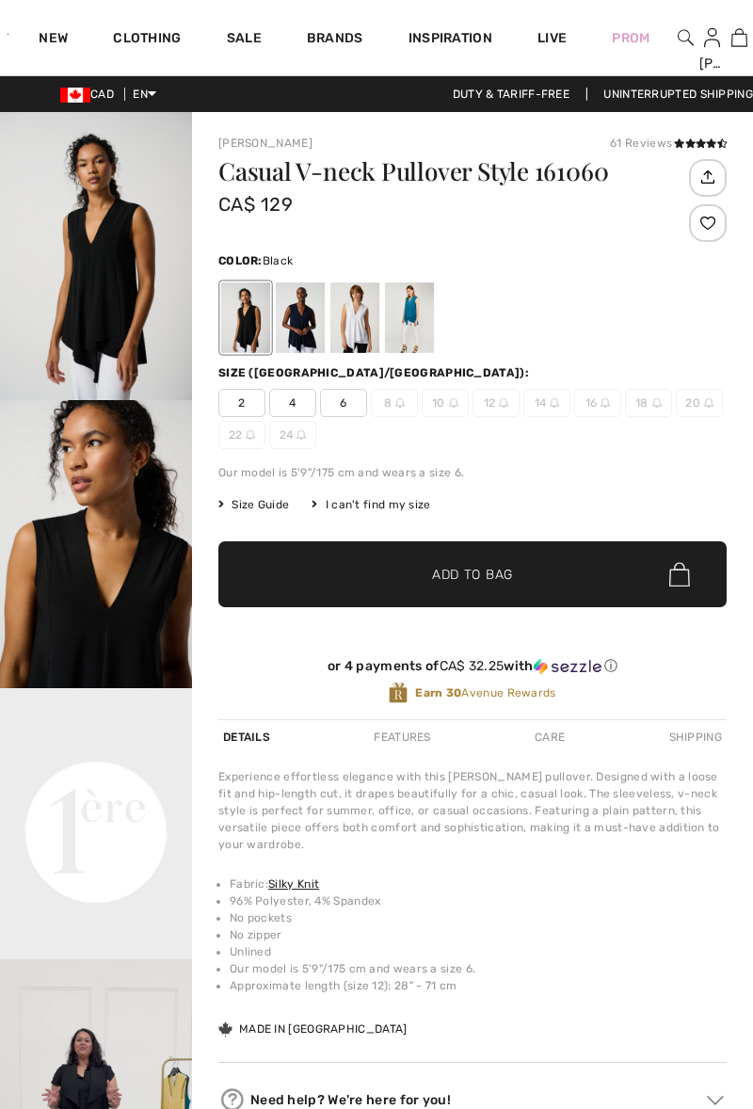
click at [304, 326] on div at bounding box center [300, 318] width 49 height 71
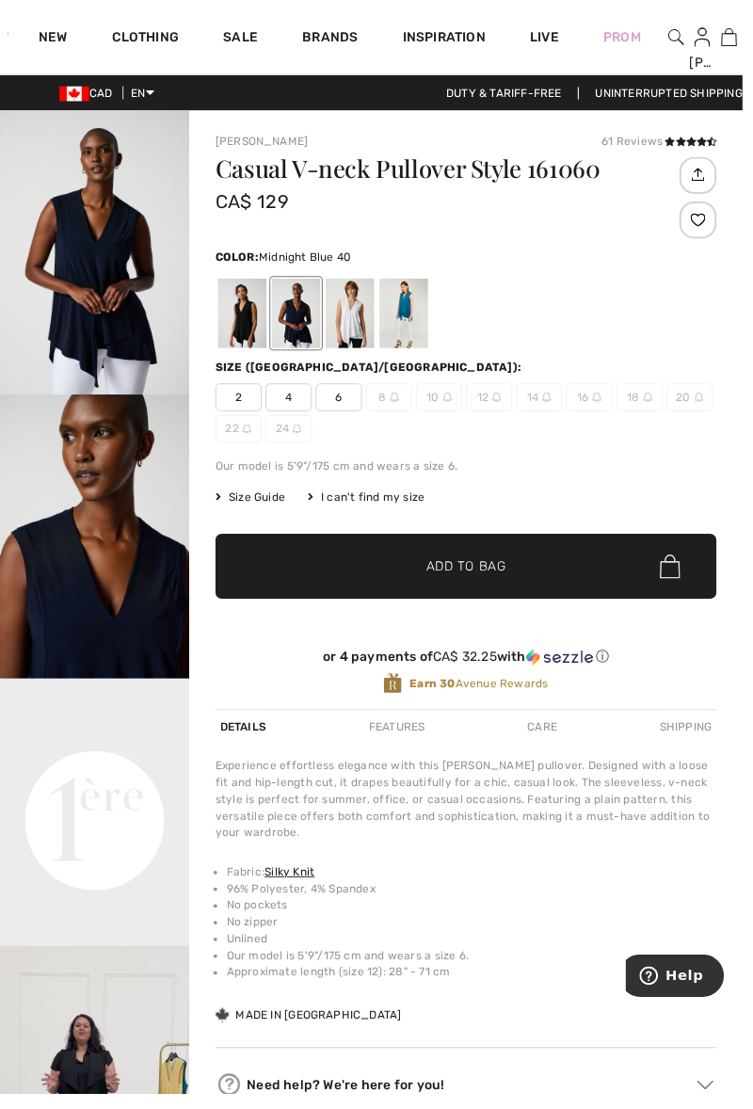
click at [358, 326] on div at bounding box center [355, 318] width 49 height 71
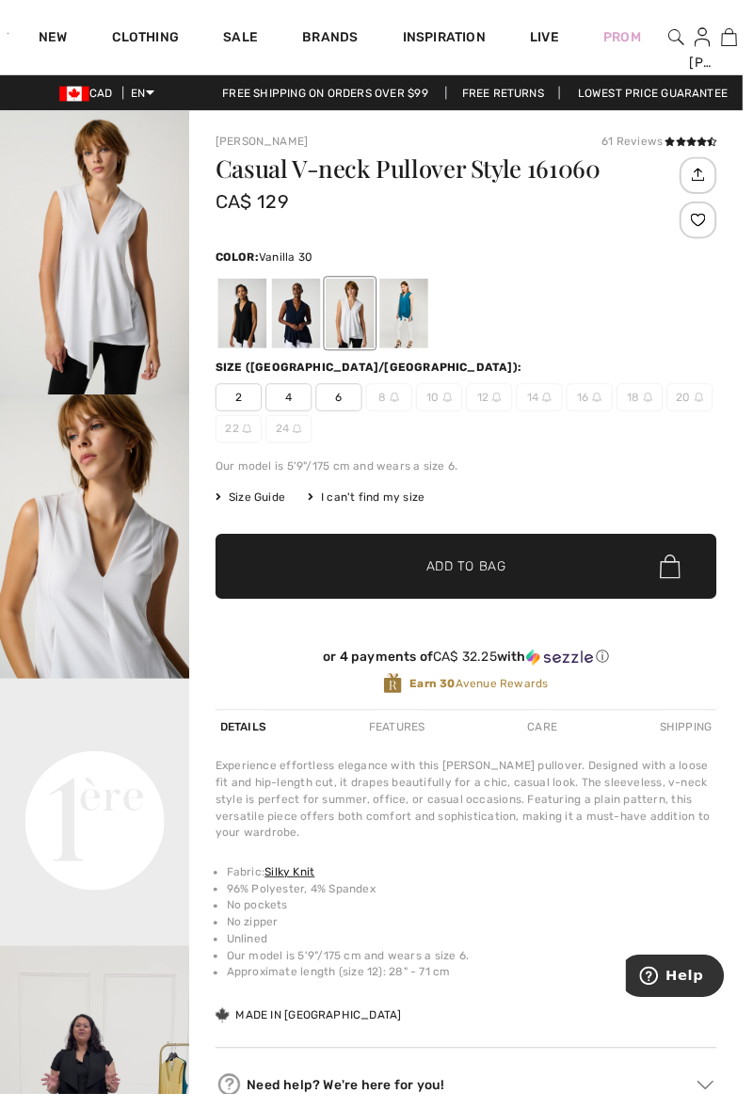
click at [410, 318] on div at bounding box center [409, 318] width 49 height 71
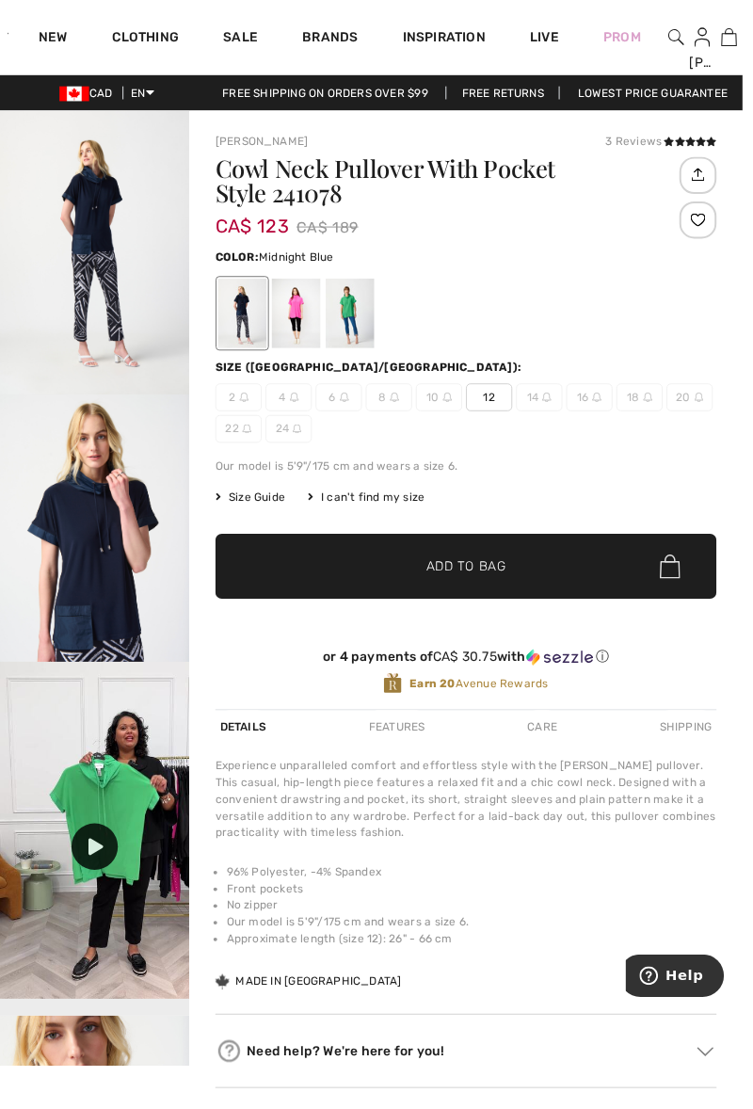
click at [300, 322] on div at bounding box center [300, 318] width 49 height 71
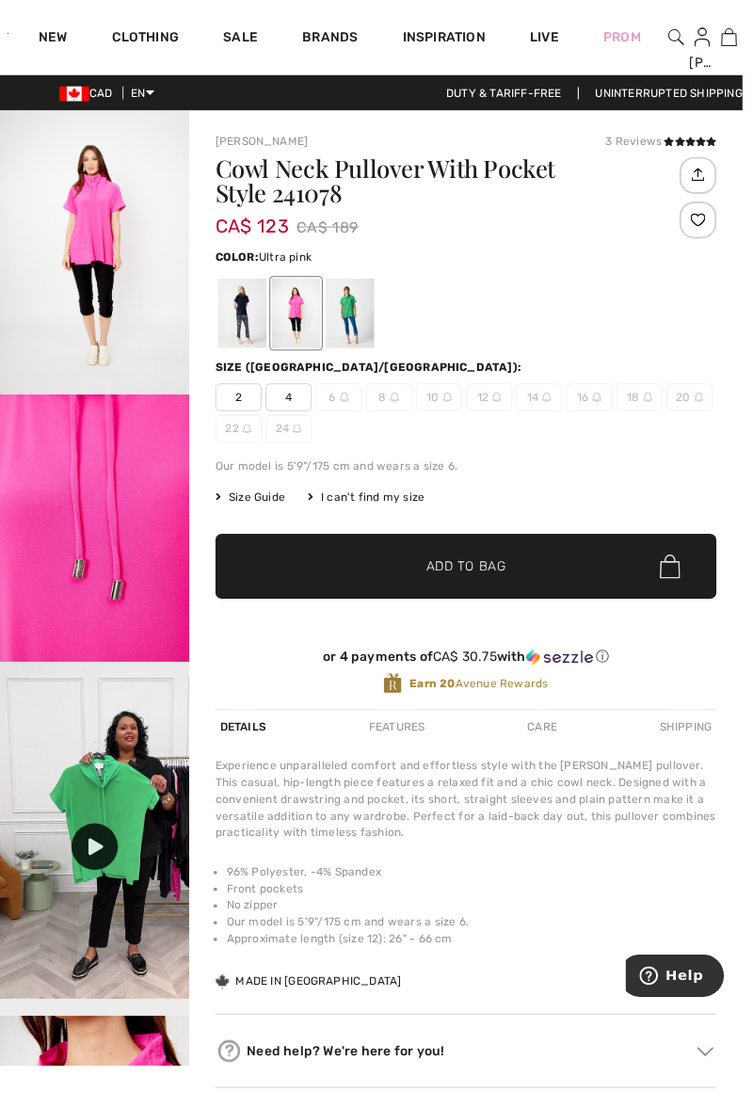
click at [366, 321] on div at bounding box center [355, 318] width 49 height 71
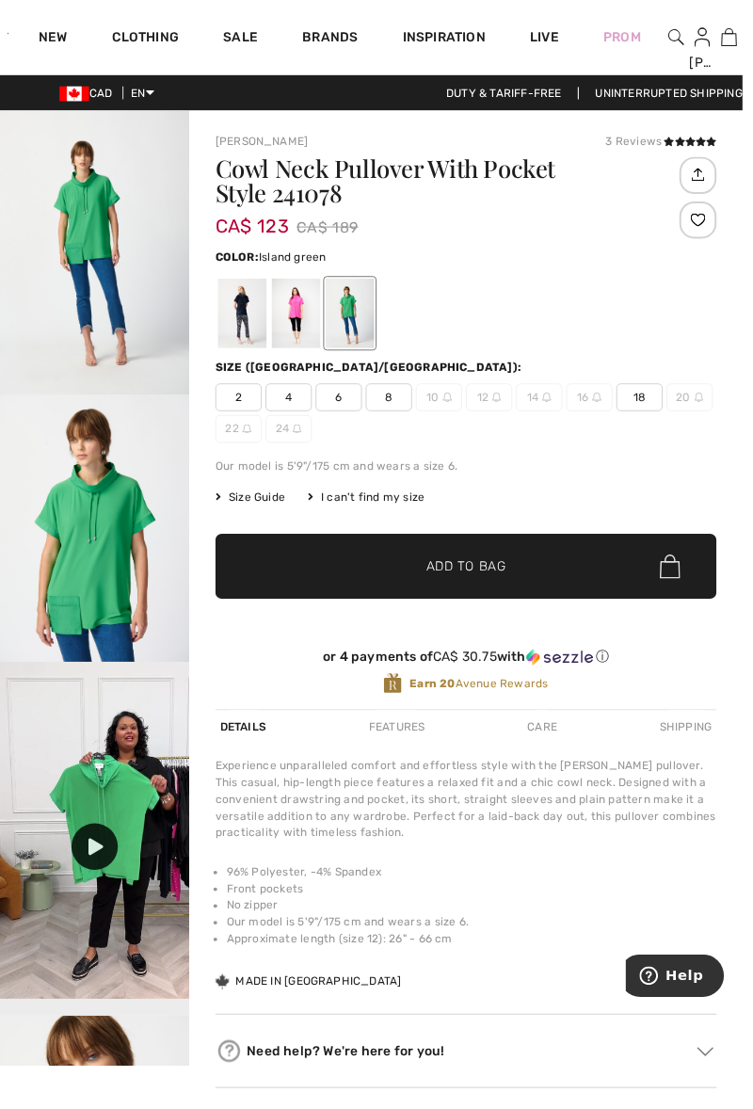
click at [230, 316] on div at bounding box center [245, 318] width 49 height 71
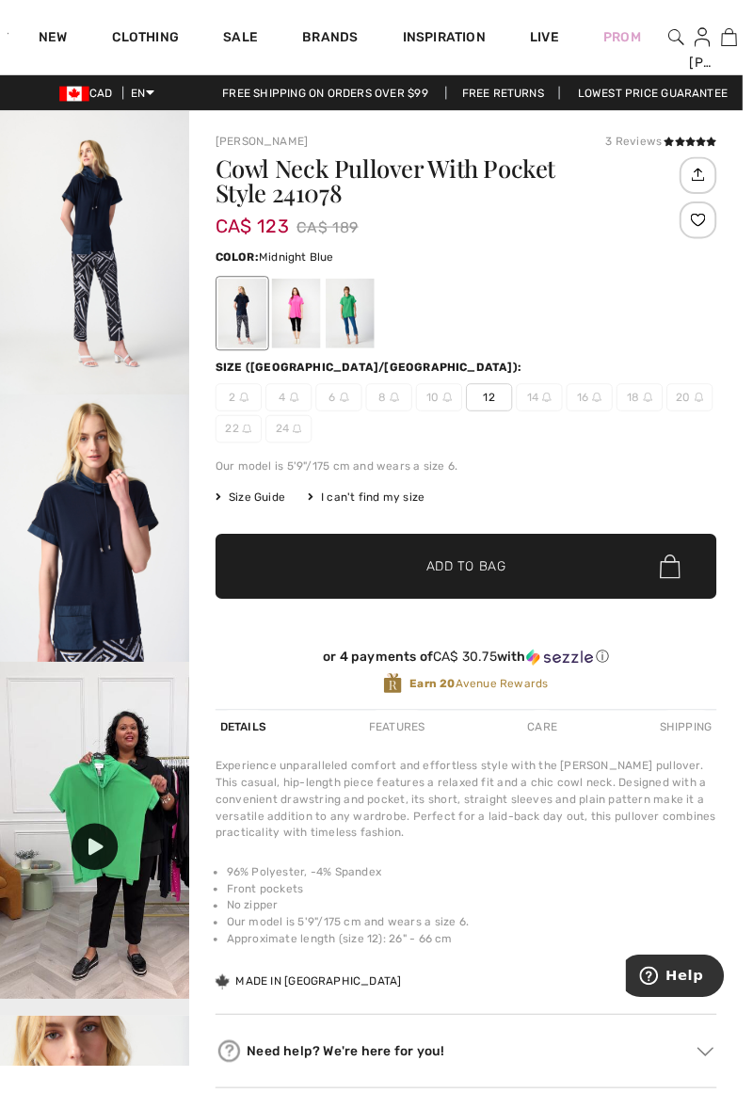
click at [84, 533] on img "2 / 4" at bounding box center [96, 544] width 192 height 288
